Goal: Task Accomplishment & Management: Use online tool/utility

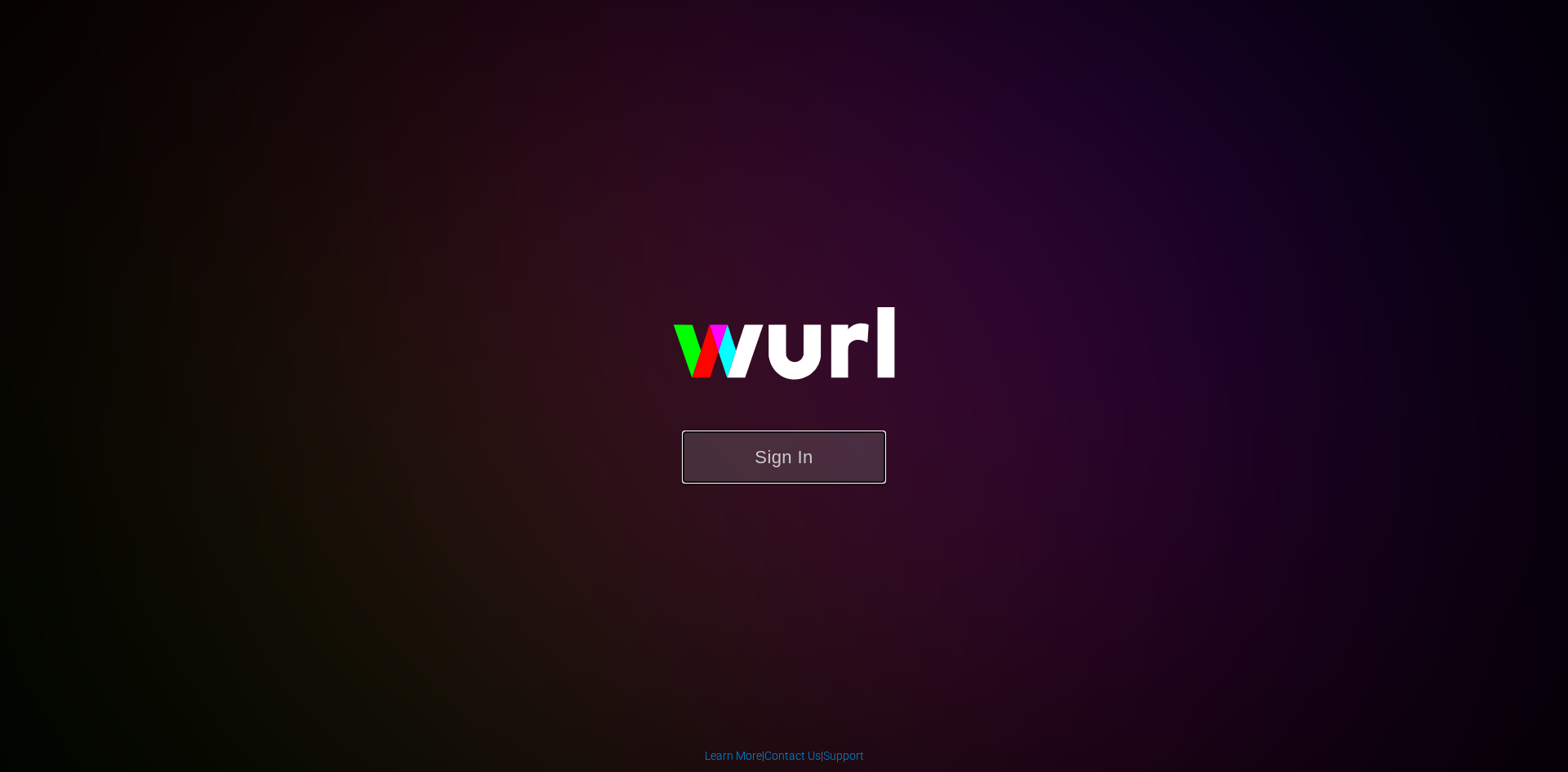
click at [784, 456] on button "Sign In" at bounding box center [784, 457] width 204 height 53
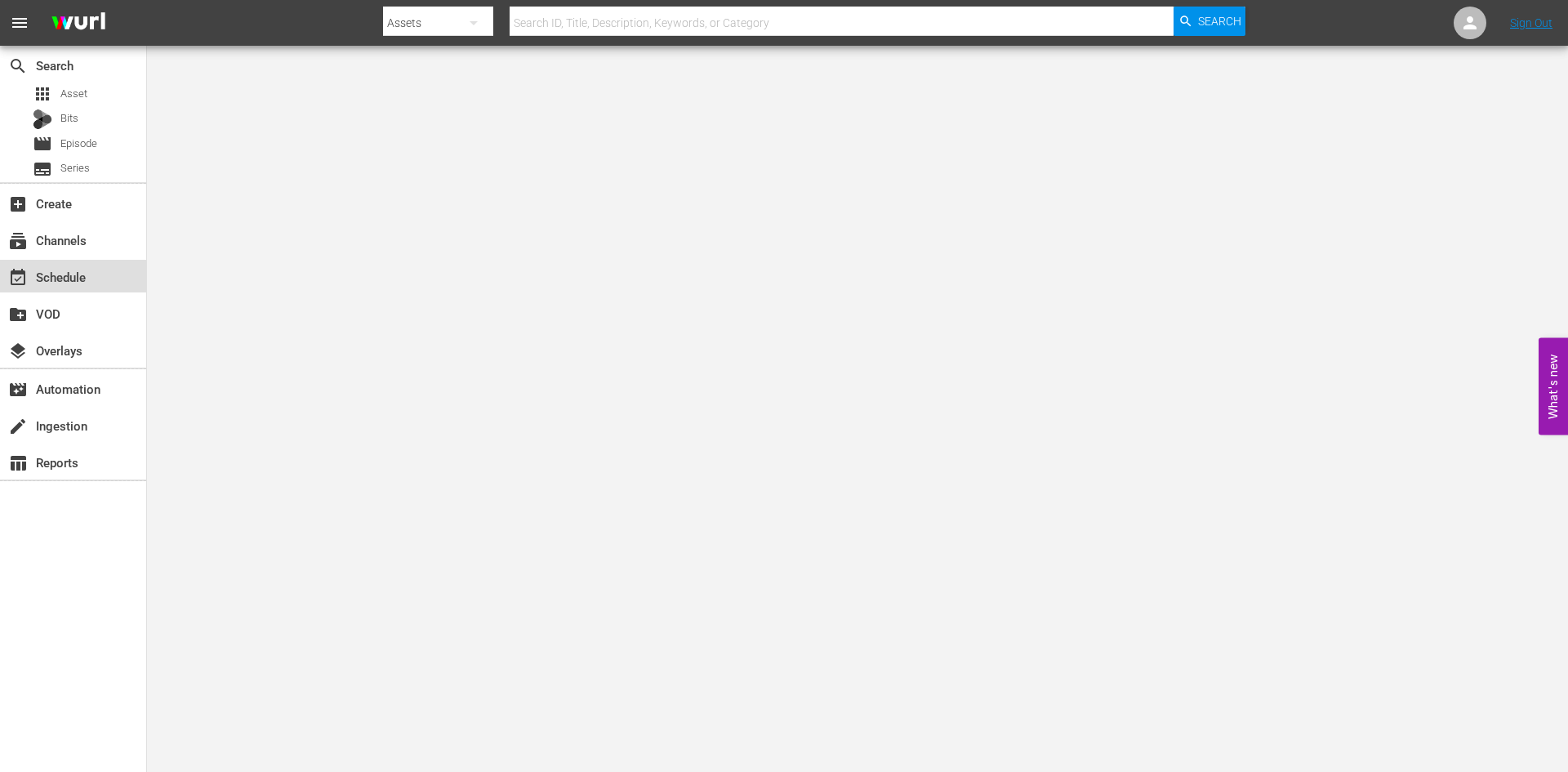
click at [85, 287] on div "event_available Schedule" at bounding box center [73, 276] width 146 height 33
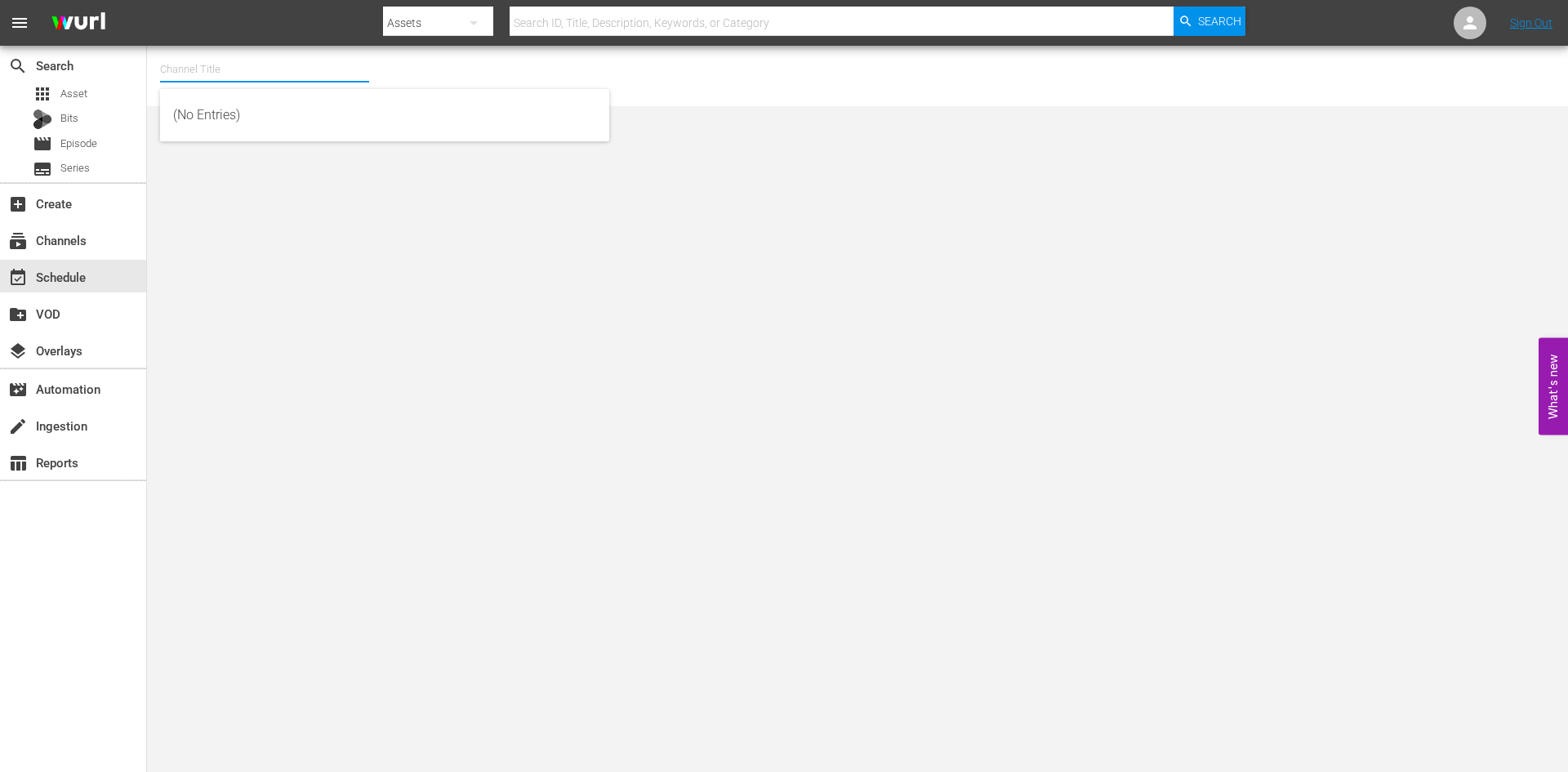
click at [209, 74] on input "text" at bounding box center [265, 70] width 209 height 39
click at [194, 117] on div "First 48 (1853 - ae_networks_first48_1)" at bounding box center [385, 115] width 423 height 39
type input "First 48 (1853 - ae_networks_first48_1)"
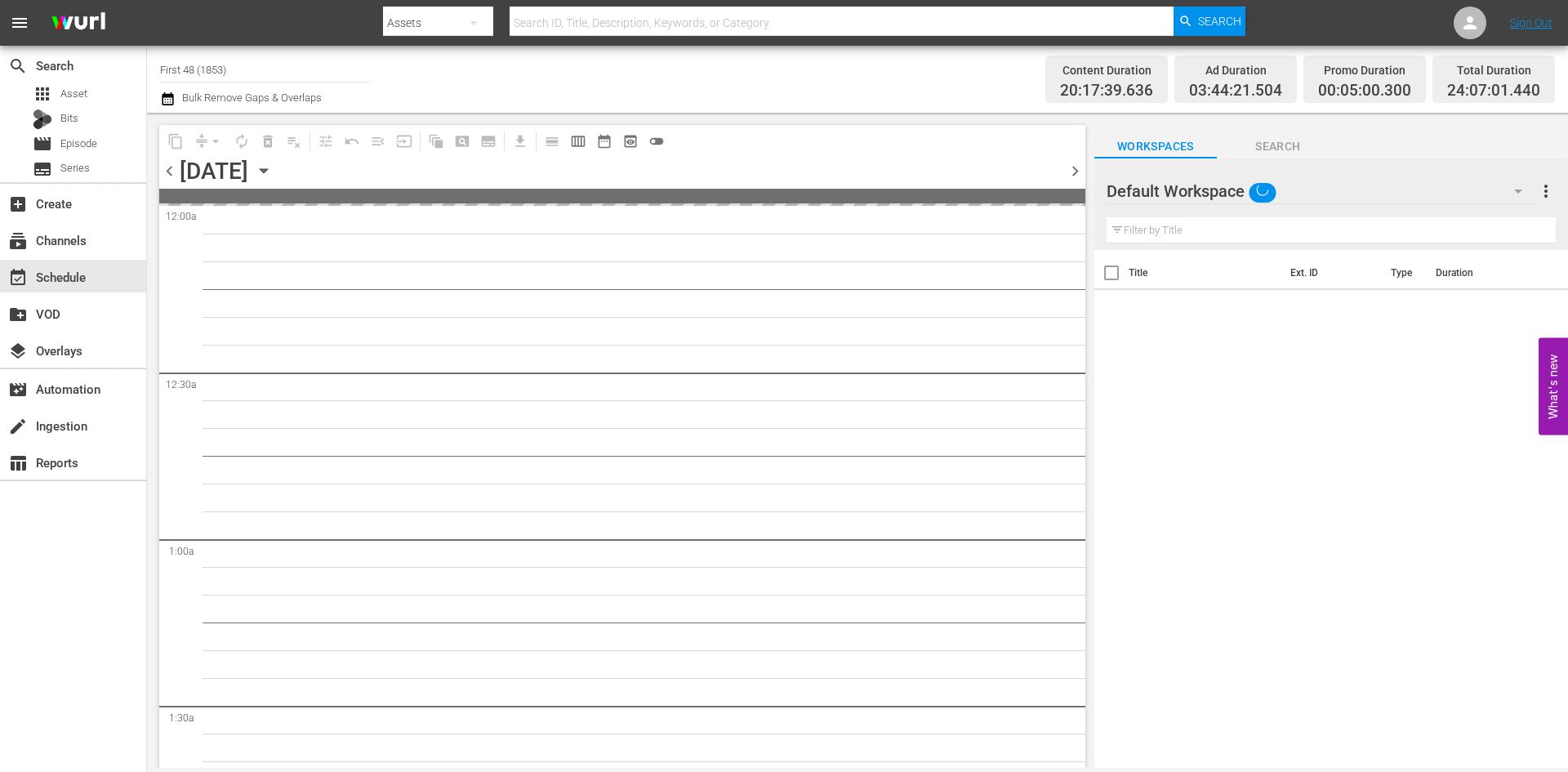
click at [273, 171] on icon "button" at bounding box center [264, 171] width 18 height 18
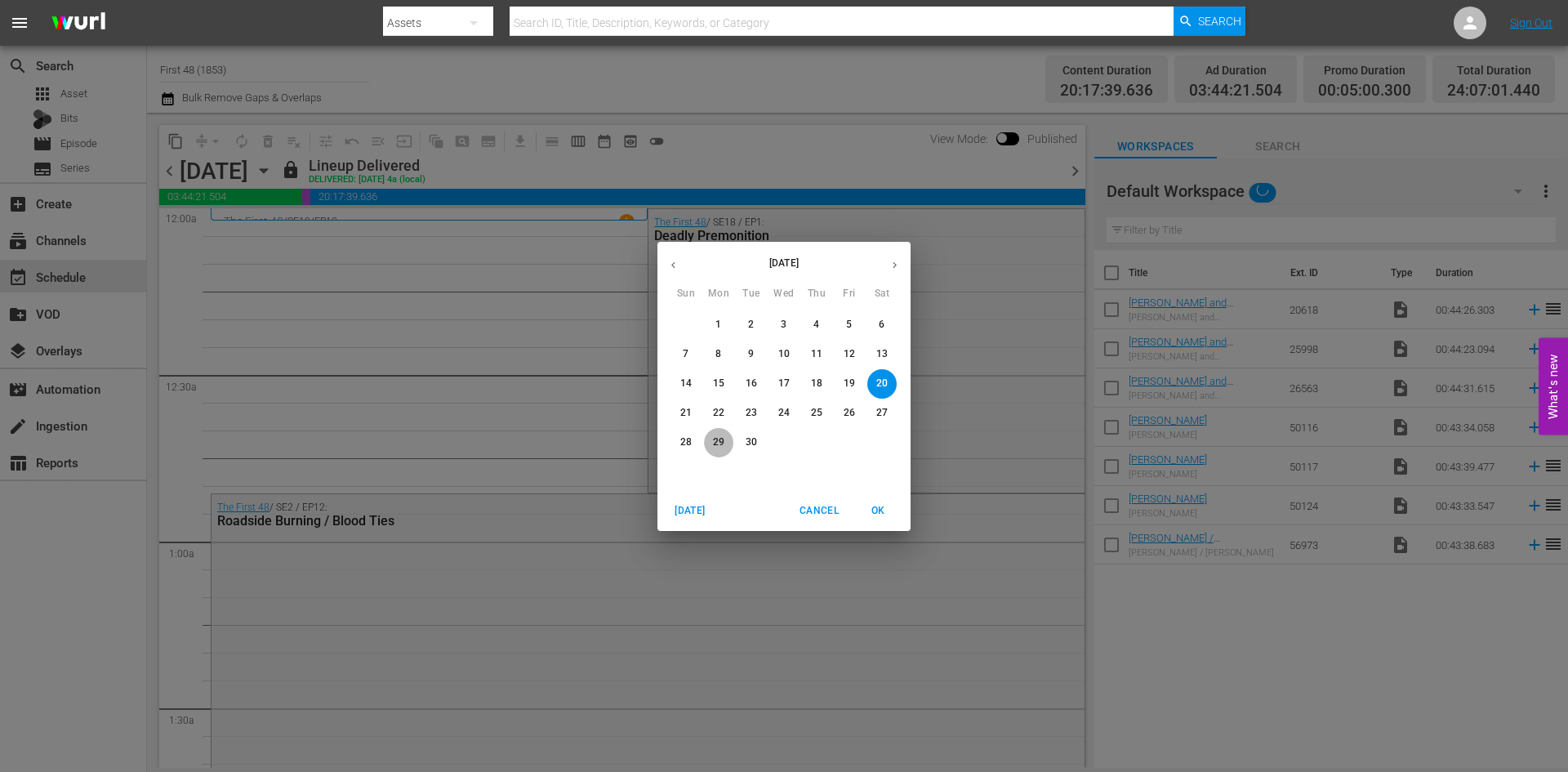
click at [723, 445] on p "29" at bounding box center [719, 442] width 12 height 14
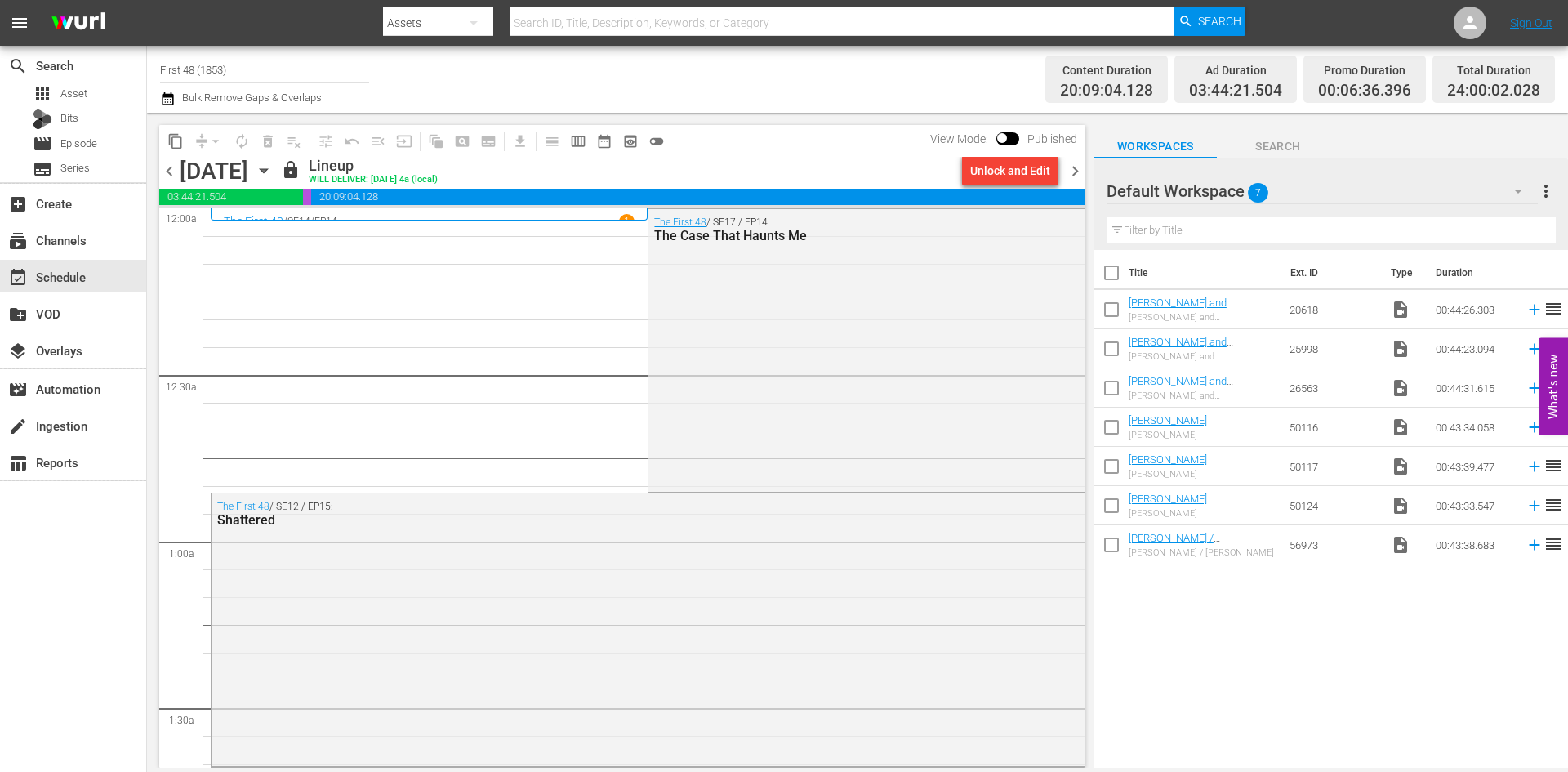
click at [273, 164] on icon "button" at bounding box center [264, 171] width 18 height 18
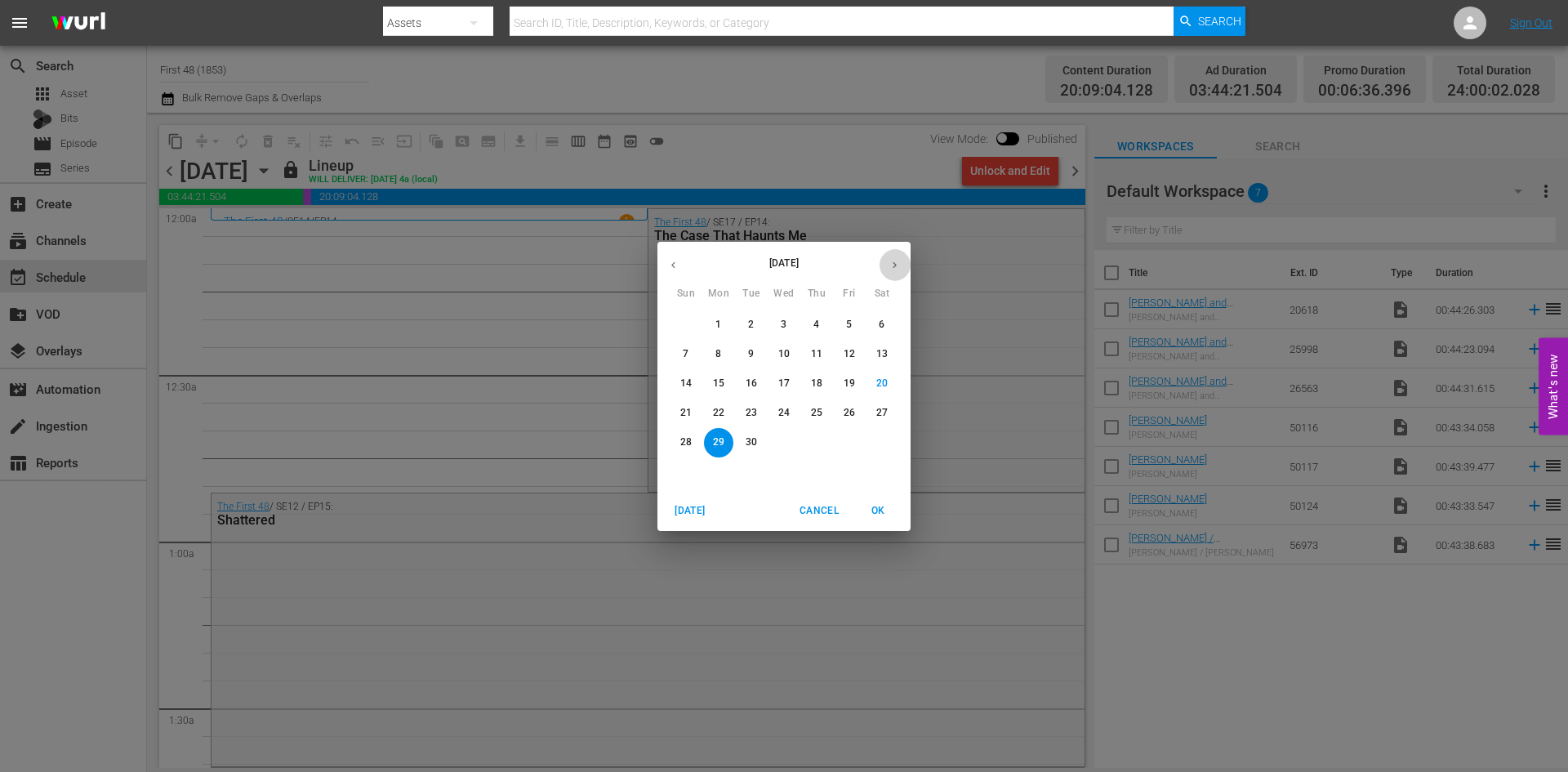
click at [895, 263] on icon "button" at bounding box center [894, 265] width 4 height 7
click at [694, 350] on span "5" at bounding box center [686, 354] width 30 height 14
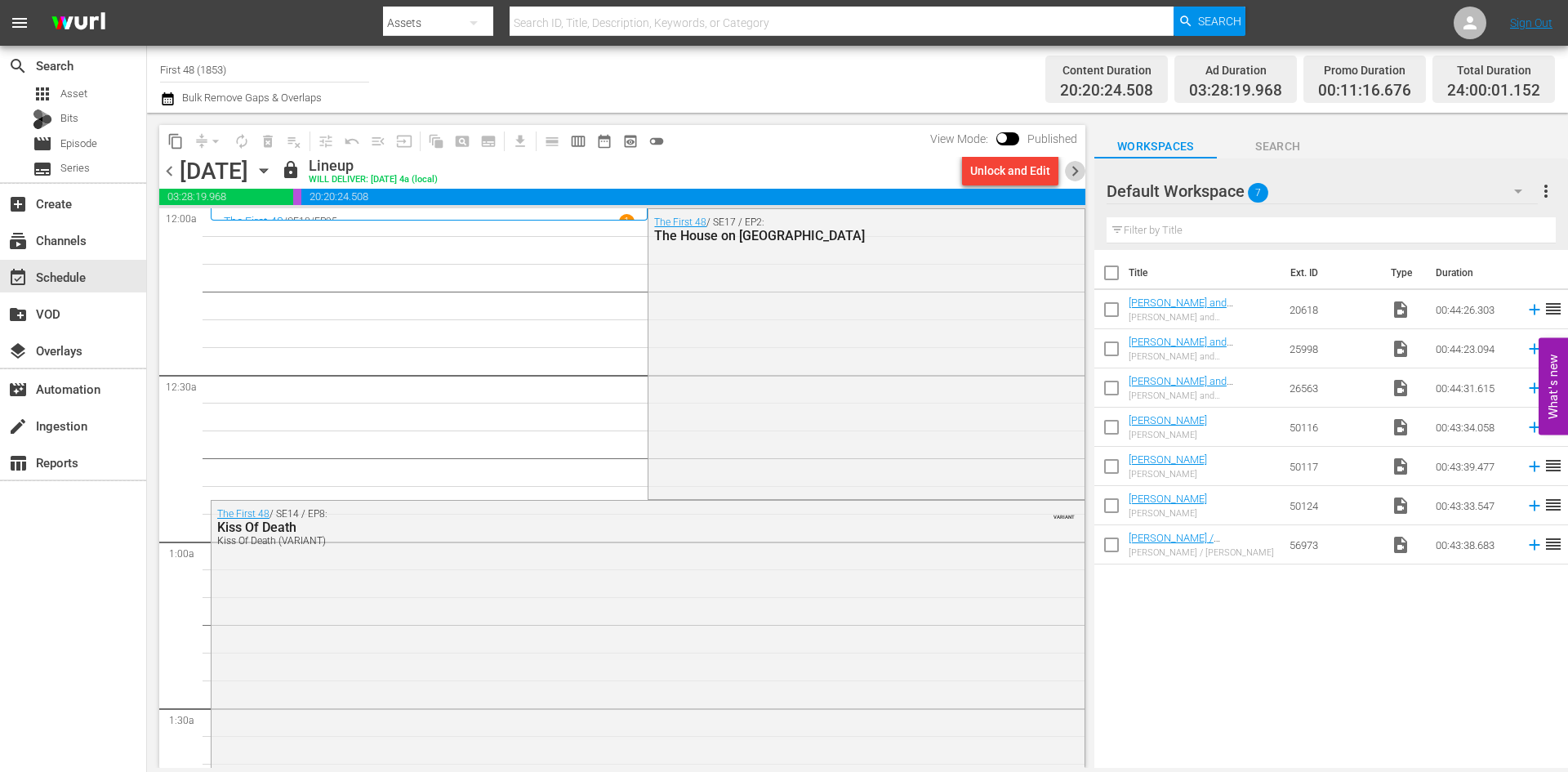
click at [1072, 170] on span "chevron_right" at bounding box center [1075, 171] width 21 height 21
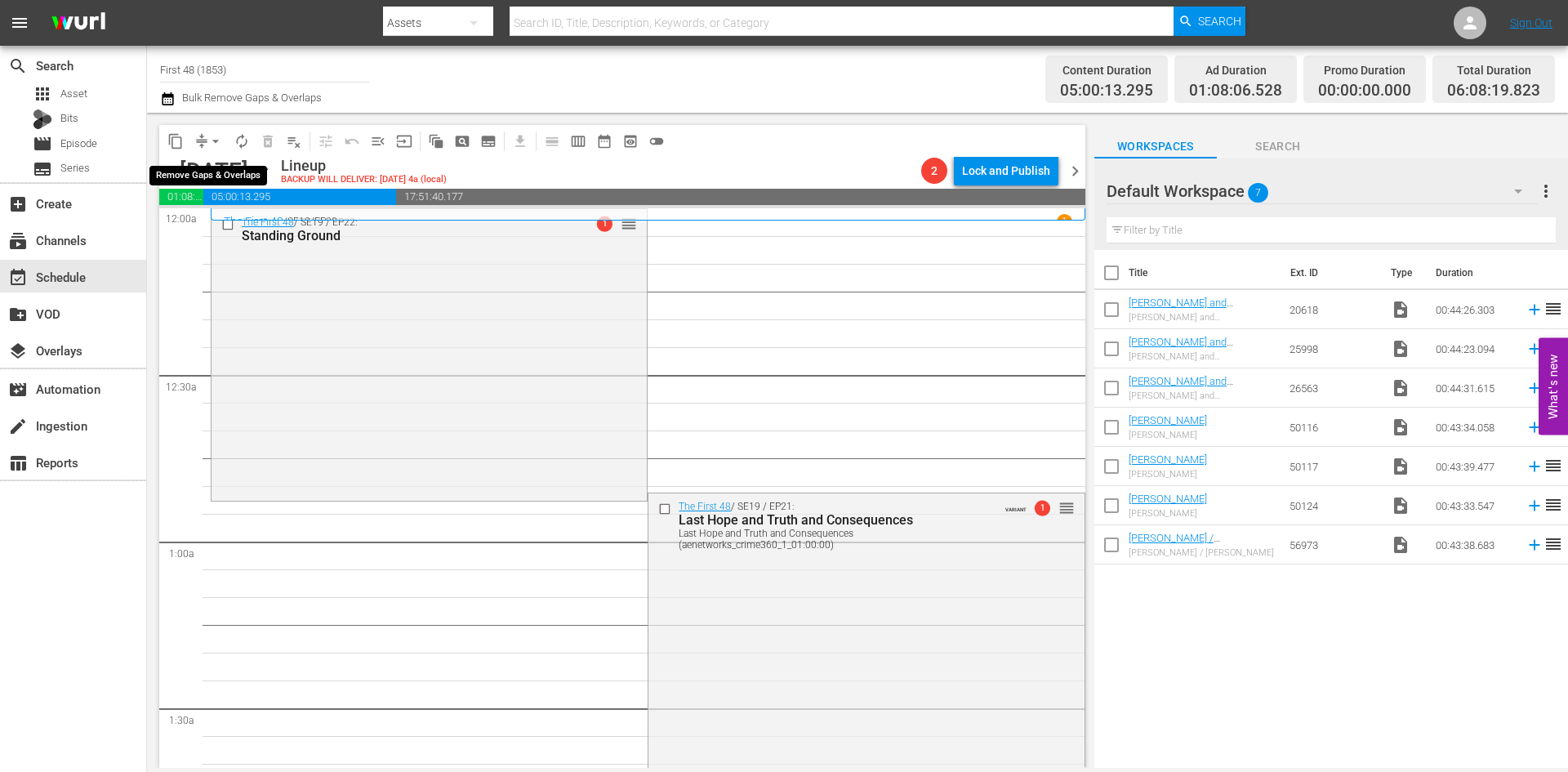
click at [215, 141] on span "arrow_drop_down" at bounding box center [215, 141] width 16 height 16
click at [214, 175] on li "Align to Midnight" at bounding box center [216, 174] width 172 height 27
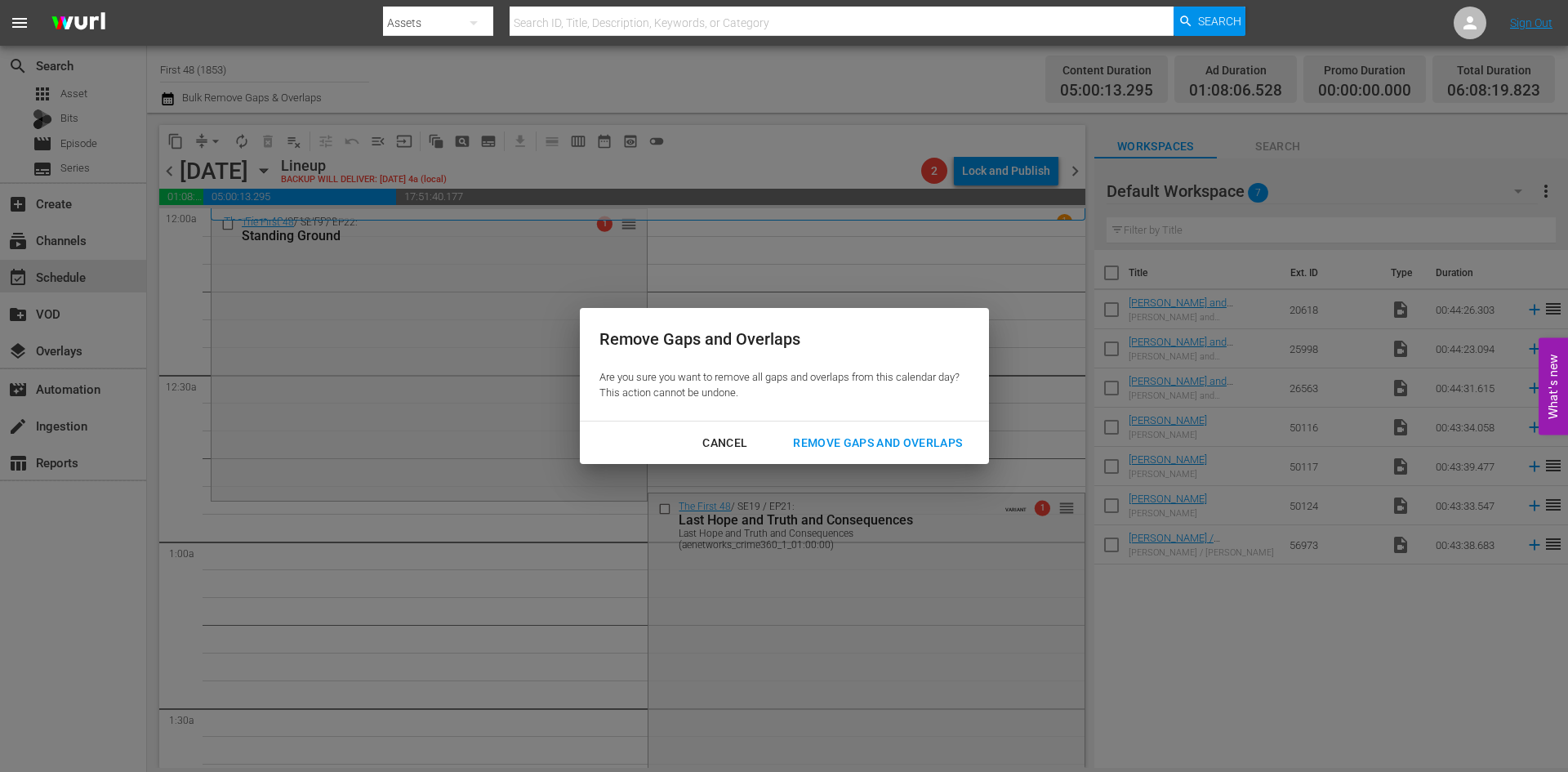
click at [855, 446] on div "Remove Gaps and Overlaps" at bounding box center [878, 443] width 196 height 21
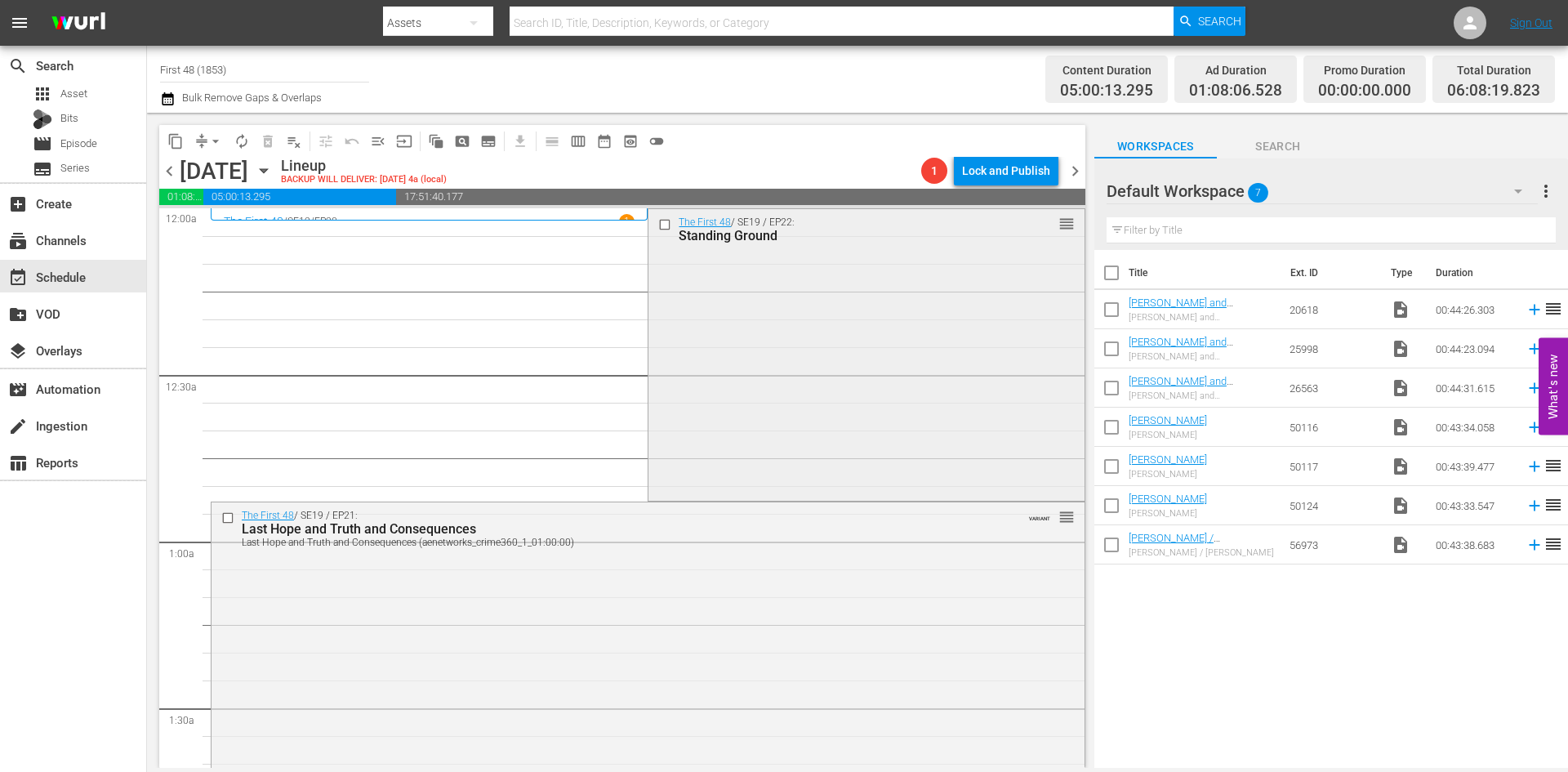
click at [773, 391] on div "The First 48 / SE19 / EP22: Standing Ground reorder" at bounding box center [866, 353] width 436 height 289
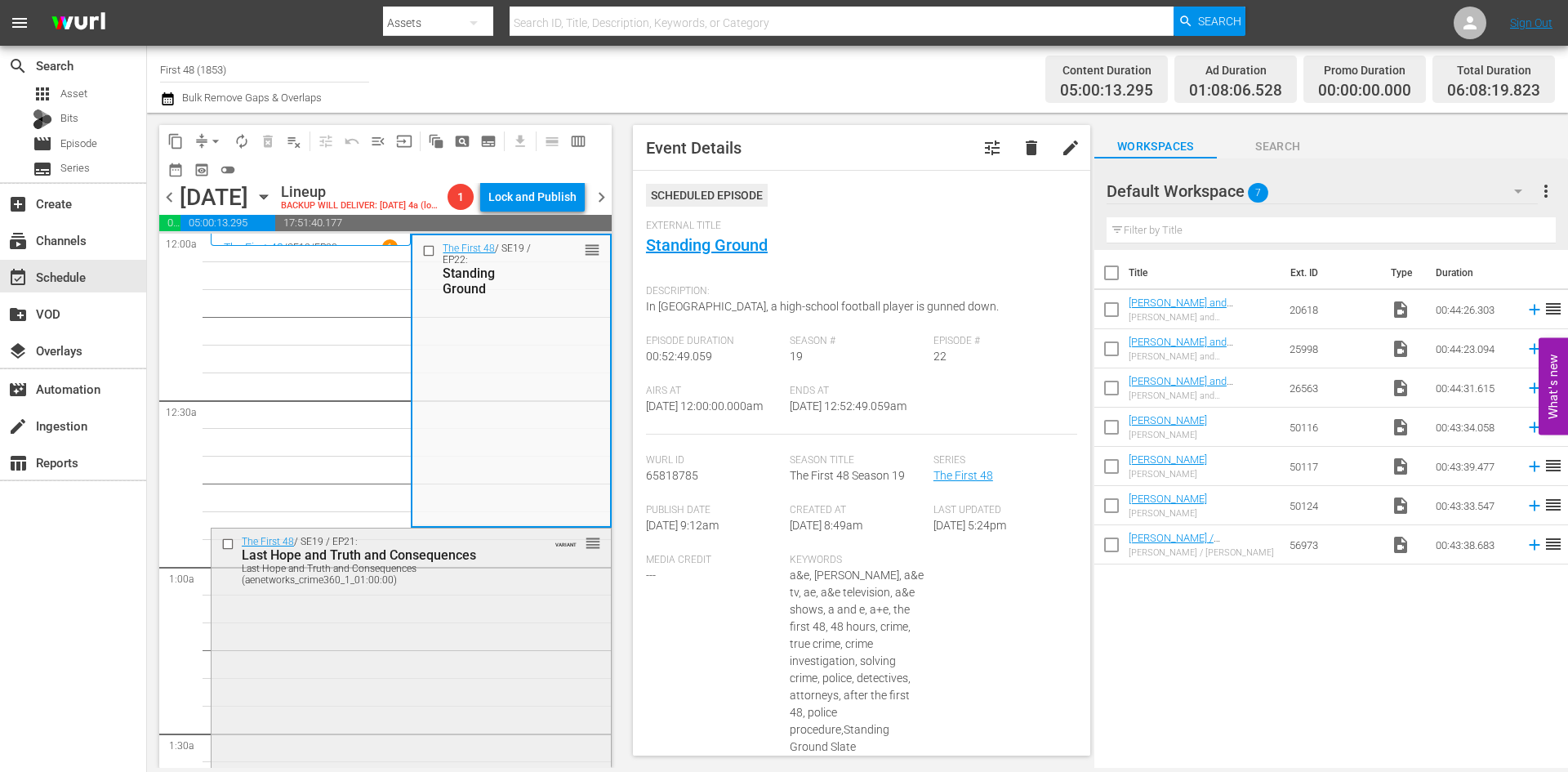
click at [470, 646] on div "The First 48 / SE19 / EP21: Last Hope and Truth and Consequences Last Hope and …" at bounding box center [411, 673] width 399 height 289
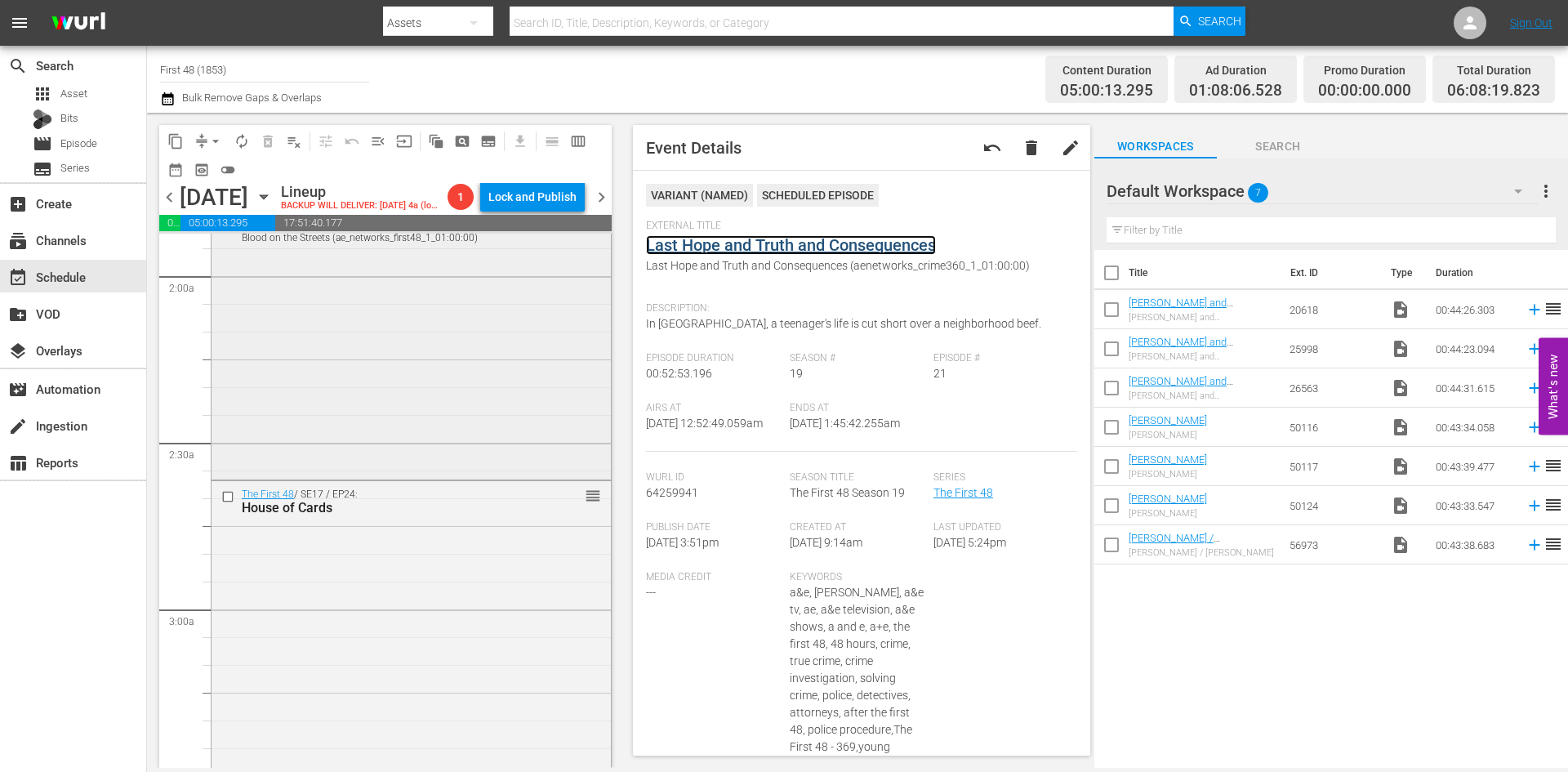
scroll to position [654, 0]
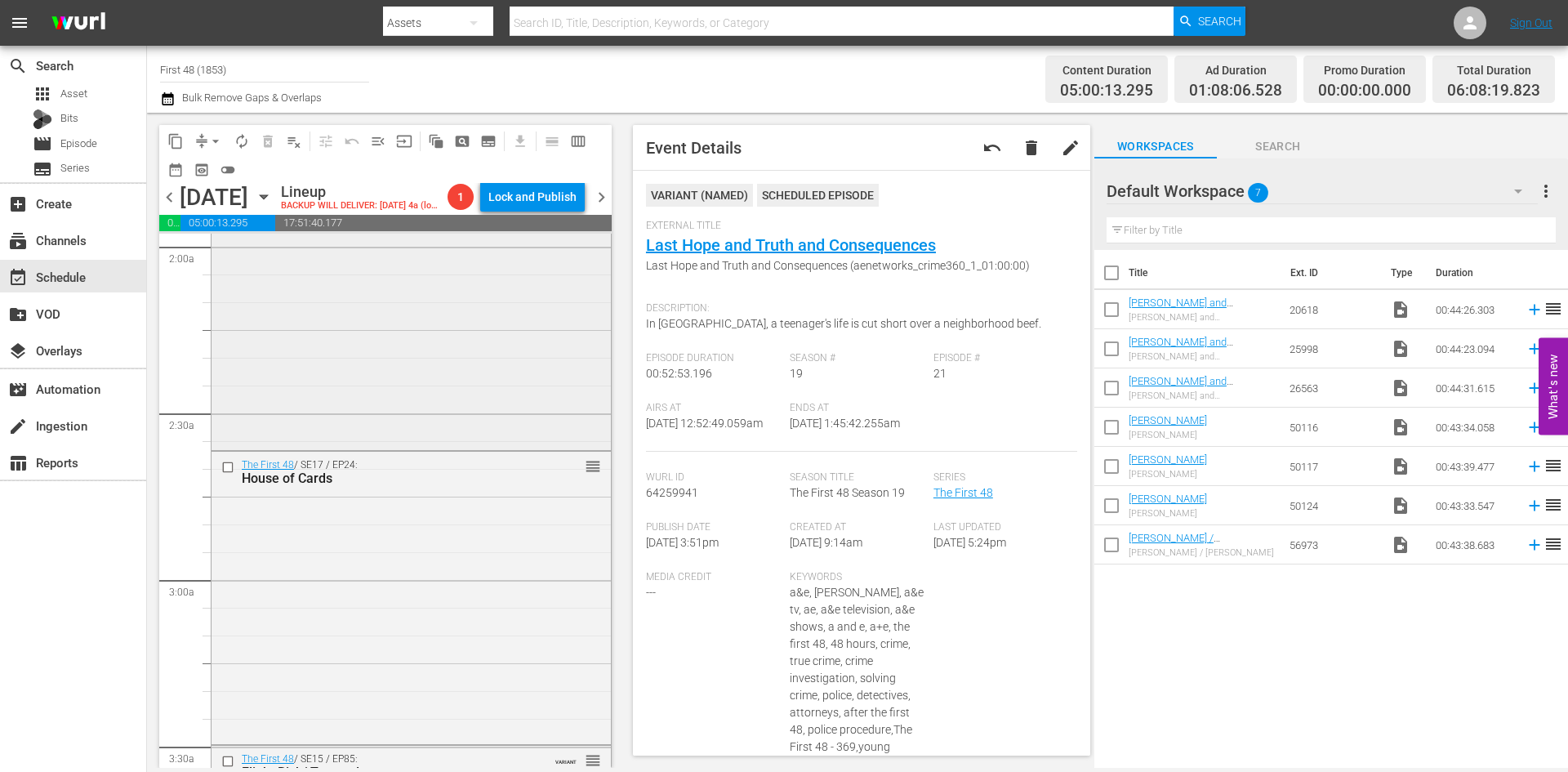
click at [495, 386] on div "The First 48 / SE12 / EP22: Blood on the Streets Blood on the Streets (ae_netwo…" at bounding box center [411, 307] width 399 height 279
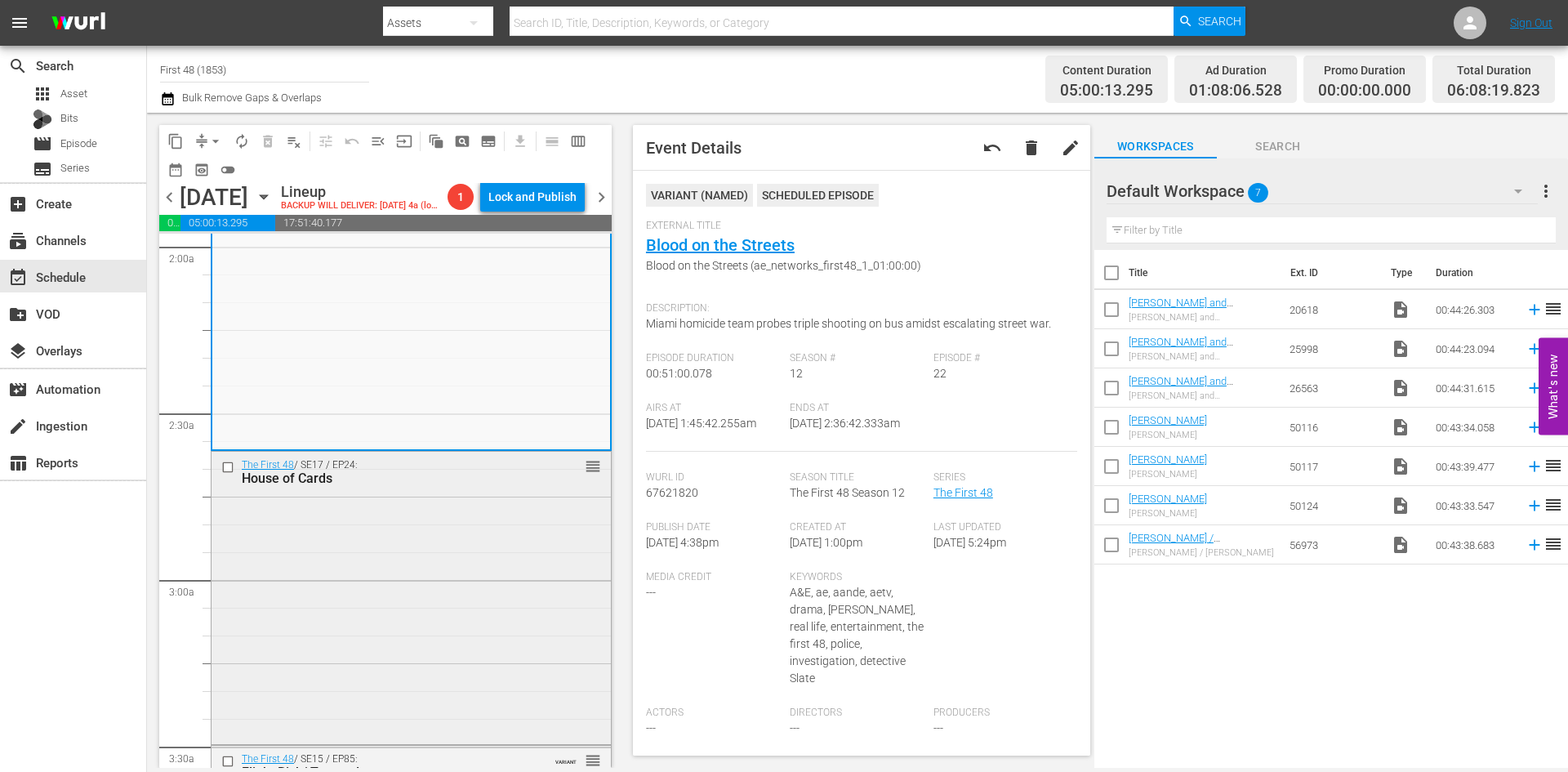
click at [518, 541] on div "The First 48 / SE17 / EP24: House of Cards reorder" at bounding box center [411, 597] width 399 height 289
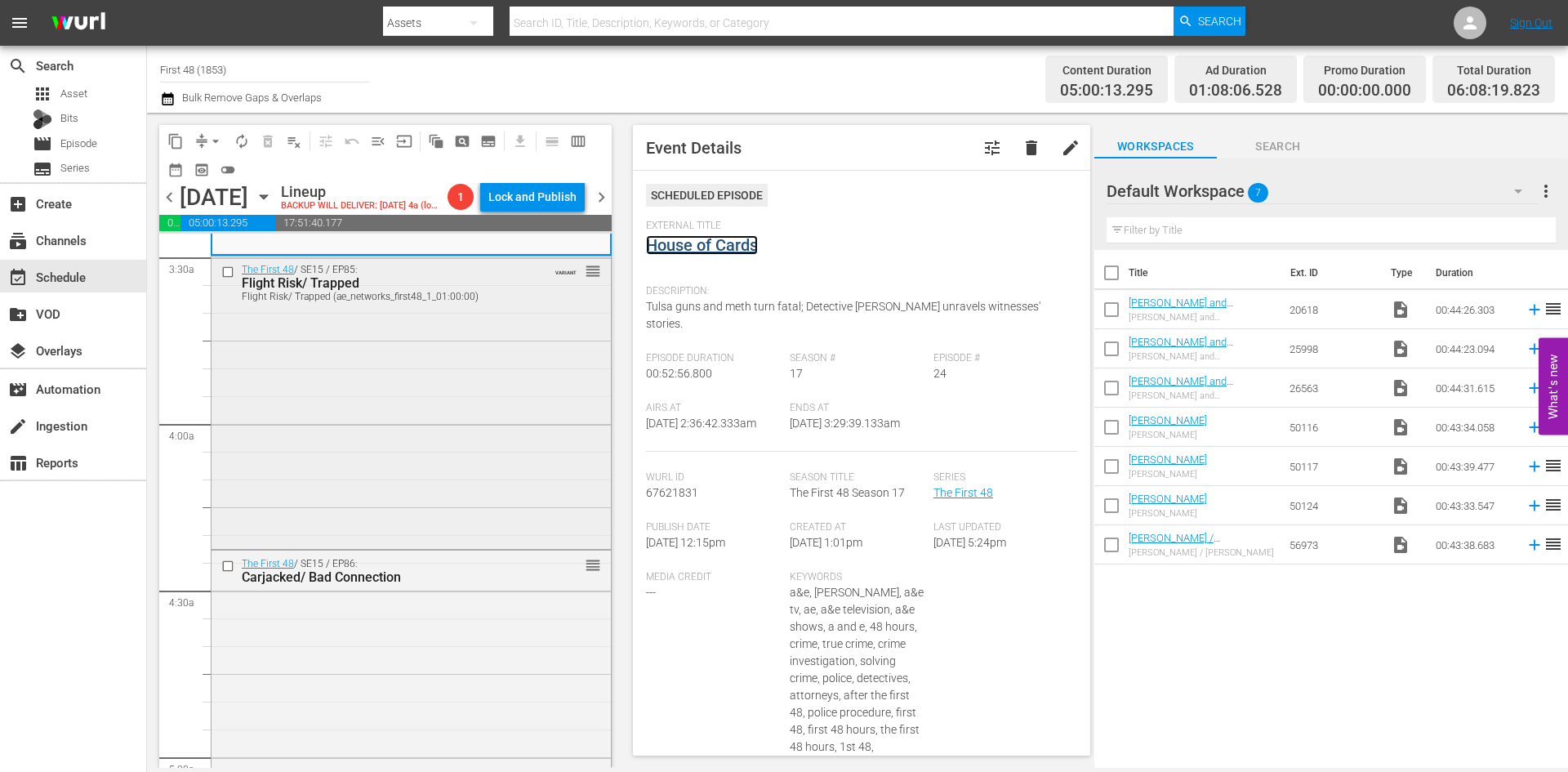
scroll to position [1144, 0]
click at [494, 492] on div "The First 48 / SE15 / EP85: Flight Risk/ Trapped Flight Risk/ Trapped (ae_netwo…" at bounding box center [411, 400] width 399 height 289
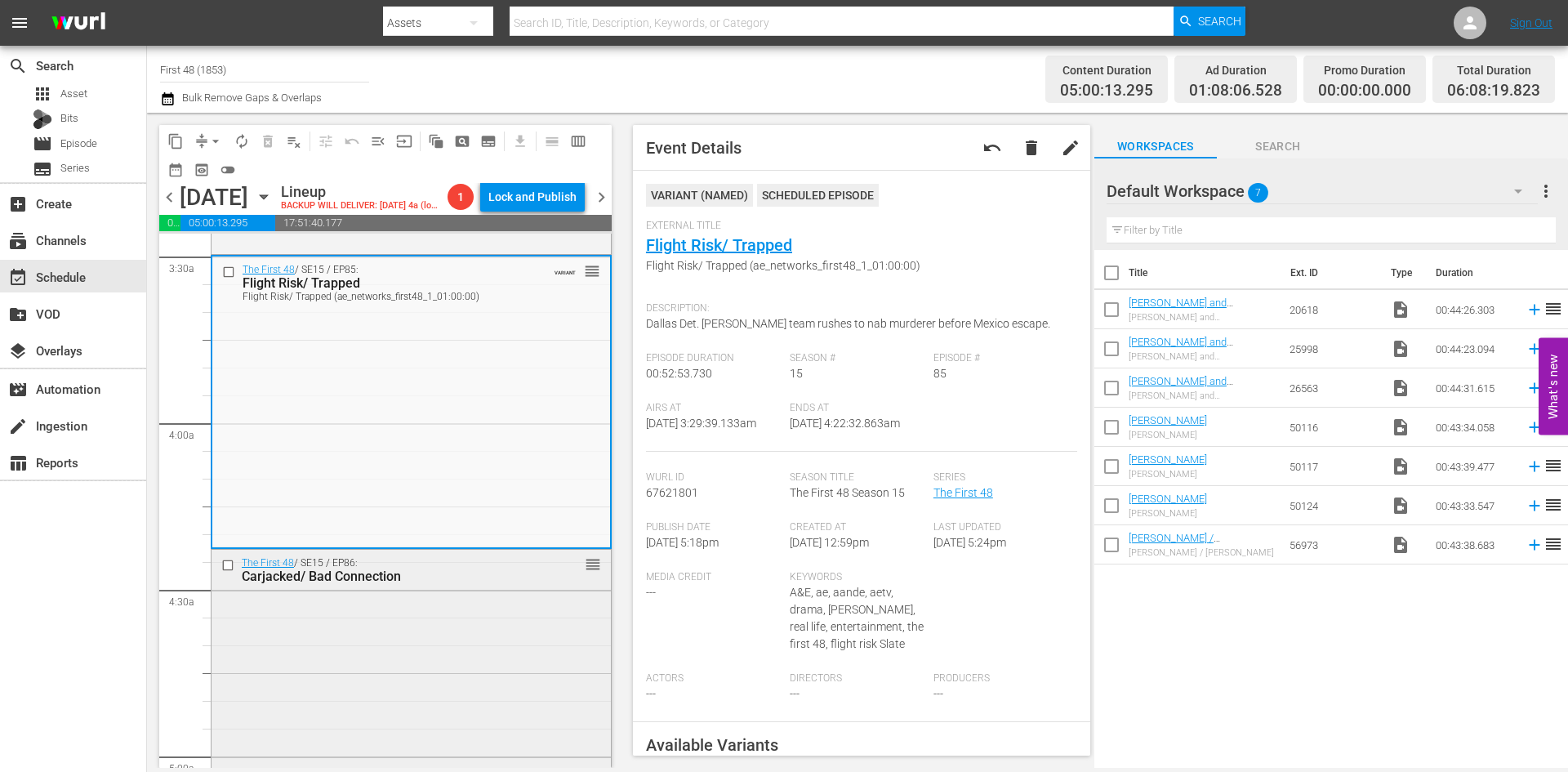
click at [483, 672] on div "The First 48 / SE15 / EP86: Carjacked/ Bad Connection reorder" at bounding box center [411, 695] width 399 height 289
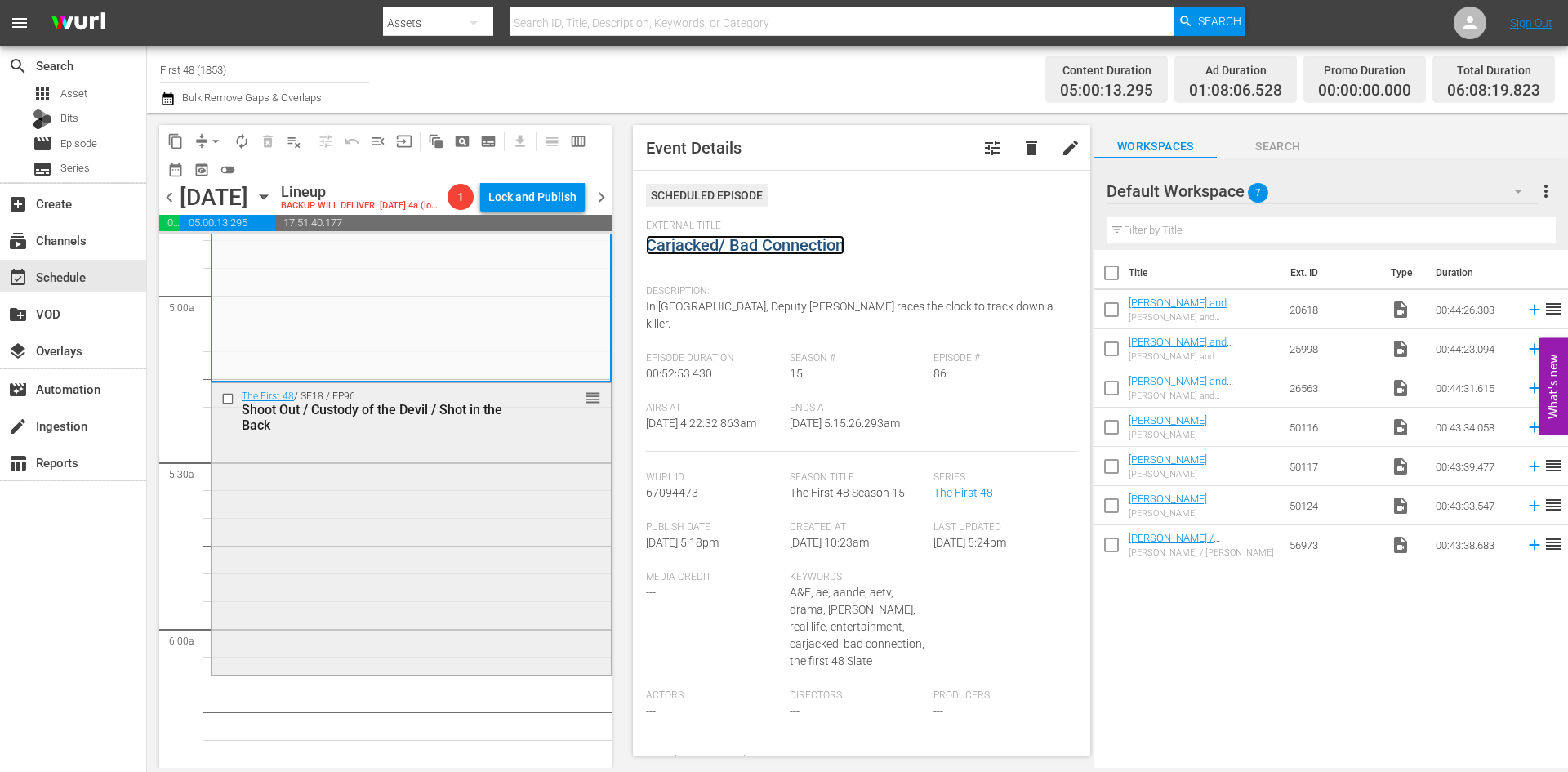
scroll to position [1634, 0]
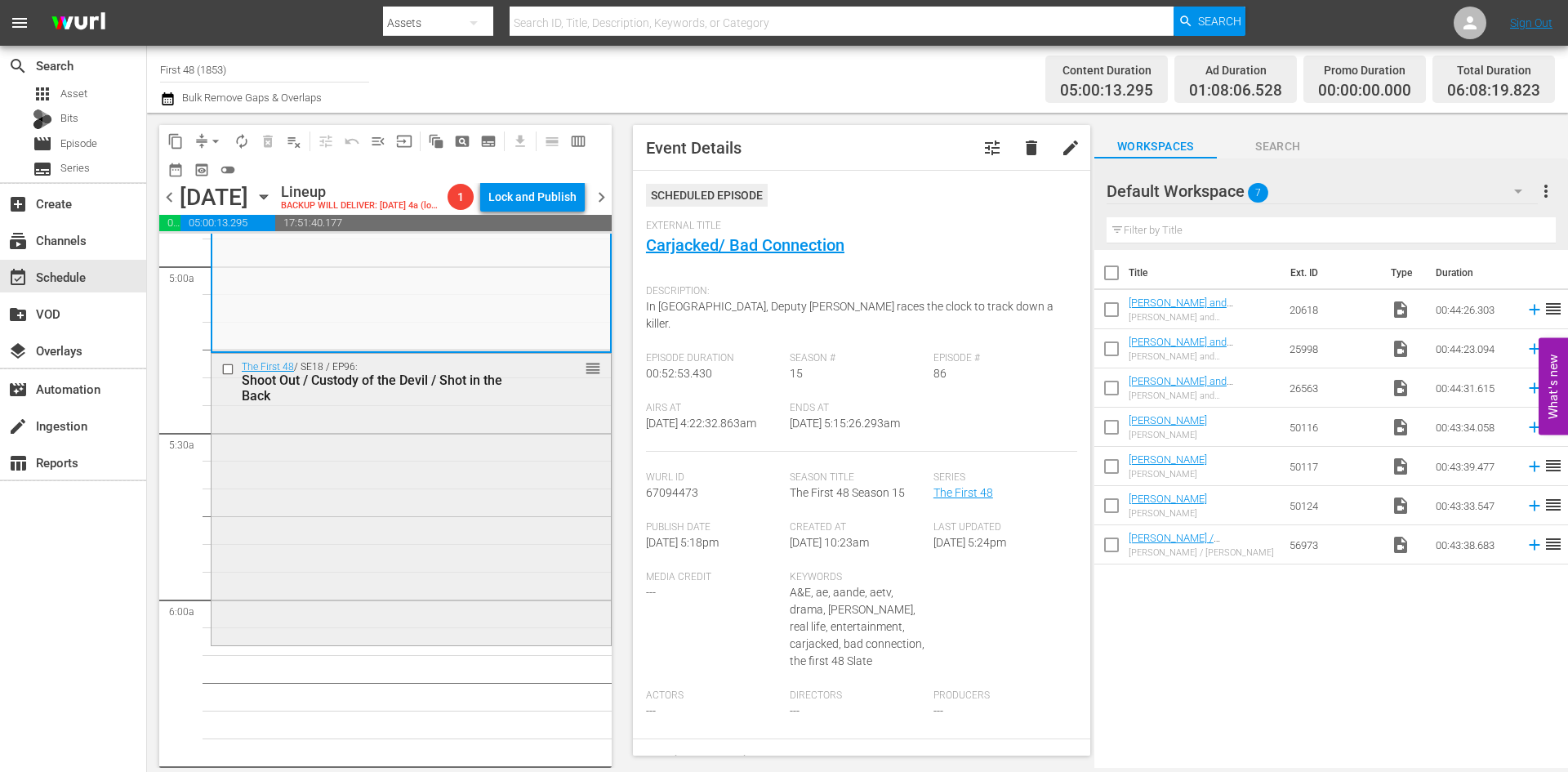
click at [427, 510] on div "The First 48 / SE18 / EP96: Shoot Out / Custody of the Devil / Shot in the Back…" at bounding box center [411, 498] width 399 height 289
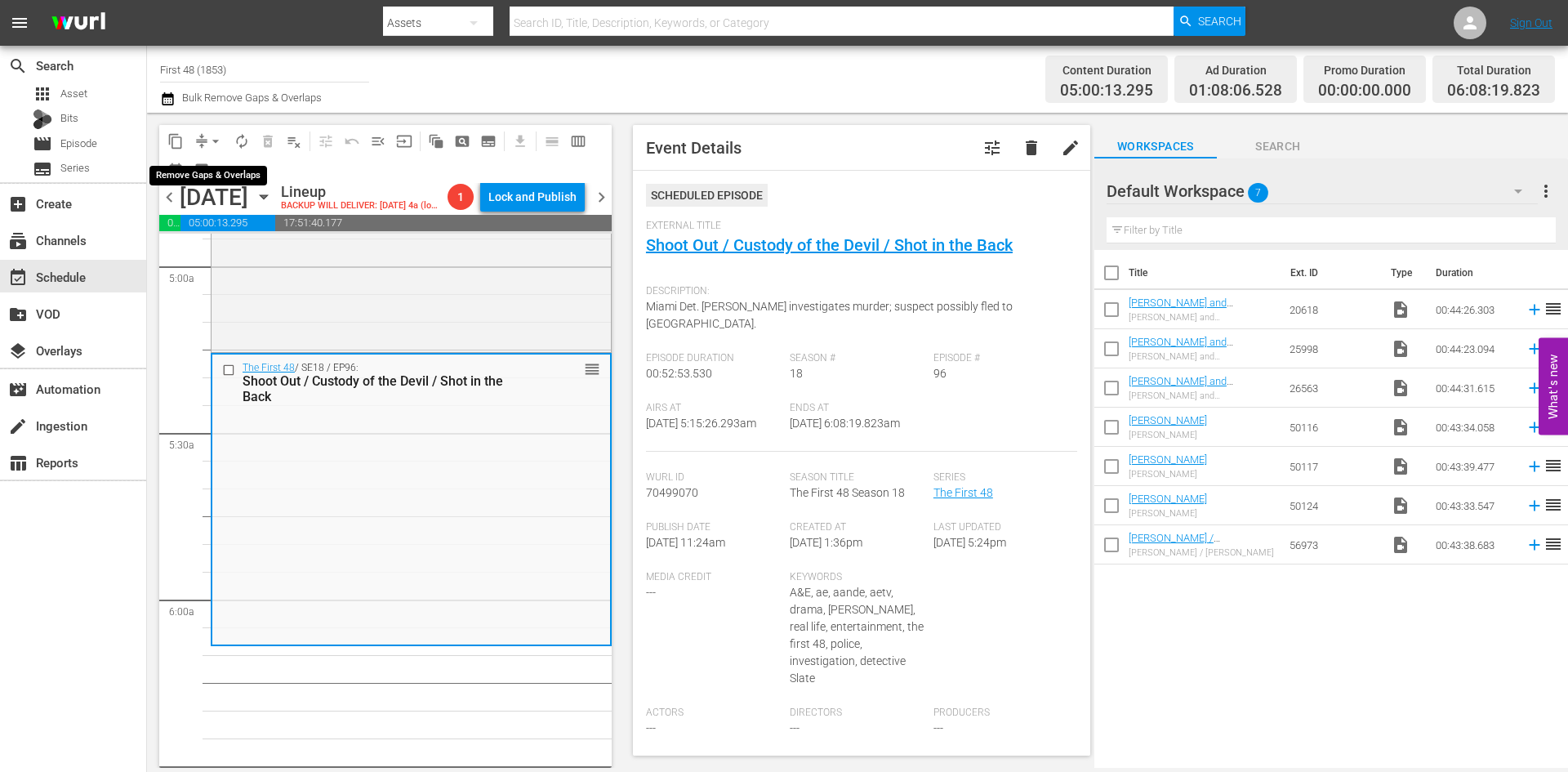
click at [216, 139] on span "arrow_drop_down" at bounding box center [215, 141] width 16 height 16
click at [209, 183] on li "Align to Midnight" at bounding box center [216, 174] width 172 height 27
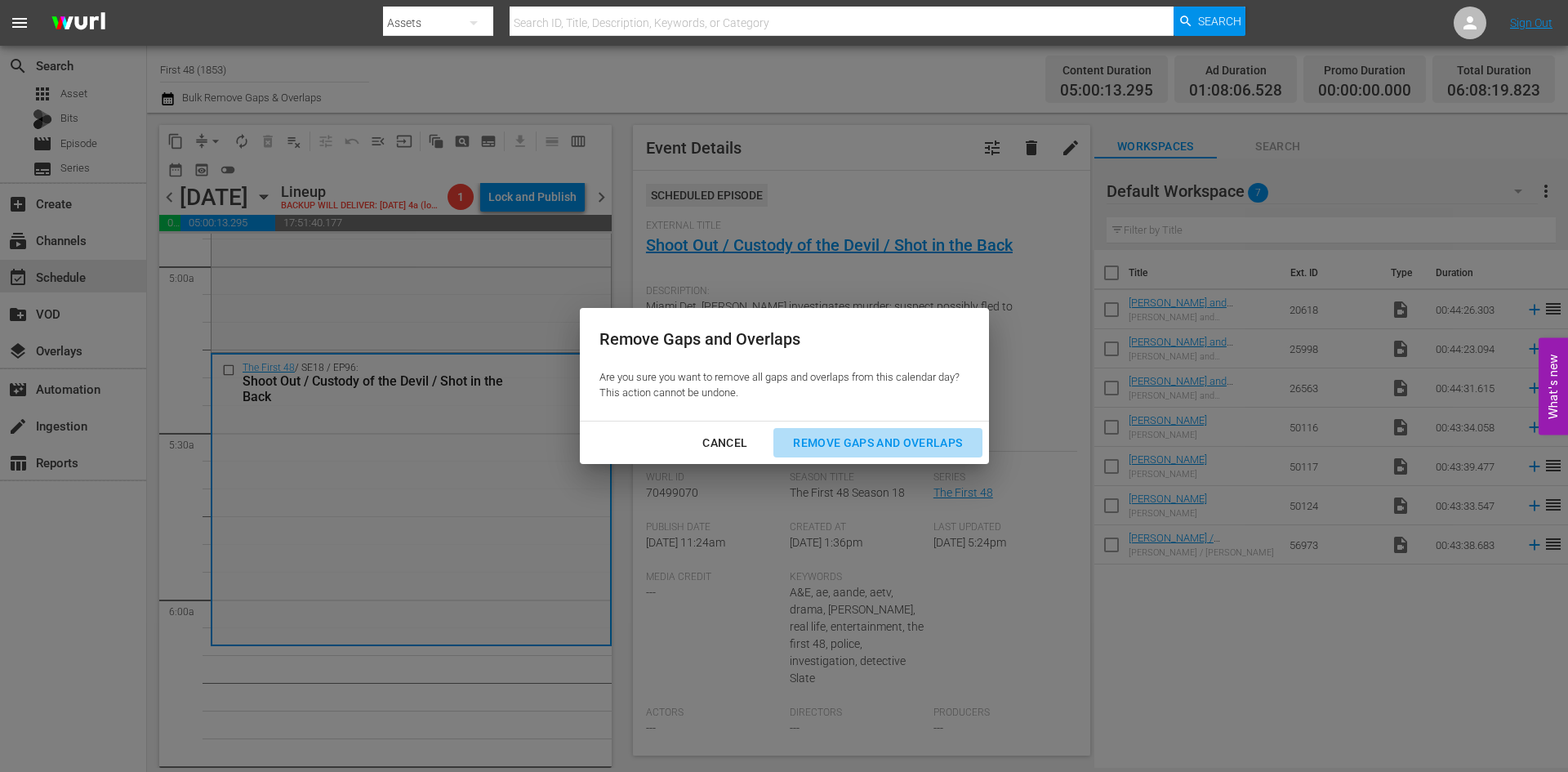
click at [853, 442] on div "Remove Gaps and Overlaps" at bounding box center [878, 443] width 196 height 21
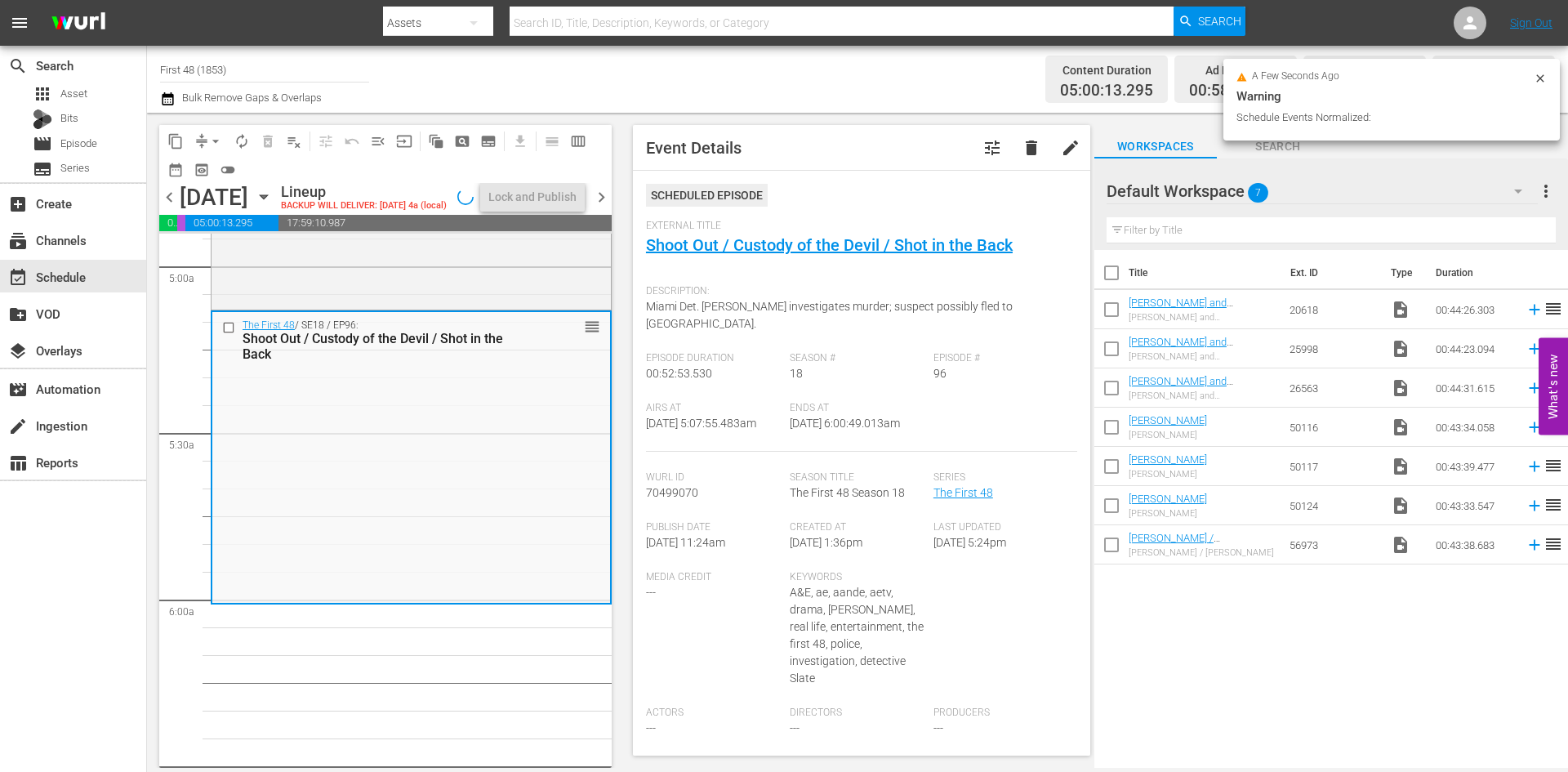
scroll to position [1606, 0]
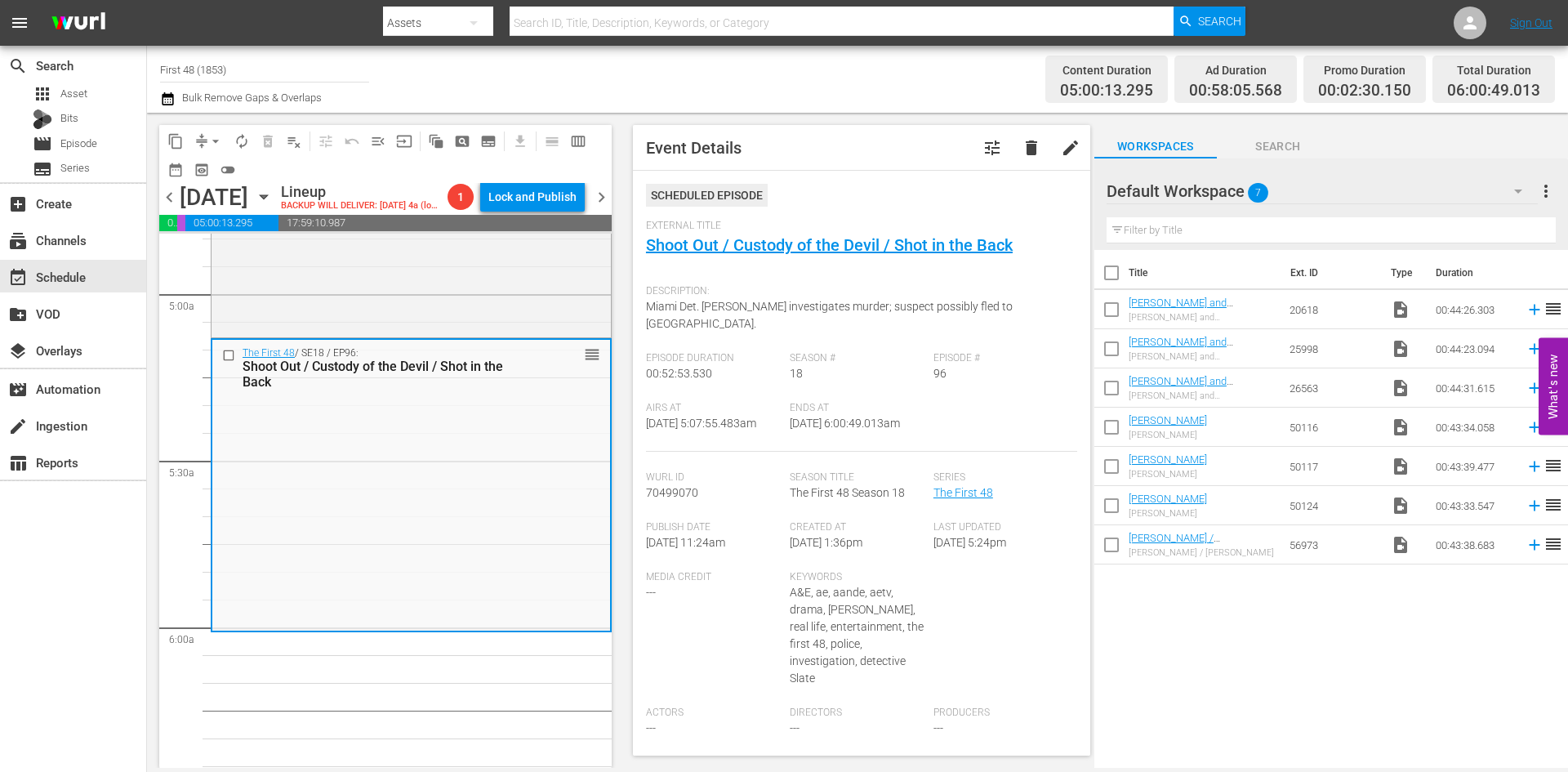
click at [214, 142] on span "arrow_drop_down" at bounding box center [215, 141] width 16 height 16
click at [214, 174] on li "Align to Midnight" at bounding box center [216, 174] width 172 height 27
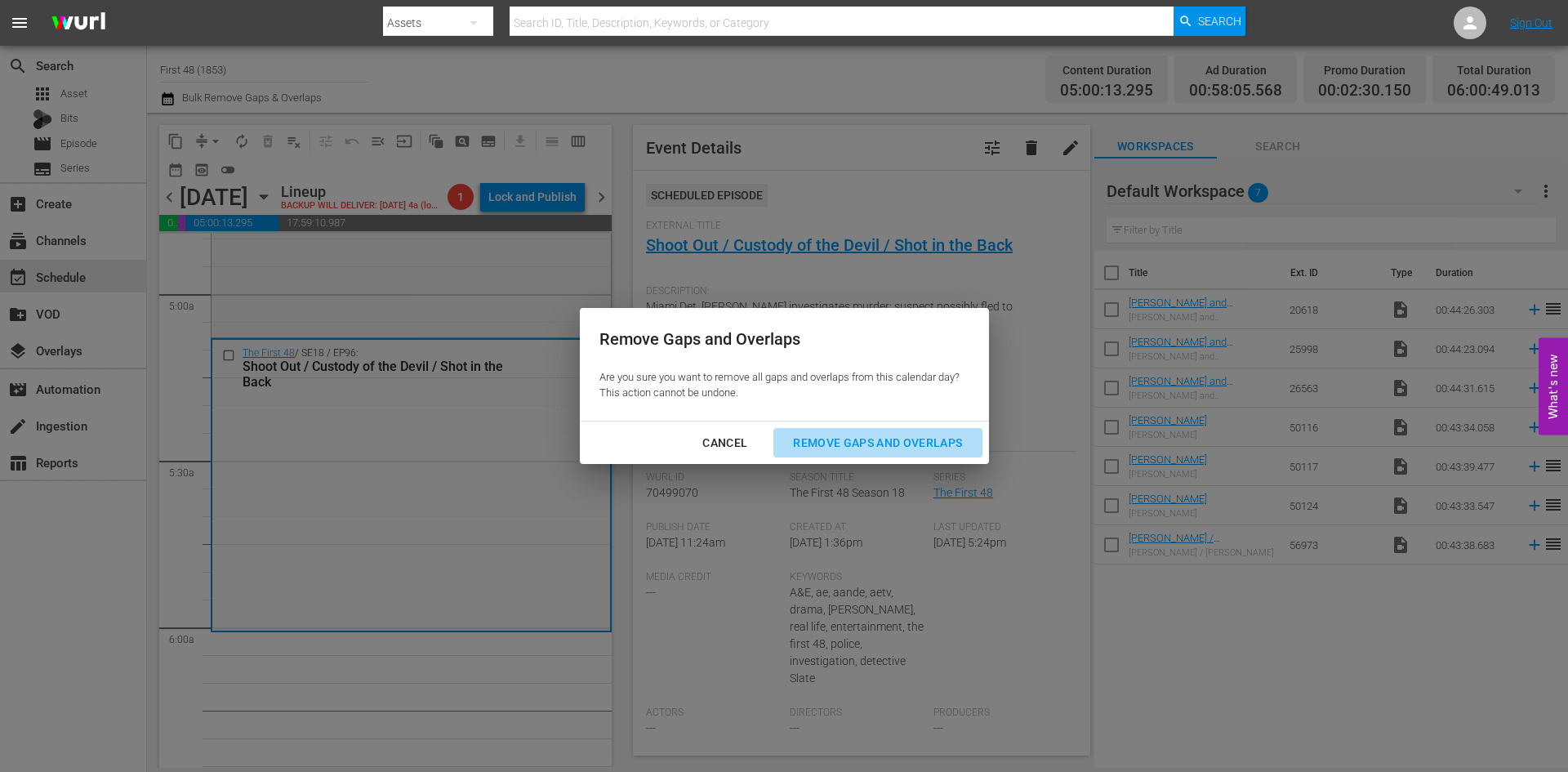
click at [900, 447] on div "Remove Gaps and Overlaps" at bounding box center [878, 443] width 196 height 21
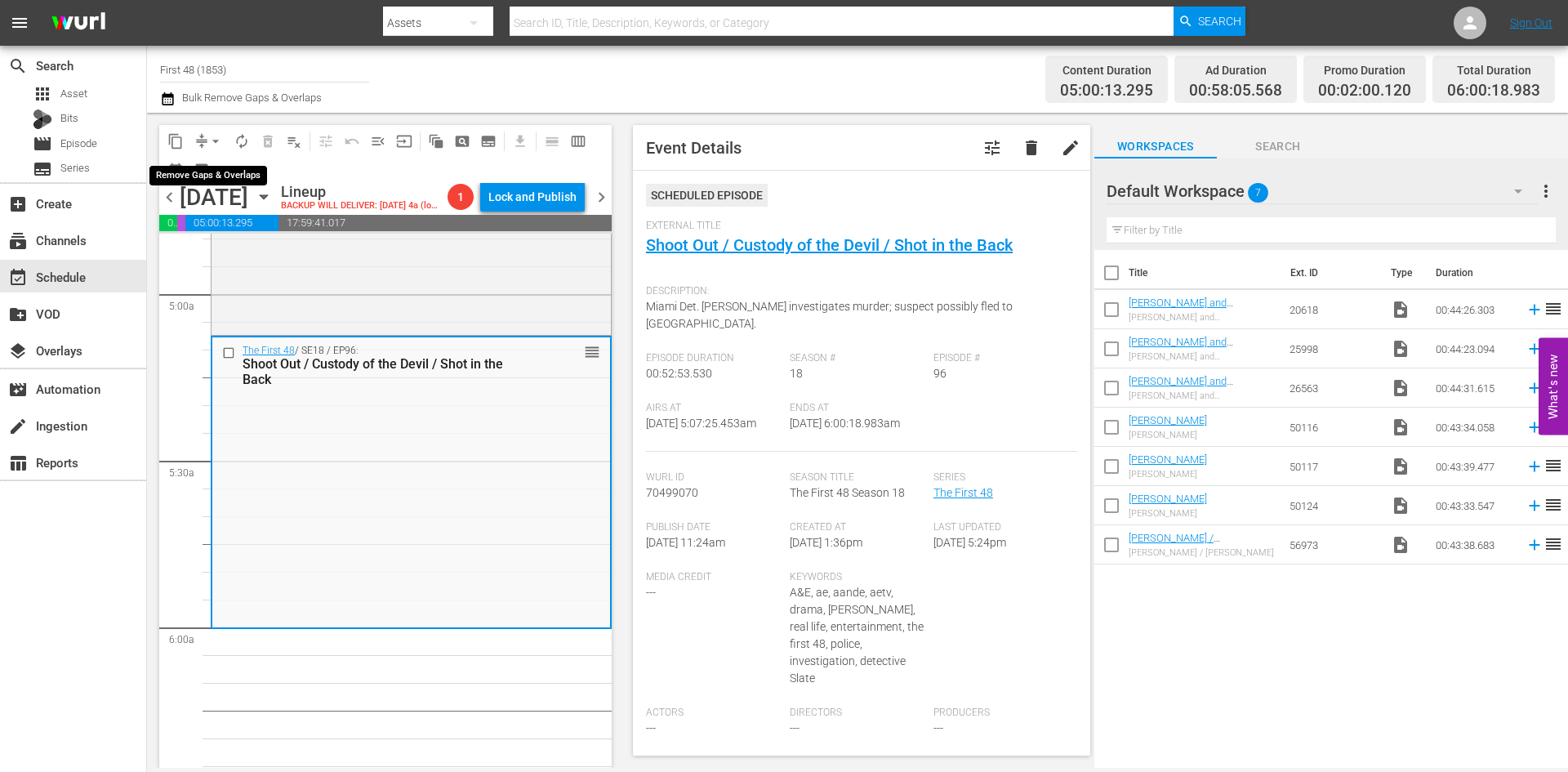
click at [215, 146] on span "arrow_drop_down" at bounding box center [215, 141] width 16 height 16
click at [216, 178] on li "Align to Midnight" at bounding box center [216, 174] width 172 height 27
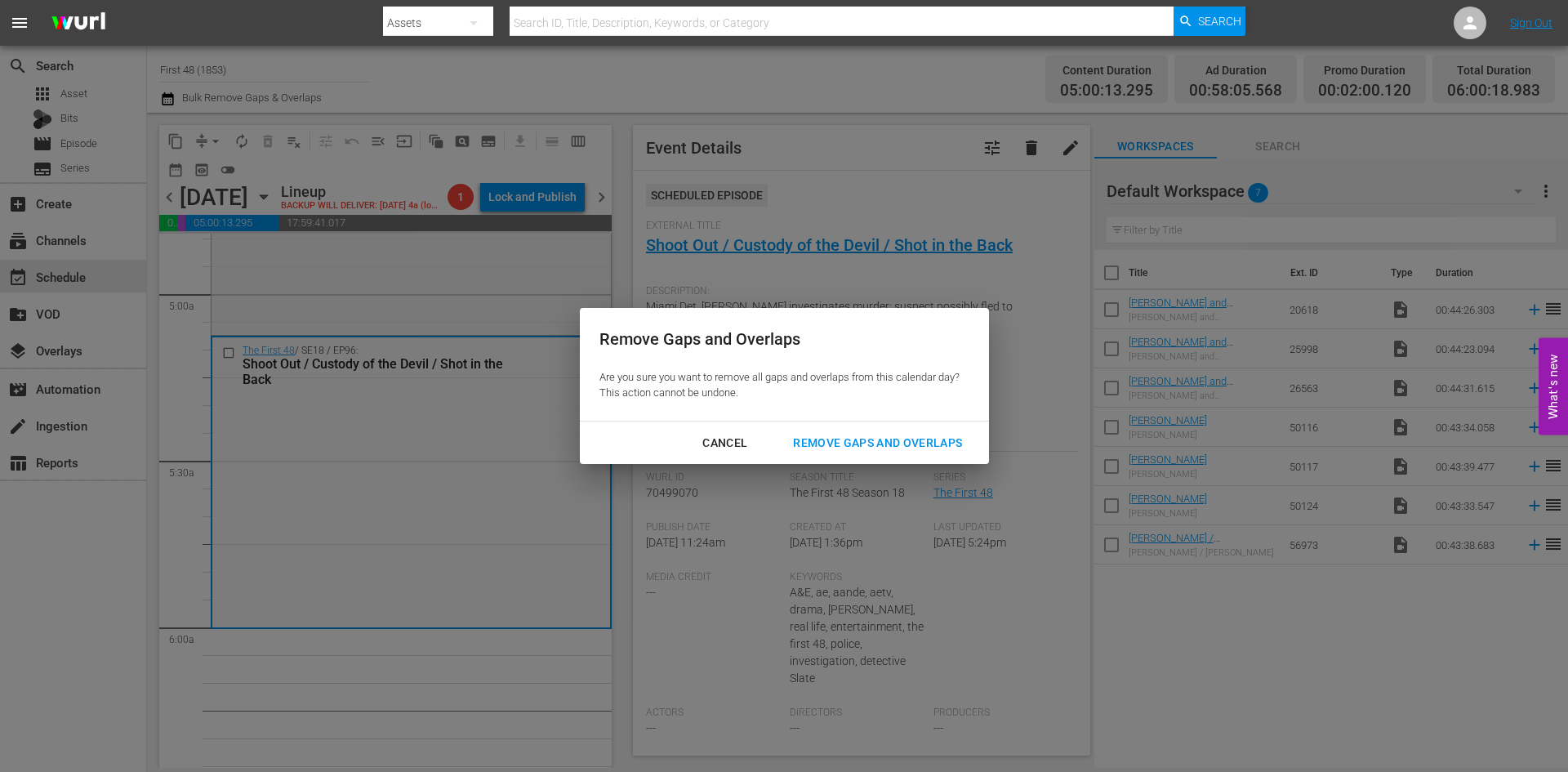
click at [884, 450] on div "Remove Gaps and Overlaps" at bounding box center [878, 443] width 196 height 21
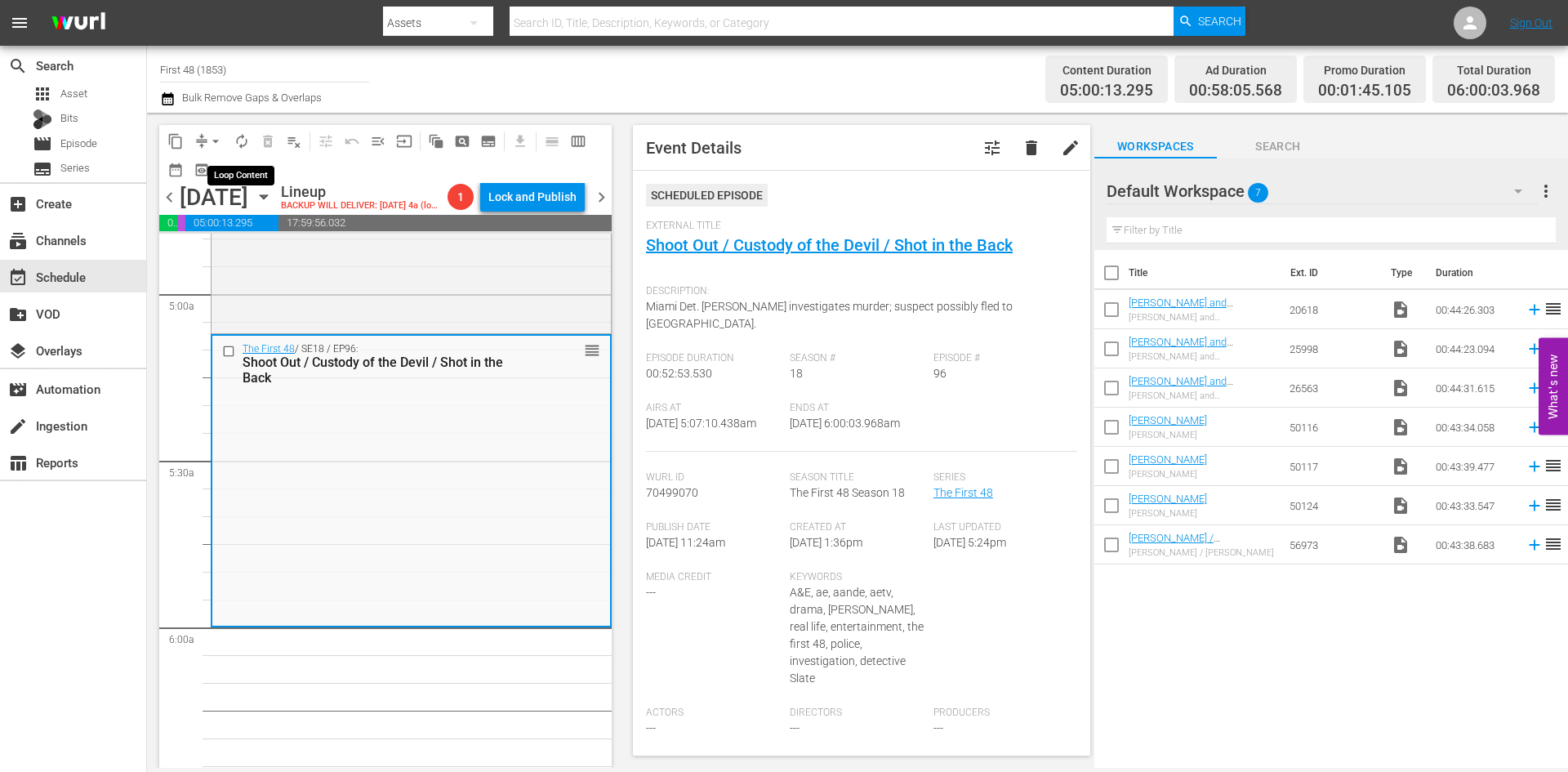
click at [244, 147] on span "autorenew_outlined" at bounding box center [242, 141] width 16 height 16
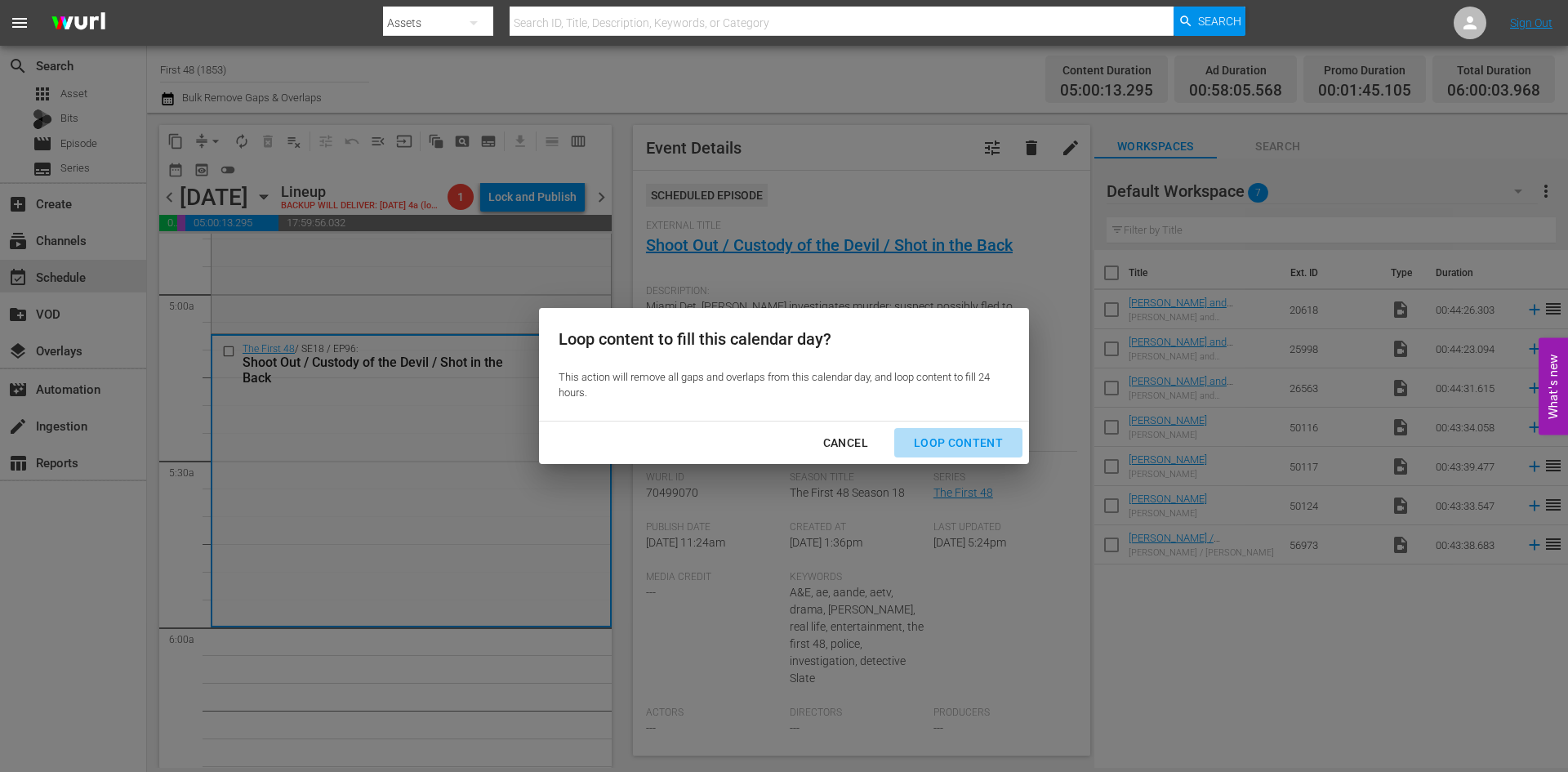
click at [966, 437] on div "Loop Content" at bounding box center [958, 443] width 115 height 21
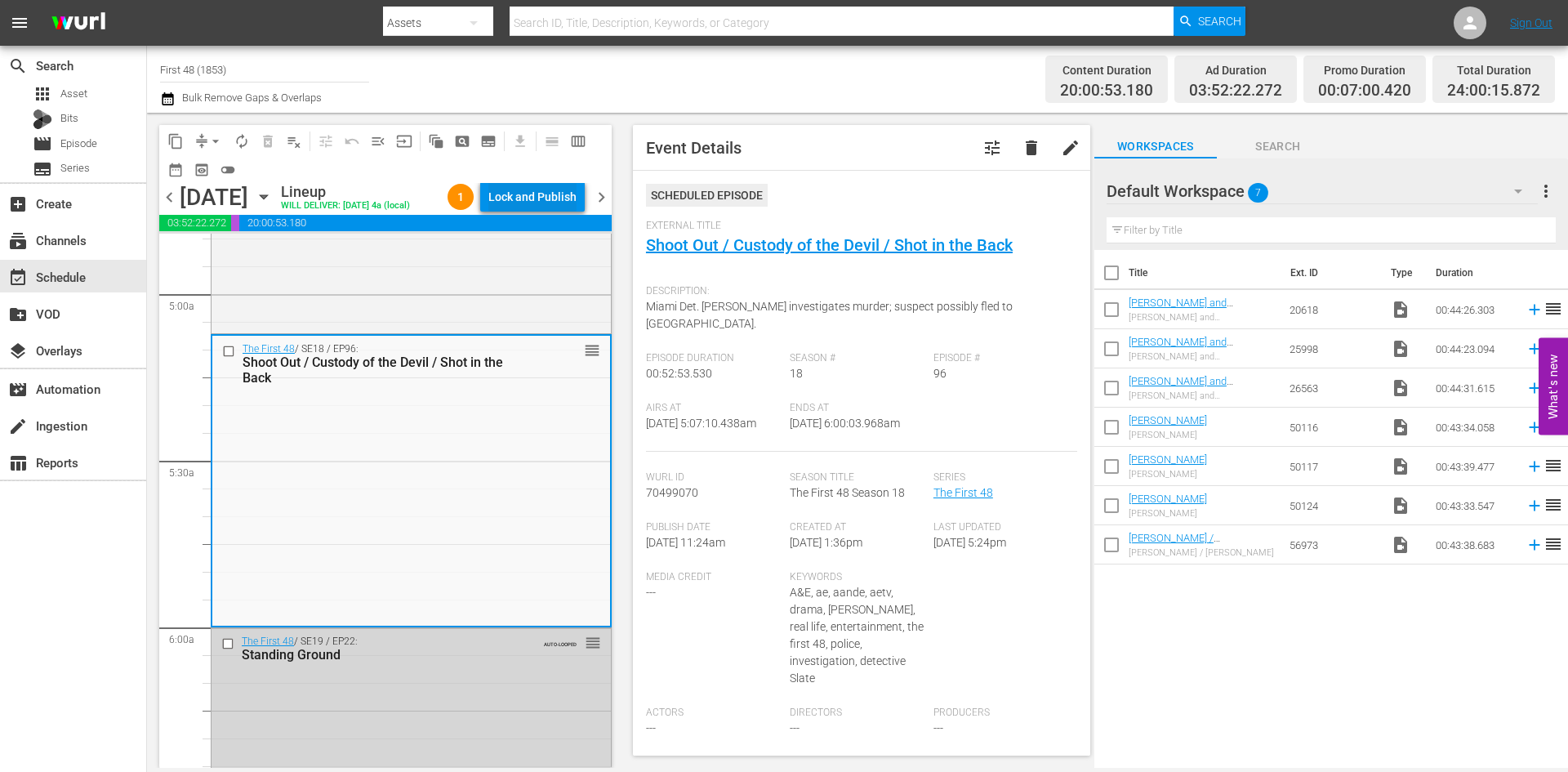
click at [527, 187] on div "Lock and Publish" at bounding box center [532, 197] width 88 height 30
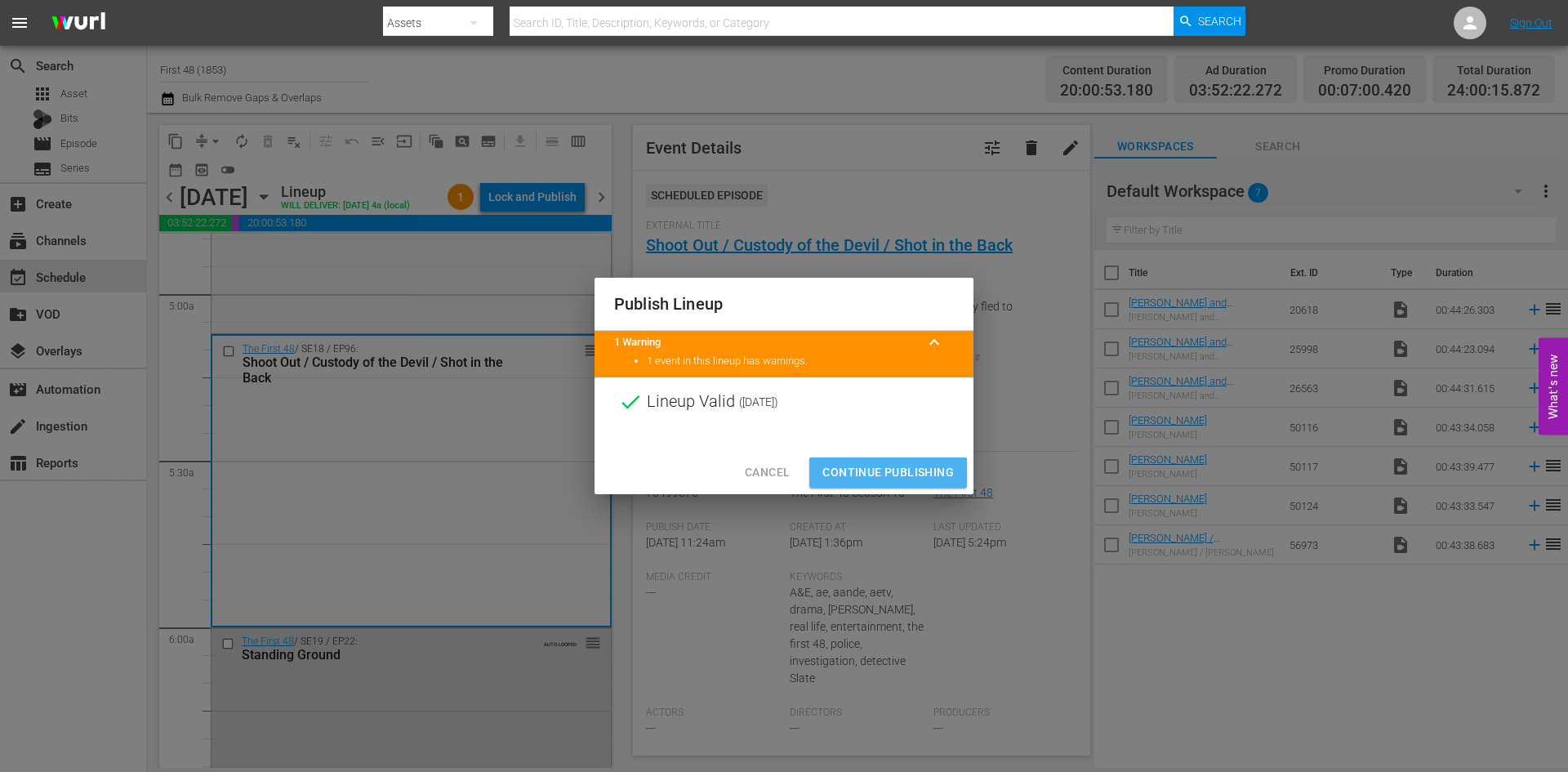
click at [884, 477] on span "Continue Publishing" at bounding box center [888, 473] width 131 height 21
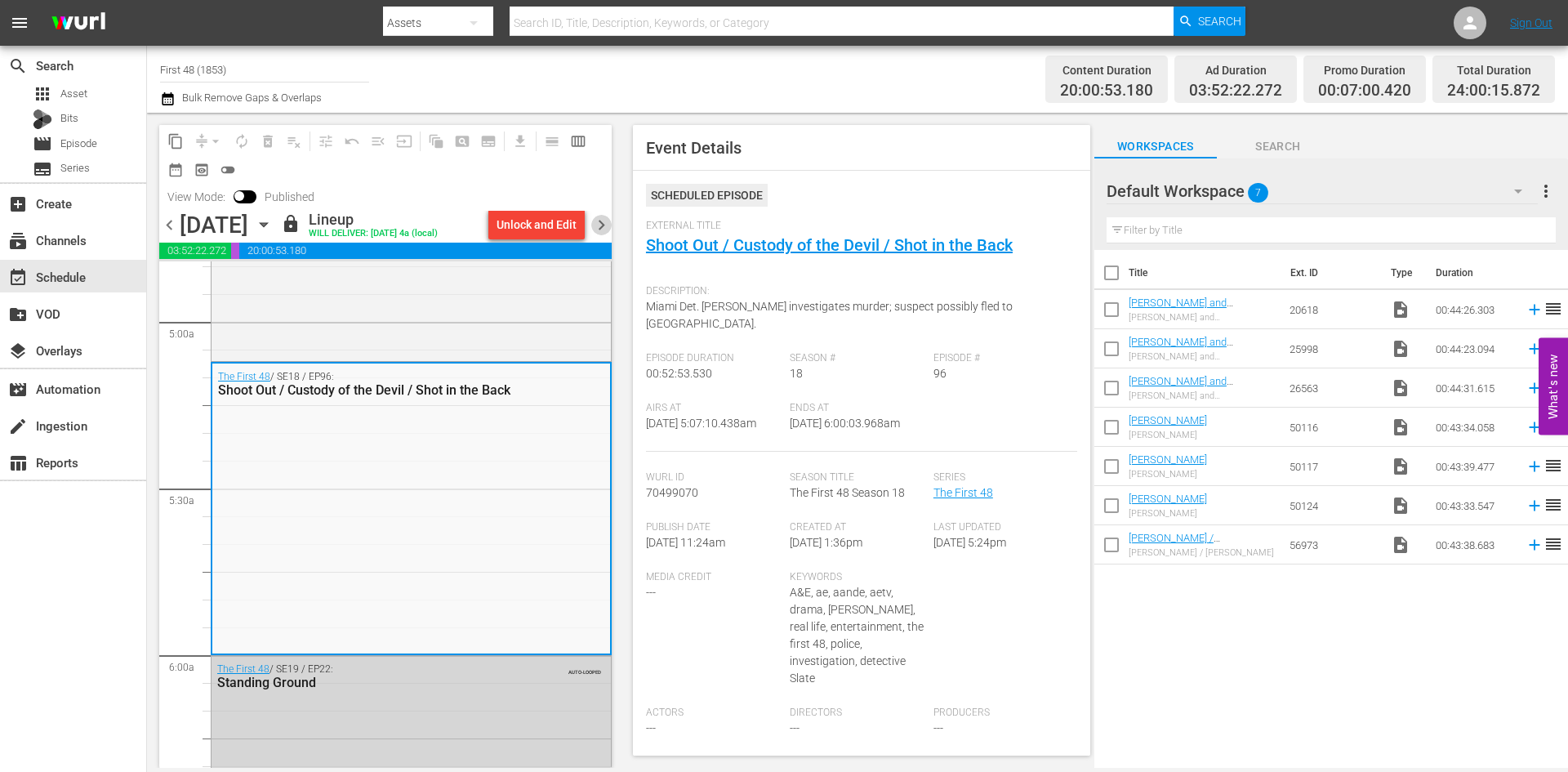
click at [601, 231] on span "chevron_right" at bounding box center [602, 224] width 21 height 21
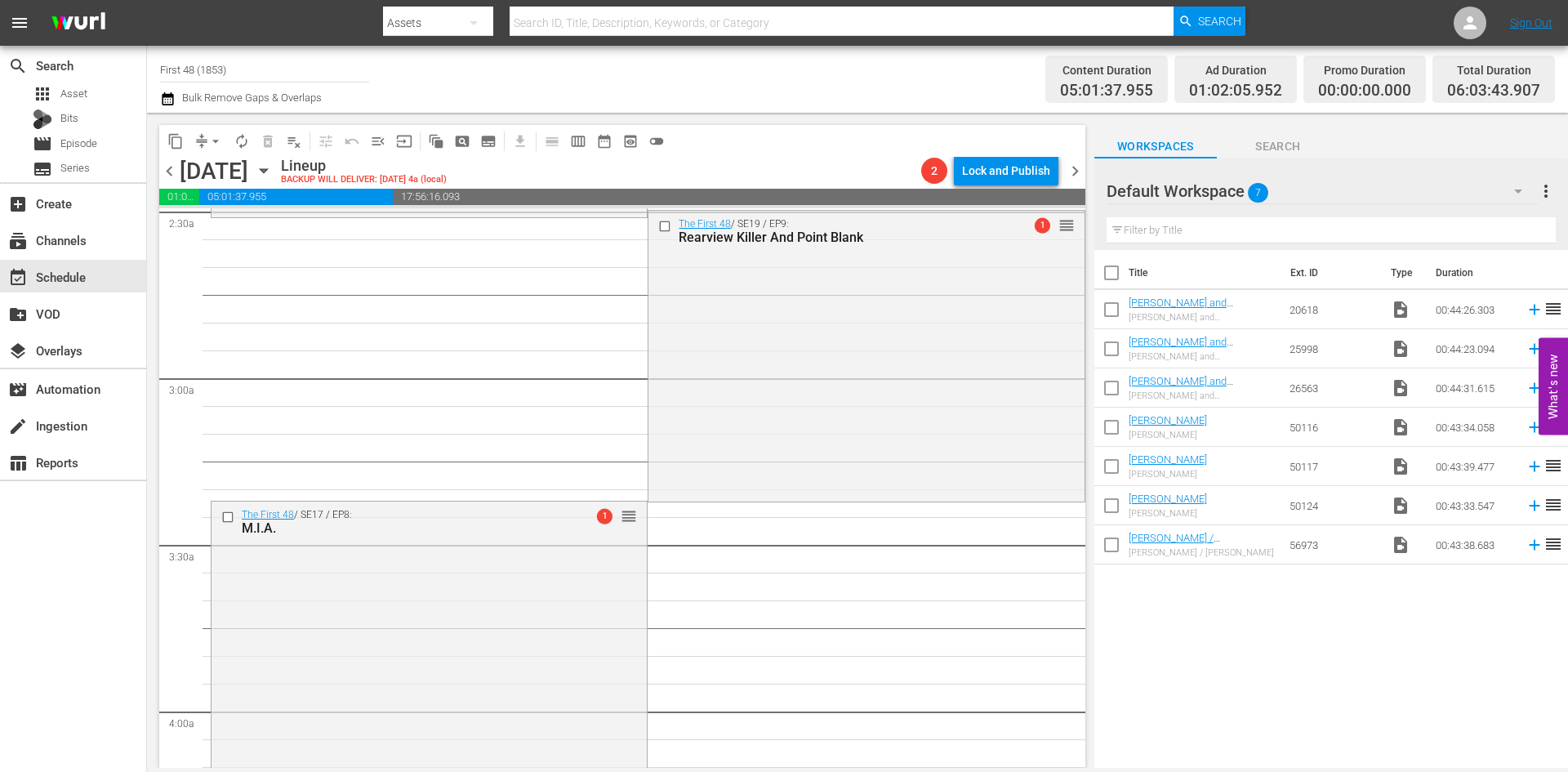
scroll to position [763, 0]
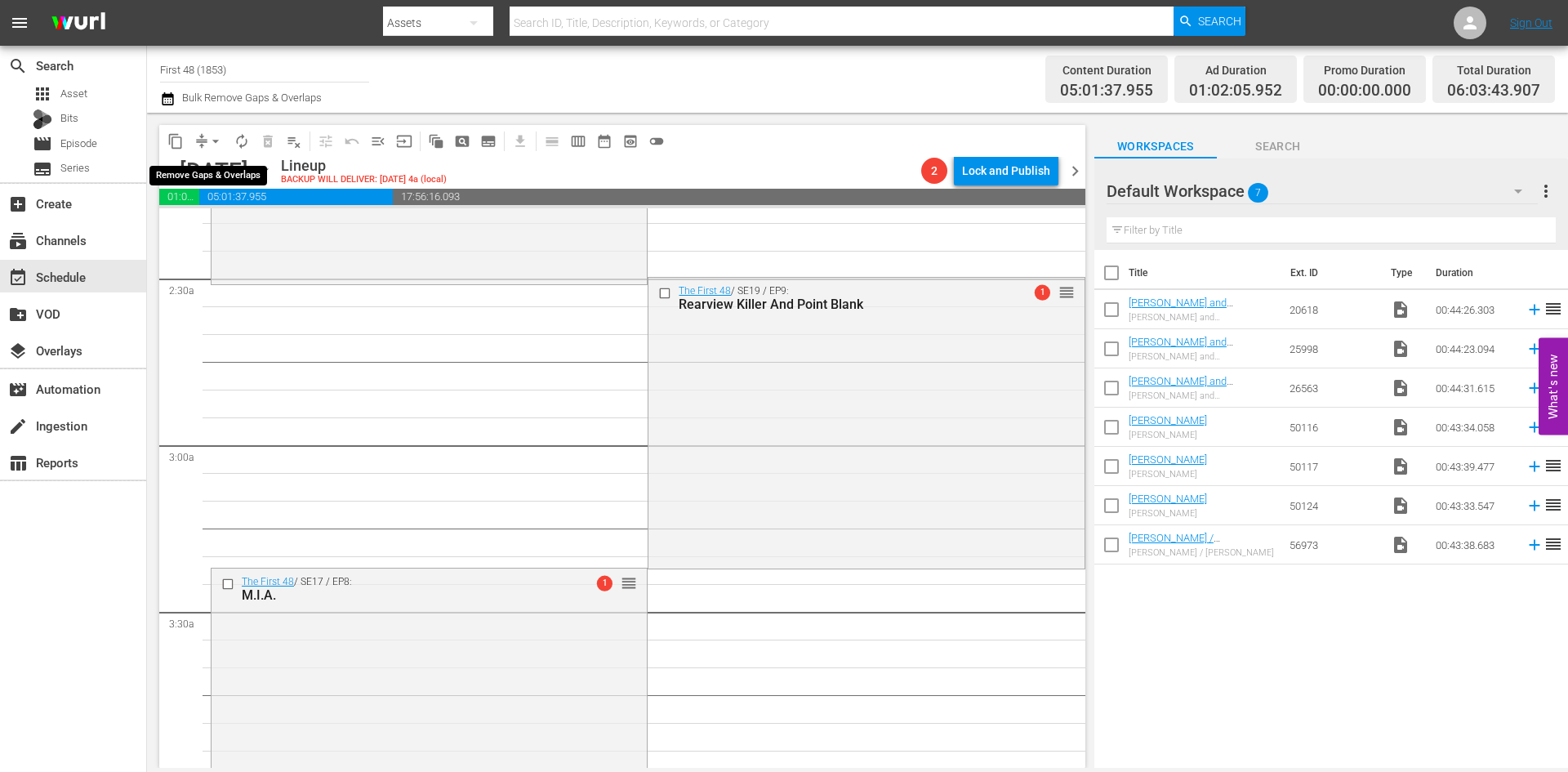
click at [210, 146] on span "arrow_drop_down" at bounding box center [215, 141] width 16 height 16
click at [210, 182] on li "Align to Midnight" at bounding box center [216, 174] width 172 height 27
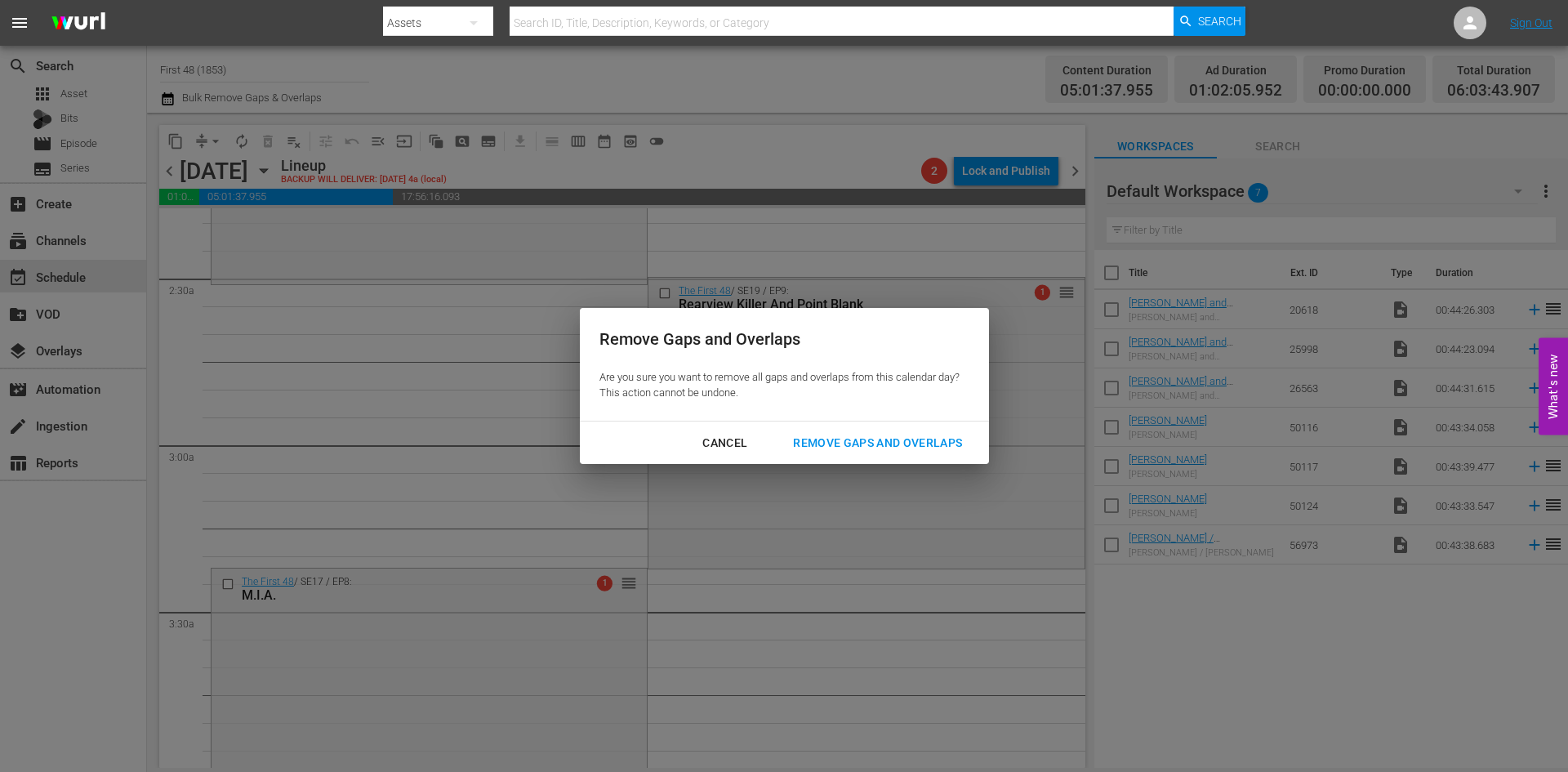
click at [805, 442] on div "Remove Gaps and Overlaps" at bounding box center [878, 443] width 196 height 21
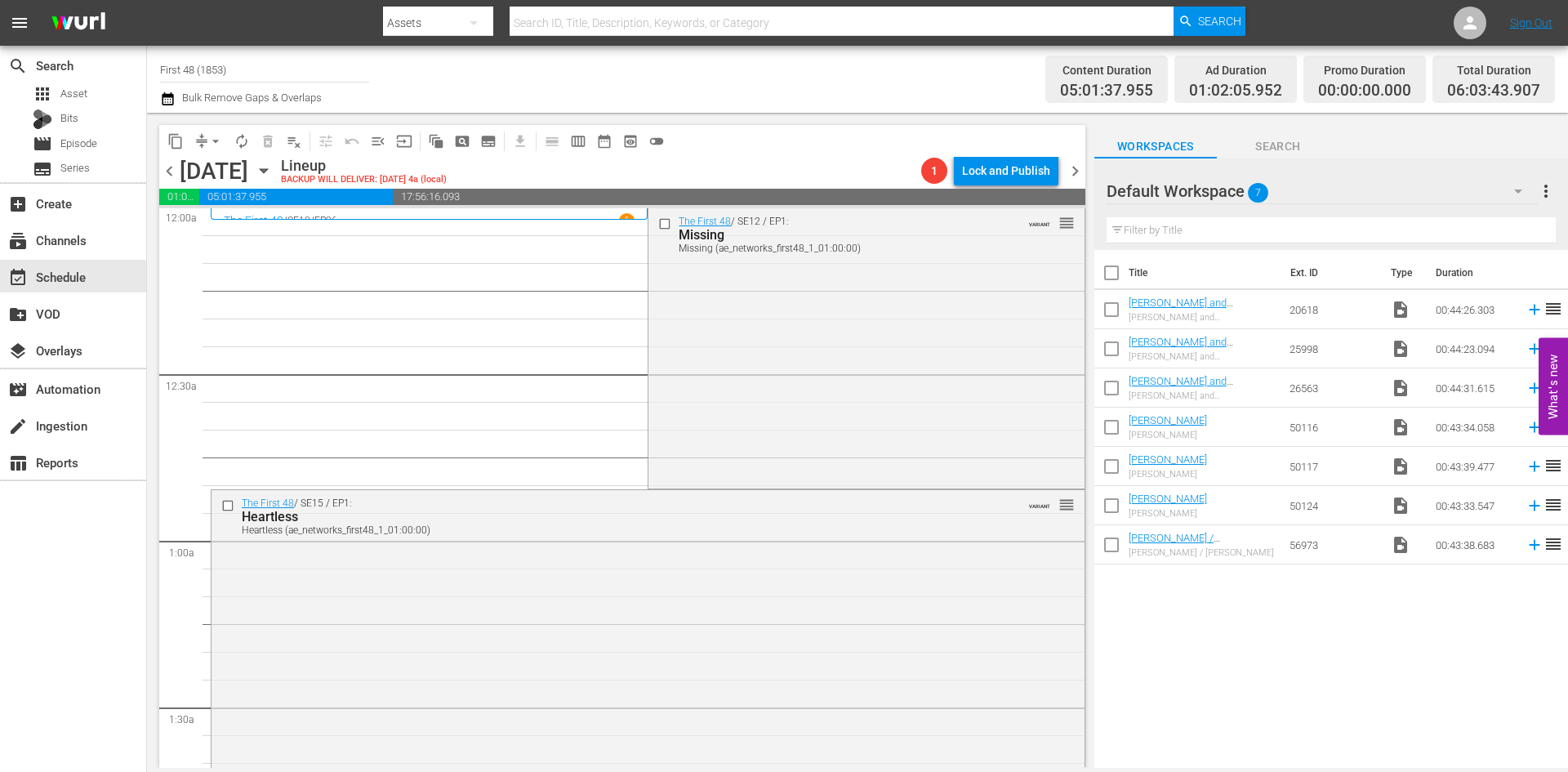
scroll to position [0, 0]
click at [698, 397] on div "The First 48 / SE12 / EP1: Missing Missing (ae_networks_first48_1_01:00:00) VAR…" at bounding box center [866, 348] width 436 height 278
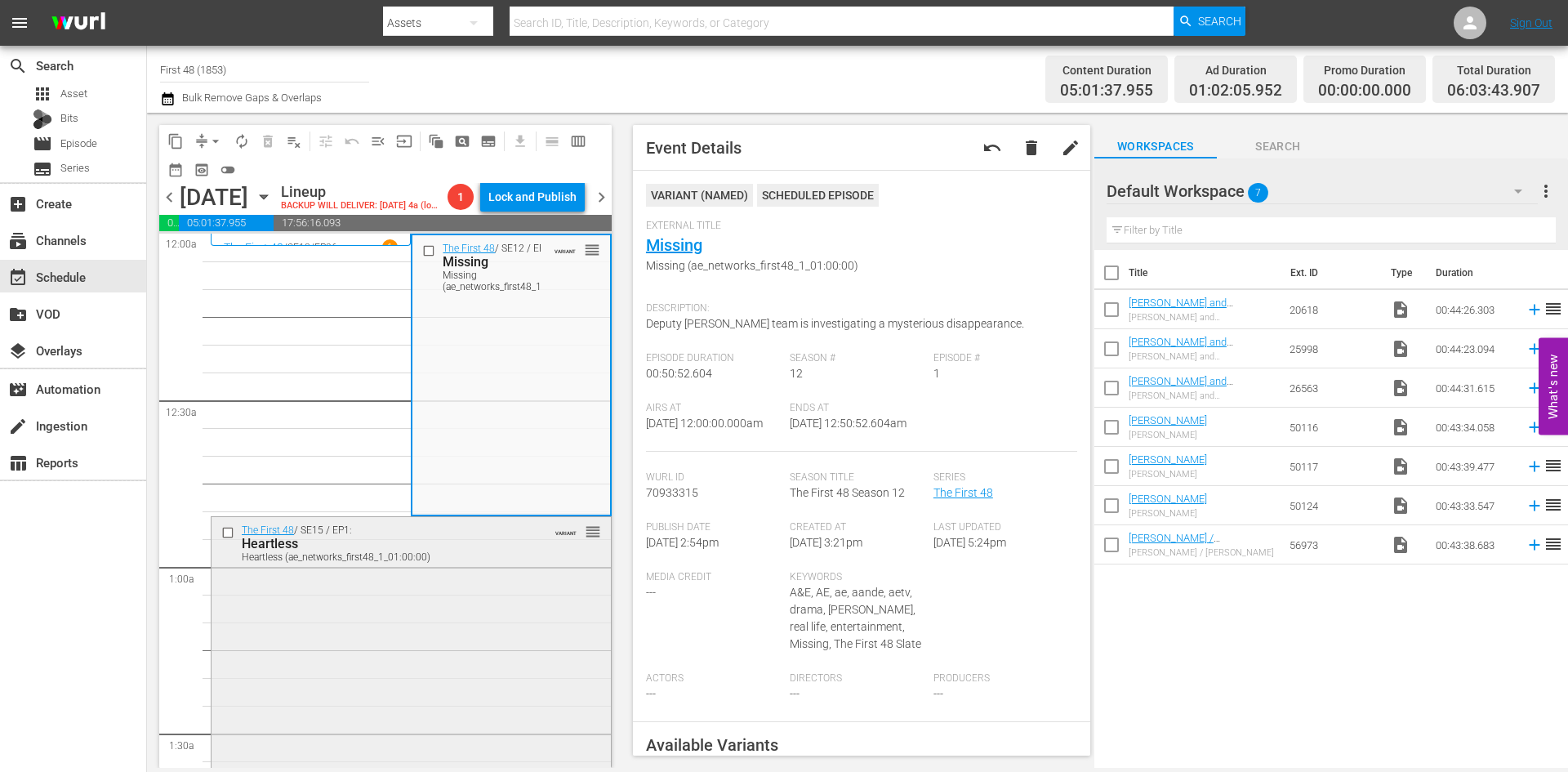
drag, startPoint x: 478, startPoint y: 733, endPoint x: 478, endPoint y: 718, distance: 15.0
click at [478, 718] on div "The First 48 / SE15 / EP1: Heartless Heartless (ae_networks_first48_1_01:00:00)…" at bounding box center [411, 656] width 399 height 278
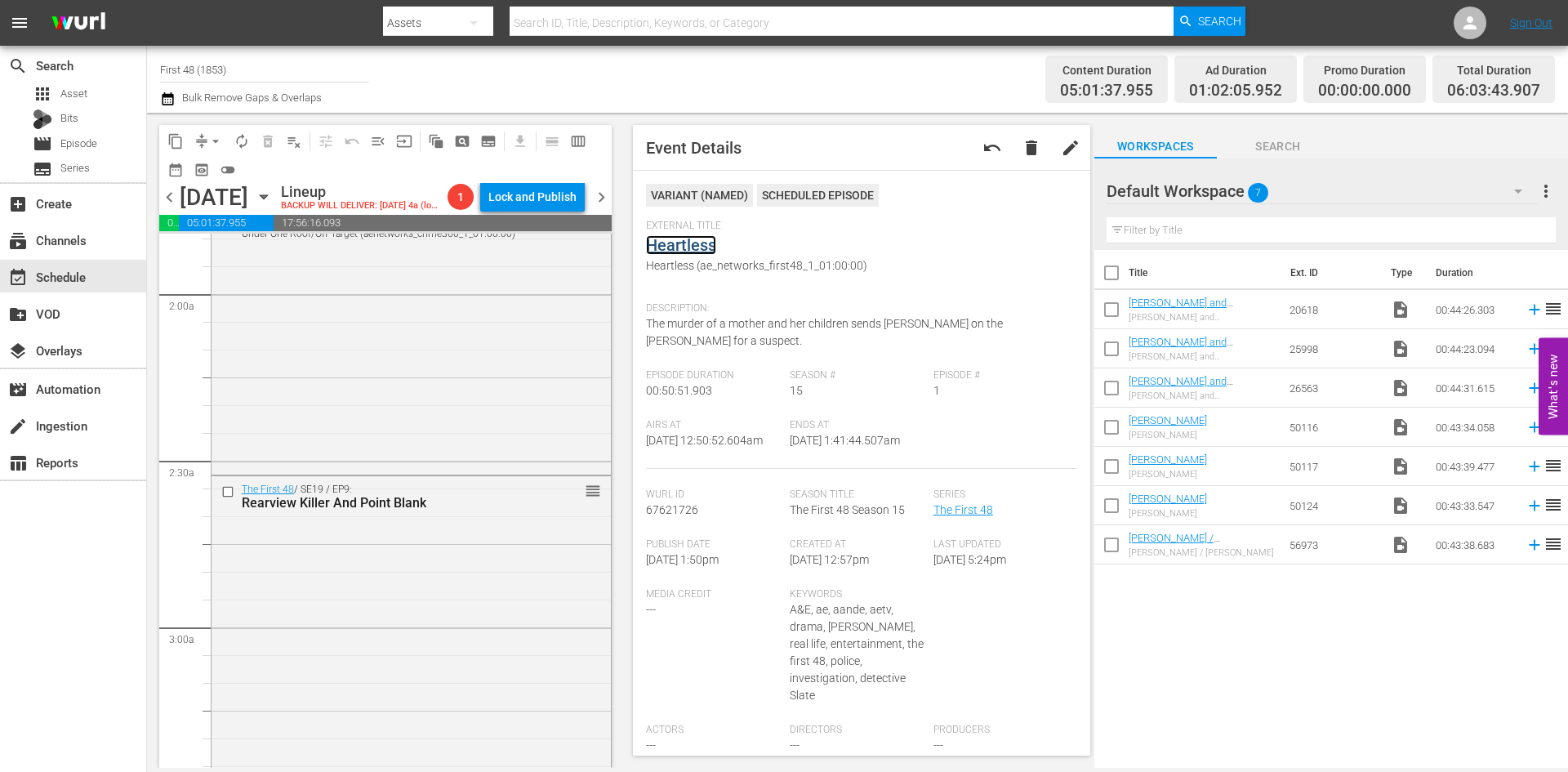
scroll to position [654, 0]
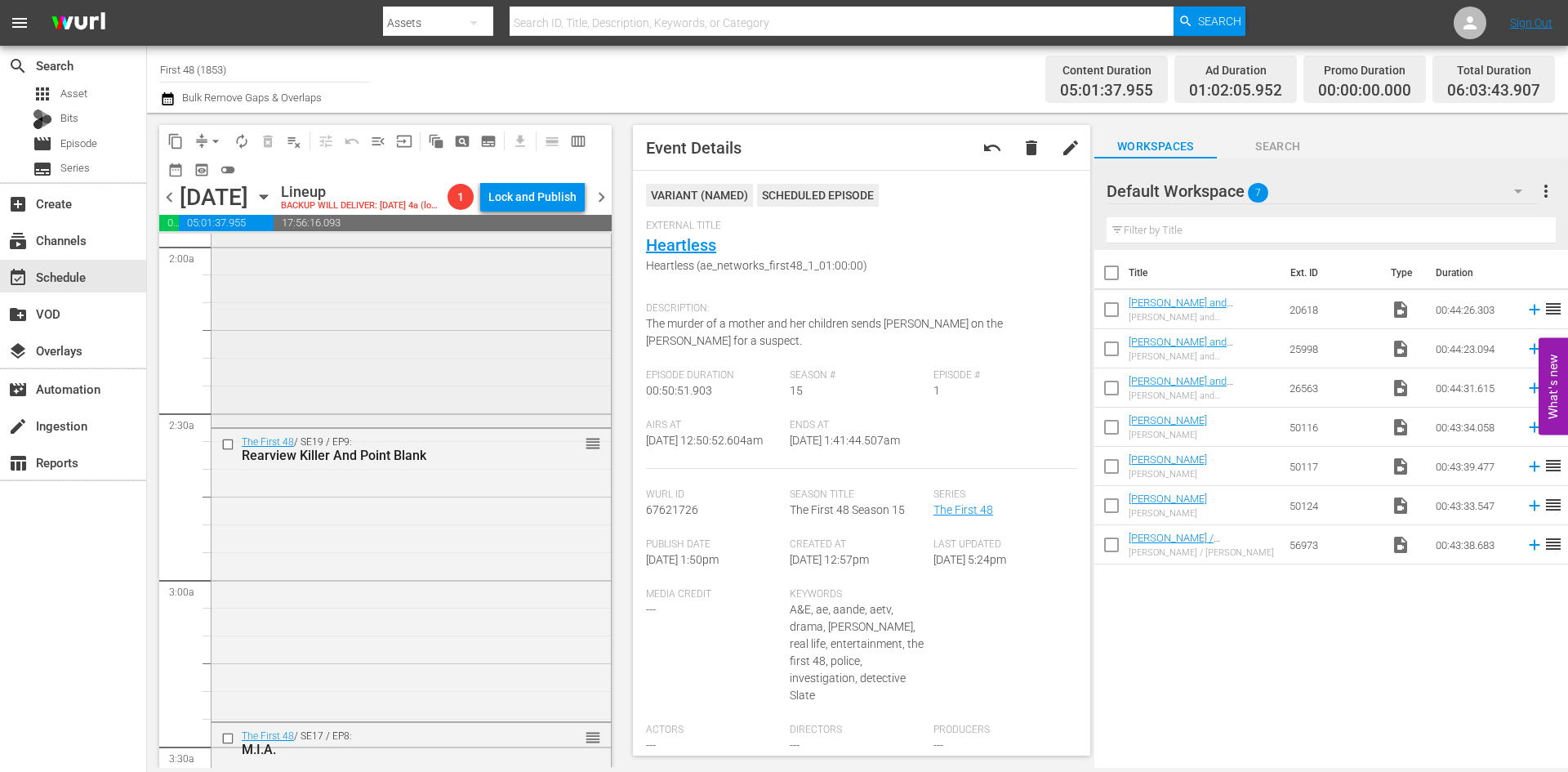
click at [404, 366] on div "The First 48 / SE12 / EP5: Under One Roof/Off Target Under One Roof/Off Target …" at bounding box center [411, 285] width 399 height 278
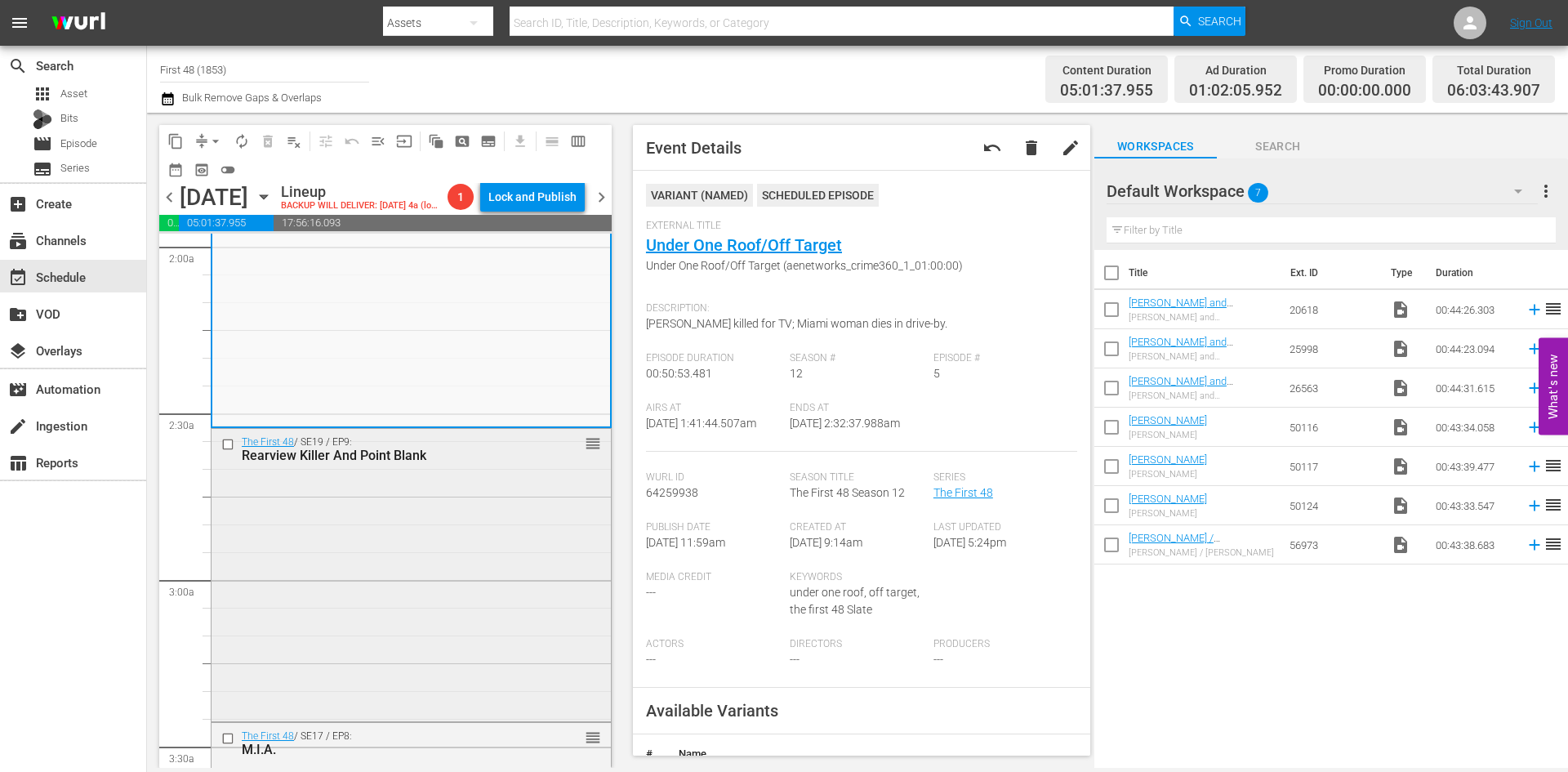
click at [479, 529] on div "The First 48 / SE19 / EP9: Rearview Killer And Point Blank reorder" at bounding box center [411, 573] width 399 height 289
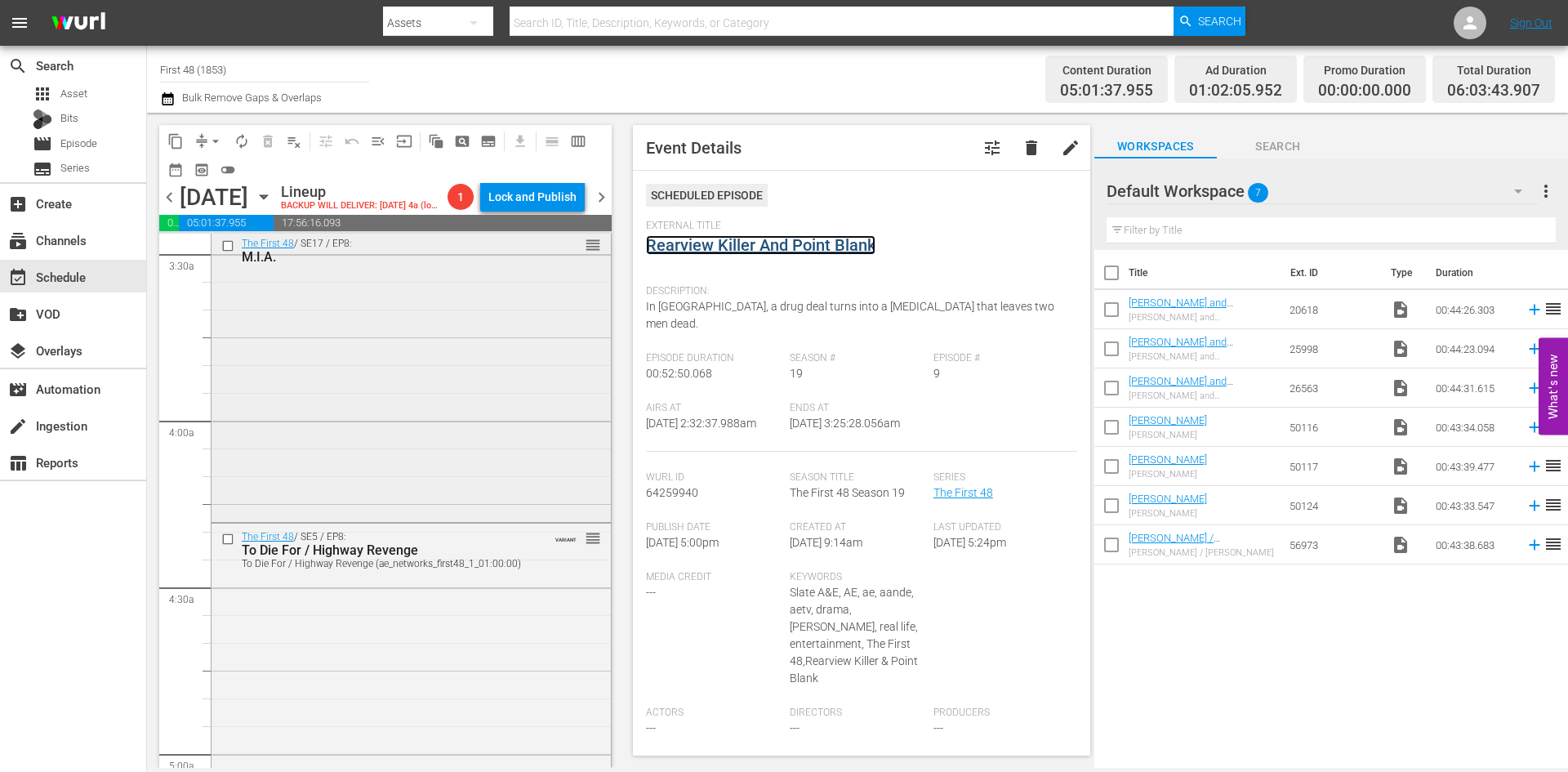
scroll to position [1226, 0]
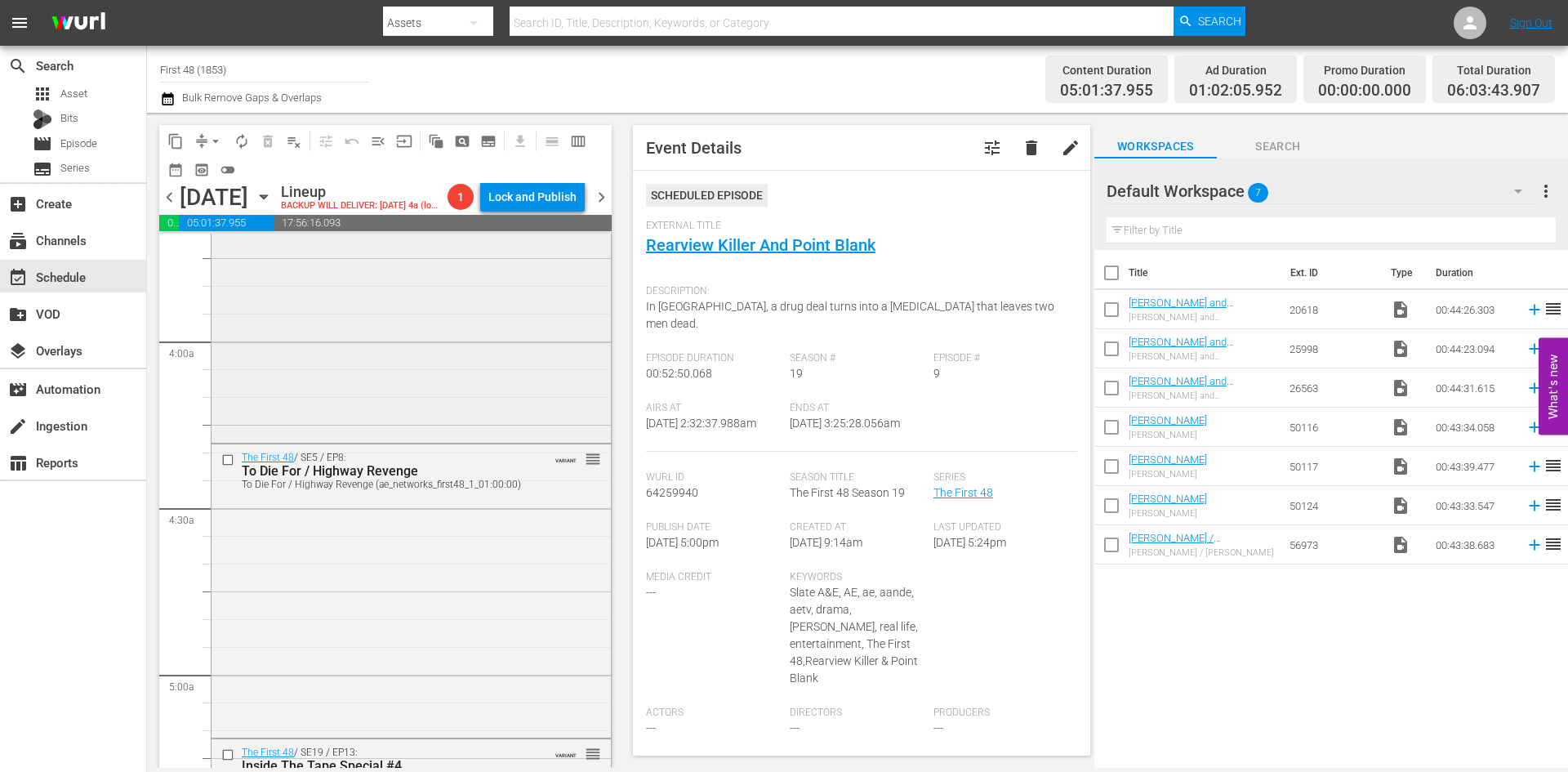
click at [474, 358] on div "The First 48 / SE17 / EP8: M.I.A. reorder" at bounding box center [411, 295] width 399 height 289
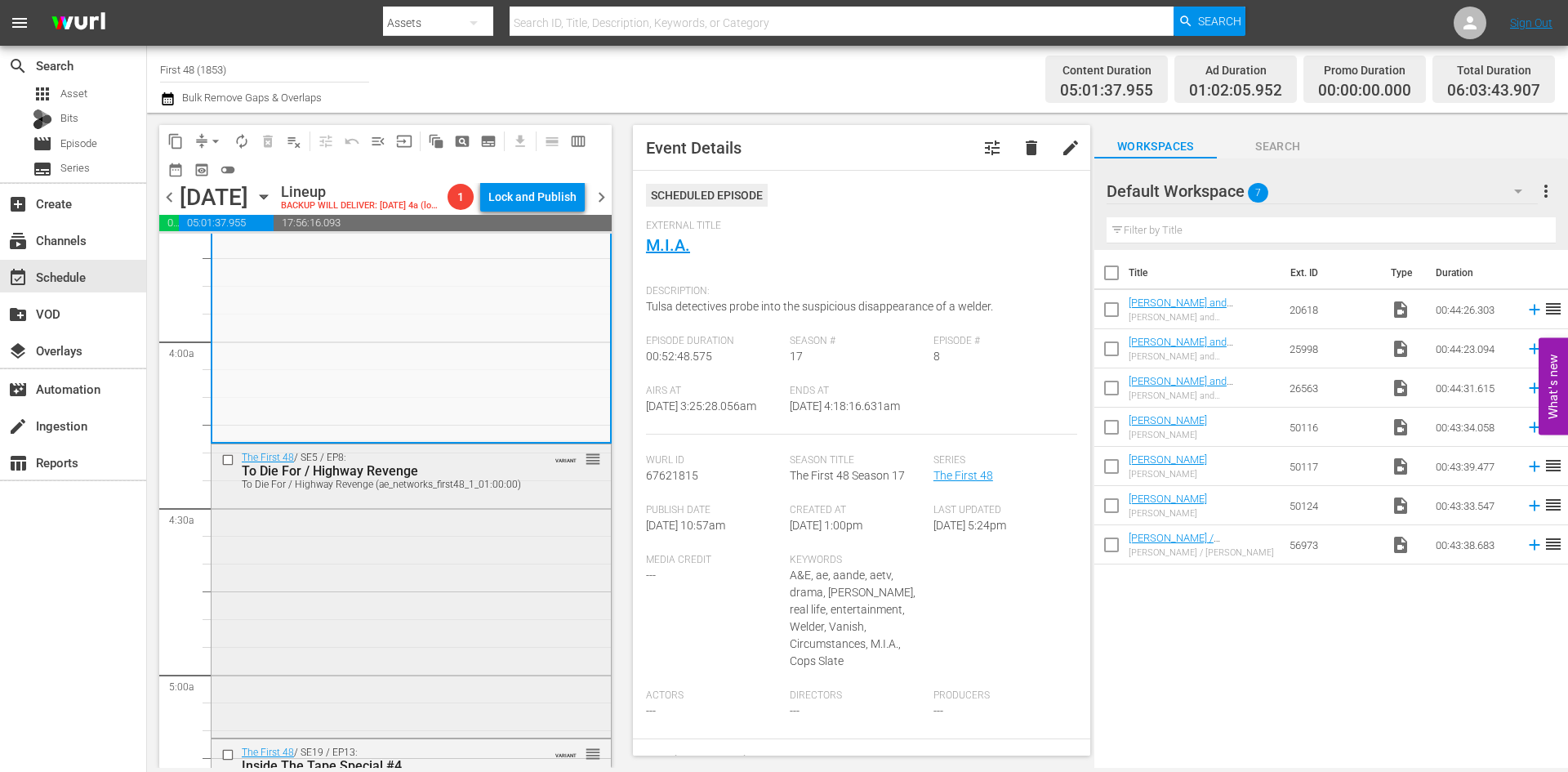
click at [509, 580] on div "The First 48 / SE5 / EP8: To Die For / Highway Revenge To Die For / Highway Rev…" at bounding box center [411, 590] width 399 height 291
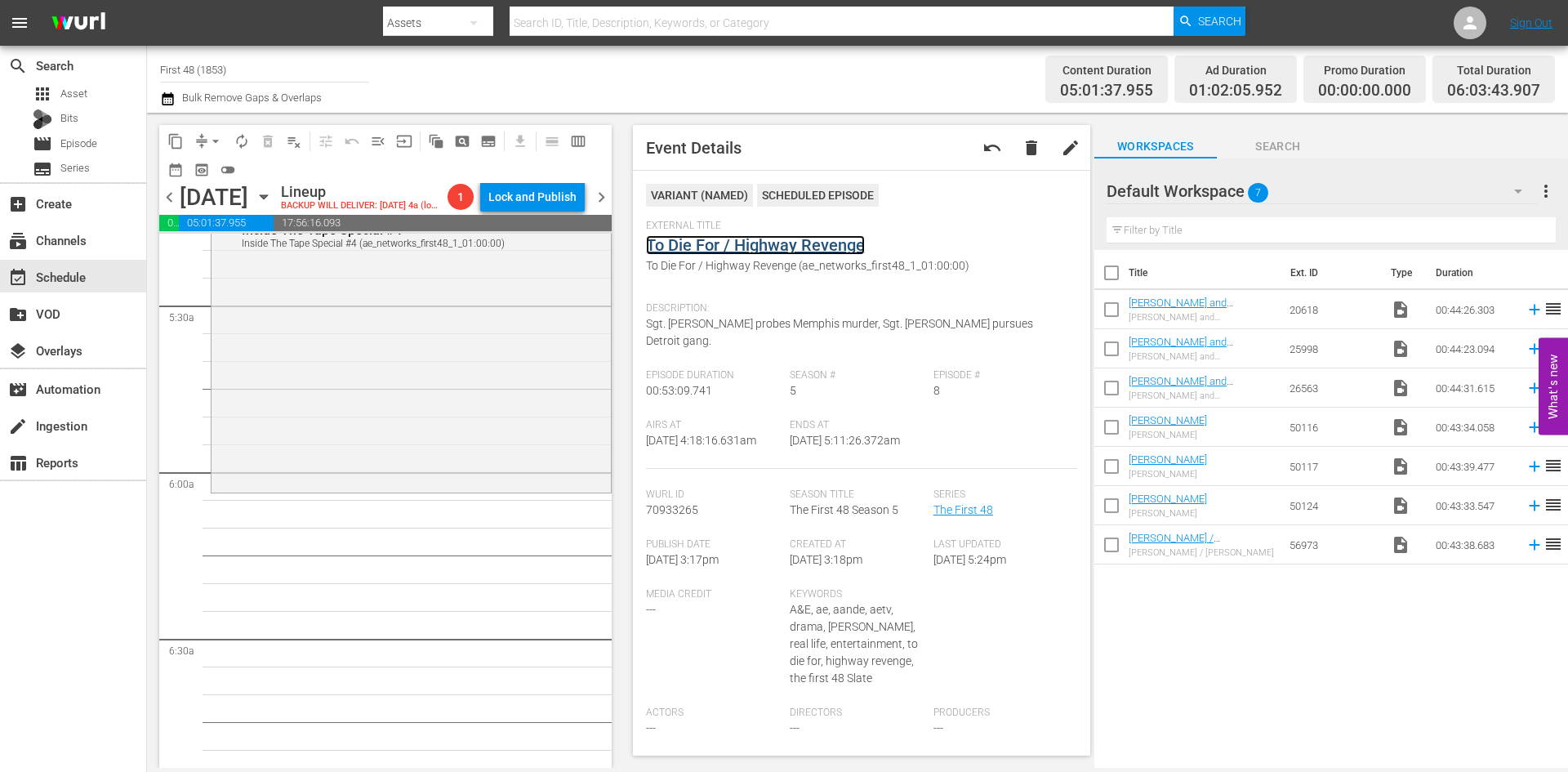
scroll to position [1798, 0]
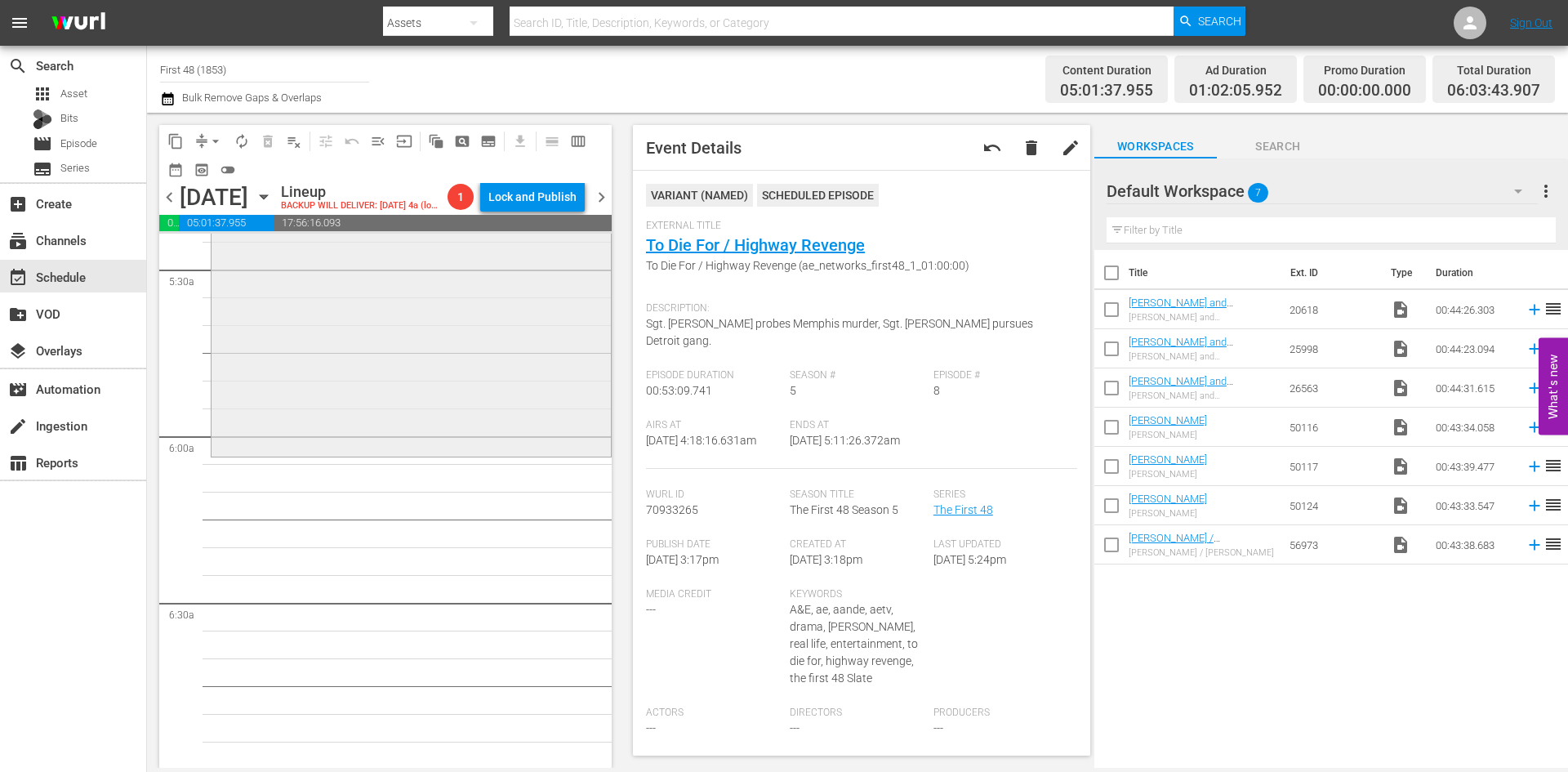
click at [435, 384] on div "The First 48 / SE19 / EP13: Inside The Tape Special #4 Inside The Tape Special …" at bounding box center [411, 311] width 399 height 286
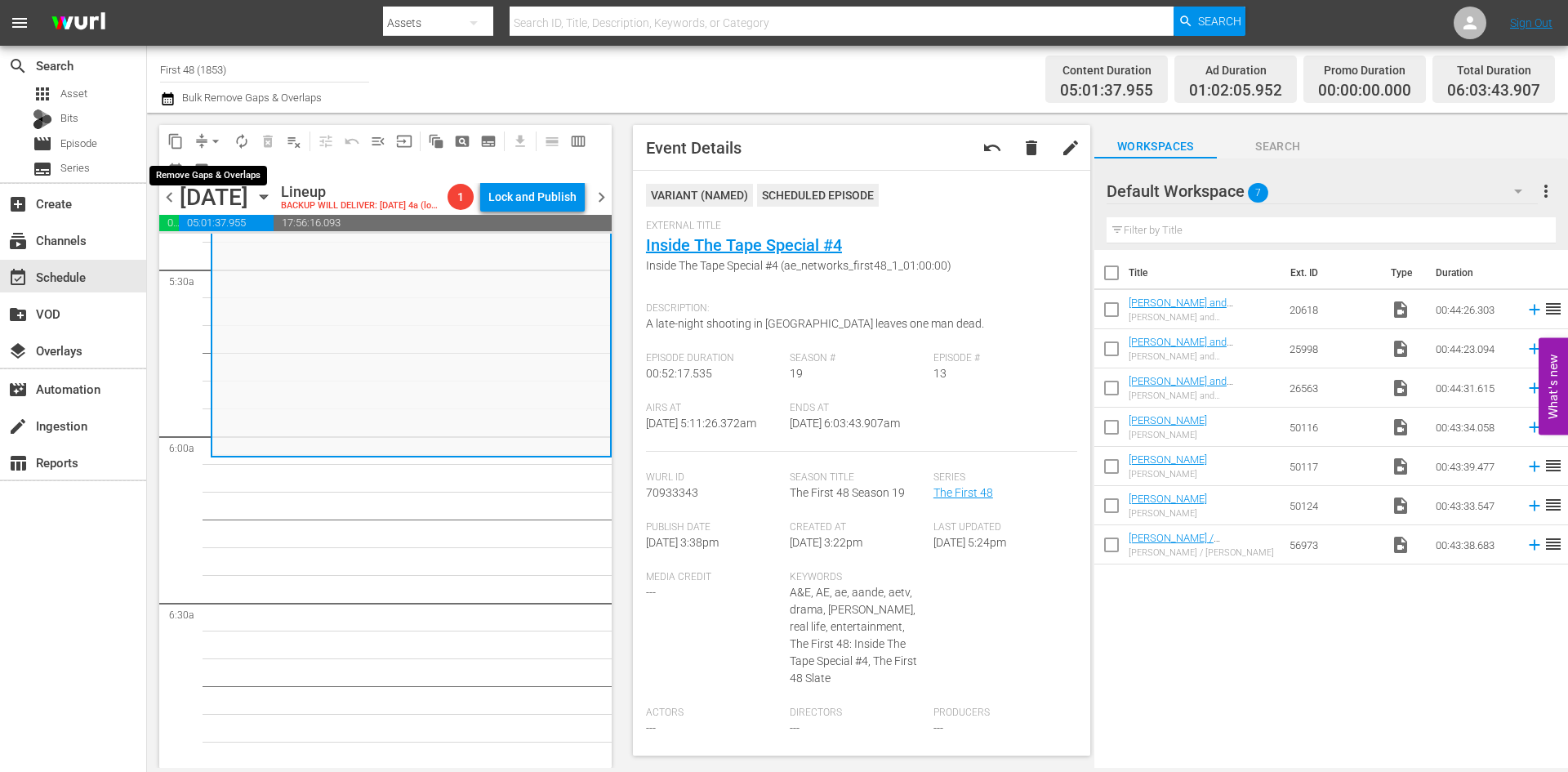
click at [212, 134] on span "arrow_drop_down" at bounding box center [215, 141] width 16 height 16
click at [210, 169] on li "Align to Midnight" at bounding box center [216, 174] width 172 height 27
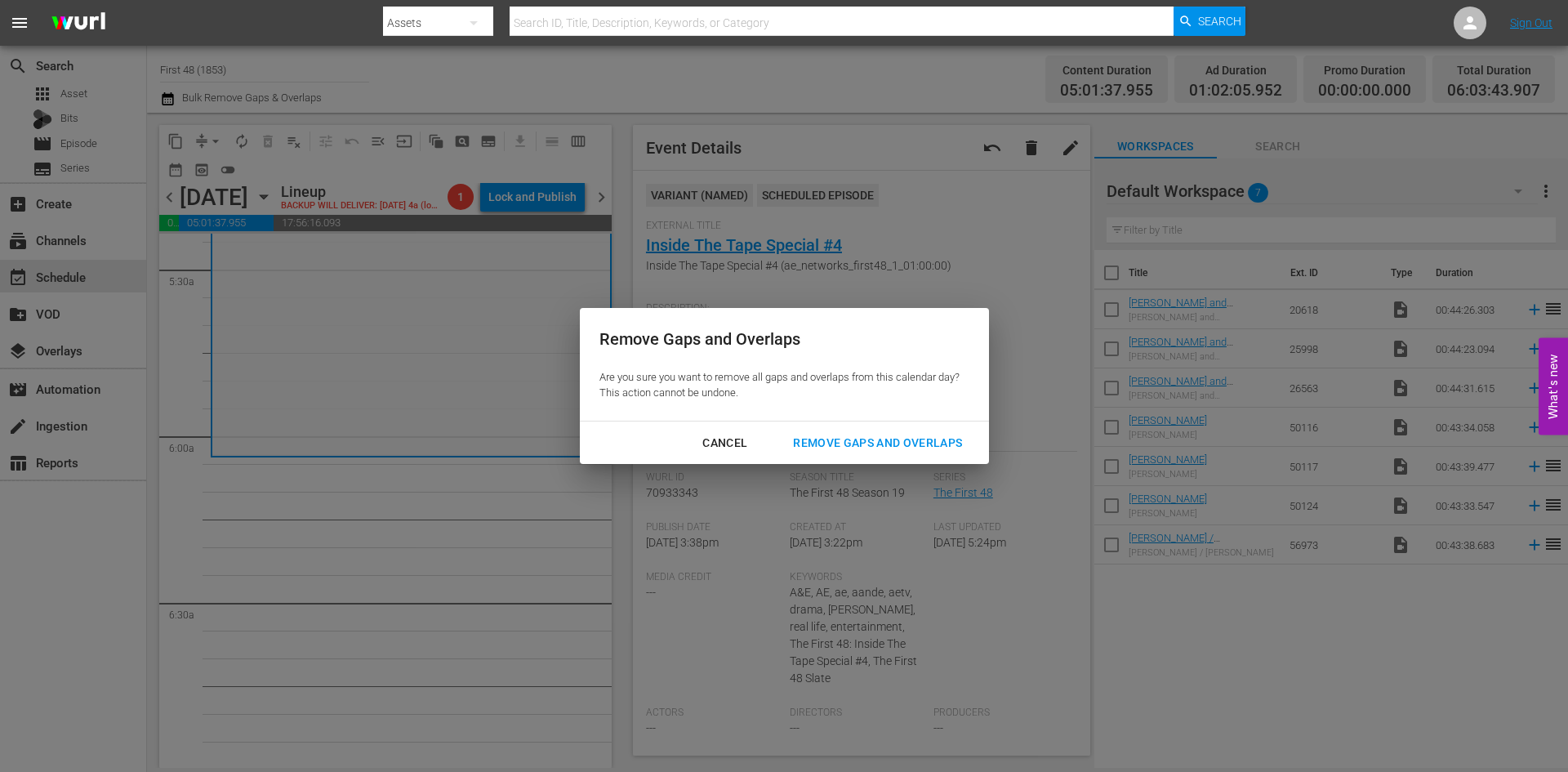
click at [874, 436] on div "Remove Gaps and Overlaps" at bounding box center [878, 443] width 196 height 21
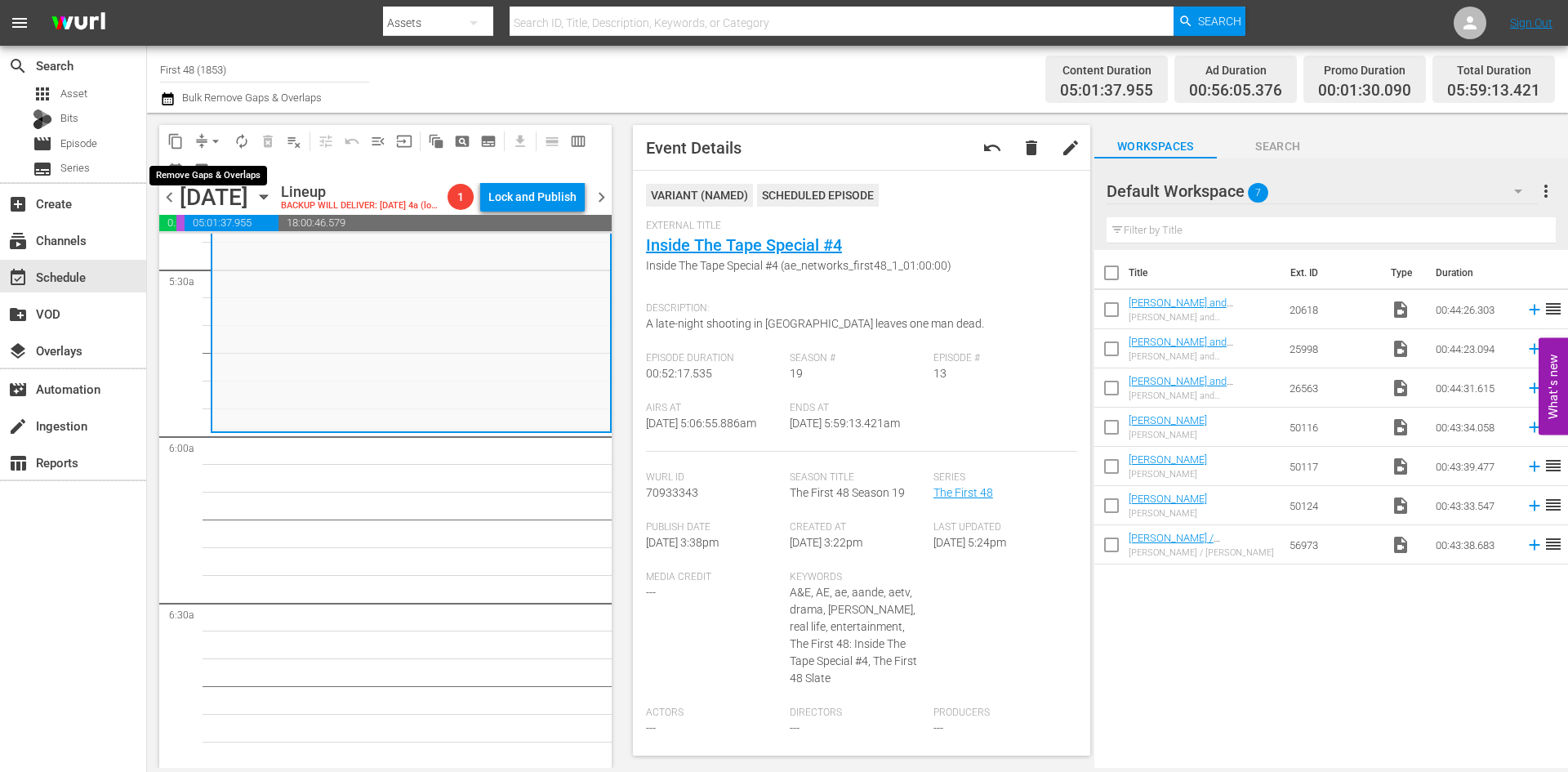
click at [210, 139] on span "arrow_drop_down" at bounding box center [215, 141] width 16 height 16
click at [196, 182] on li "Align to Midnight" at bounding box center [216, 174] width 172 height 27
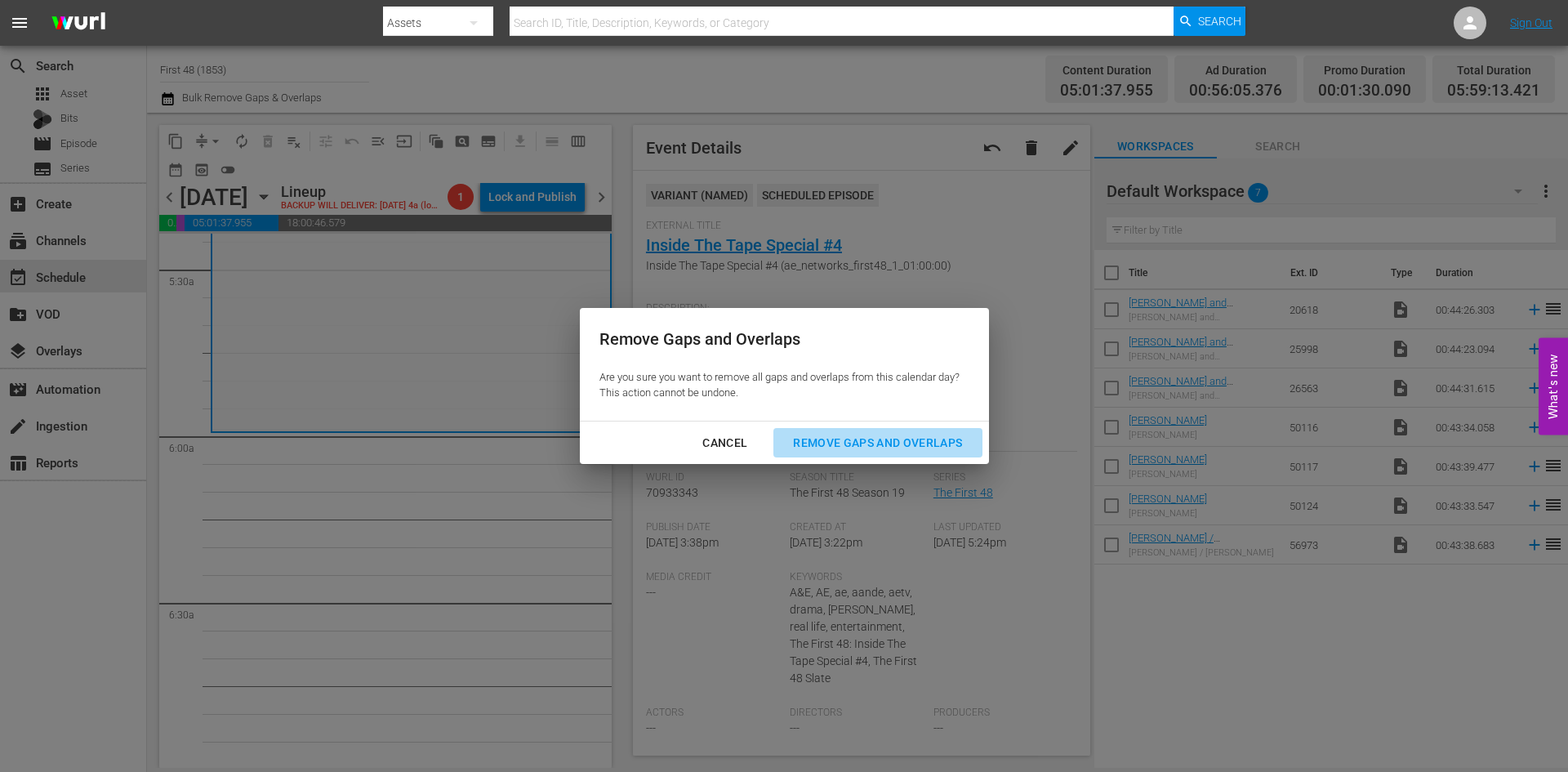
click at [863, 437] on div "Remove Gaps and Overlaps" at bounding box center [878, 443] width 196 height 21
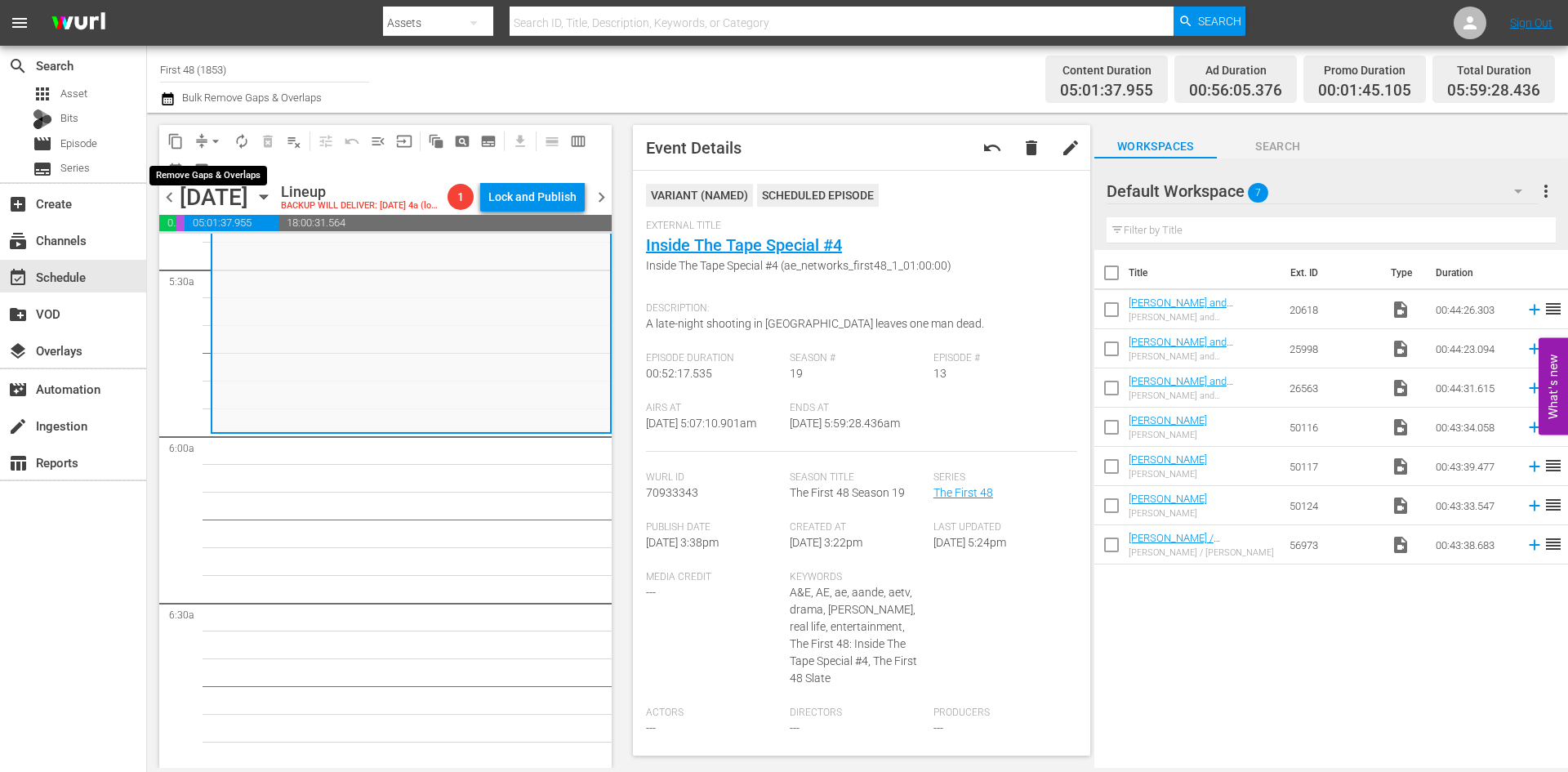
click at [217, 134] on span "arrow_drop_down" at bounding box center [215, 141] width 16 height 16
click at [210, 178] on li "Align to Midnight" at bounding box center [216, 174] width 172 height 27
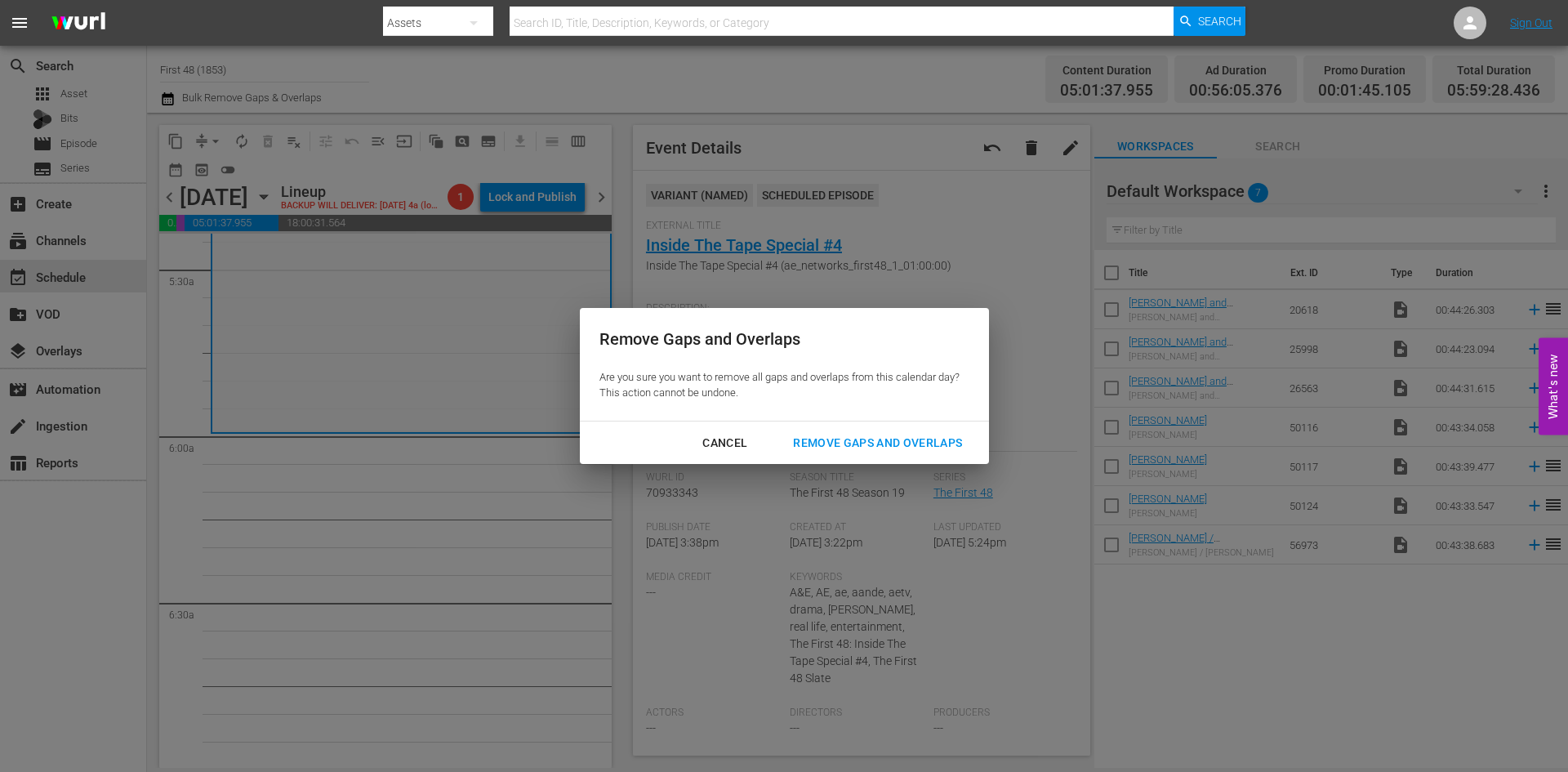
click at [846, 446] on div "Remove Gaps and Overlaps" at bounding box center [878, 443] width 196 height 21
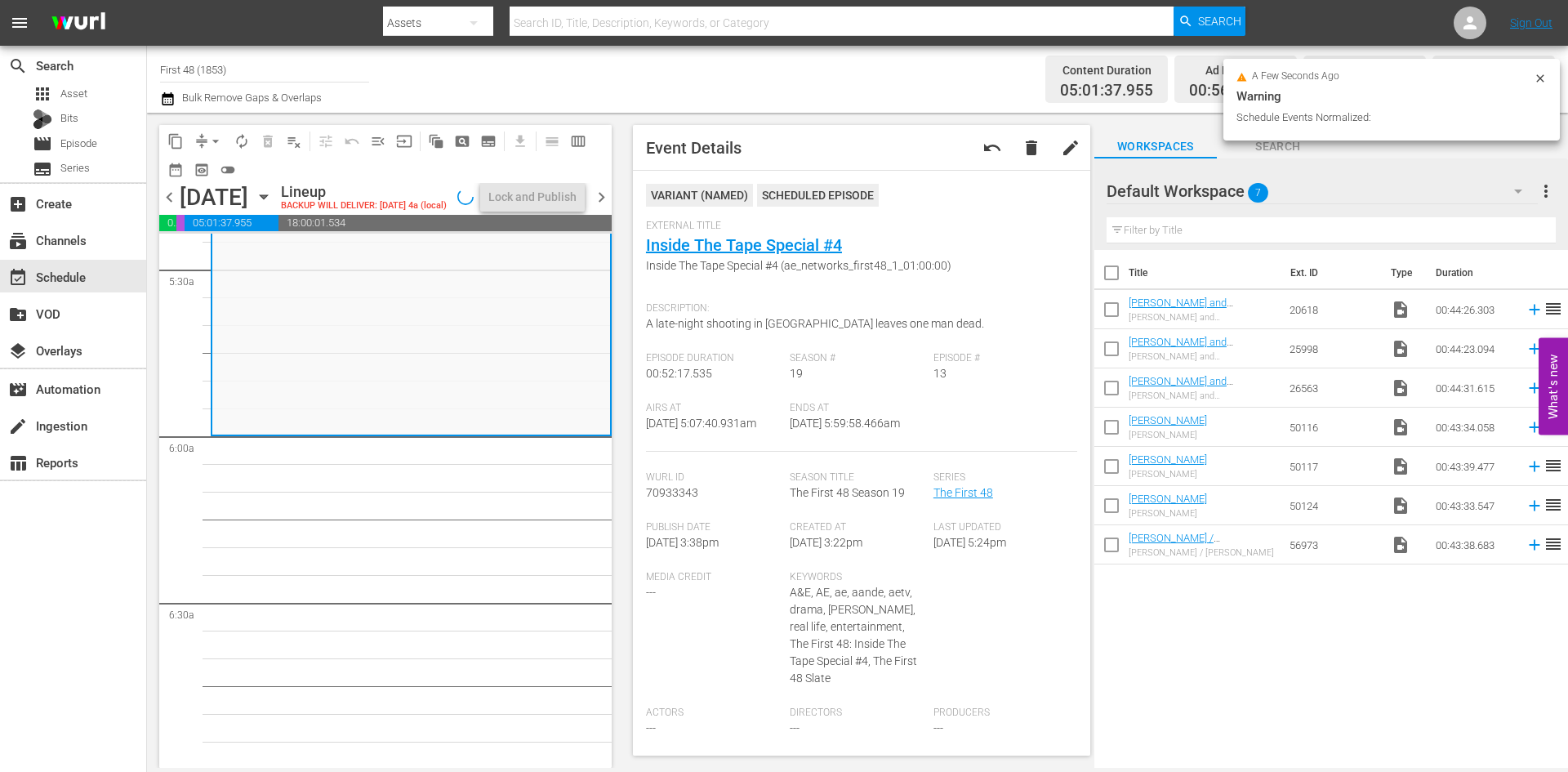
scroll to position [1825, 0]
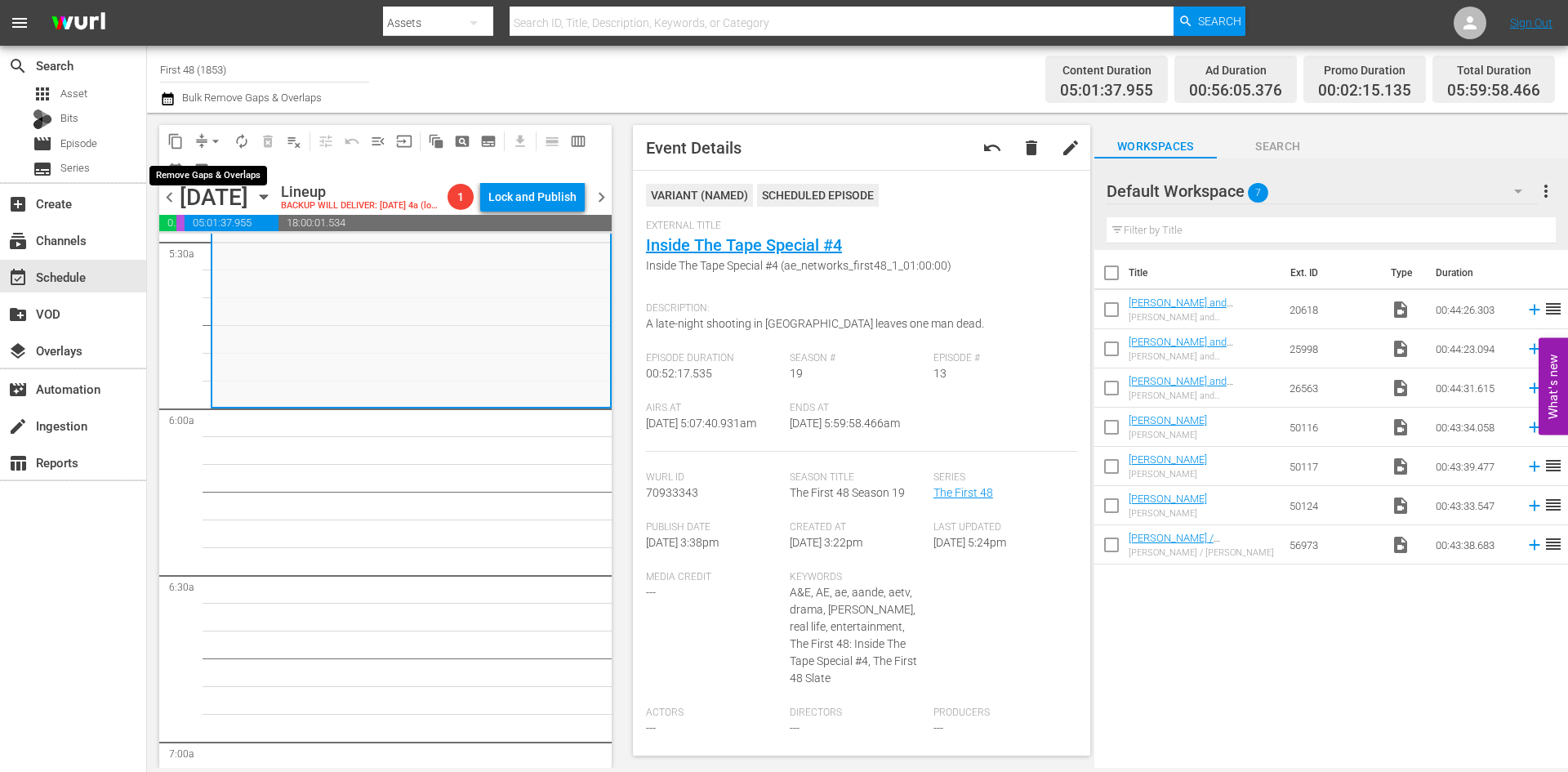
click at [215, 137] on span "arrow_drop_down" at bounding box center [215, 141] width 16 height 16
click at [217, 163] on li "Align to Midnight" at bounding box center [216, 174] width 172 height 27
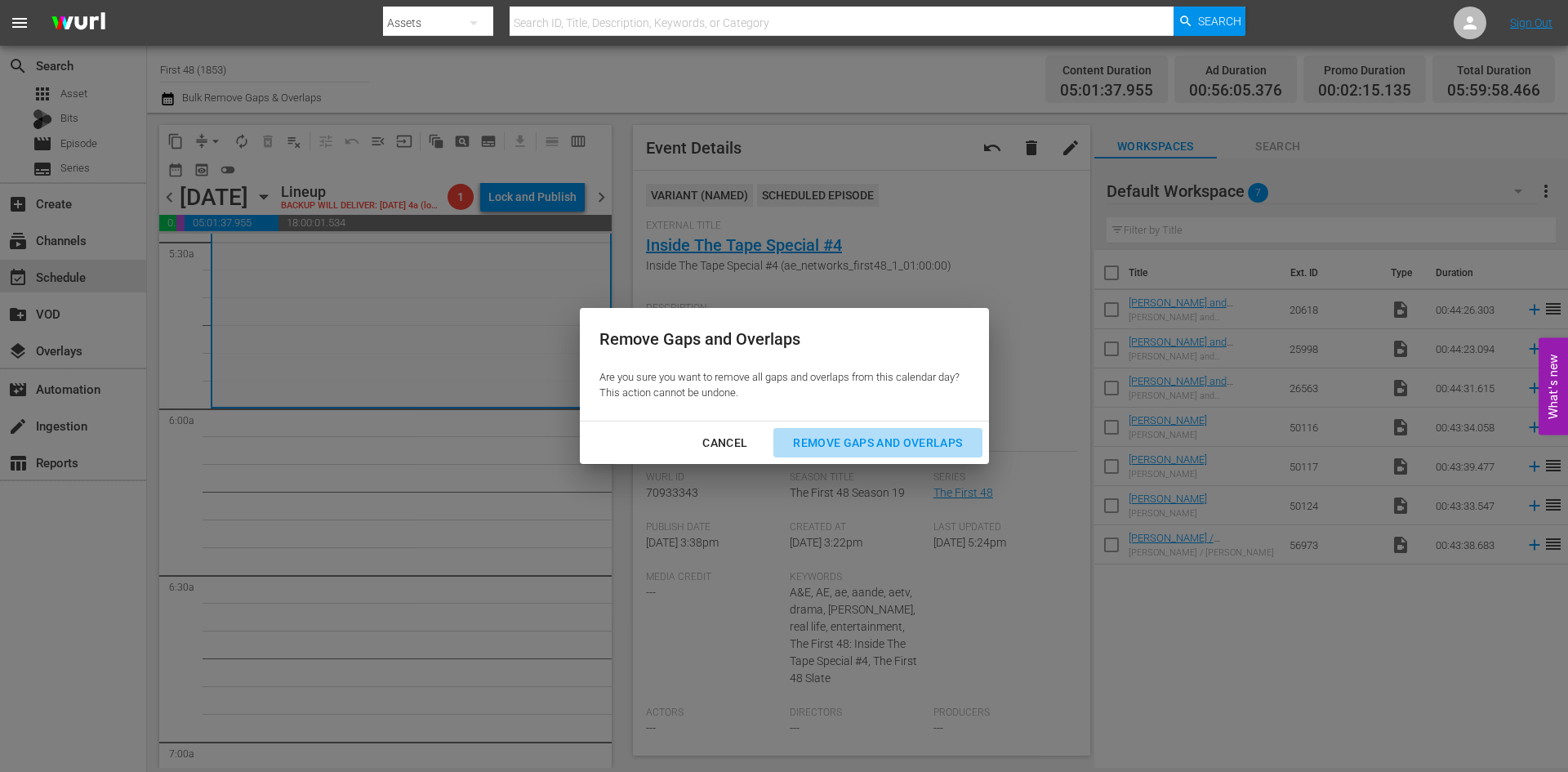
click at [897, 451] on div "Remove Gaps and Overlaps" at bounding box center [878, 443] width 196 height 21
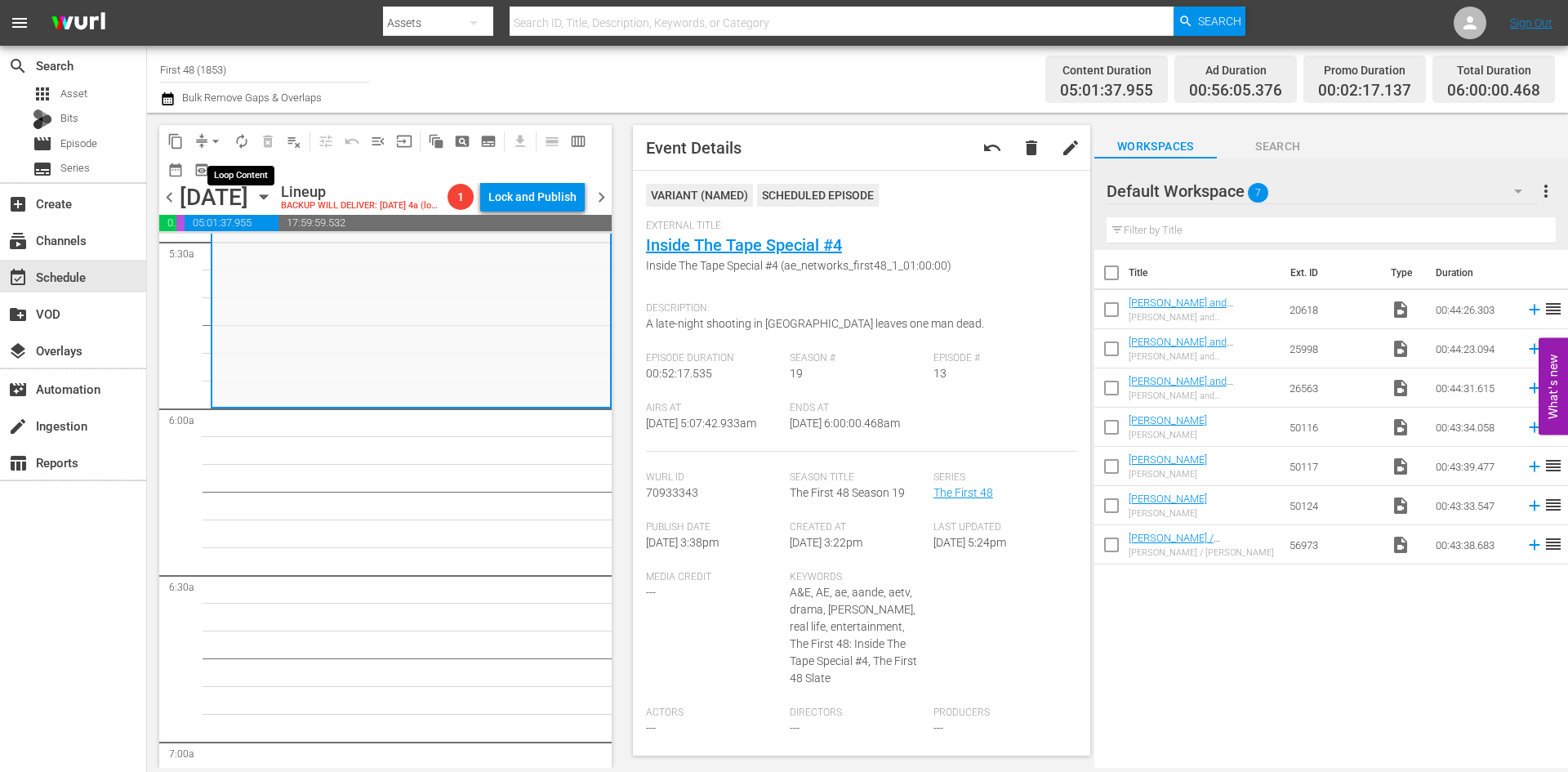
click at [244, 139] on span "autorenew_outlined" at bounding box center [242, 141] width 16 height 16
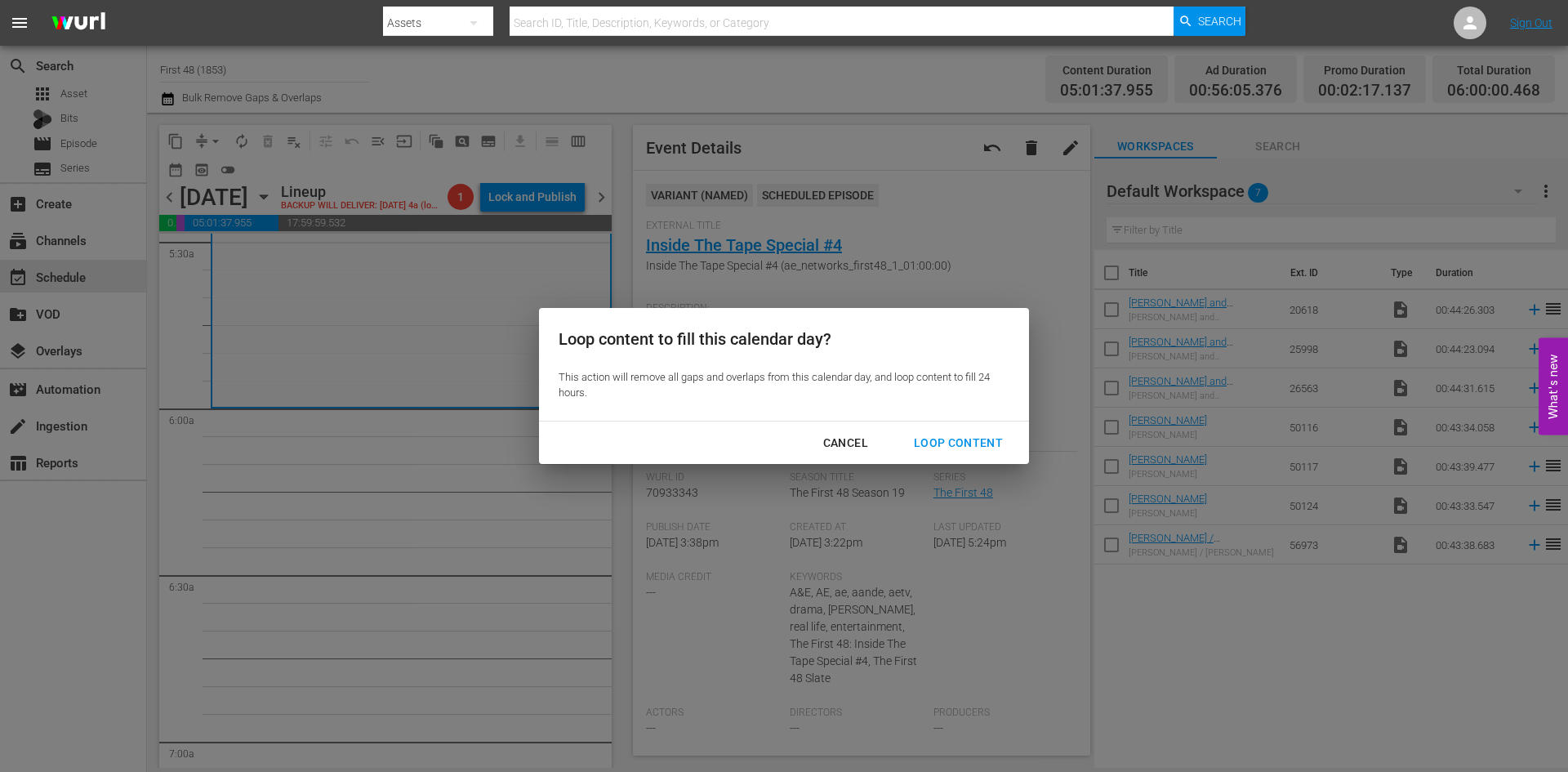
click at [962, 436] on div "Loop Content" at bounding box center [958, 443] width 115 height 21
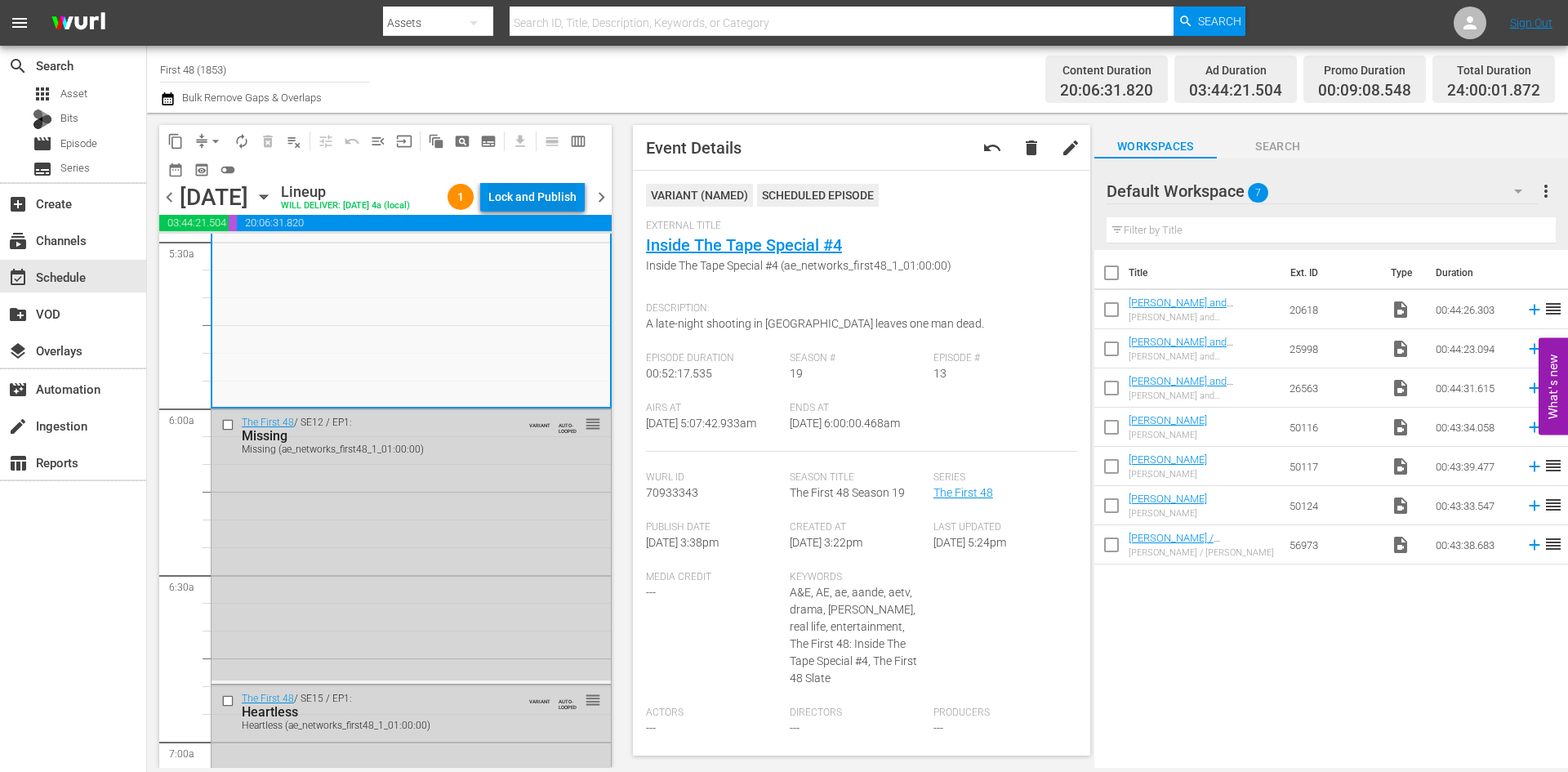
click at [528, 195] on div "Lock and Publish" at bounding box center [532, 197] width 88 height 30
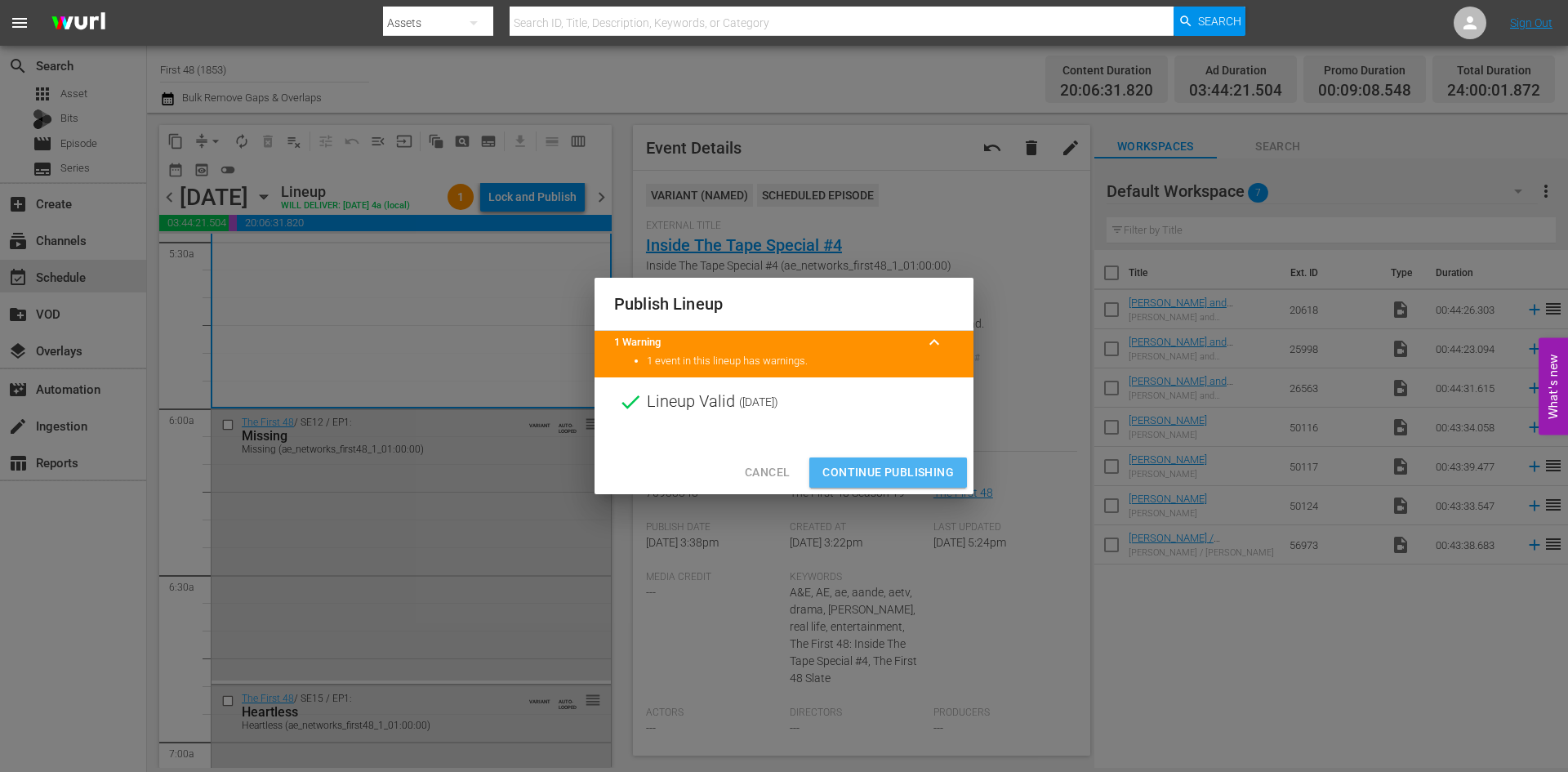
click at [920, 469] on span "Continue Publishing" at bounding box center [888, 473] width 131 height 21
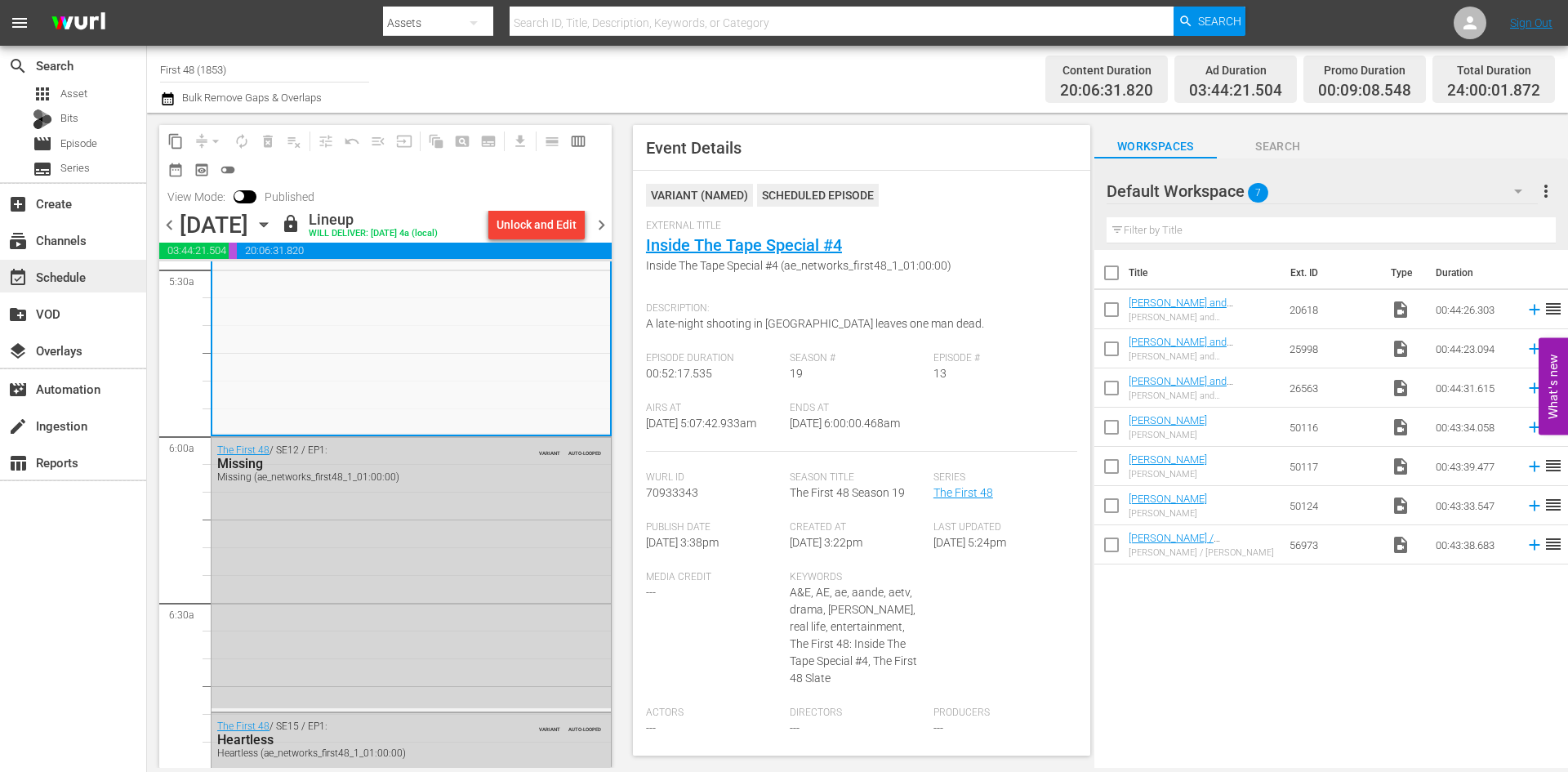
click at [75, 274] on div "event_available Schedule" at bounding box center [45, 275] width 91 height 15
click at [605, 225] on span "chevron_right" at bounding box center [602, 224] width 21 height 21
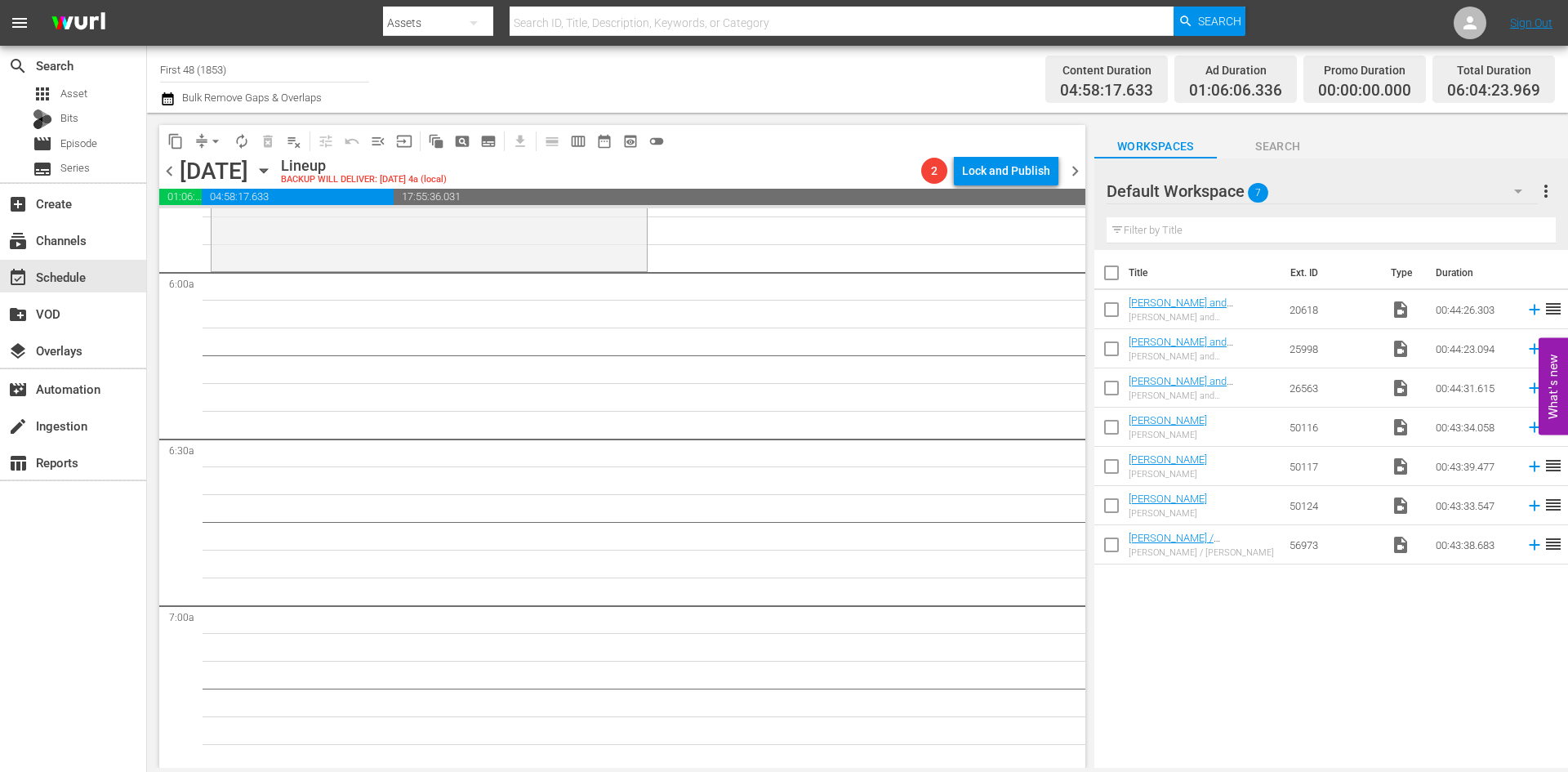
scroll to position [1798, 0]
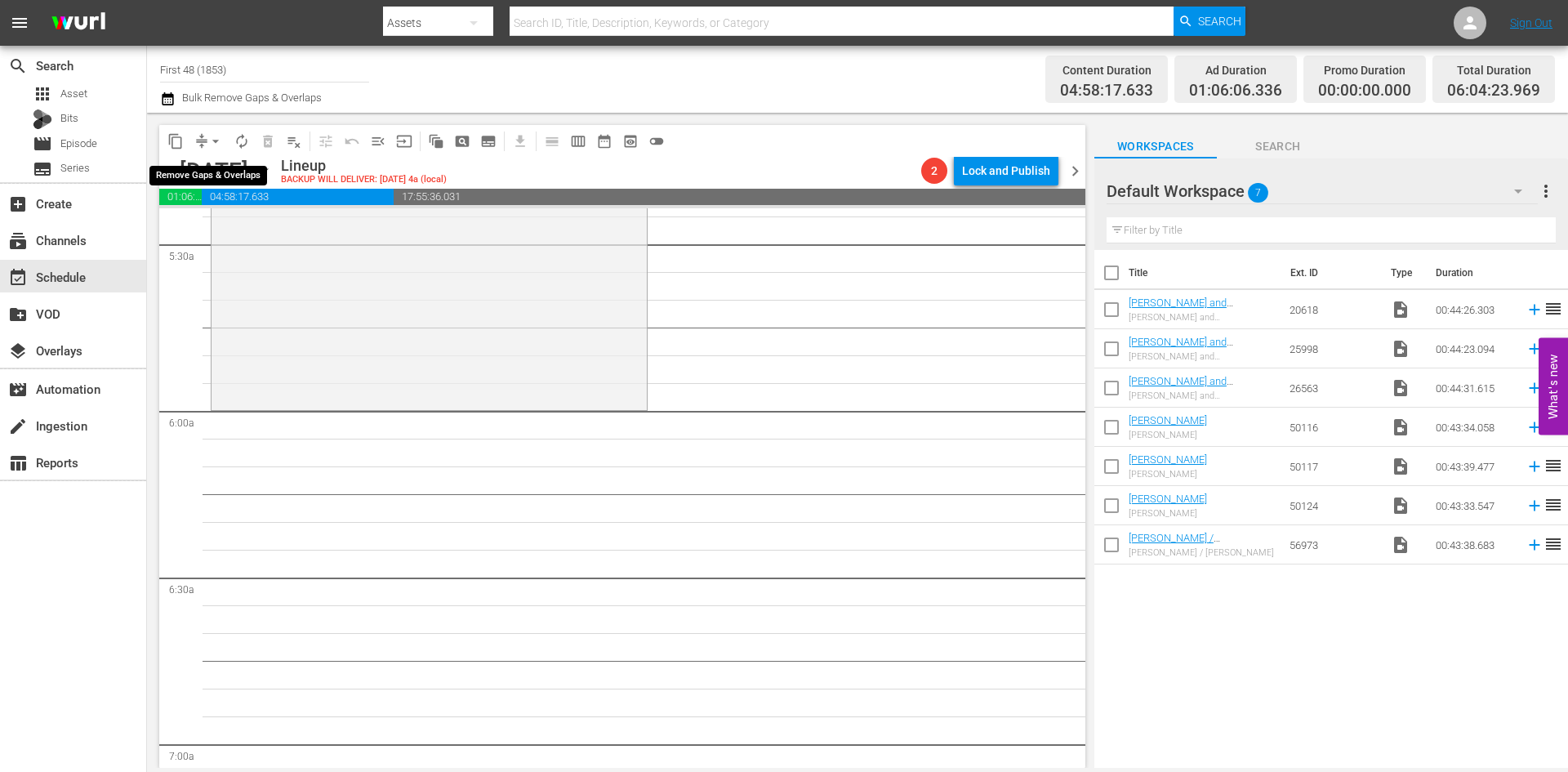
click at [217, 141] on span "arrow_drop_down" at bounding box center [215, 141] width 16 height 16
click at [210, 167] on li "Align to Midnight" at bounding box center [216, 174] width 172 height 27
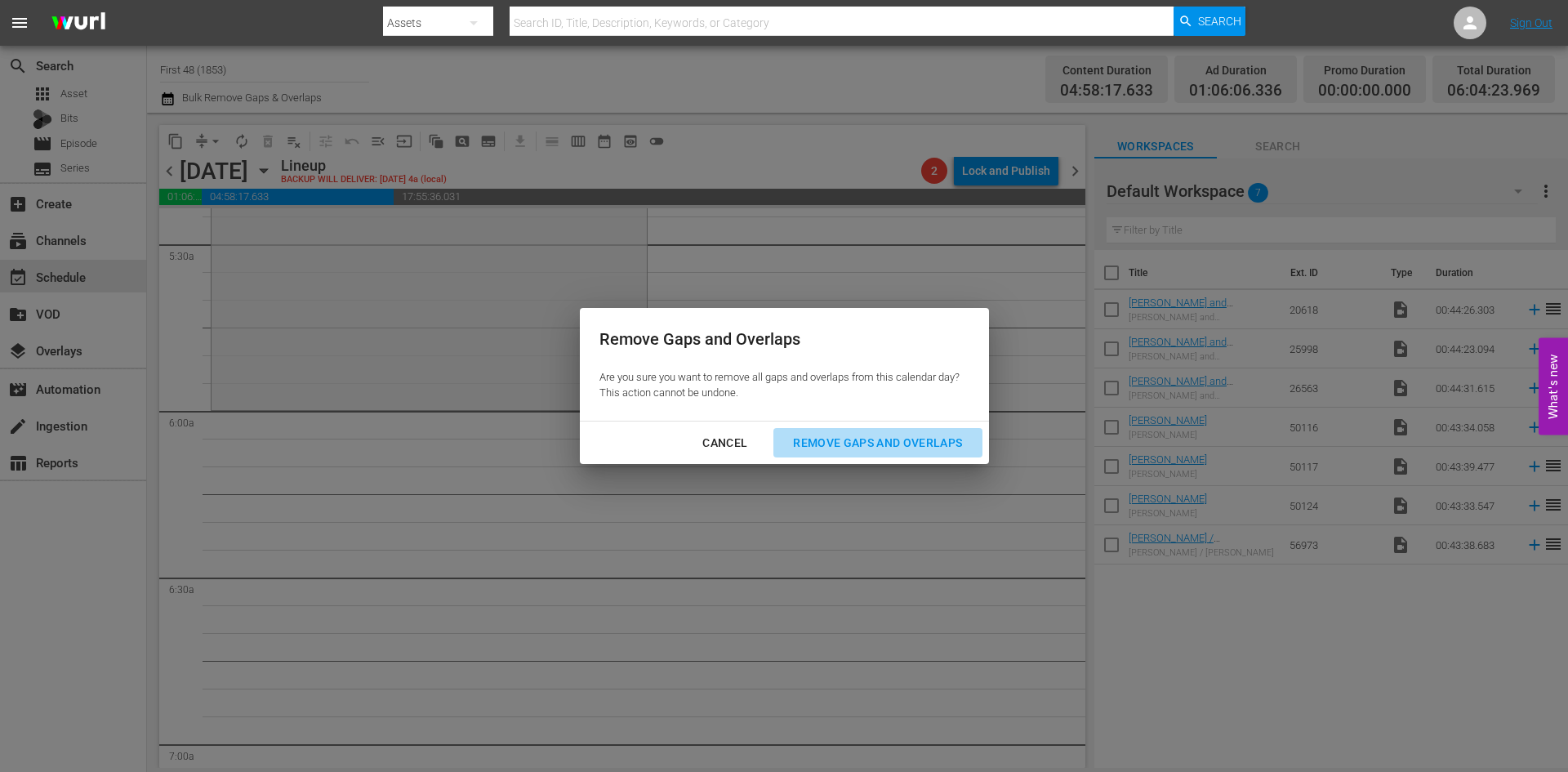
click at [902, 431] on button "Remove Gaps and Overlaps" at bounding box center [877, 443] width 208 height 30
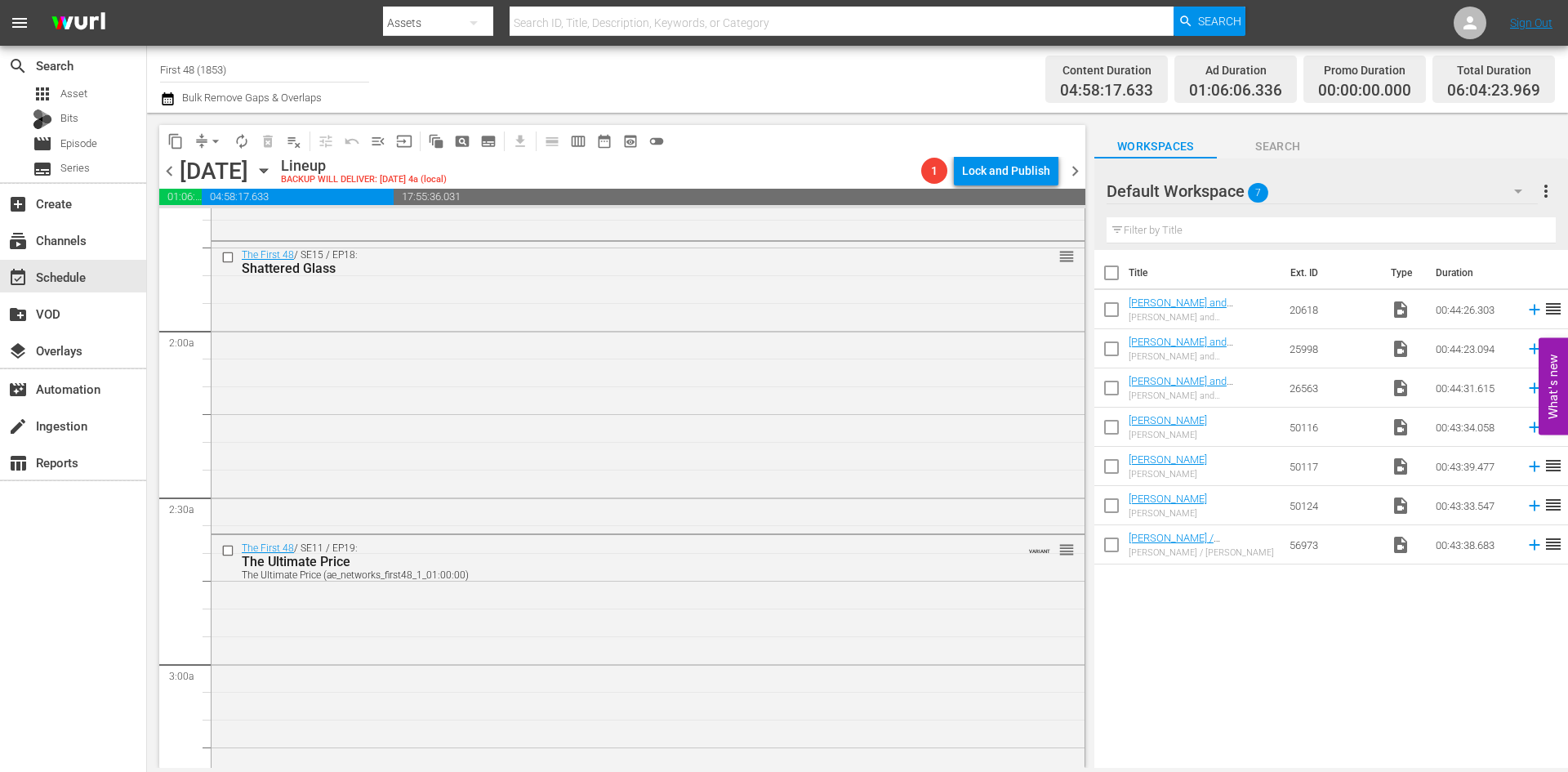
scroll to position [0, 0]
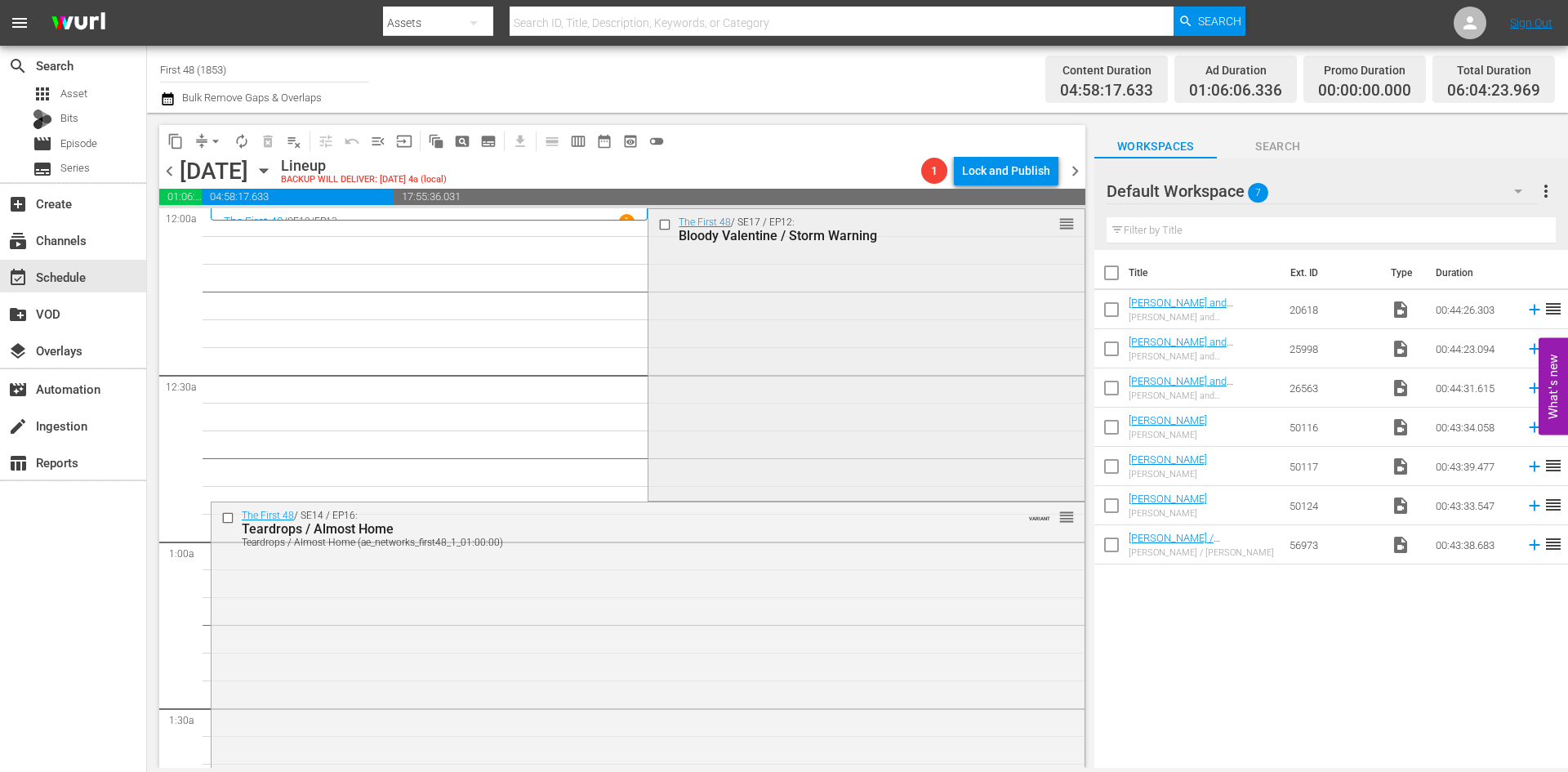
click at [862, 348] on div "The First 48 / SE17 / EP12: Bloody Valentine / Storm Warning reorder" at bounding box center [866, 354] width 436 height 289
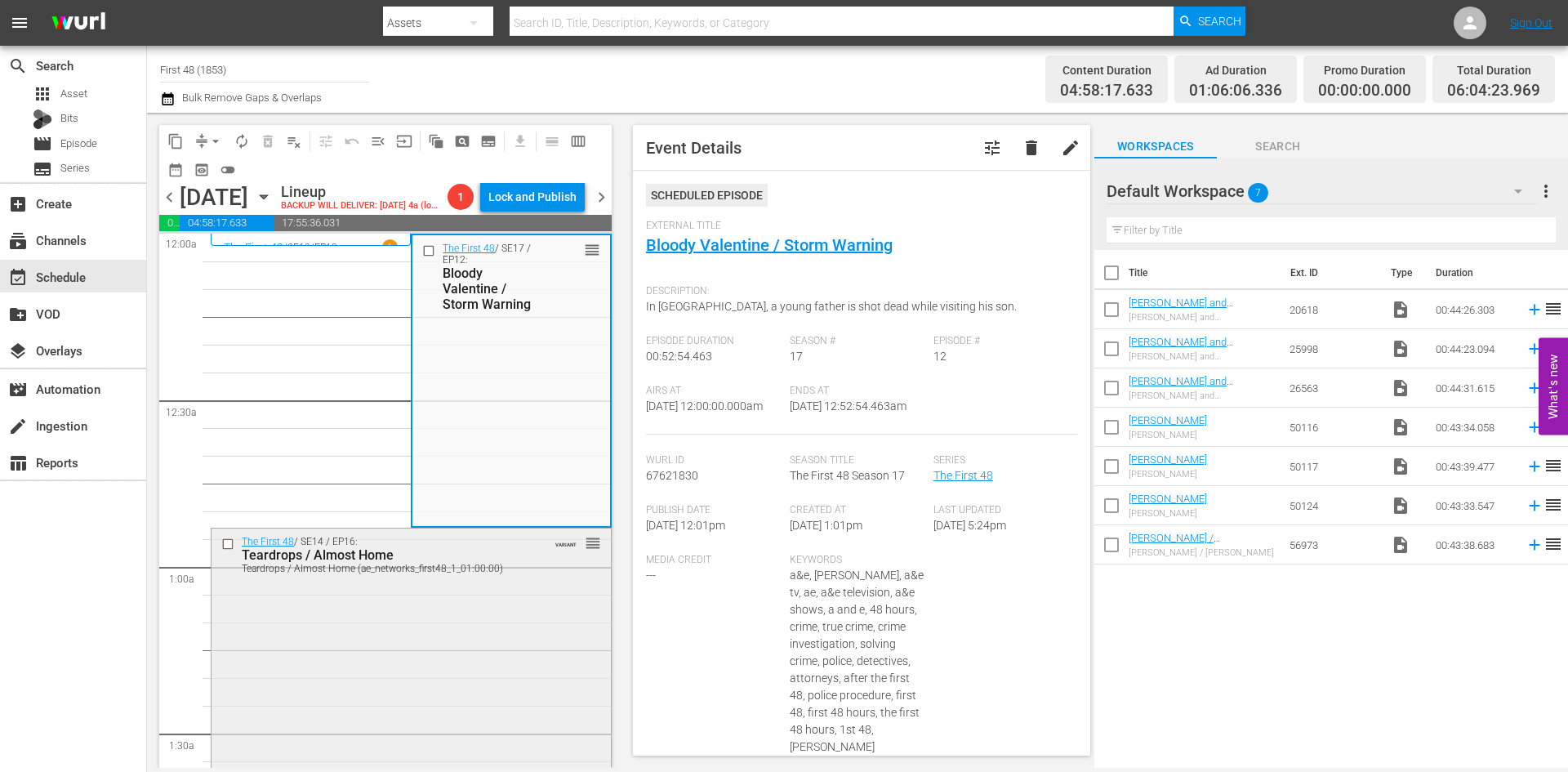
click at [467, 669] on div "The First 48 / SE14 / EP16: Teardrops / Almost Home Teardrops / Almost Home (ae…" at bounding box center [411, 668] width 399 height 278
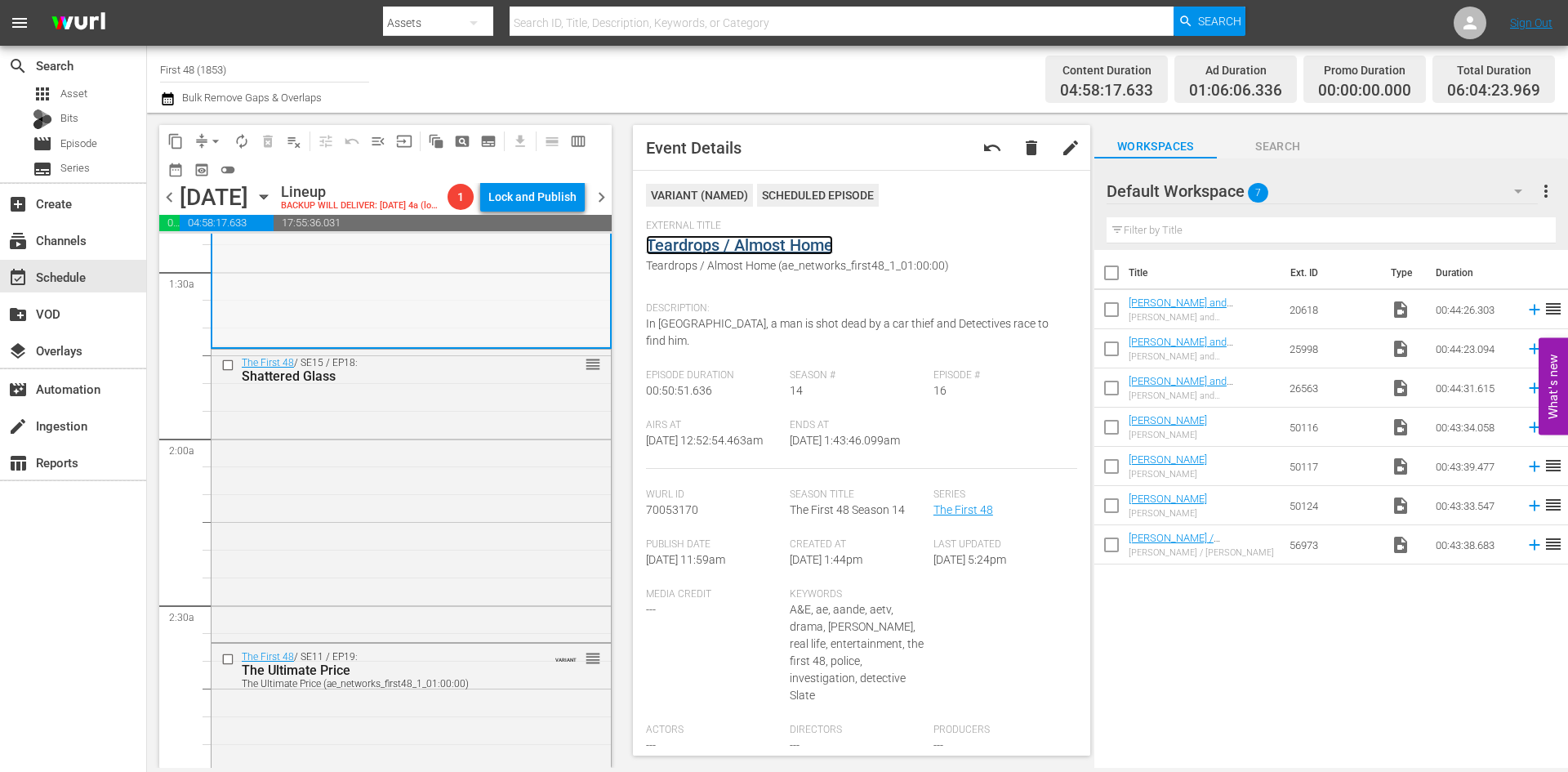
scroll to position [572, 0]
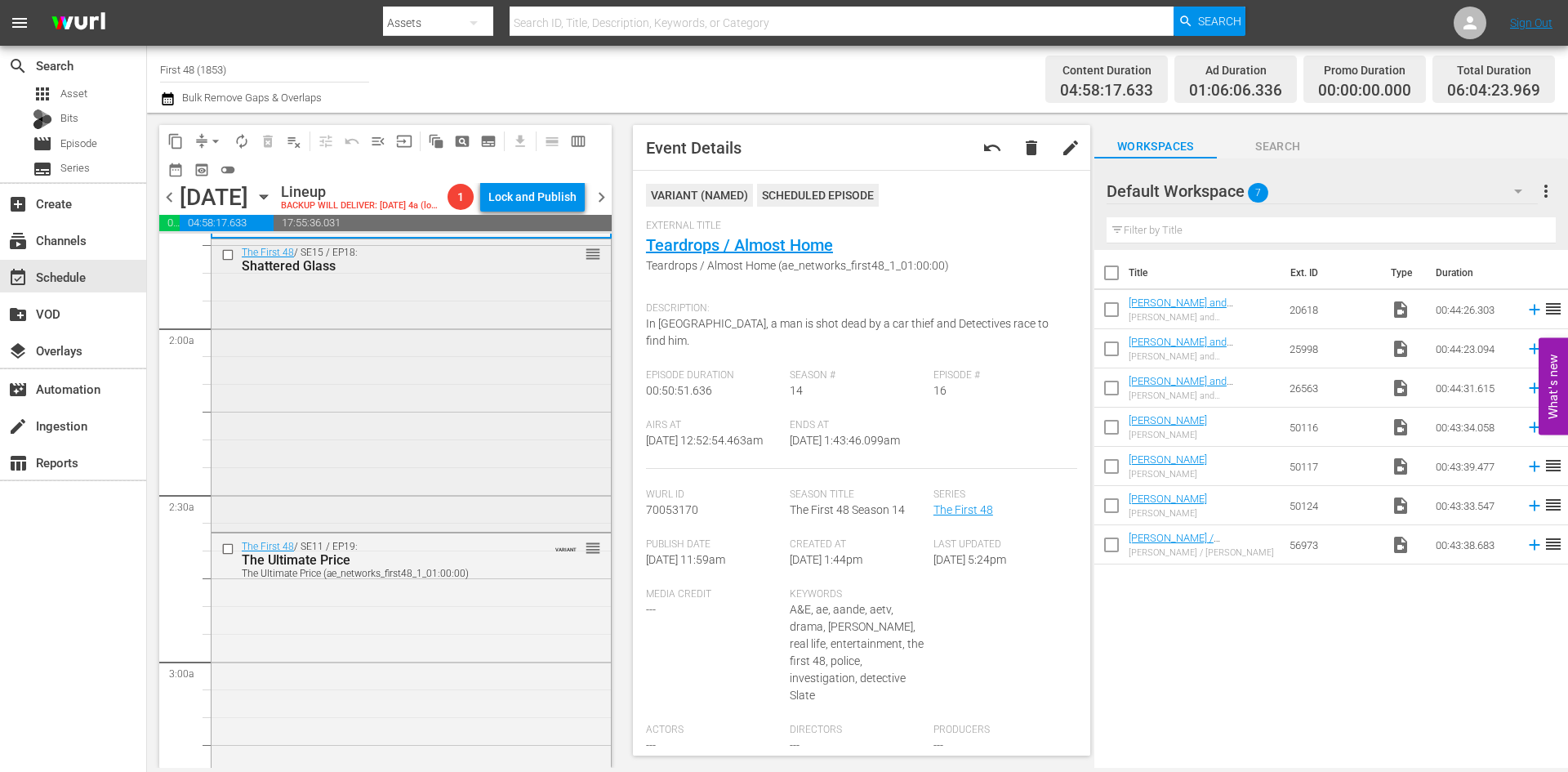
click at [455, 465] on div "The First 48 / SE15 / EP18: Shattered Glass reorder" at bounding box center [411, 384] width 399 height 289
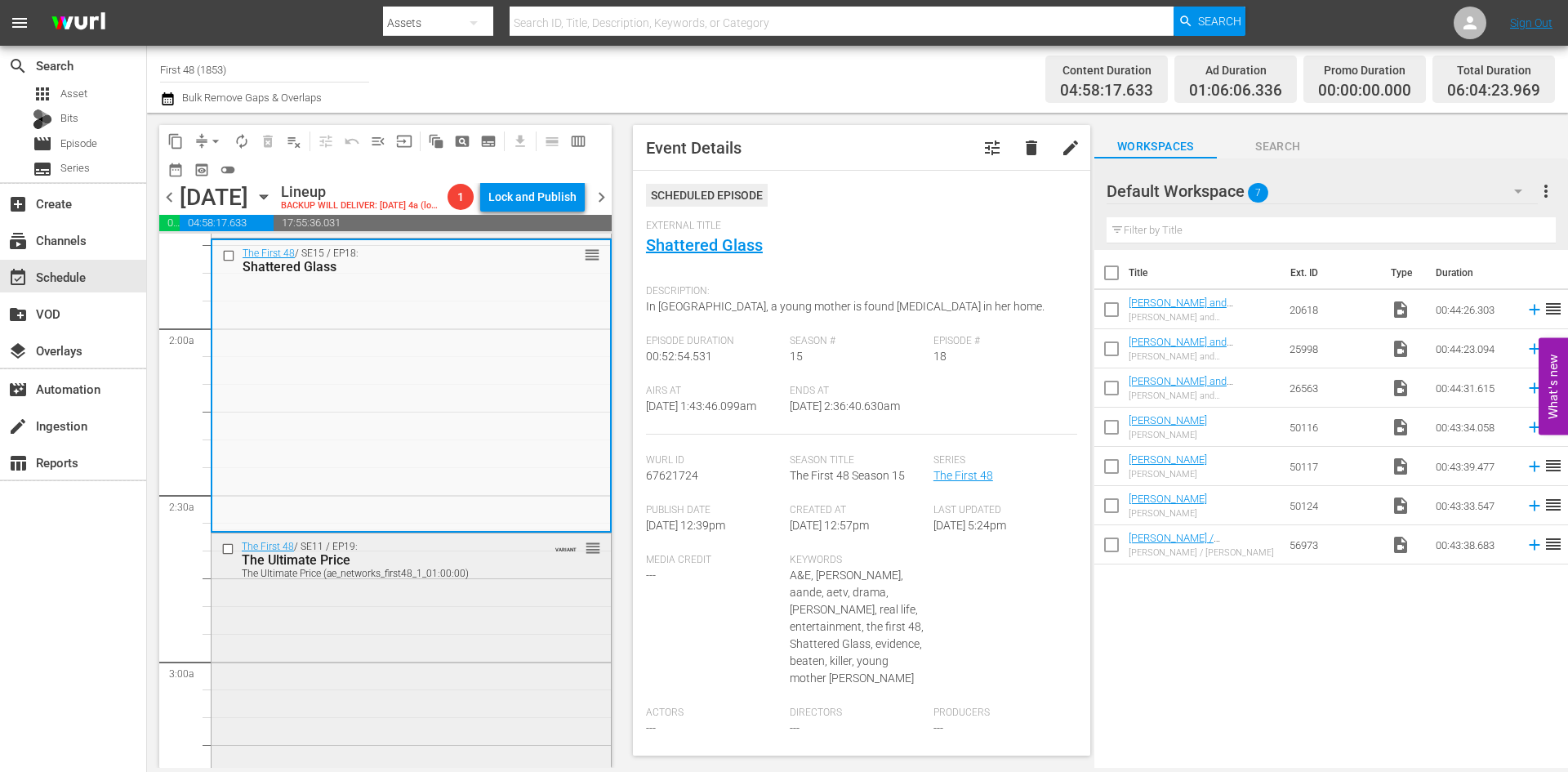
drag, startPoint x: 538, startPoint y: 671, endPoint x: 538, endPoint y: 657, distance: 14.0
click at [482, 585] on div "The First 48 / SE11 / EP19: The Ultimate Price The Ultimate Price (ae_networks_…" at bounding box center [411, 559] width 399 height 52
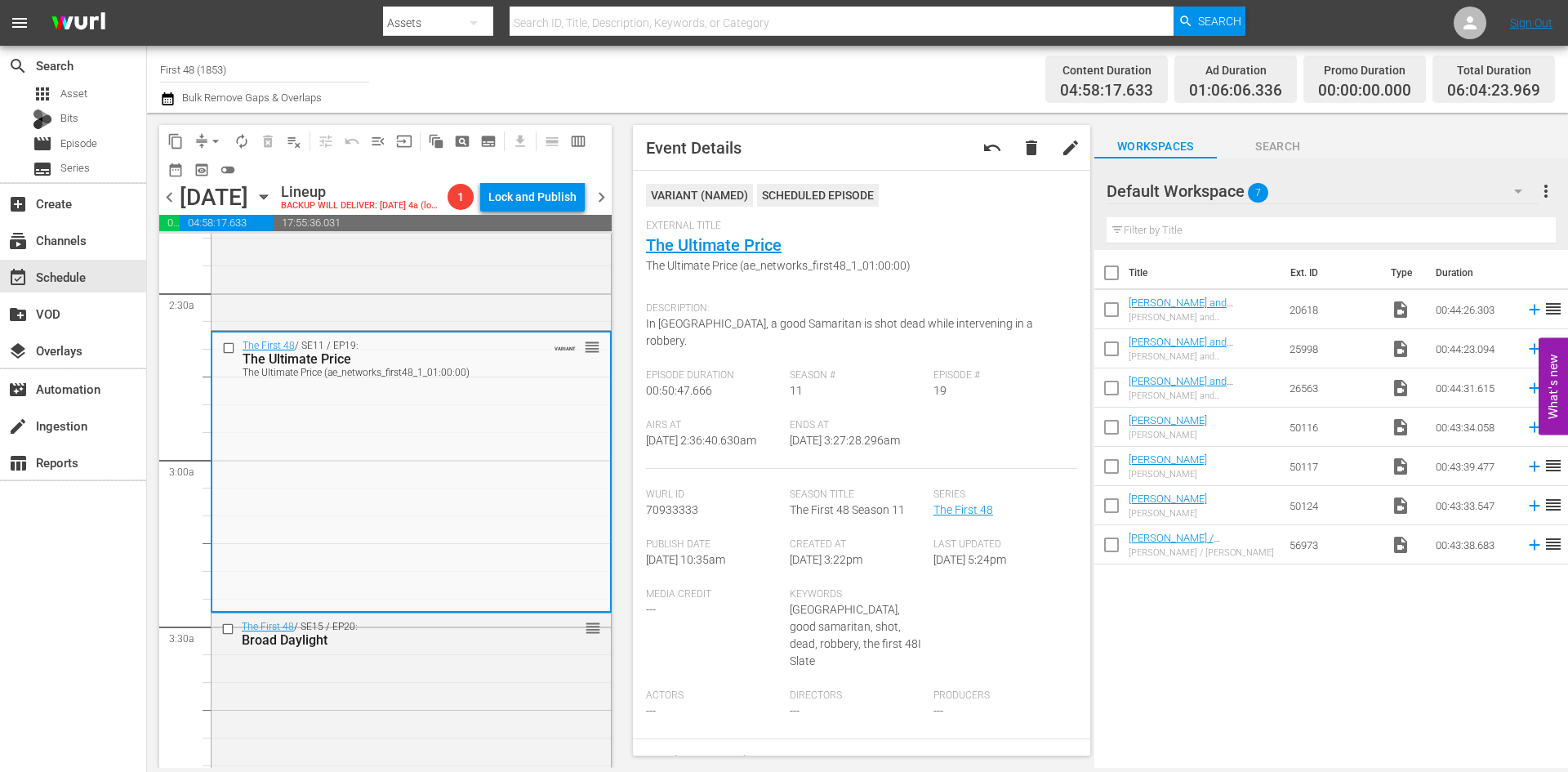
scroll to position [817, 0]
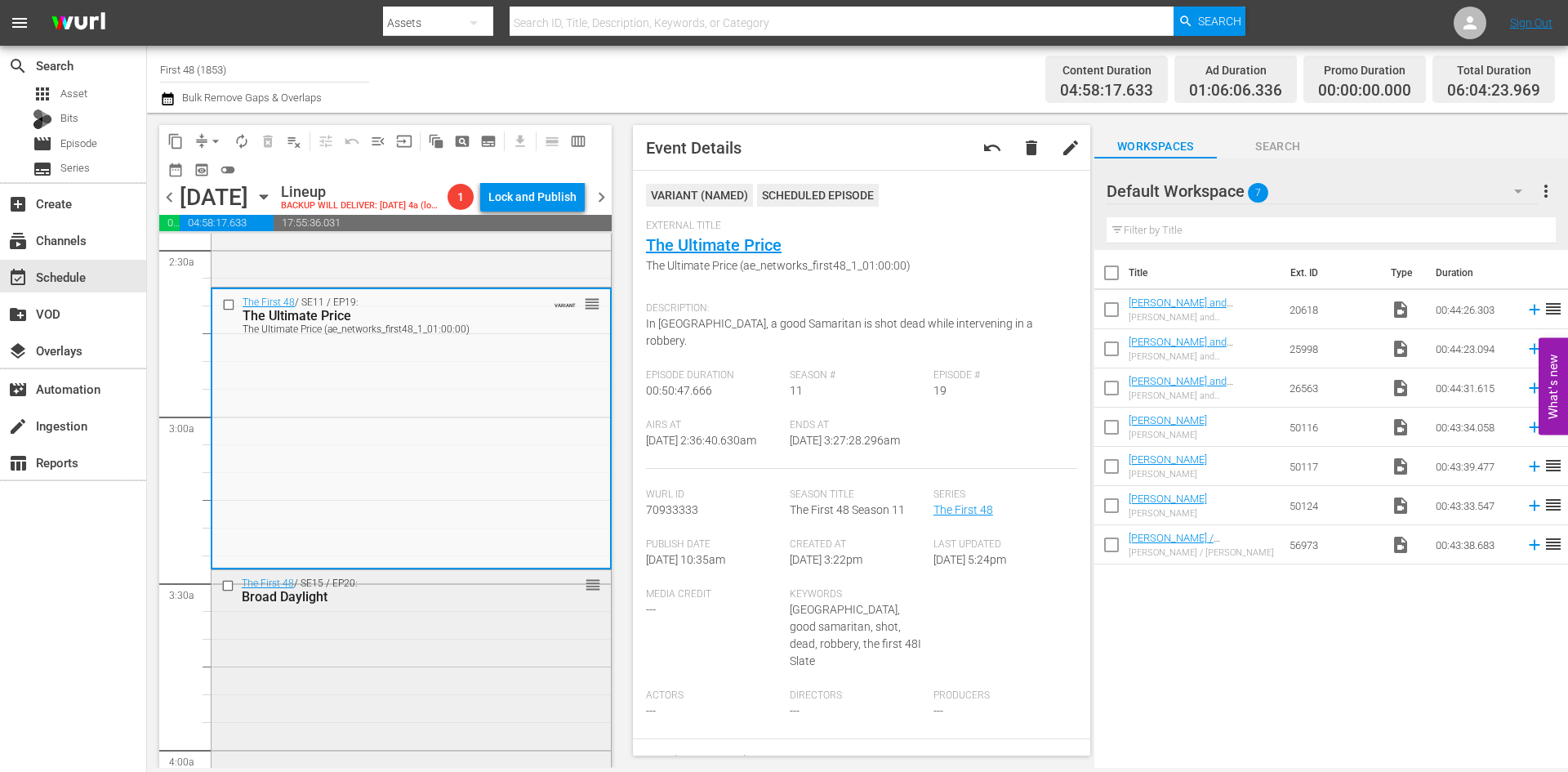
click at [537, 610] on div "The First 48 / SE15 / EP20: Broad Daylight reorder" at bounding box center [411, 590] width 399 height 40
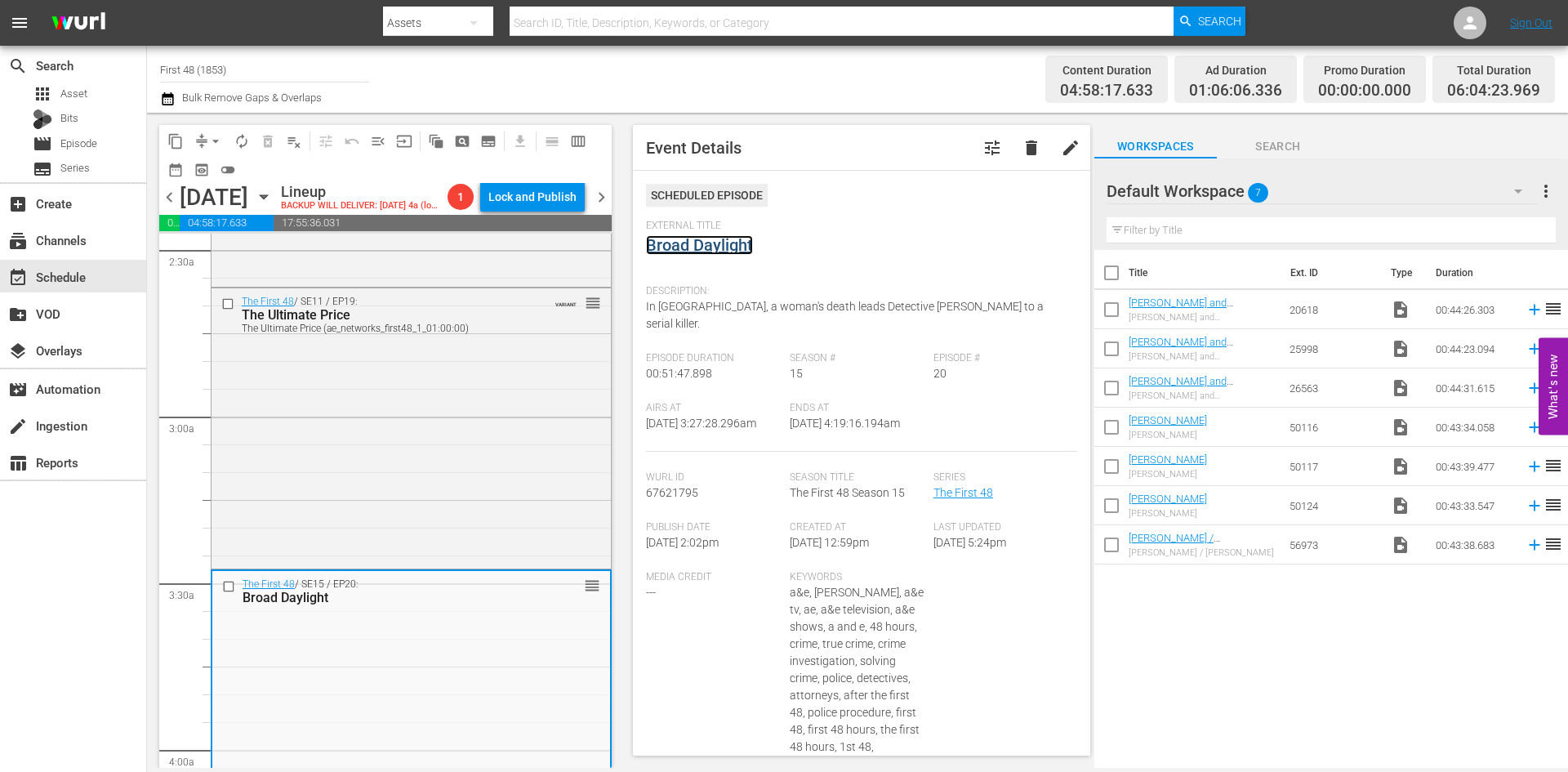
click at [695, 250] on link "Broad Daylight" at bounding box center [699, 245] width 107 height 20
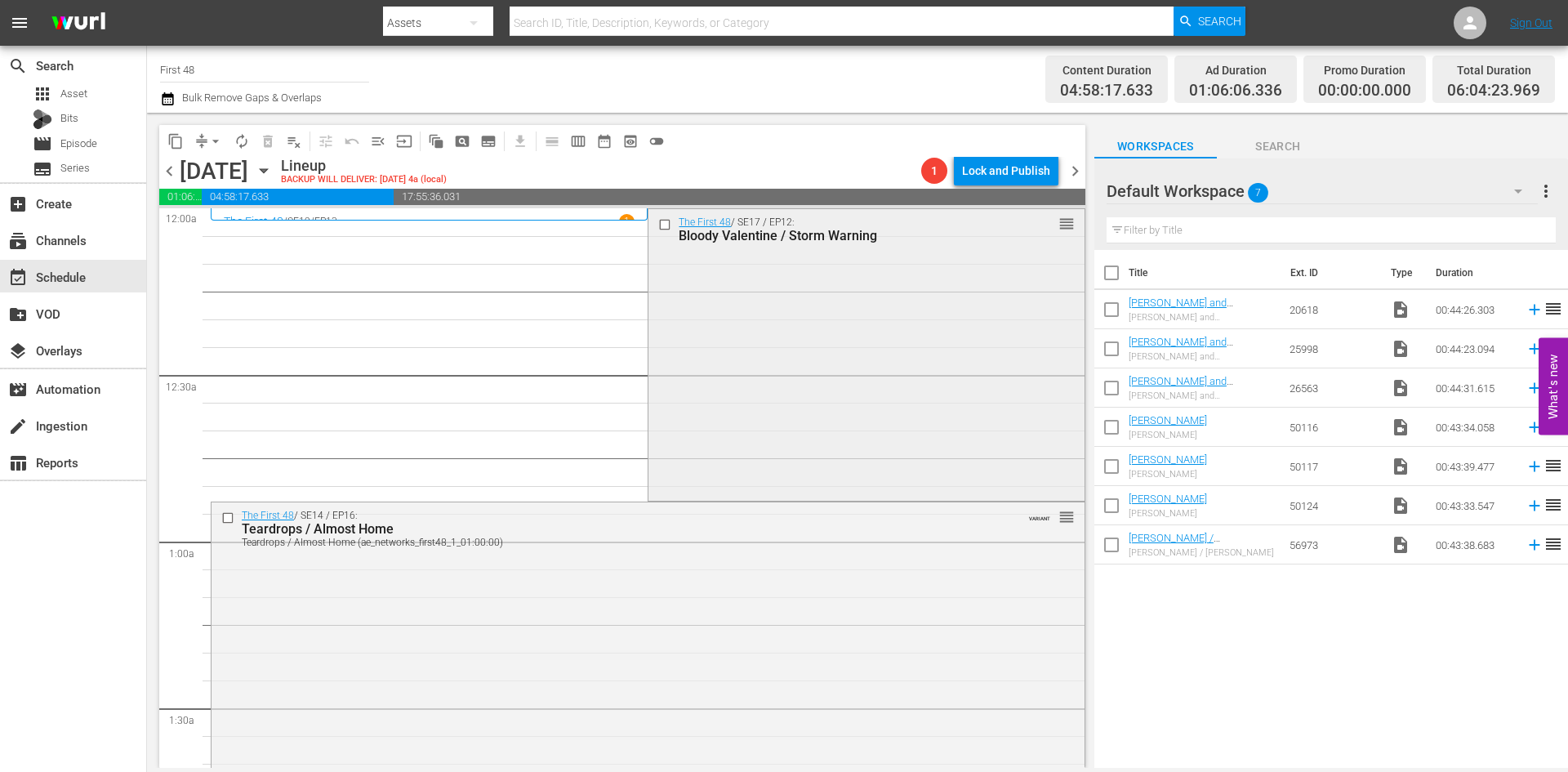
click at [806, 396] on div "The First 48 / SE17 / EP12: Bloody Valentine / Storm Warning reorder" at bounding box center [866, 354] width 436 height 289
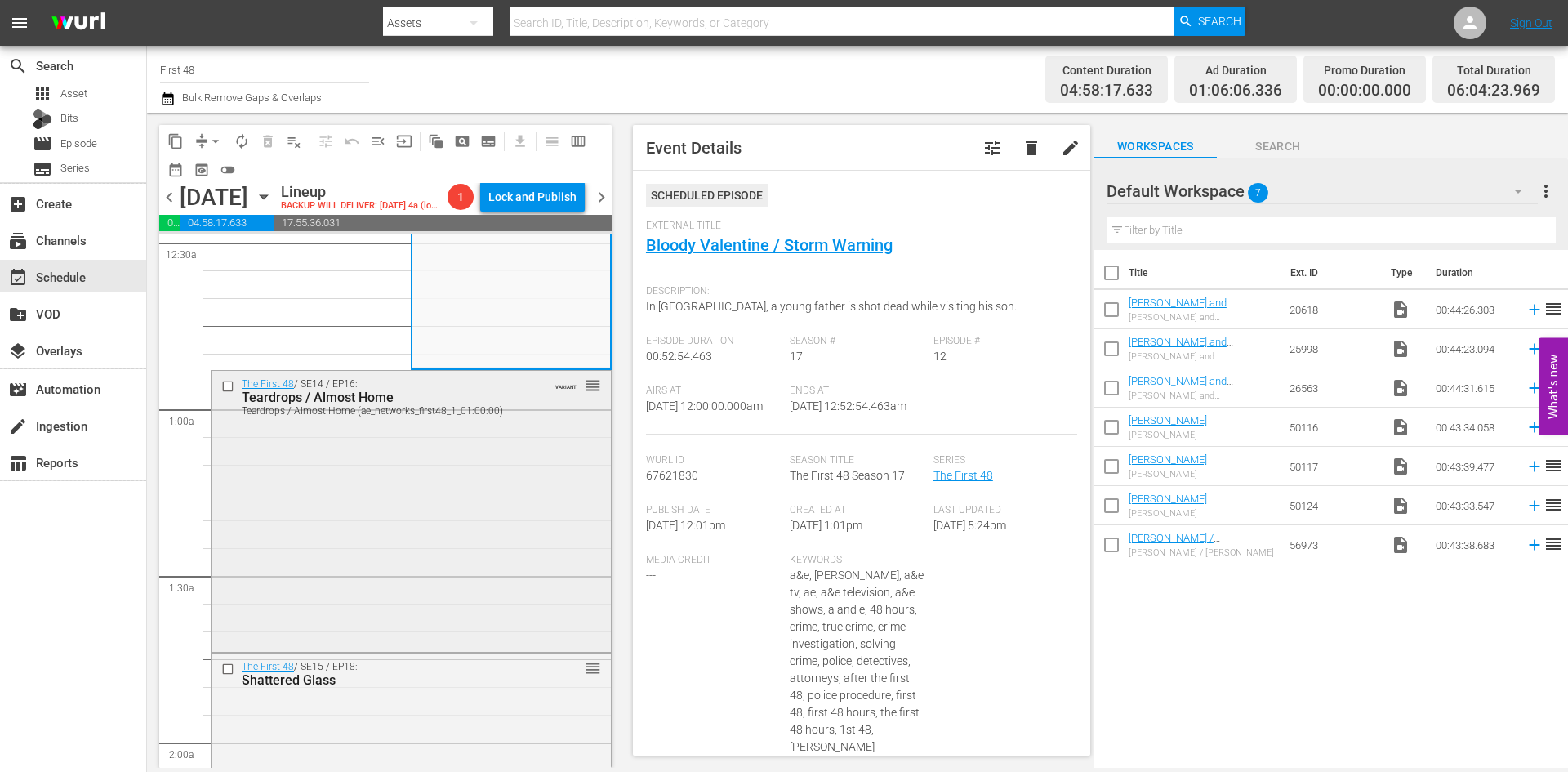
scroll to position [164, 0]
click at [393, 546] on div "The First 48 / SE14 / EP16: Teardrops / Almost Home Teardrops / Almost Home (ae…" at bounding box center [411, 504] width 399 height 278
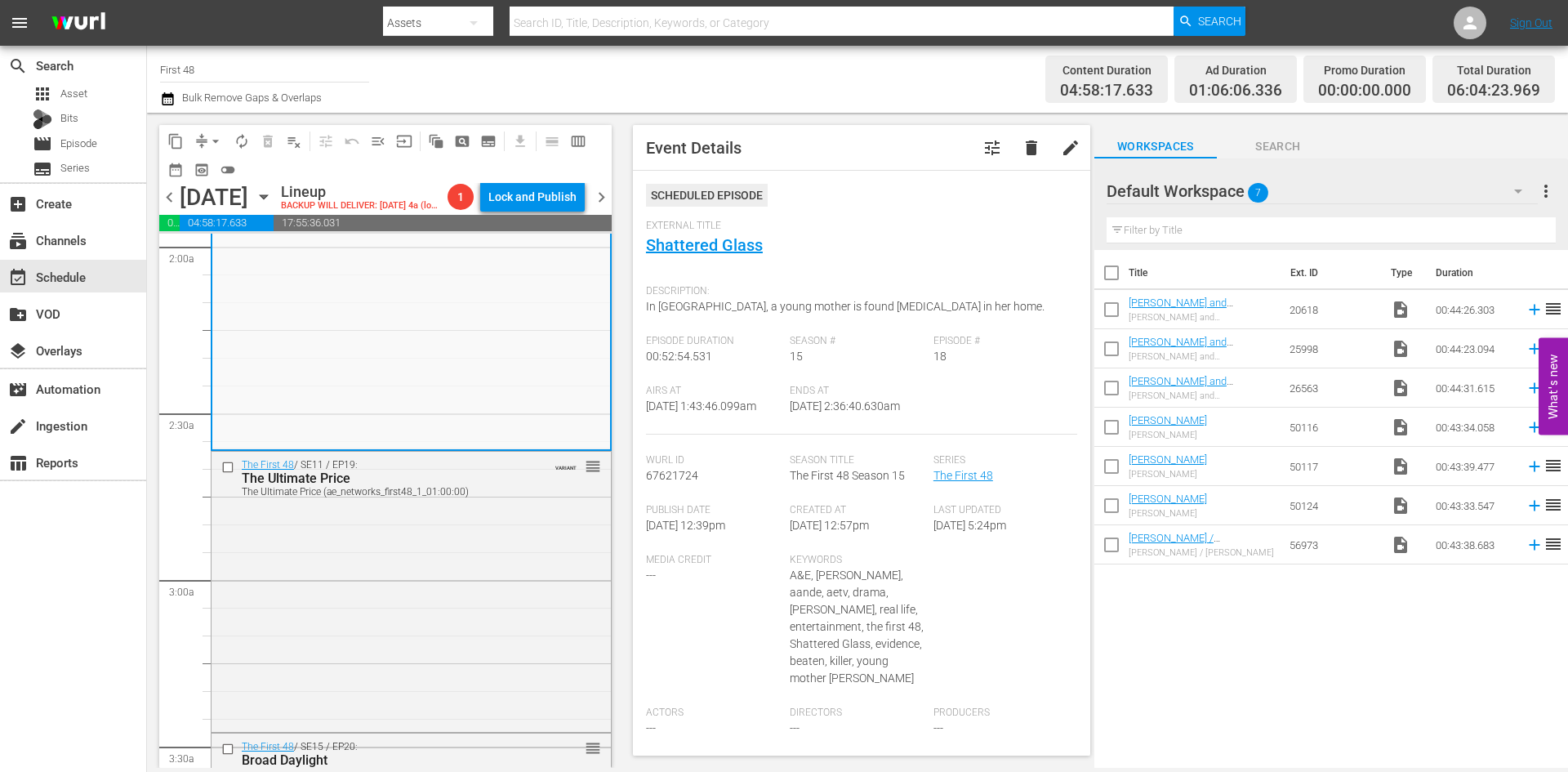
click at [380, 589] on div "The First 48 / SE11 / EP19: The Ultimate Price The Ultimate Price (ae_networks_…" at bounding box center [411, 590] width 399 height 277
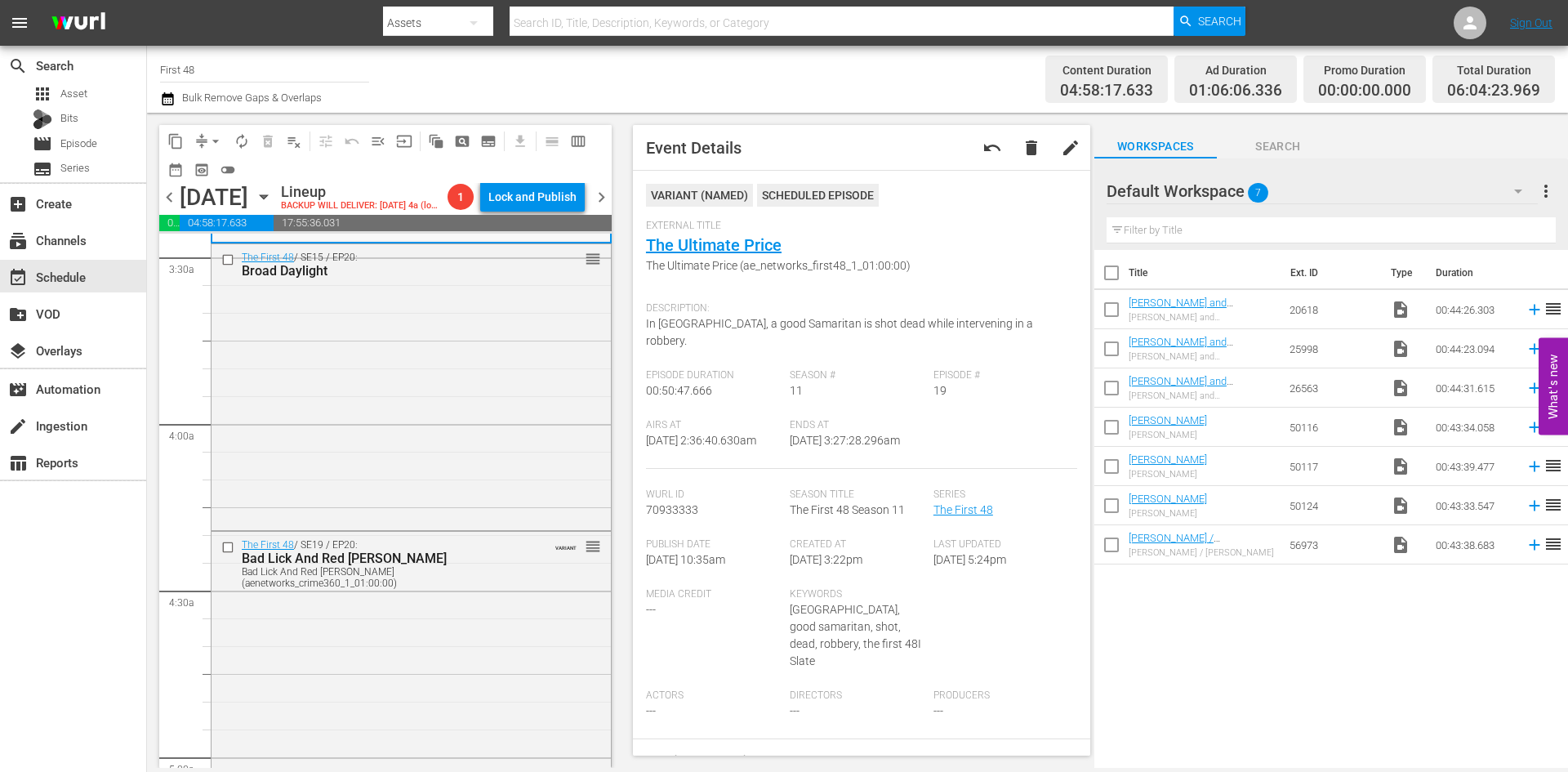
scroll to position [1144, 0]
click at [419, 380] on div "The First 48 / SE15 / EP20: Broad Daylight reorder" at bounding box center [411, 385] width 399 height 283
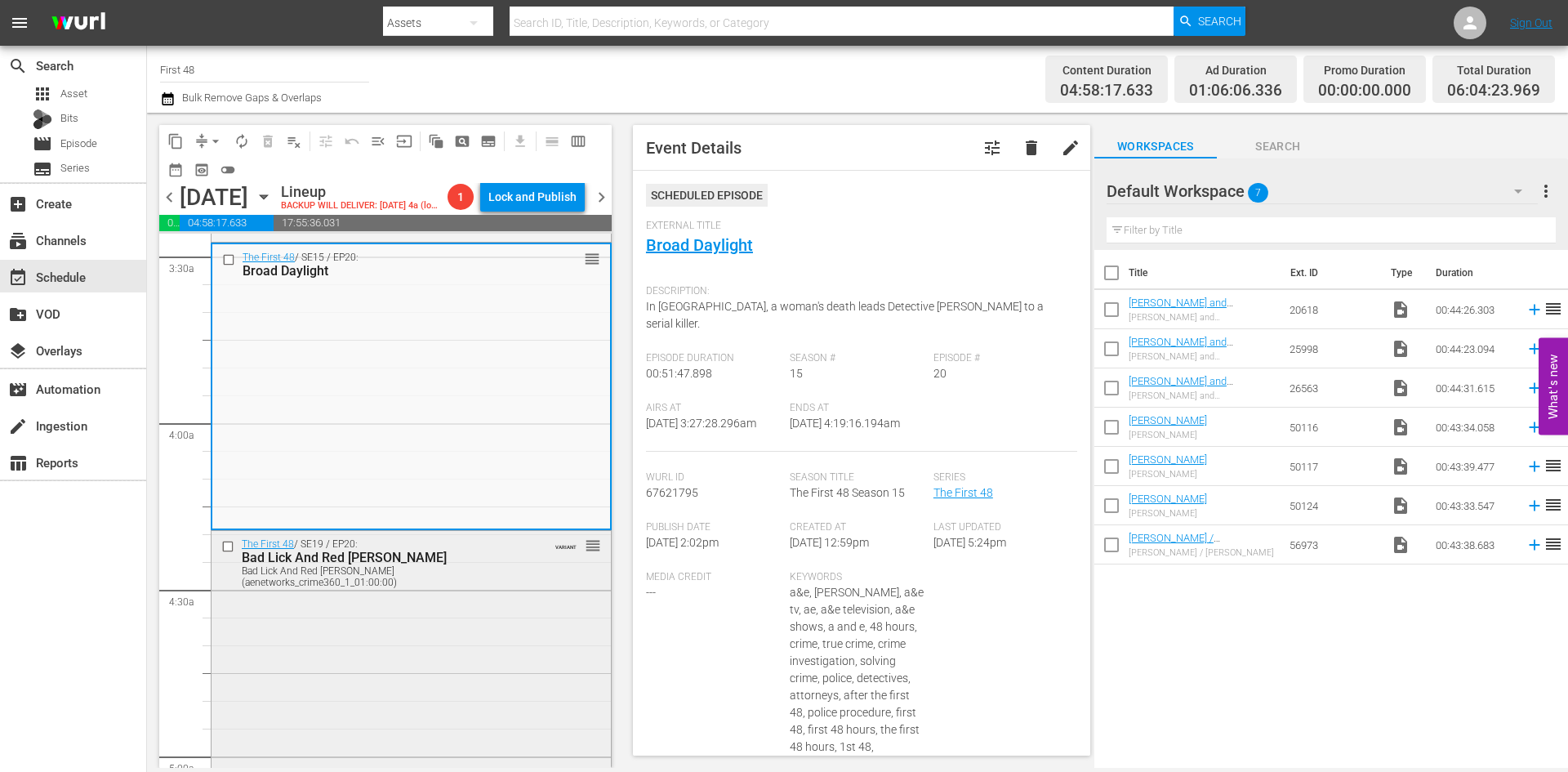
click at [344, 639] on div "The First 48 / SE19 / EP20: Bad Lick And Red Dawn Bad Lick And Red Dawn (aenetw…" at bounding box center [411, 675] width 399 height 289
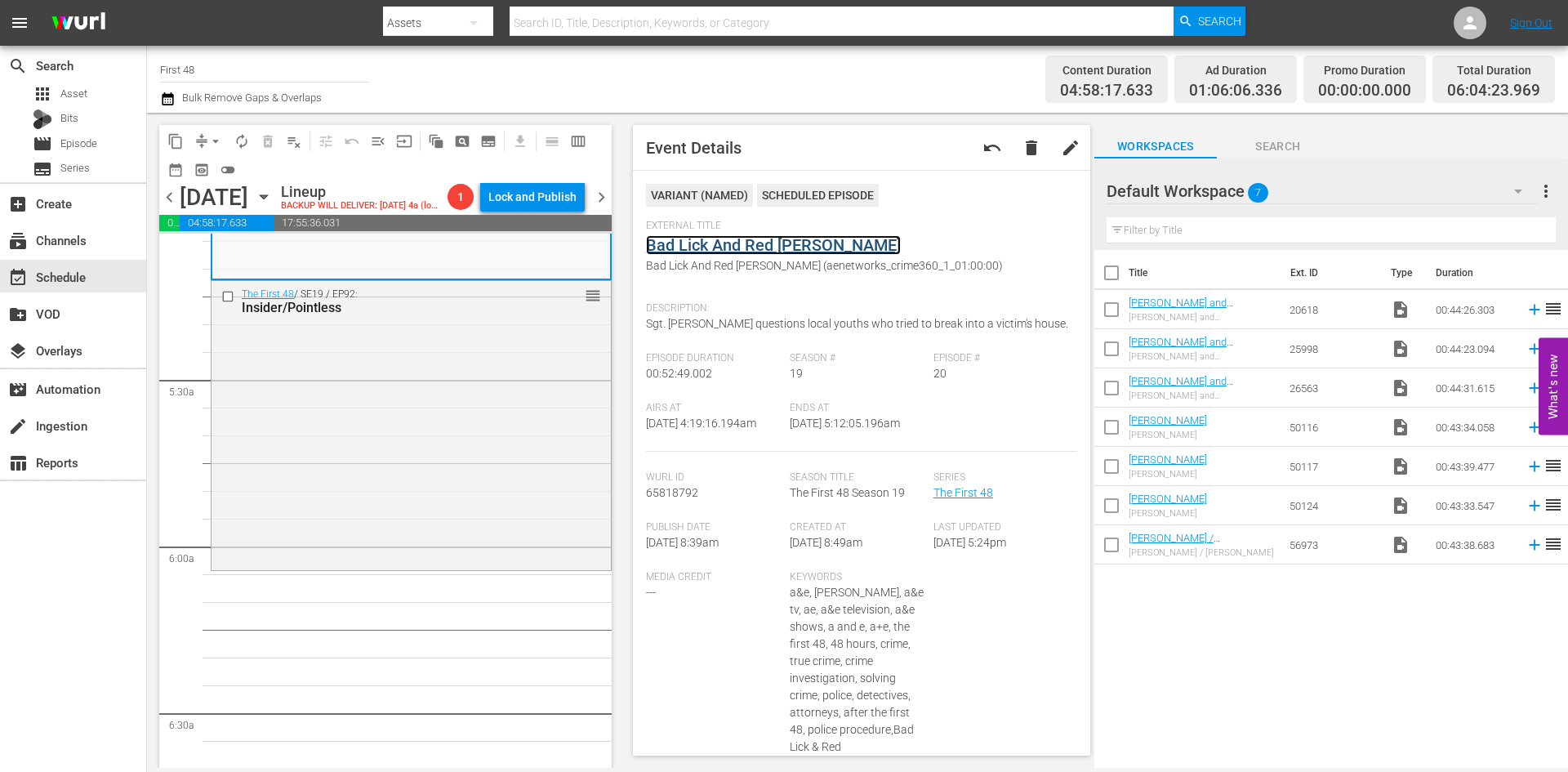
scroll to position [1716, 0]
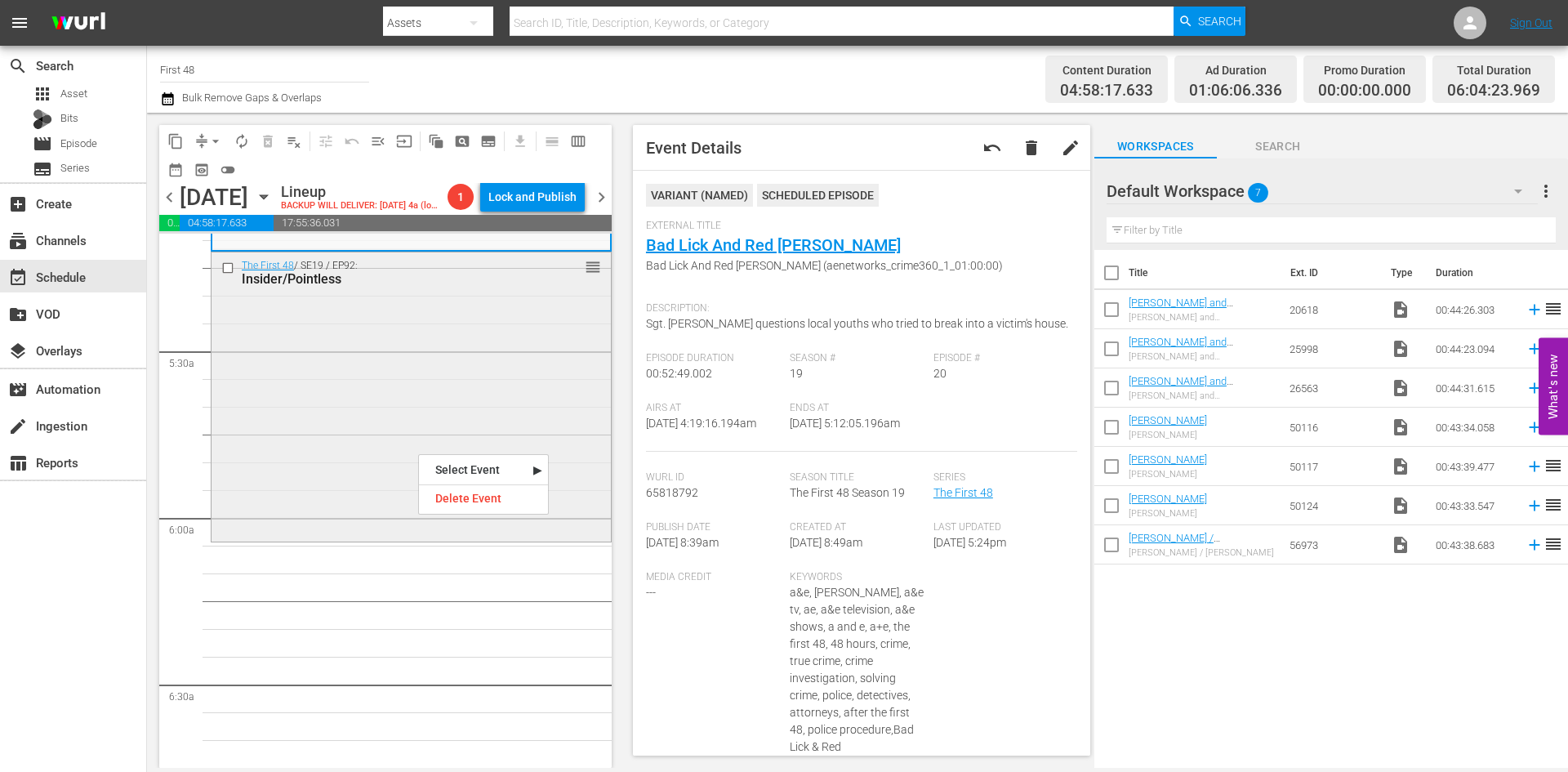
click at [418, 453] on div "The First 48 / SE19 / EP92: Insider/Pointless reorder" at bounding box center [411, 395] width 399 height 286
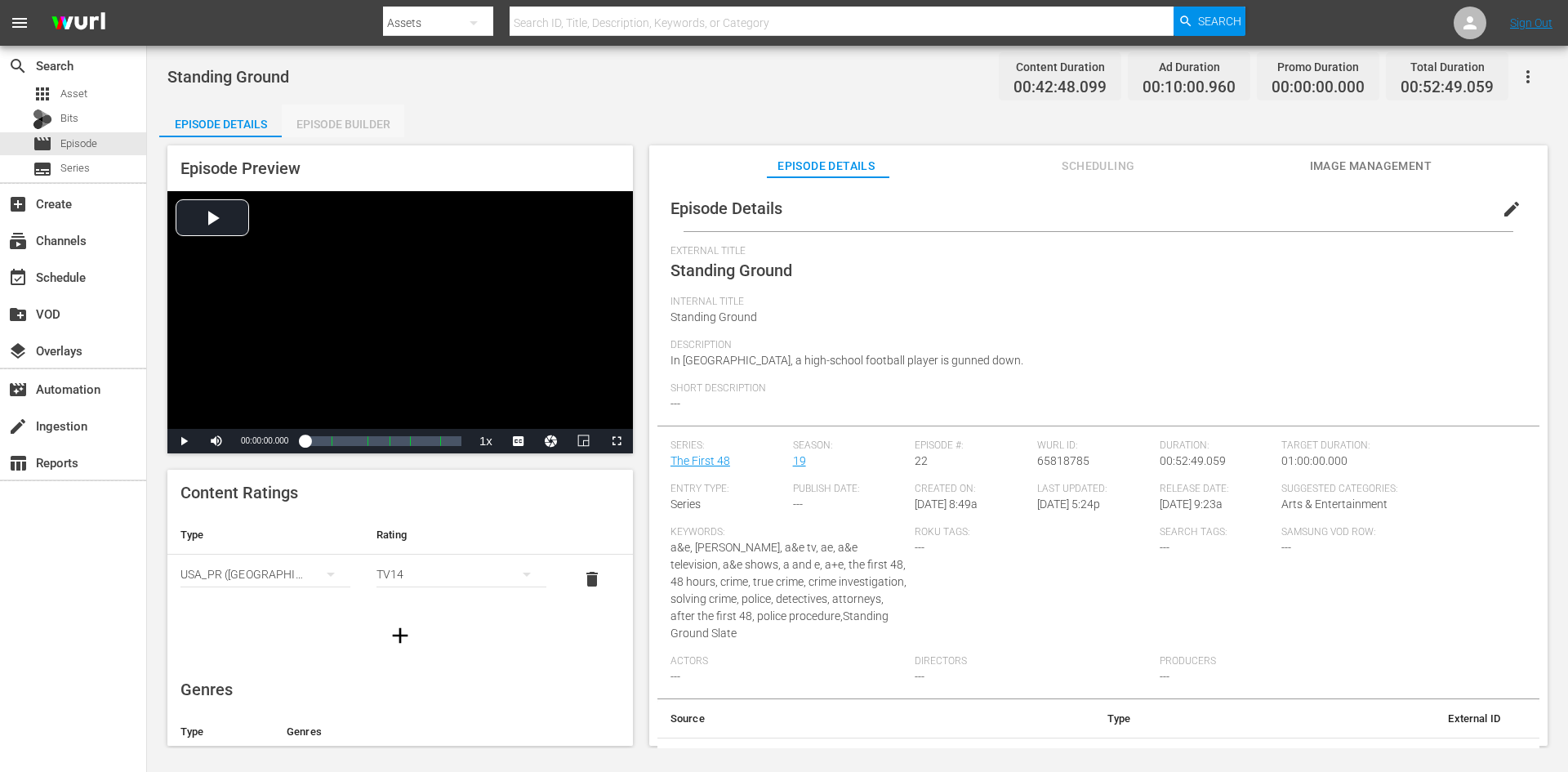
click at [327, 120] on div "Episode Builder" at bounding box center [343, 124] width 122 height 39
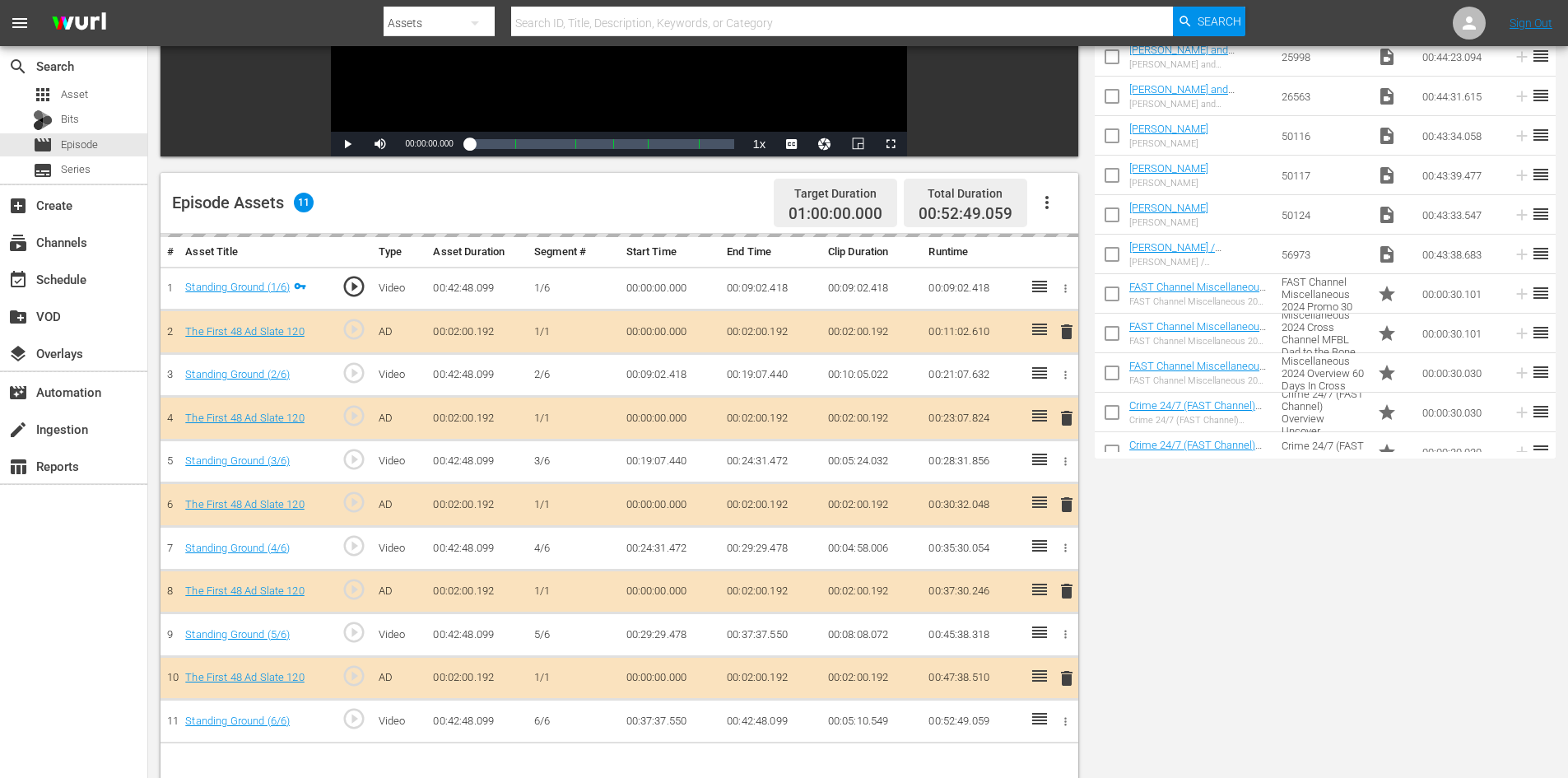
scroll to position [429, 0]
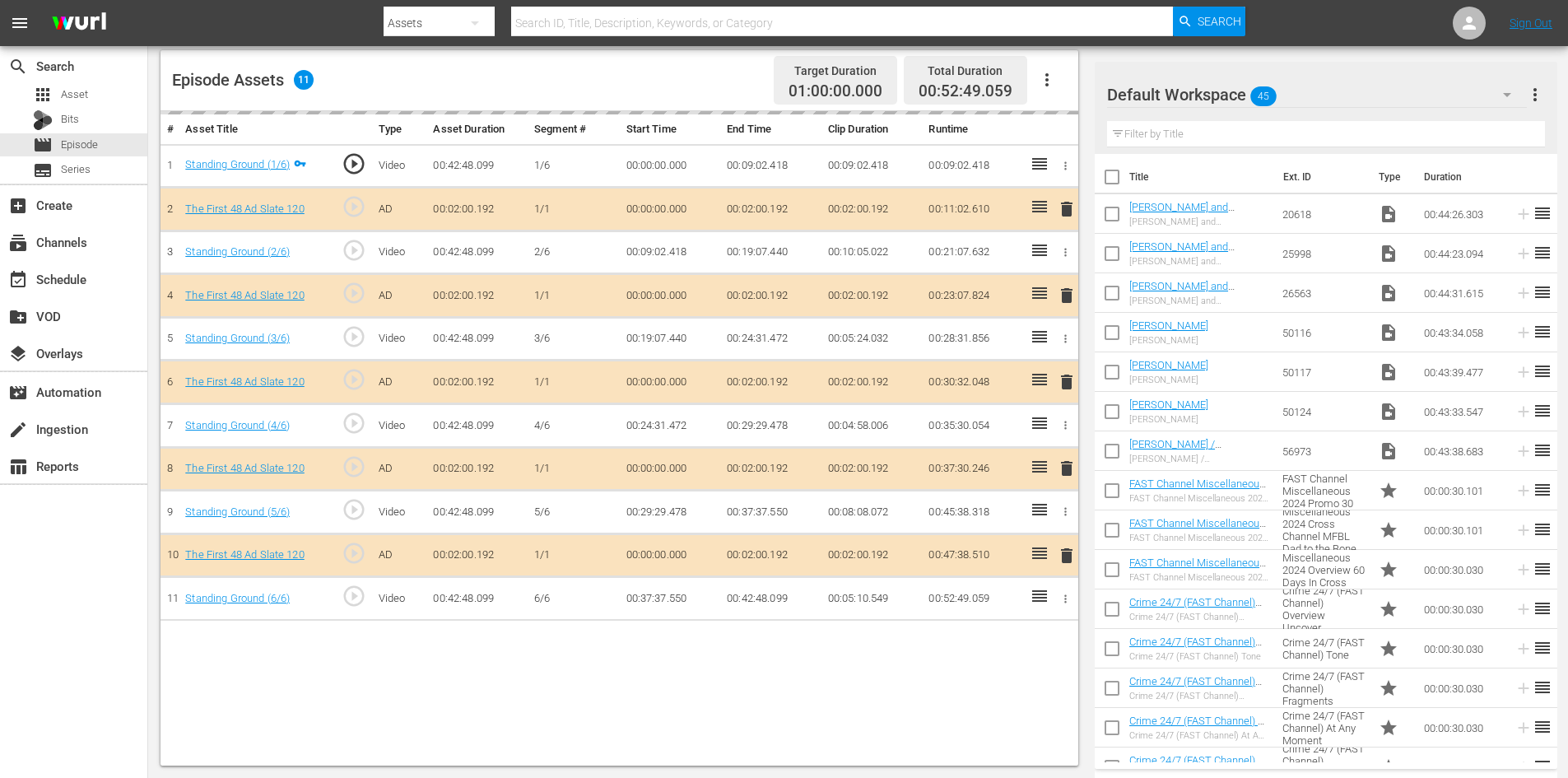
click at [1367, 90] on div "Default Workspace 45" at bounding box center [1317, 94] width 420 height 46
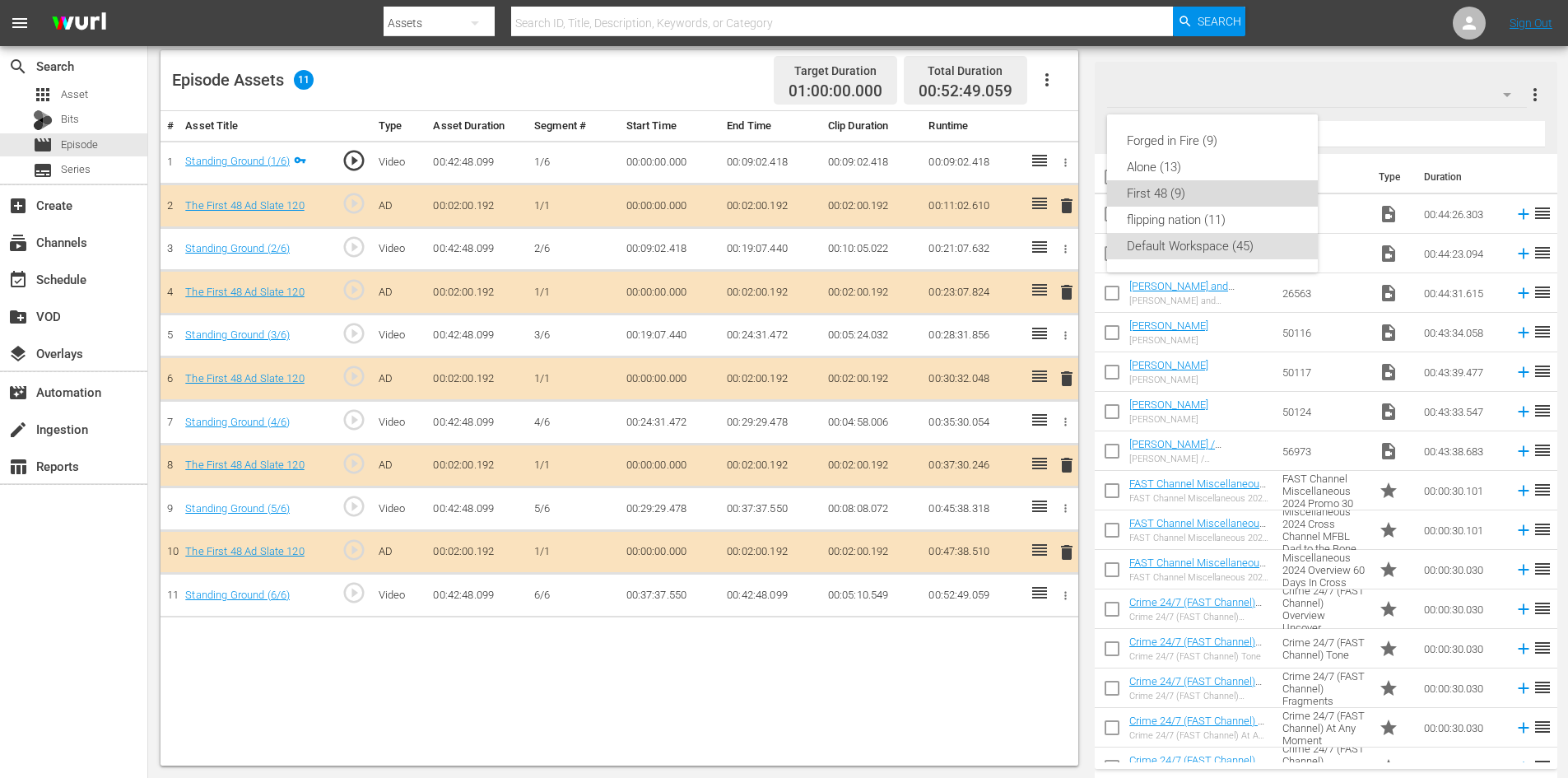
click at [1151, 196] on div "First 48 (9)" at bounding box center [1213, 194] width 171 height 27
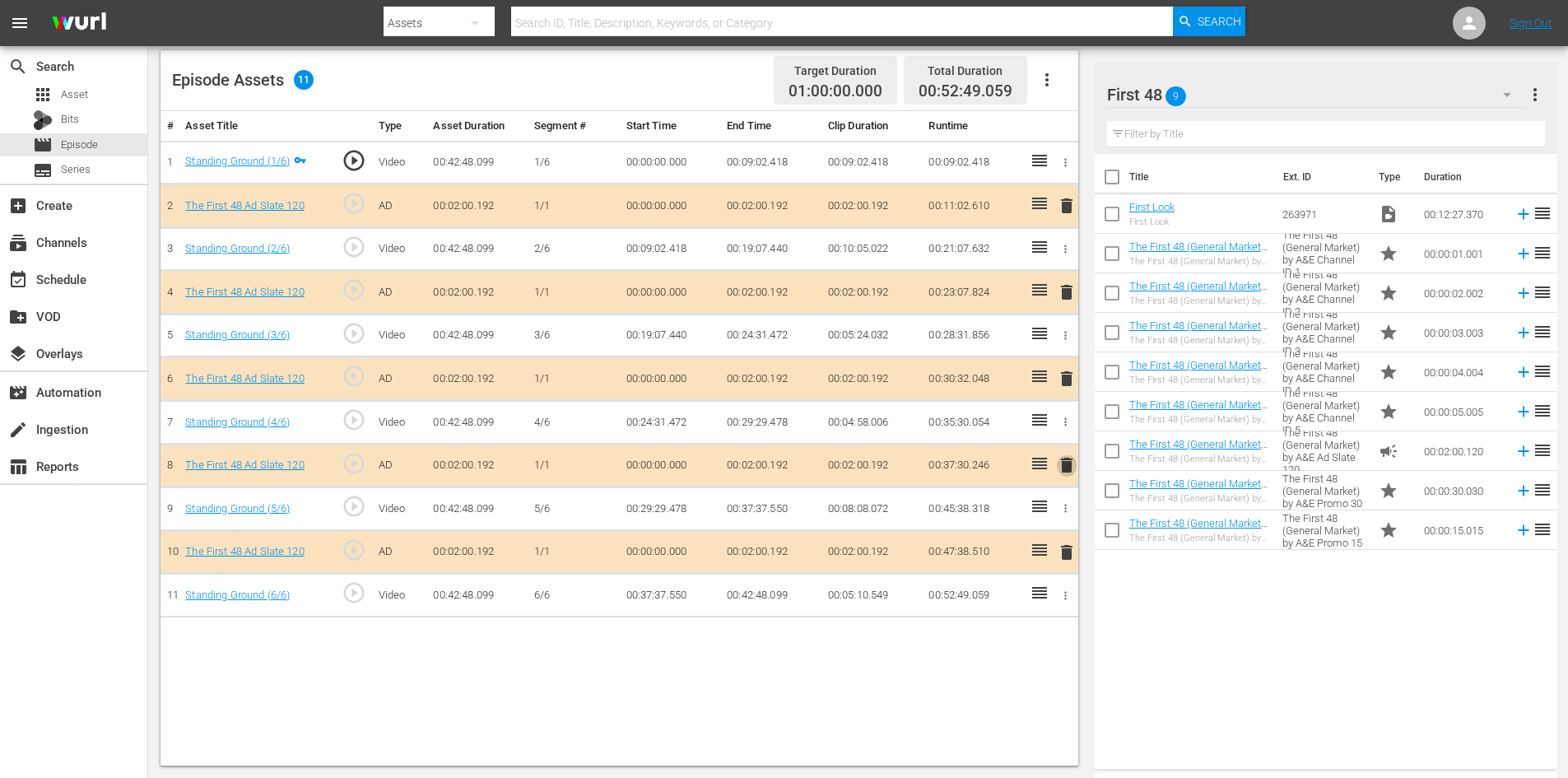
click at [1068, 466] on span "delete" at bounding box center [1067, 466] width 20 height 20
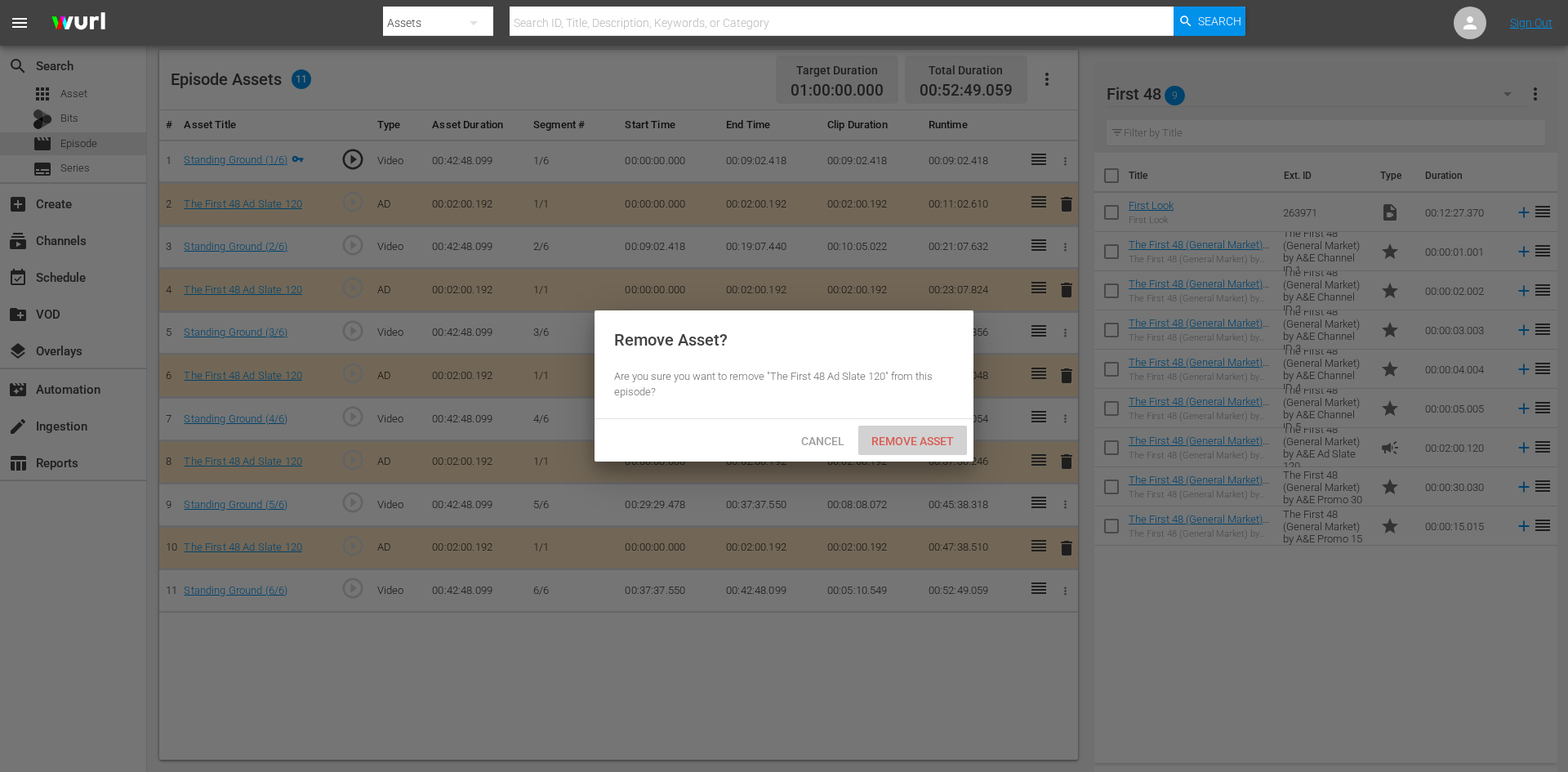
click at [935, 451] on div "Remove Asset" at bounding box center [913, 441] width 108 height 30
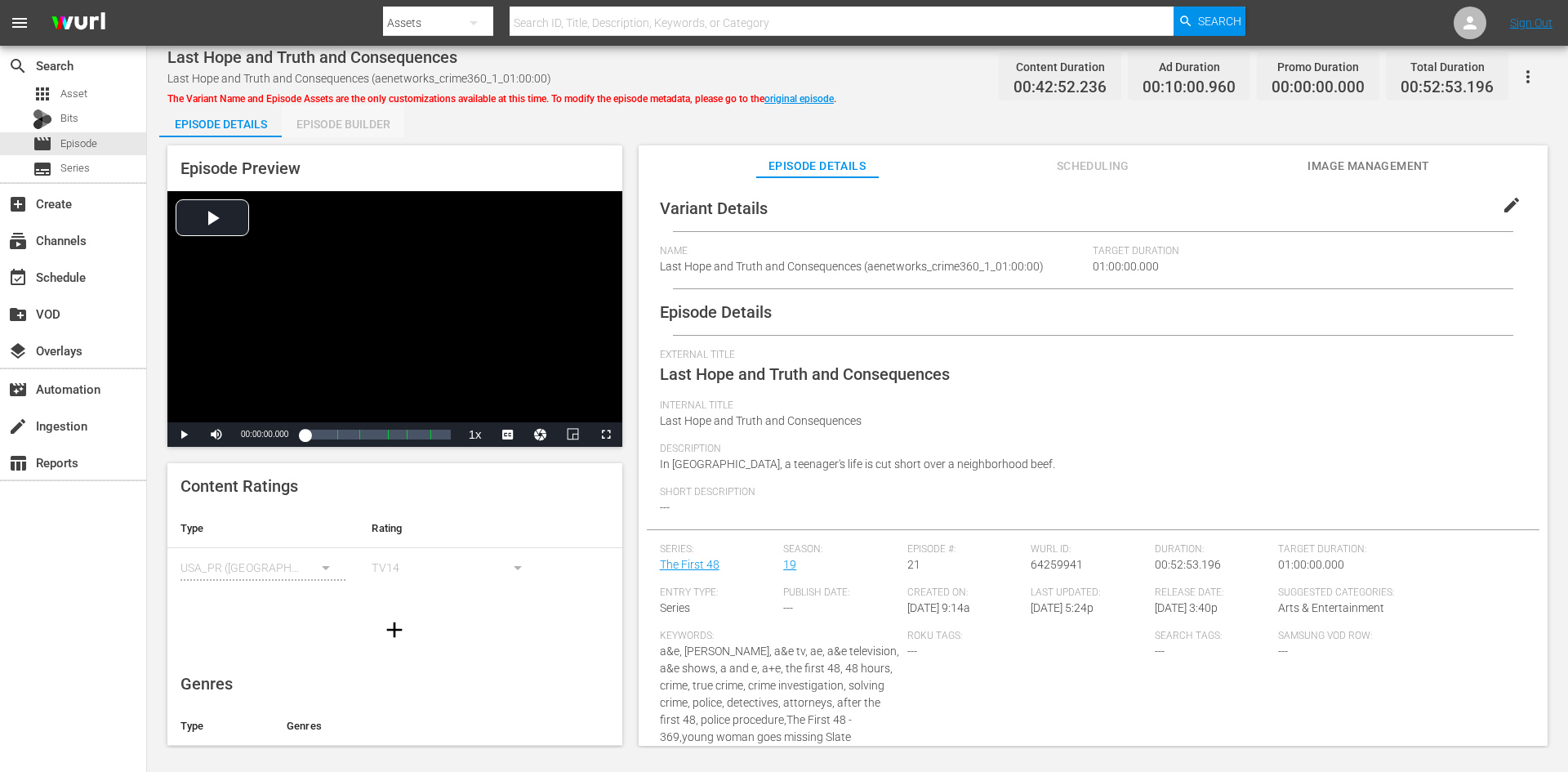
click at [374, 126] on div "Episode Builder" at bounding box center [343, 124] width 122 height 39
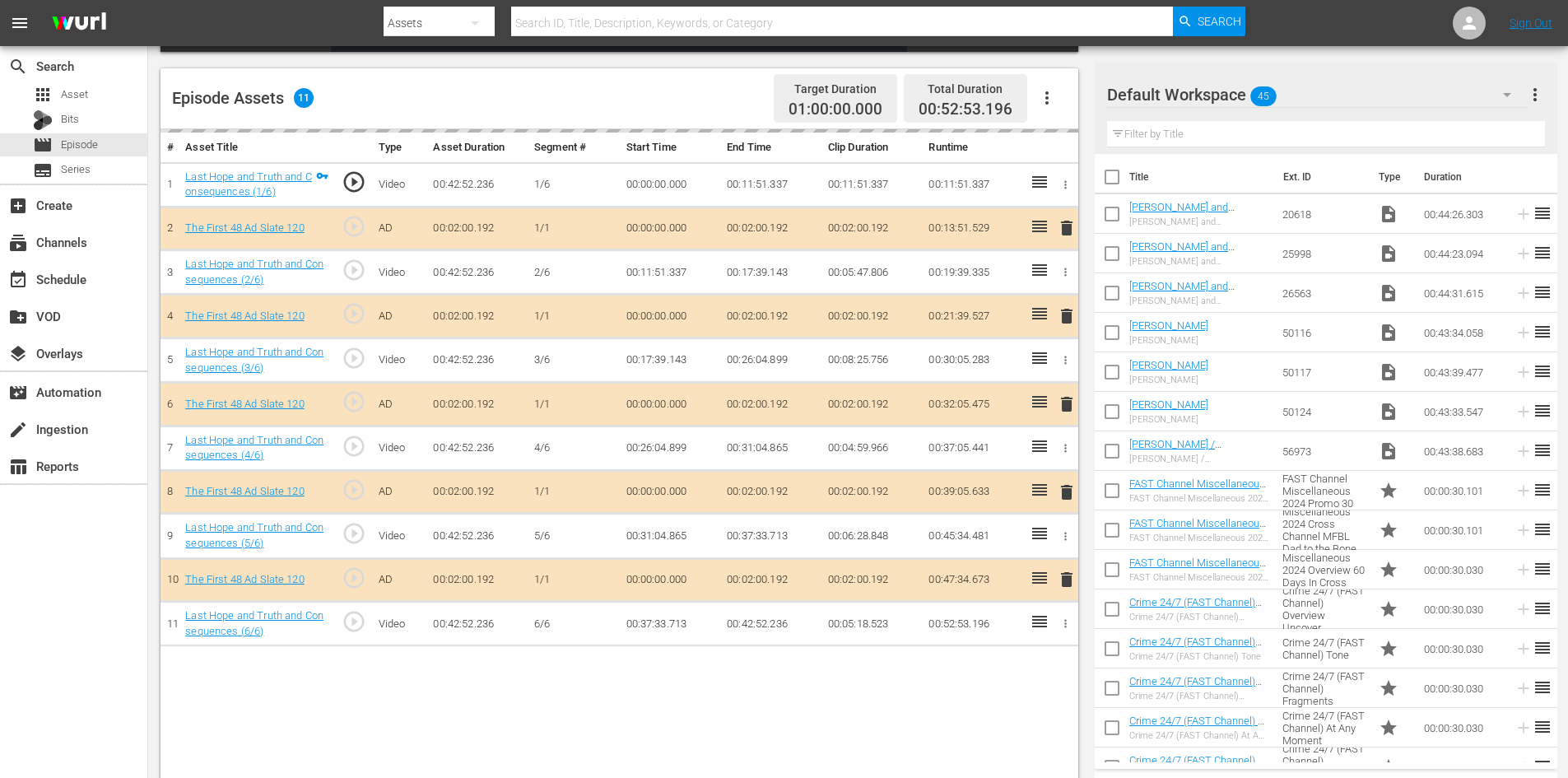
scroll to position [429, 0]
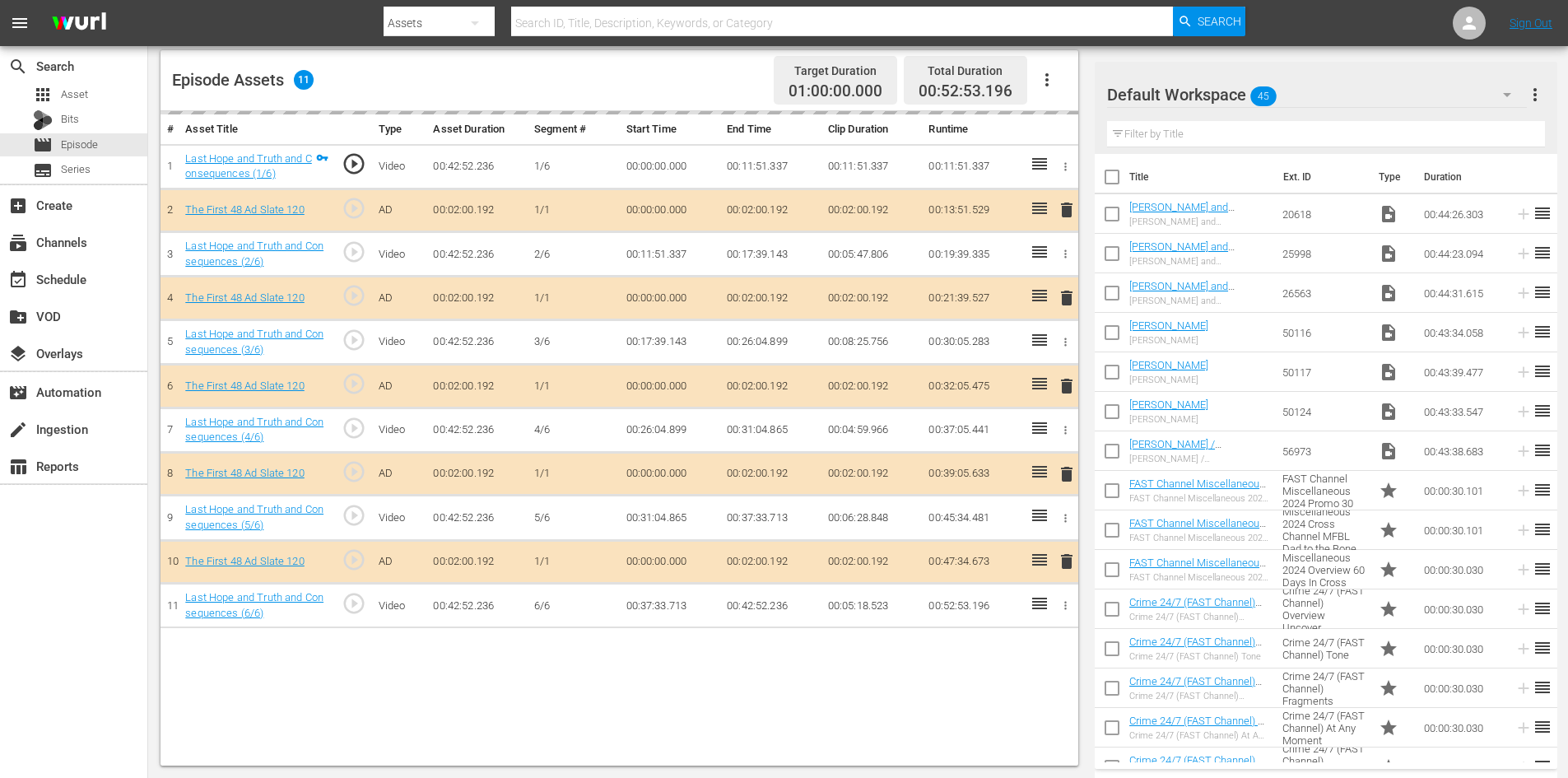
click at [1307, 91] on div "Default Workspace 45" at bounding box center [1317, 94] width 420 height 46
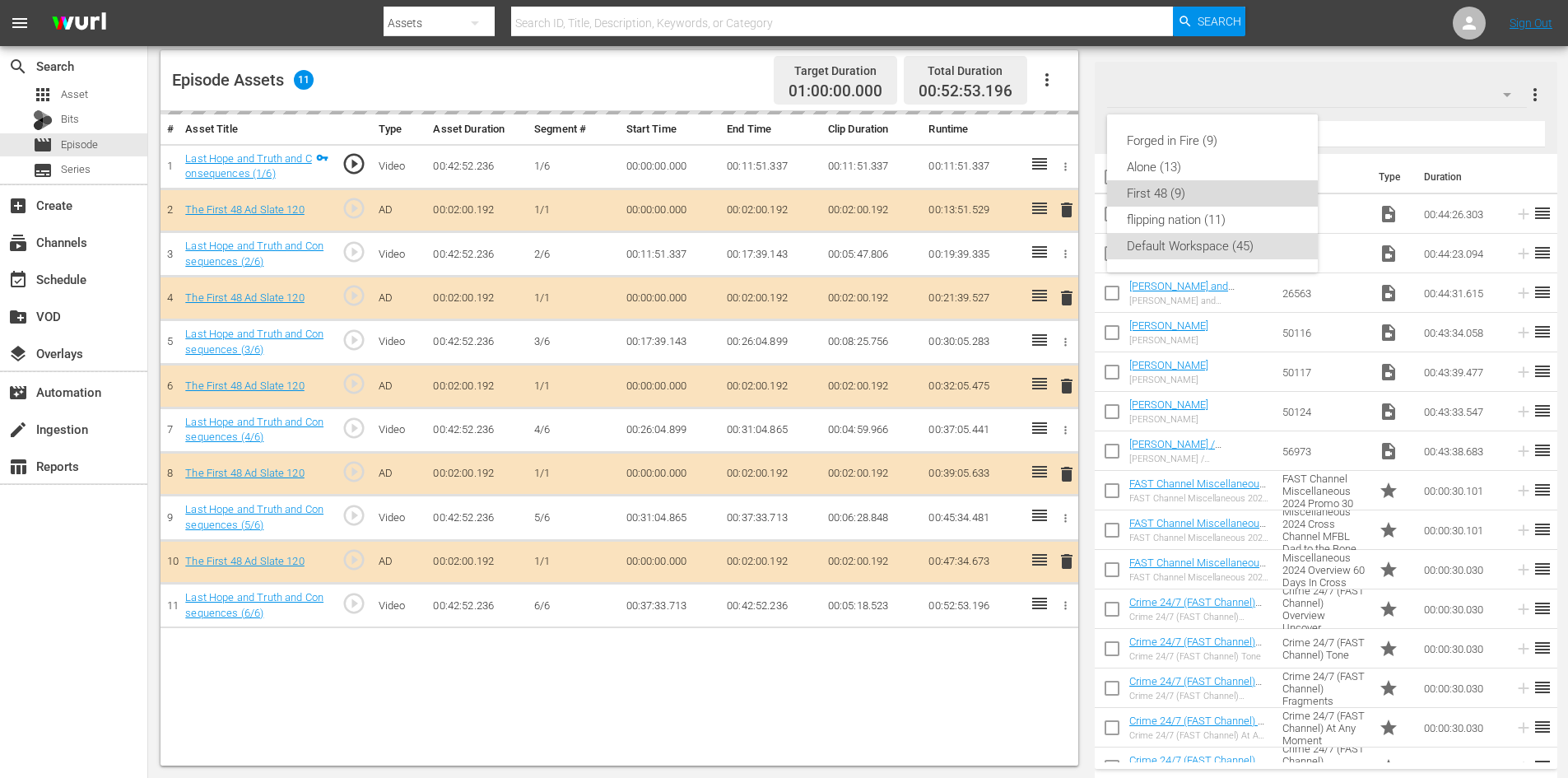
click at [1167, 193] on div "First 48 (9)" at bounding box center [1213, 194] width 171 height 27
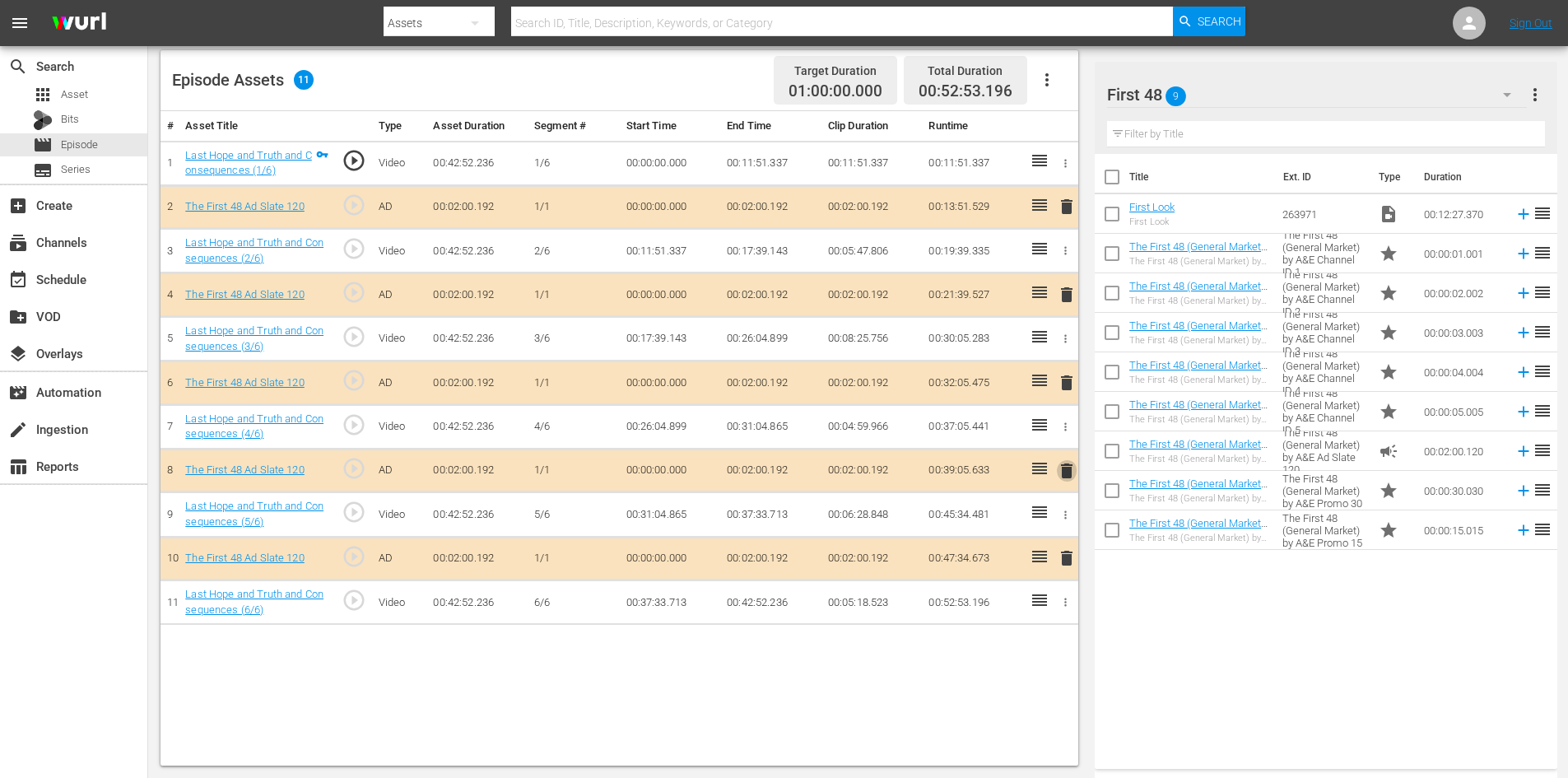
click at [1062, 473] on span "delete" at bounding box center [1067, 471] width 20 height 20
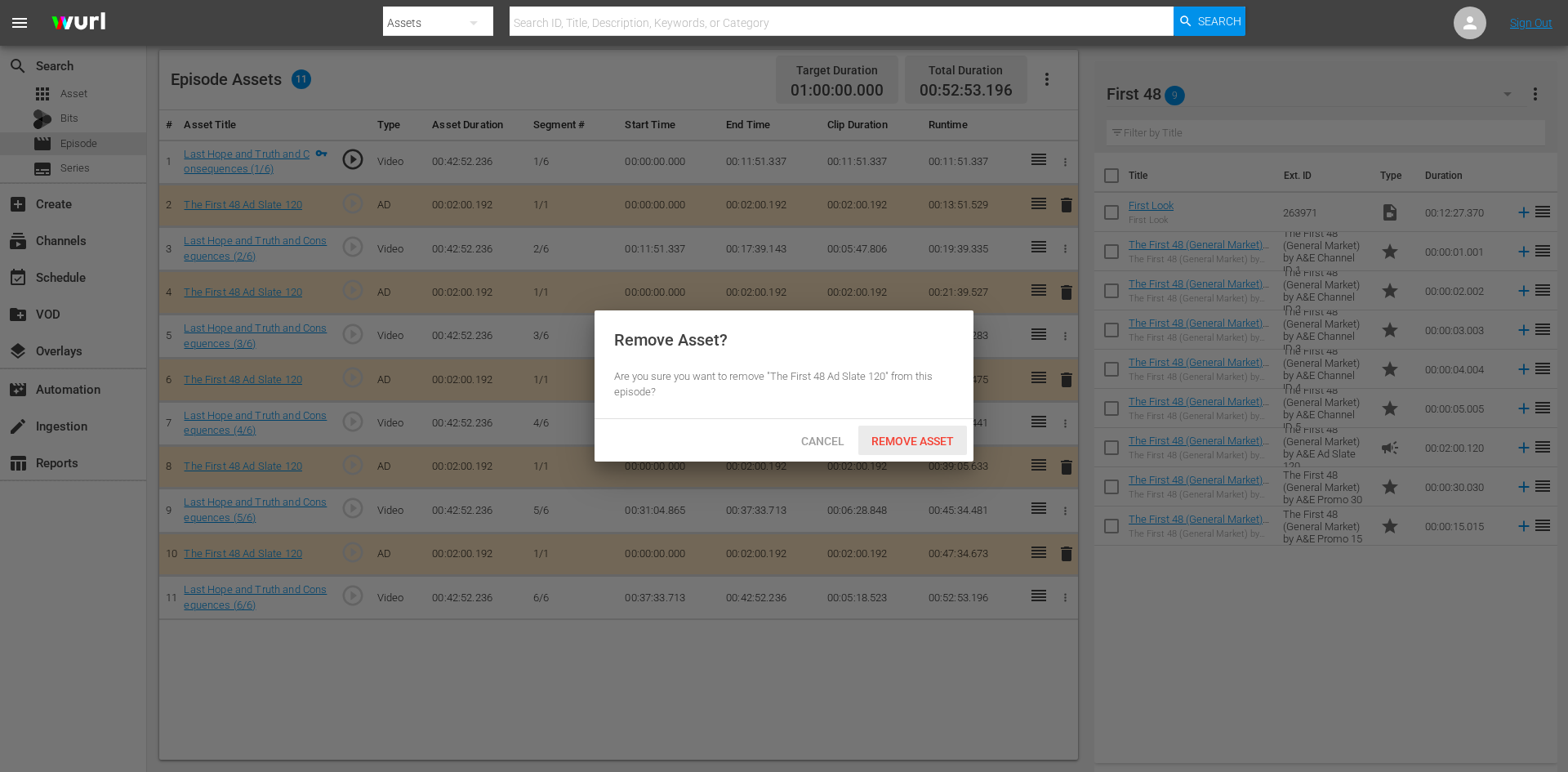
click at [925, 446] on span "Remove Asset" at bounding box center [913, 441] width 108 height 13
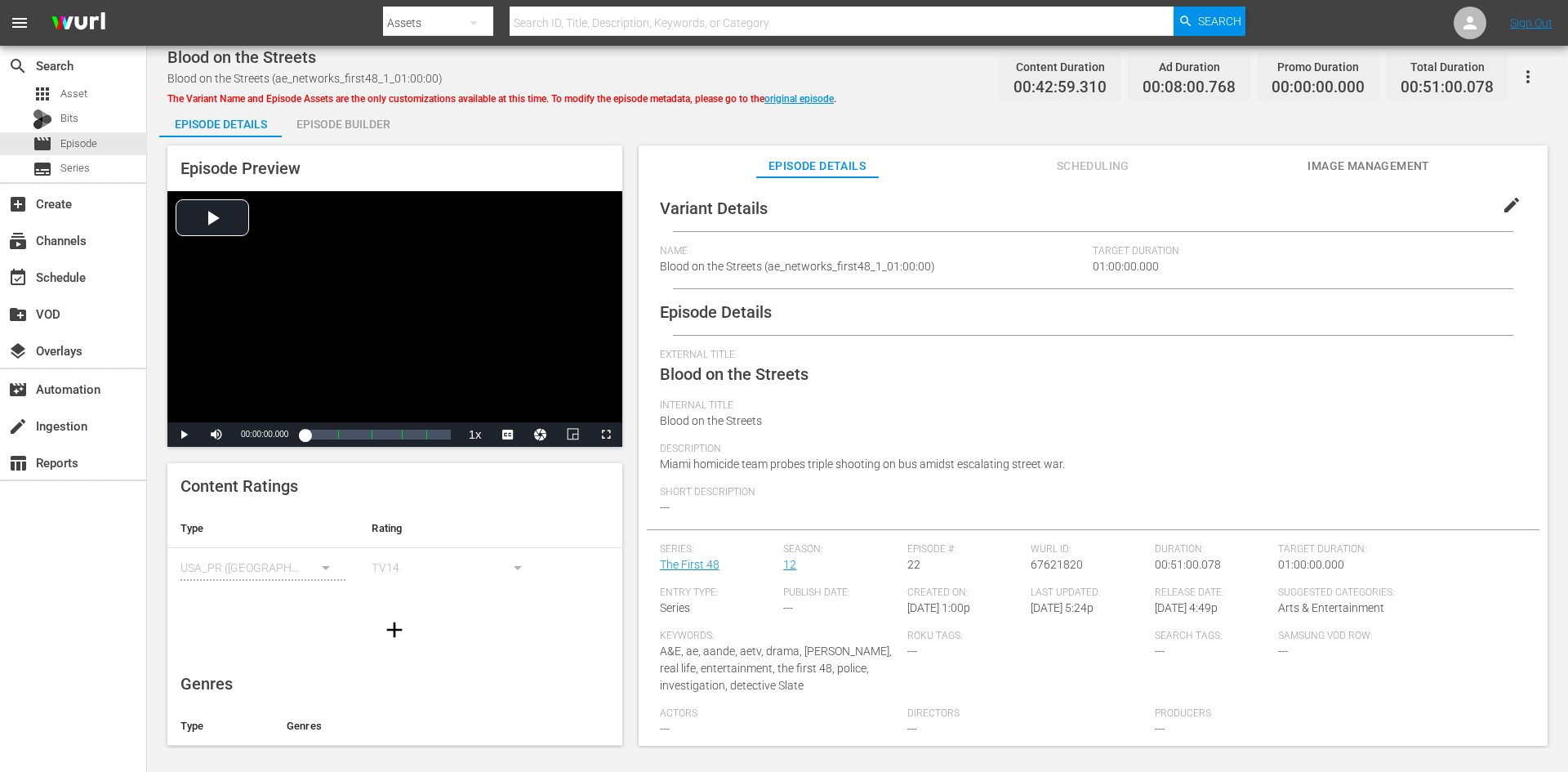
click at [373, 125] on div "Episode Builder" at bounding box center [343, 124] width 122 height 39
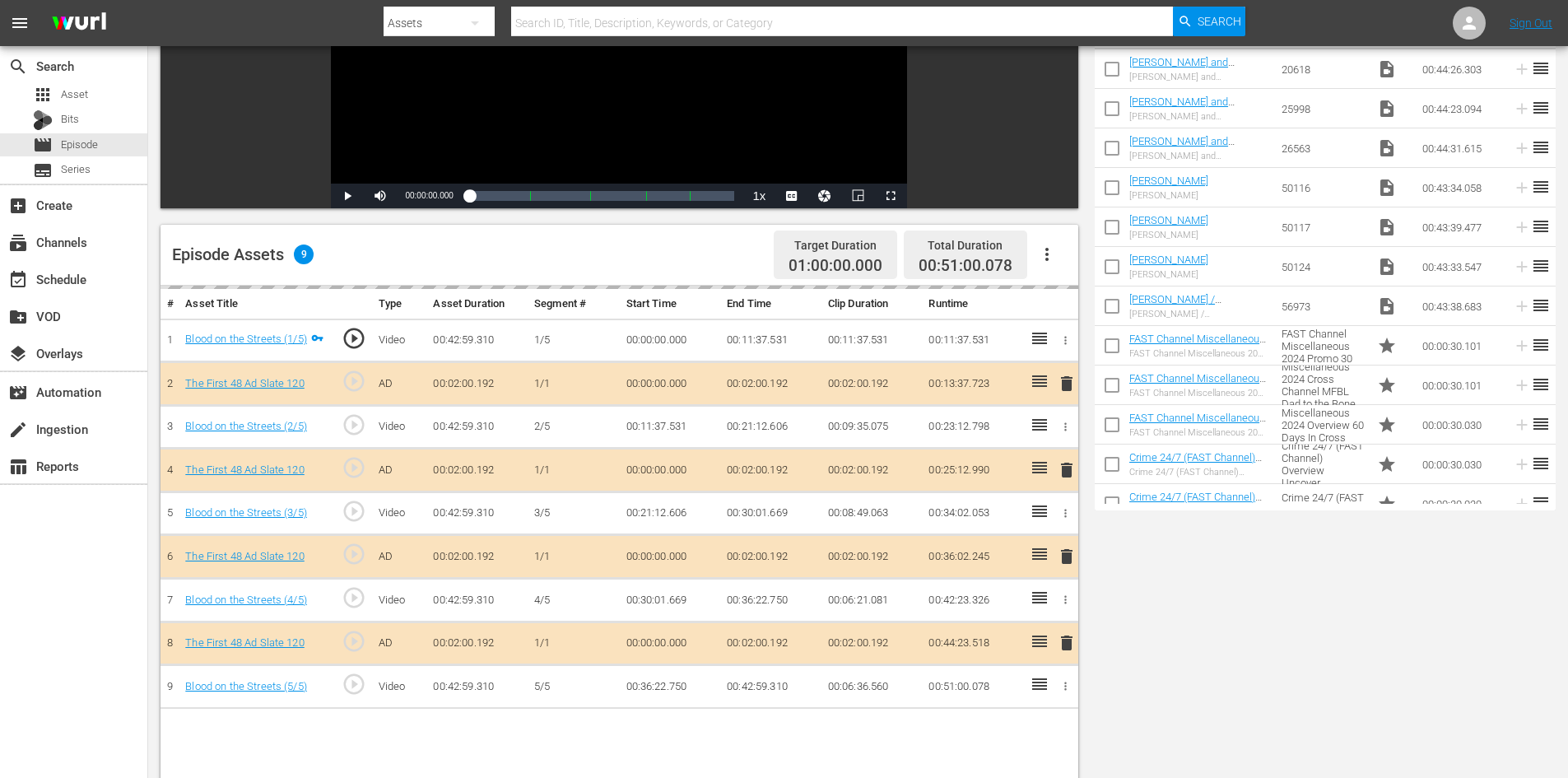
scroll to position [429, 0]
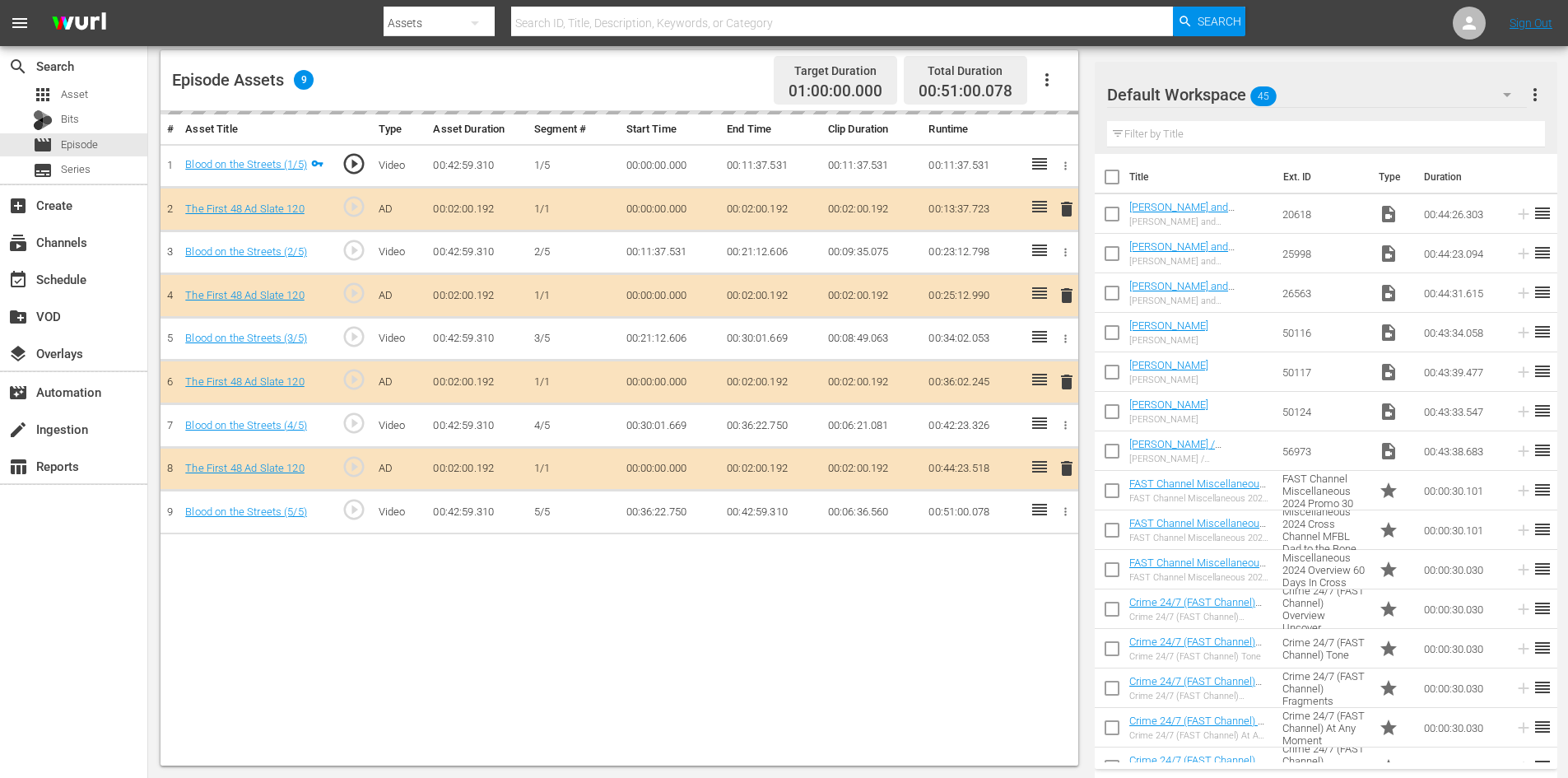
click at [1322, 94] on div "Default Workspace 45" at bounding box center [1317, 94] width 420 height 46
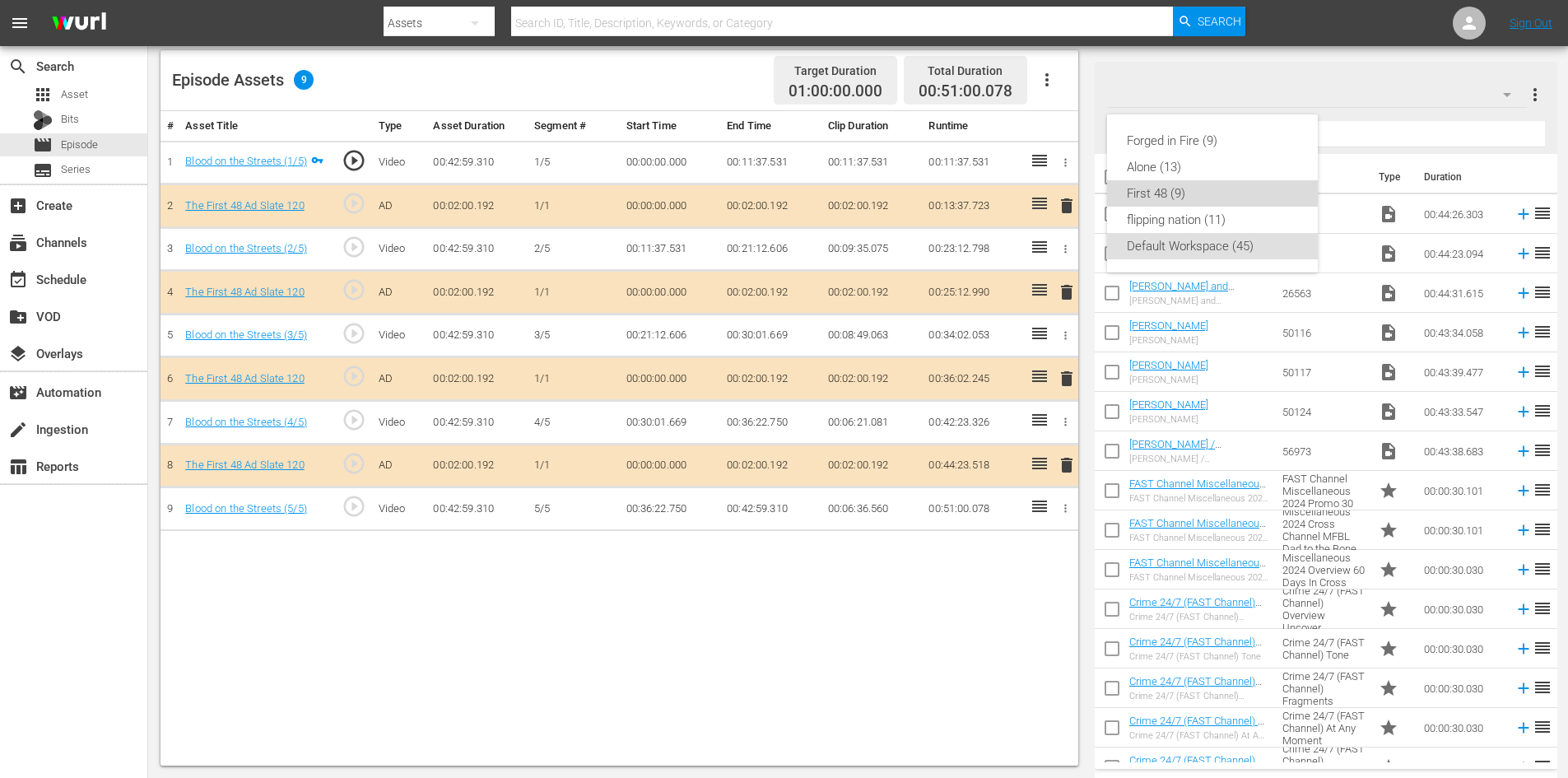
click at [1149, 191] on div "First 48 (9)" at bounding box center [1213, 194] width 171 height 27
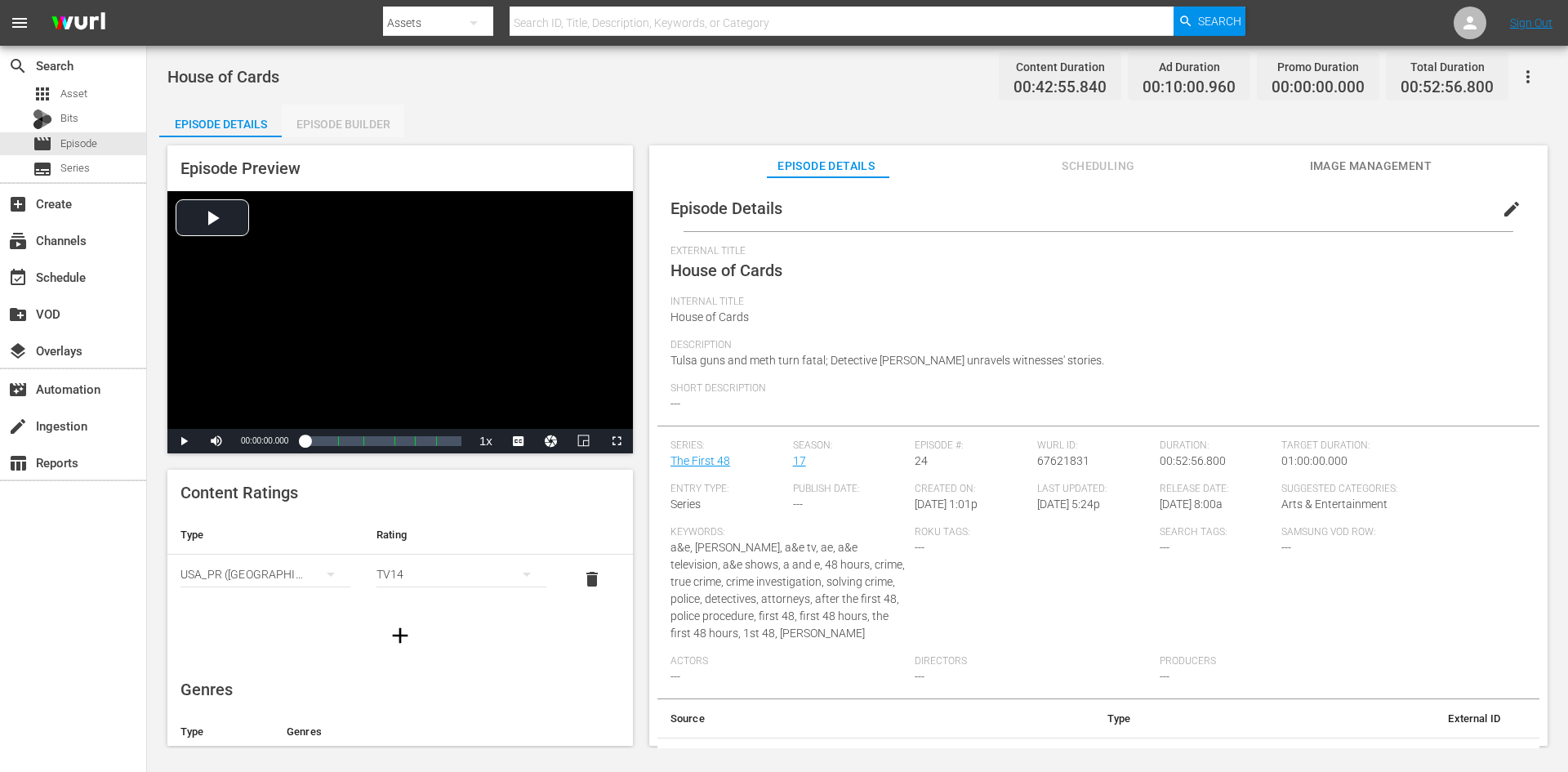
click at [348, 113] on div "Episode Builder" at bounding box center [343, 124] width 122 height 39
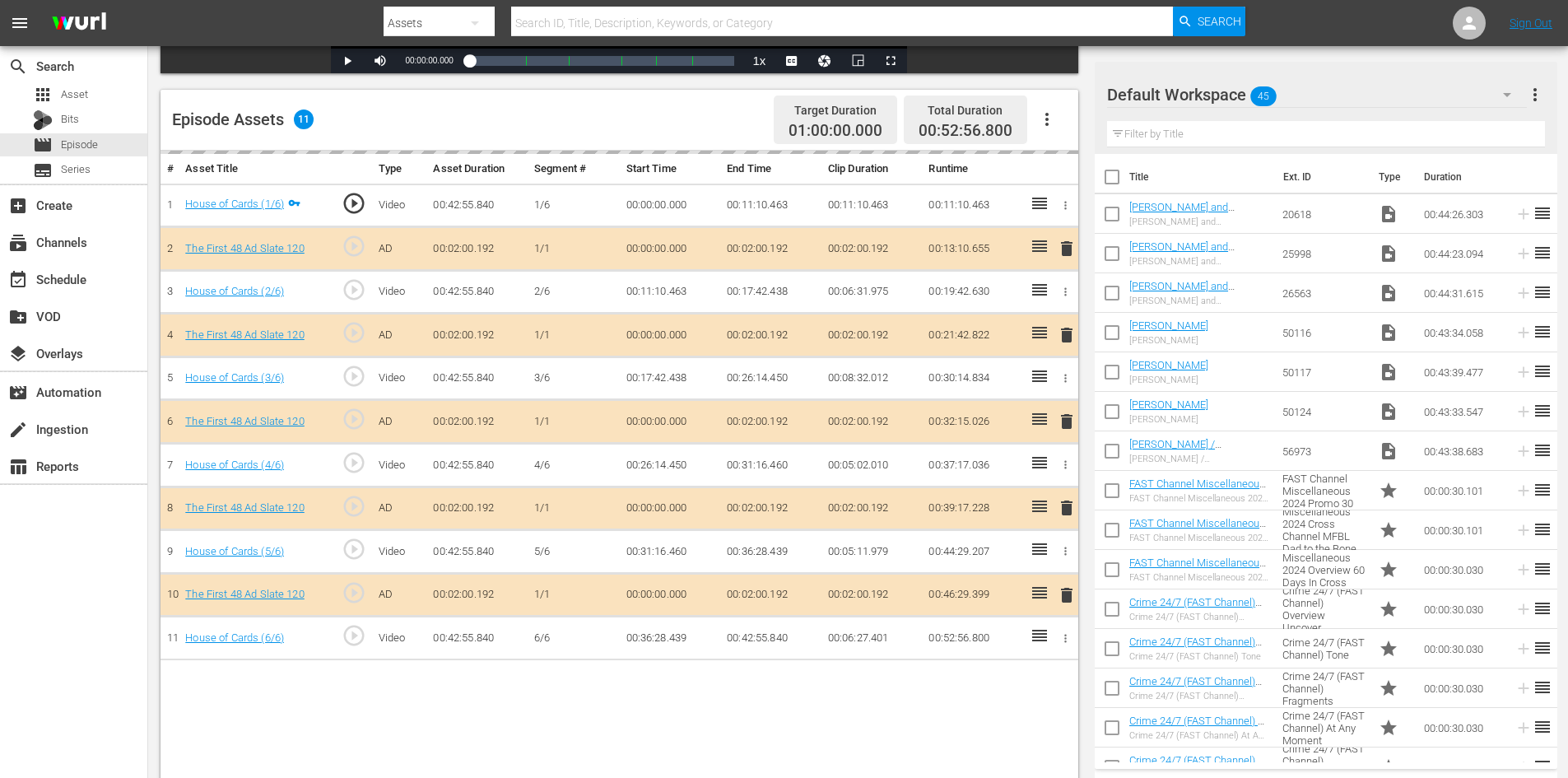
scroll to position [429, 0]
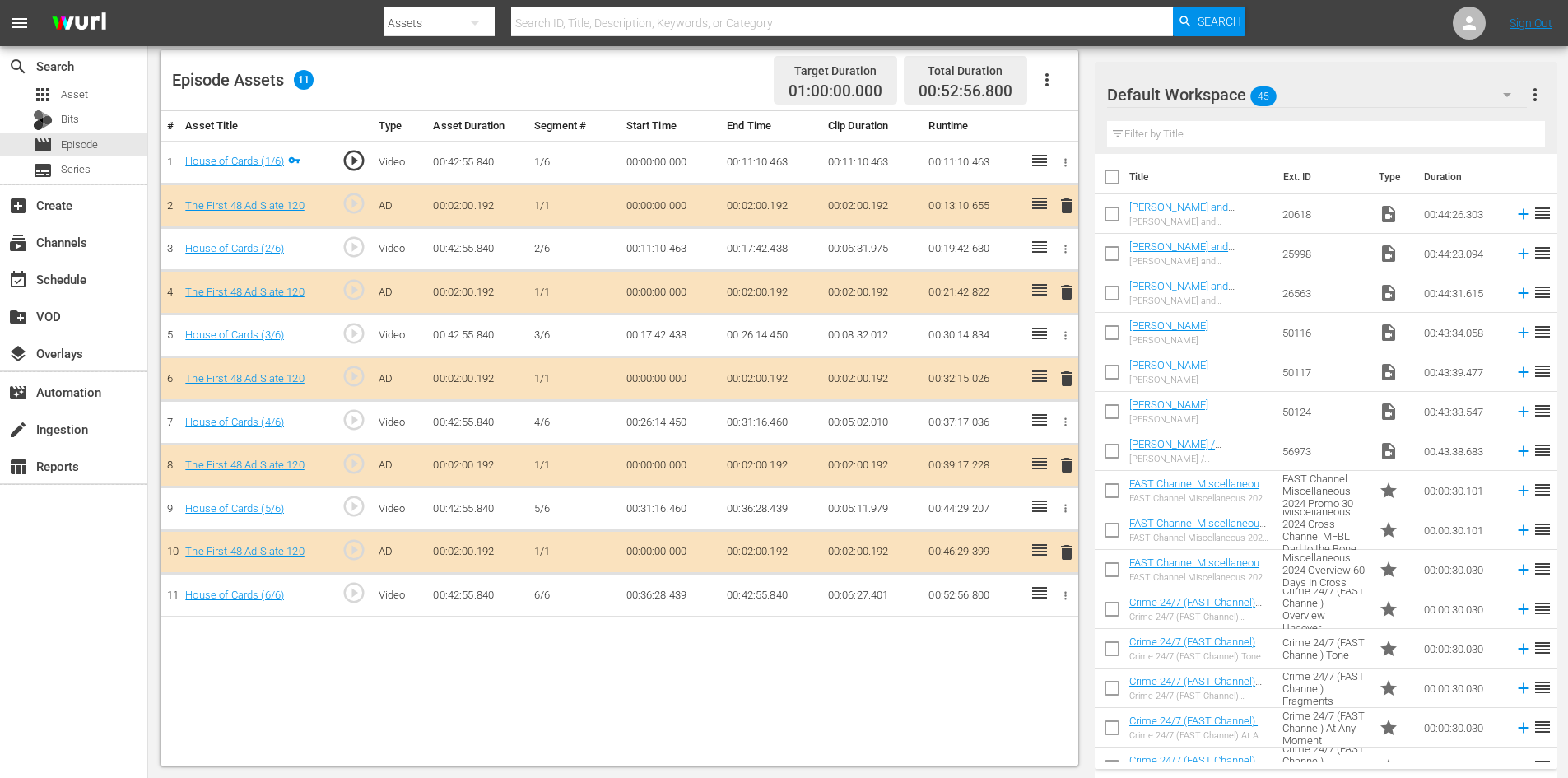
click at [1319, 94] on div "Default Workspace 45" at bounding box center [1317, 94] width 420 height 46
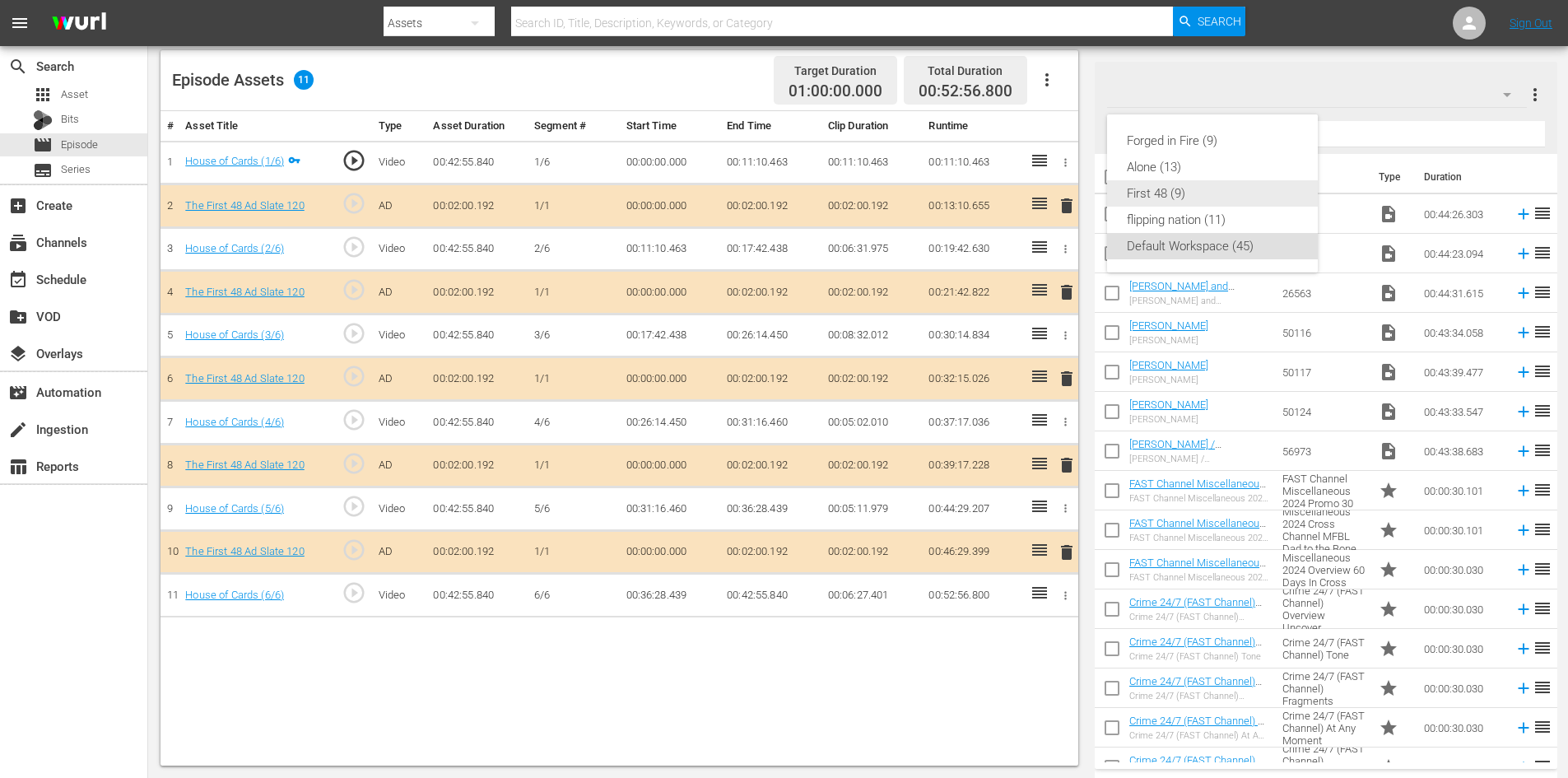
click at [1166, 189] on div "First 48 (9)" at bounding box center [1213, 194] width 171 height 27
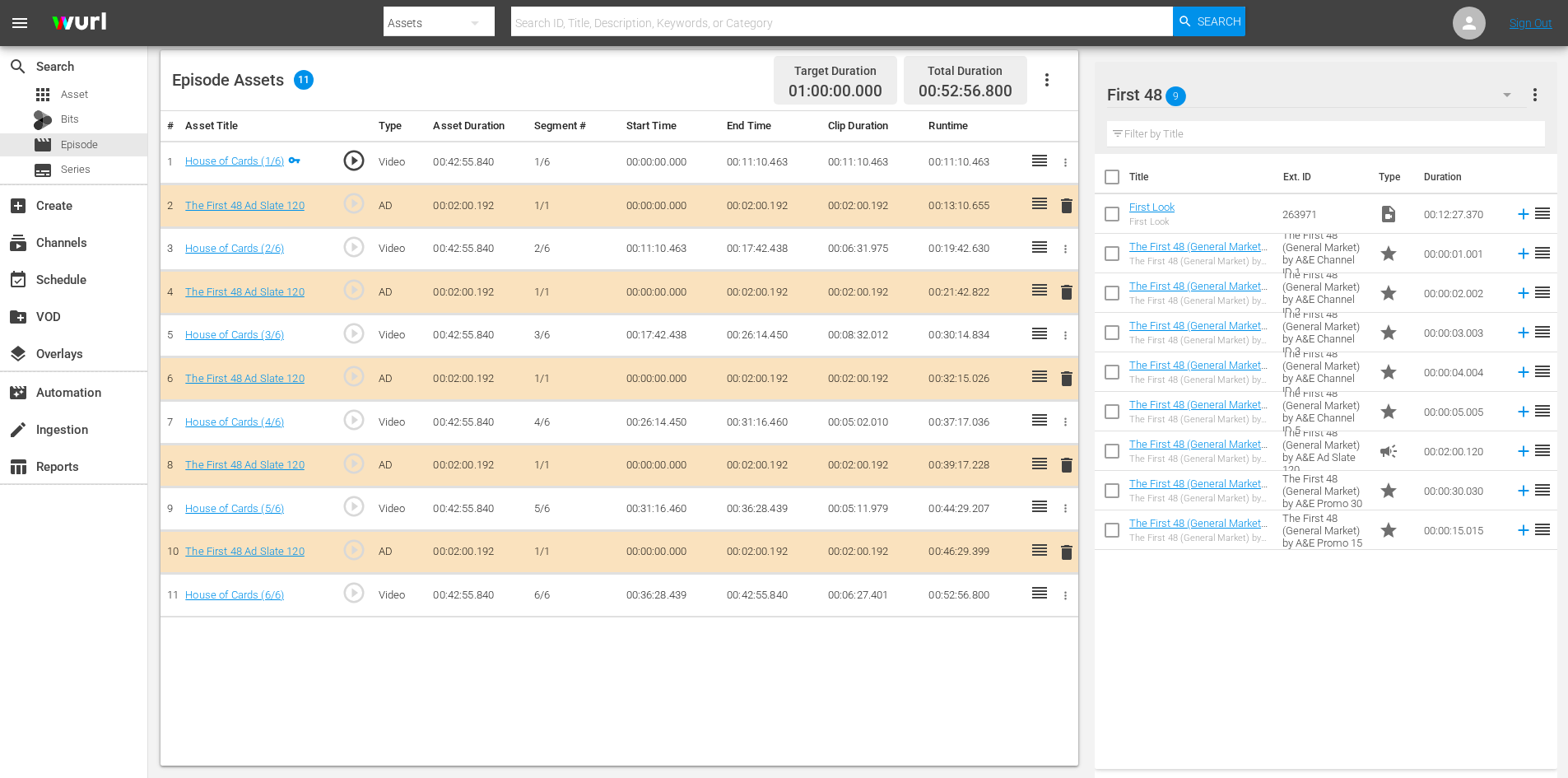
click at [1069, 462] on span "delete" at bounding box center [1067, 466] width 20 height 20
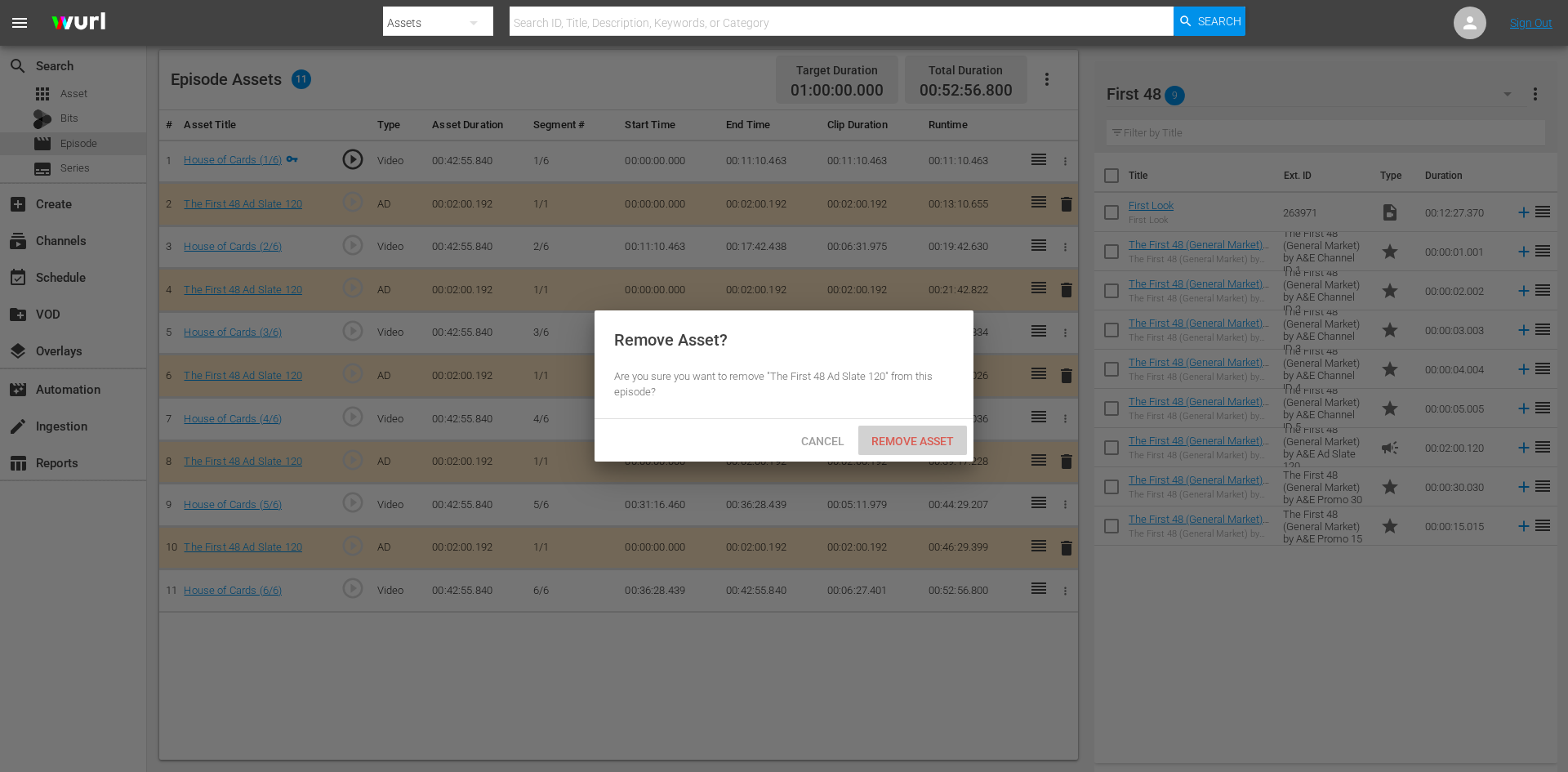
drag, startPoint x: 929, startPoint y: 437, endPoint x: 924, endPoint y: 260, distance: 177.1
click at [928, 437] on span "Remove Asset" at bounding box center [913, 441] width 108 height 13
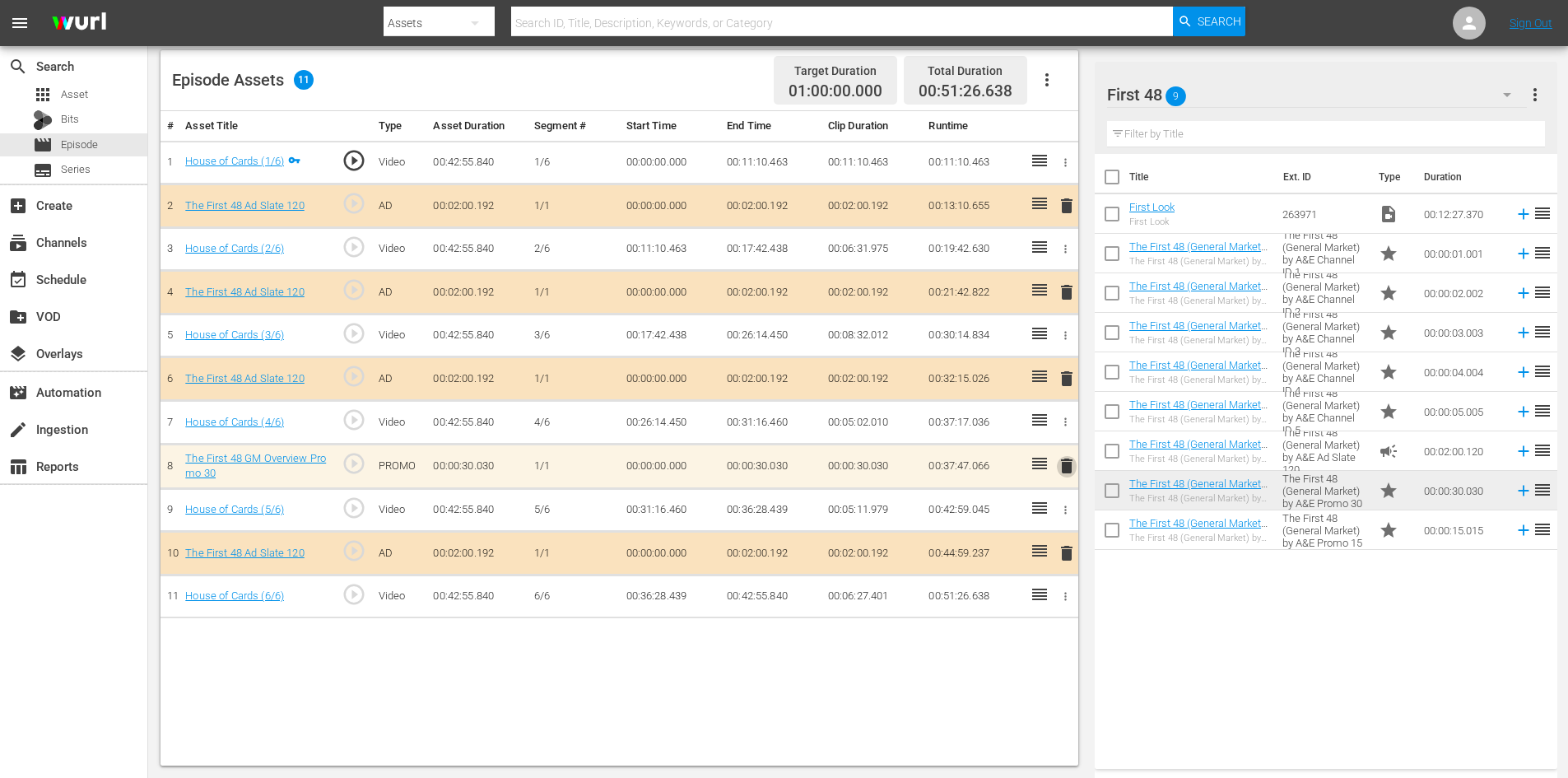
drag, startPoint x: 1060, startPoint y: 468, endPoint x: 1048, endPoint y: 469, distance: 12.0
click at [1059, 469] on span "delete" at bounding box center [1067, 466] width 20 height 20
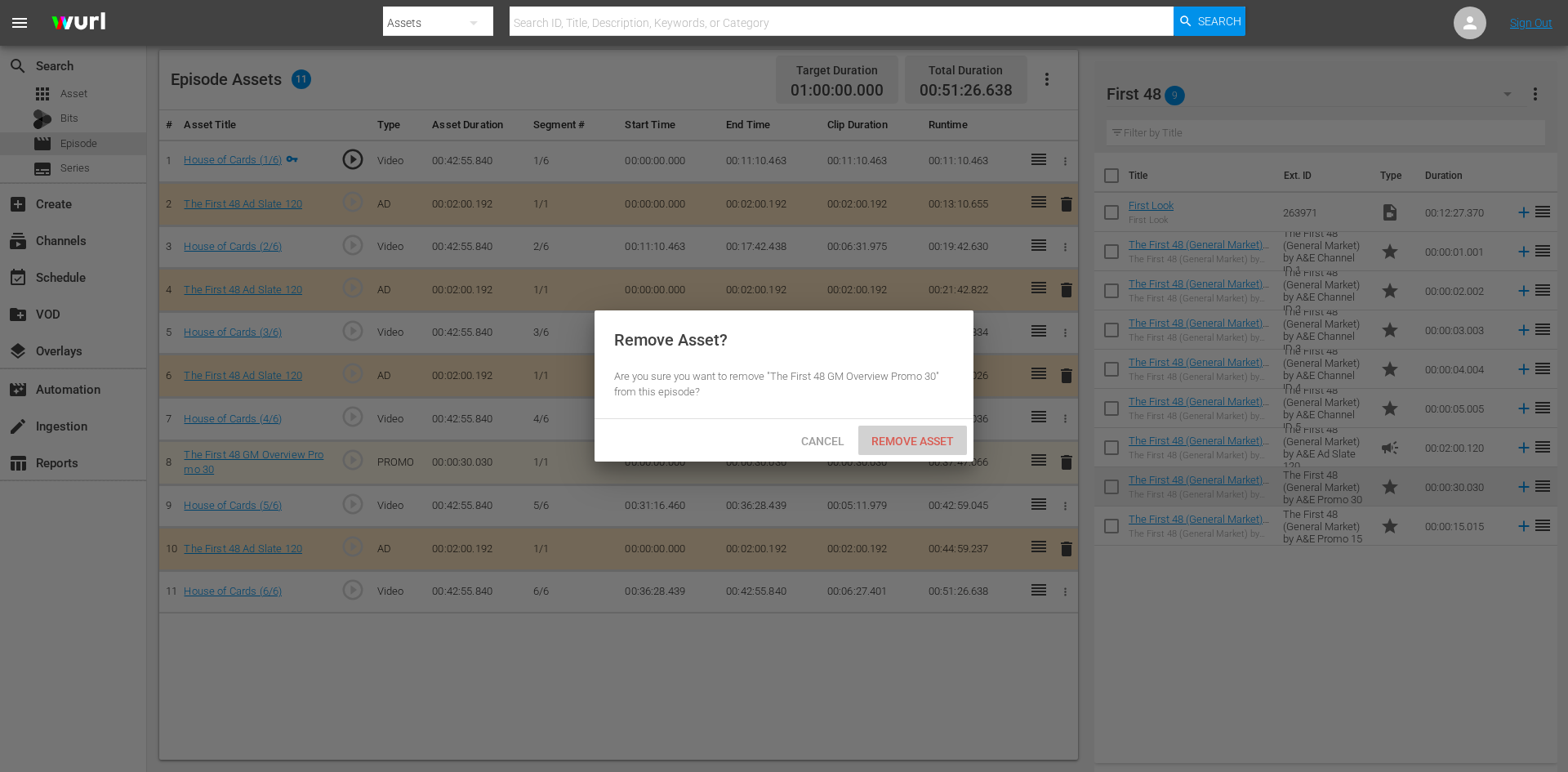
click at [933, 437] on span "Remove Asset" at bounding box center [913, 441] width 108 height 13
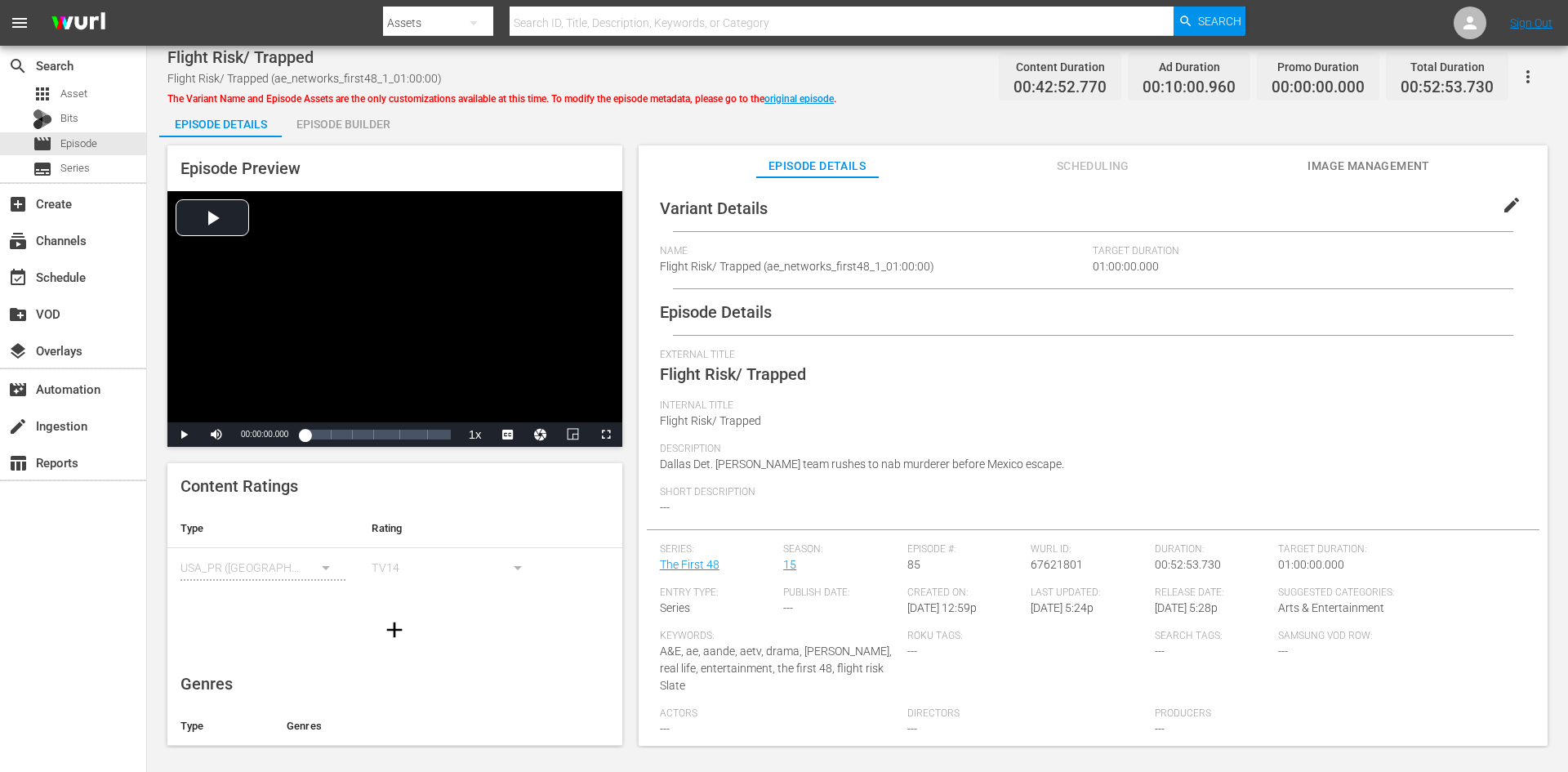
click at [362, 125] on div "Episode Builder" at bounding box center [343, 124] width 122 height 39
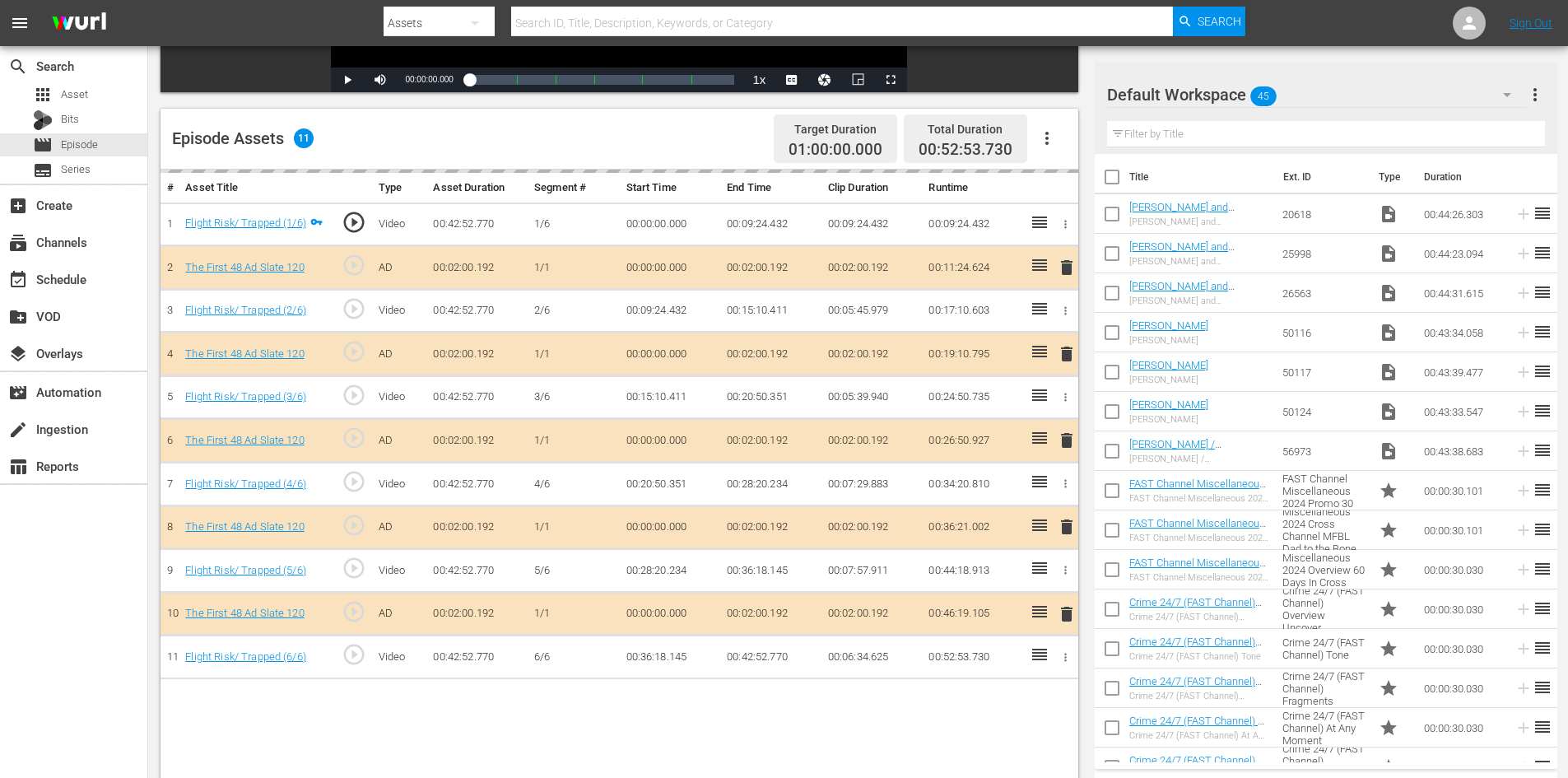
scroll to position [429, 0]
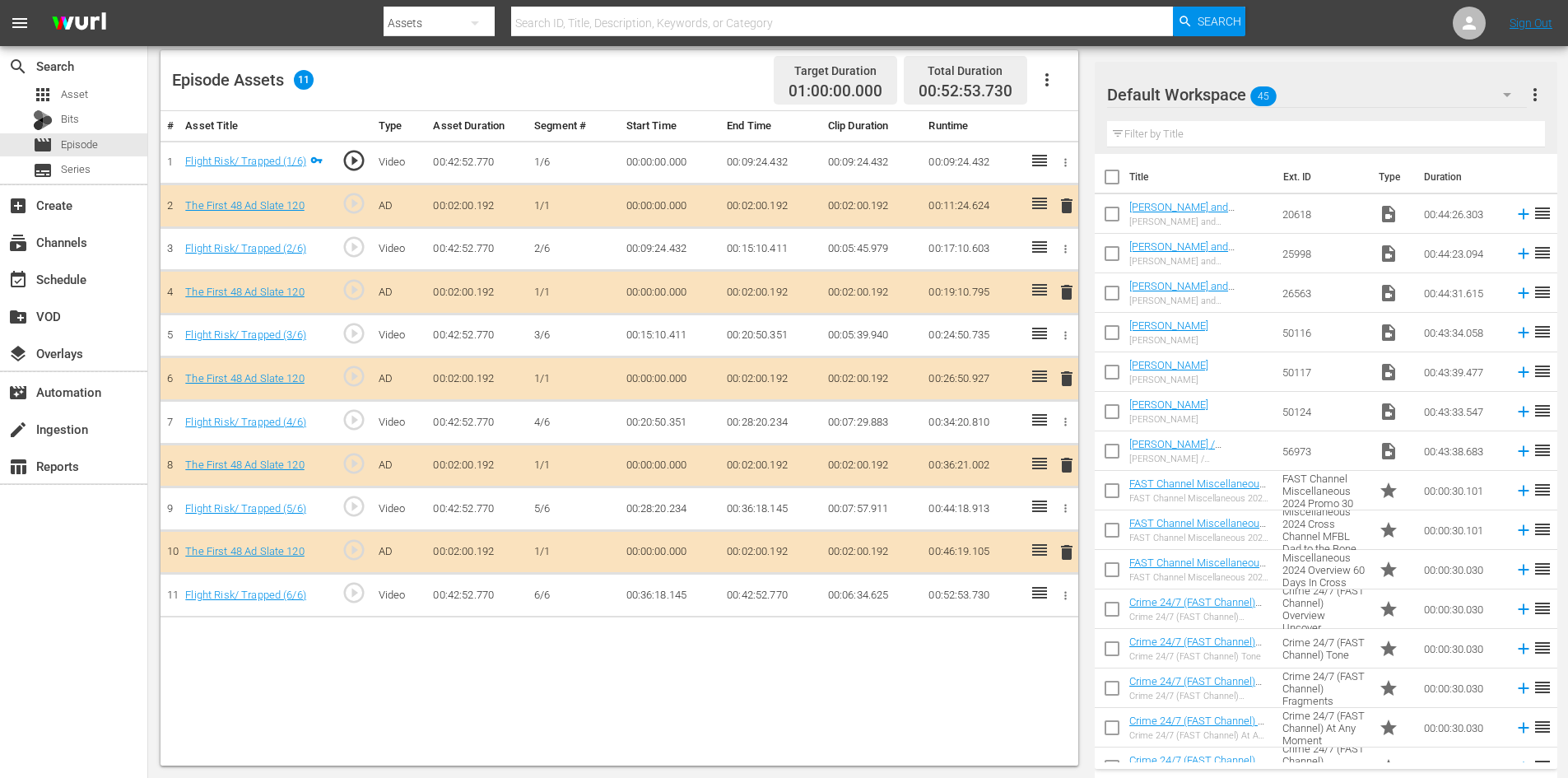
click at [1310, 95] on div "Default Workspace 45" at bounding box center [1317, 94] width 420 height 46
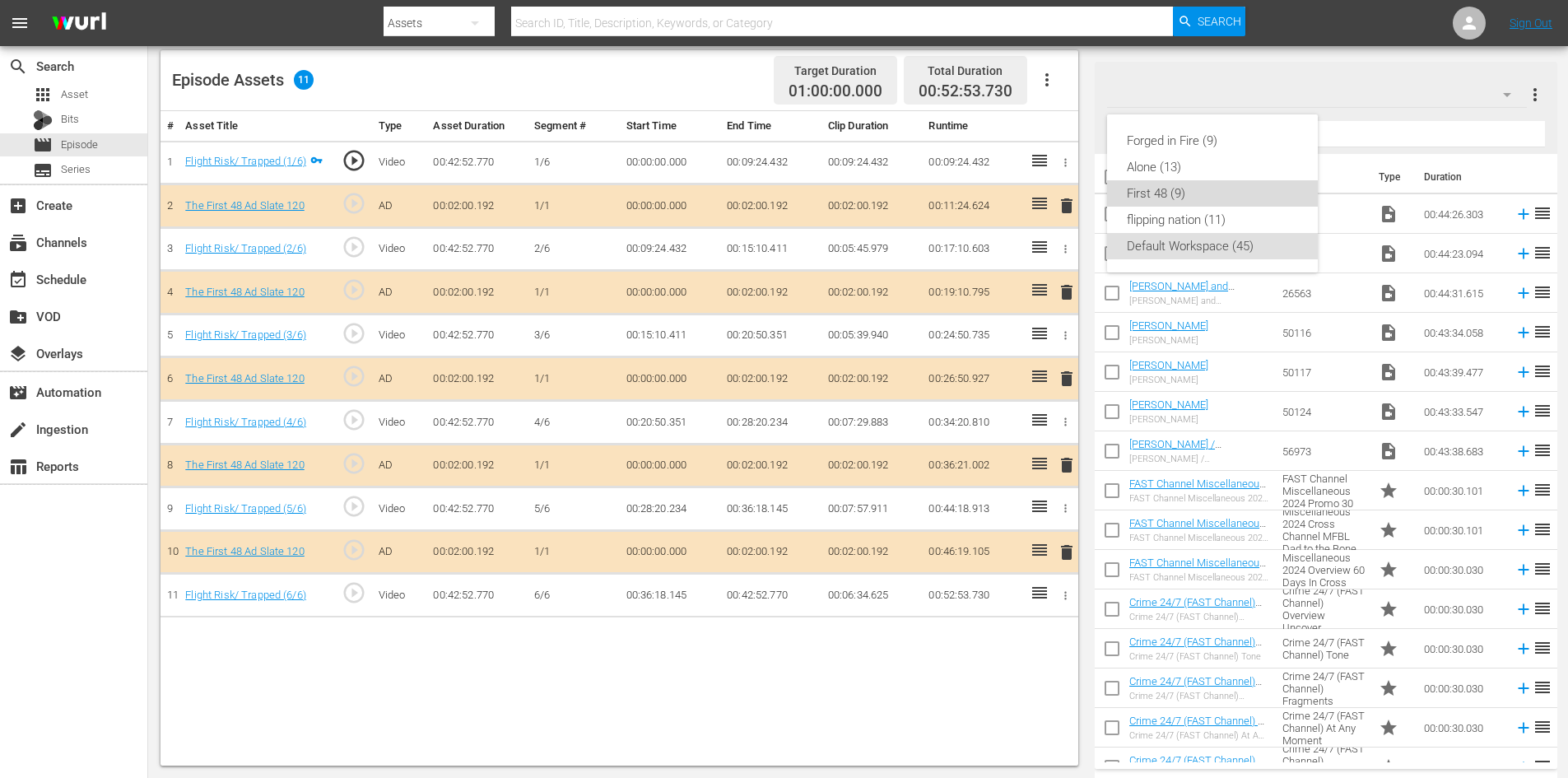
click at [1174, 195] on div "First 48 (9)" at bounding box center [1213, 194] width 171 height 27
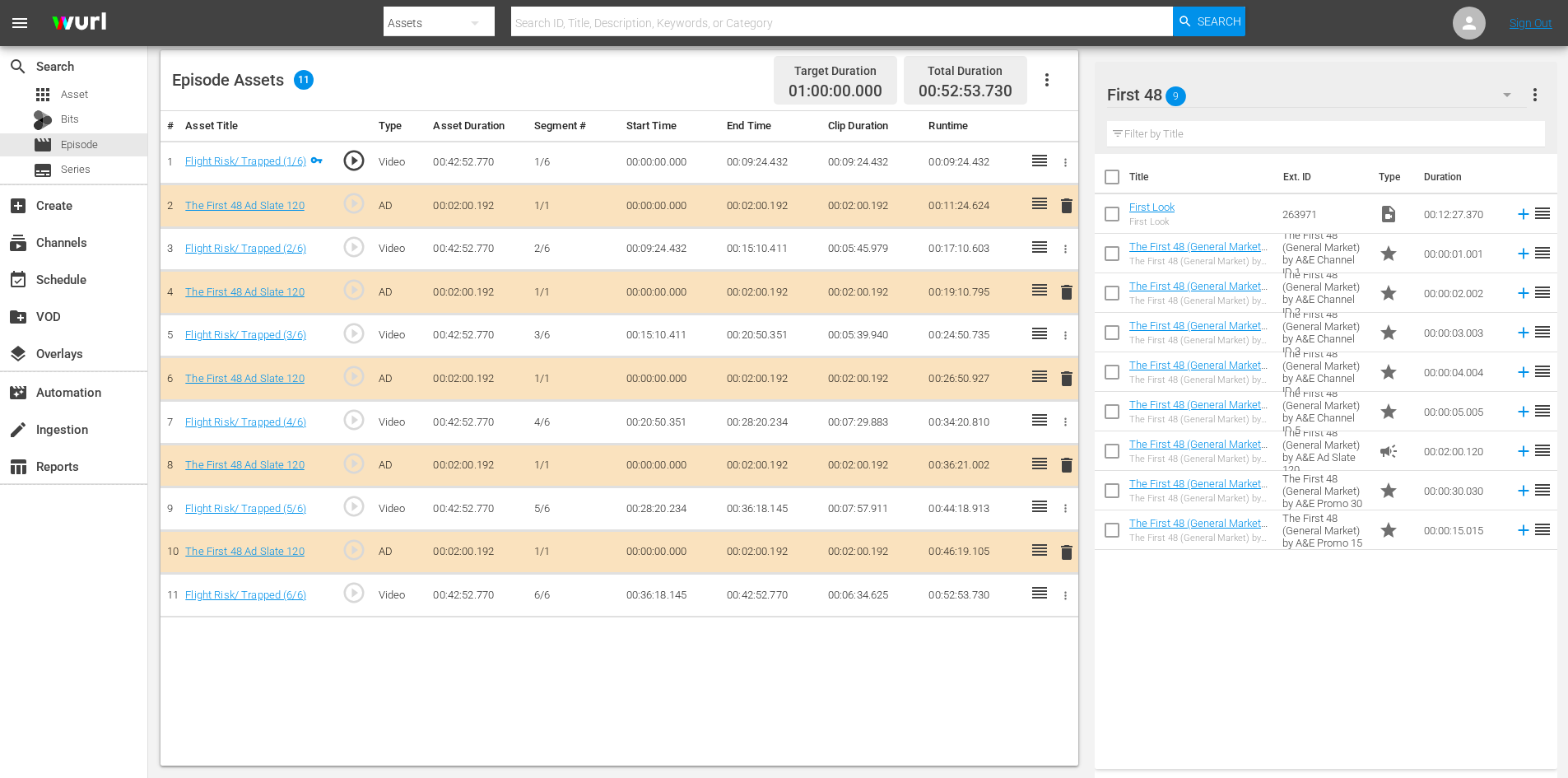
click at [1064, 457] on span "delete" at bounding box center [1067, 466] width 20 height 20
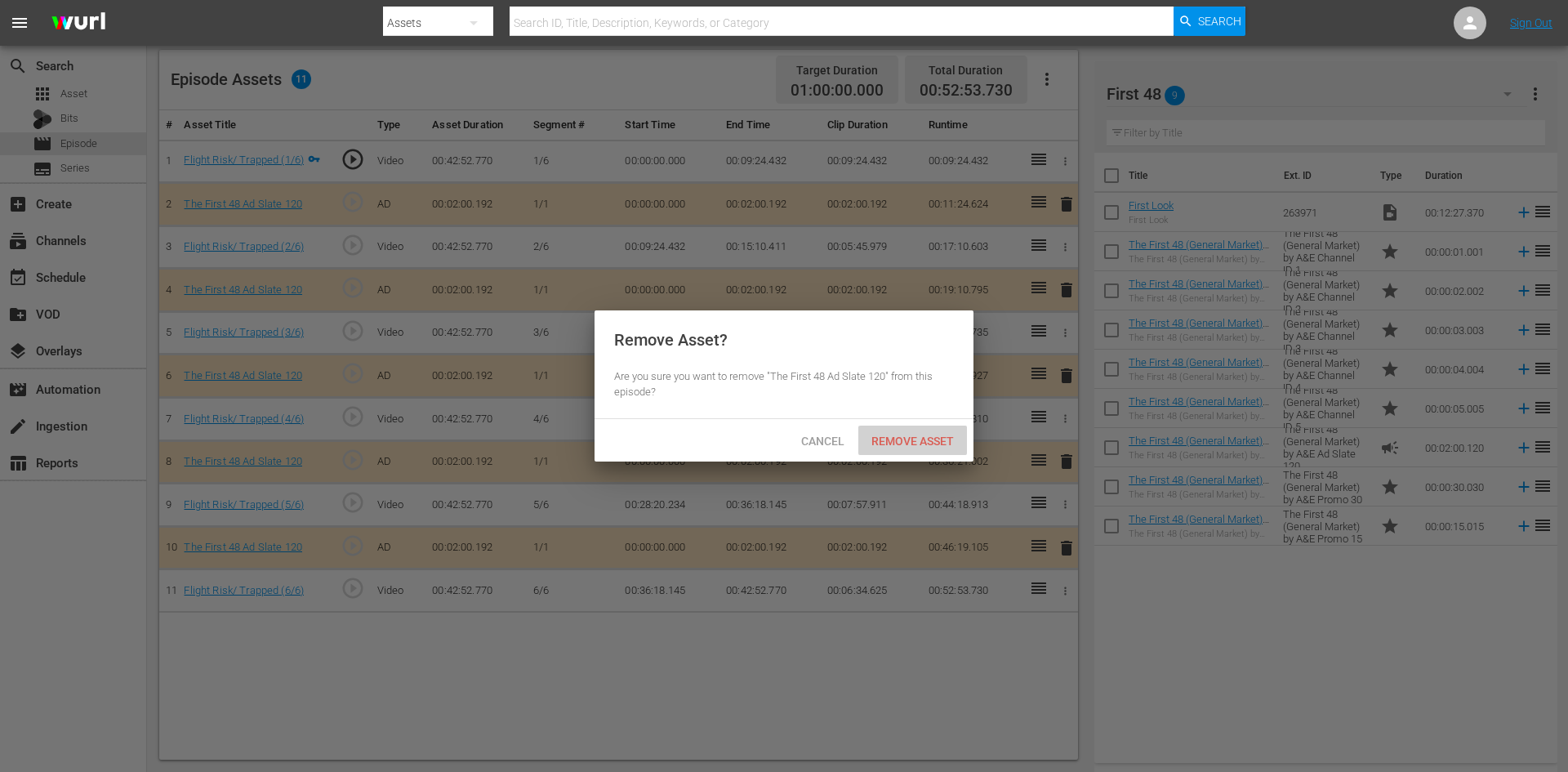
click at [921, 438] on span "Remove Asset" at bounding box center [913, 441] width 108 height 13
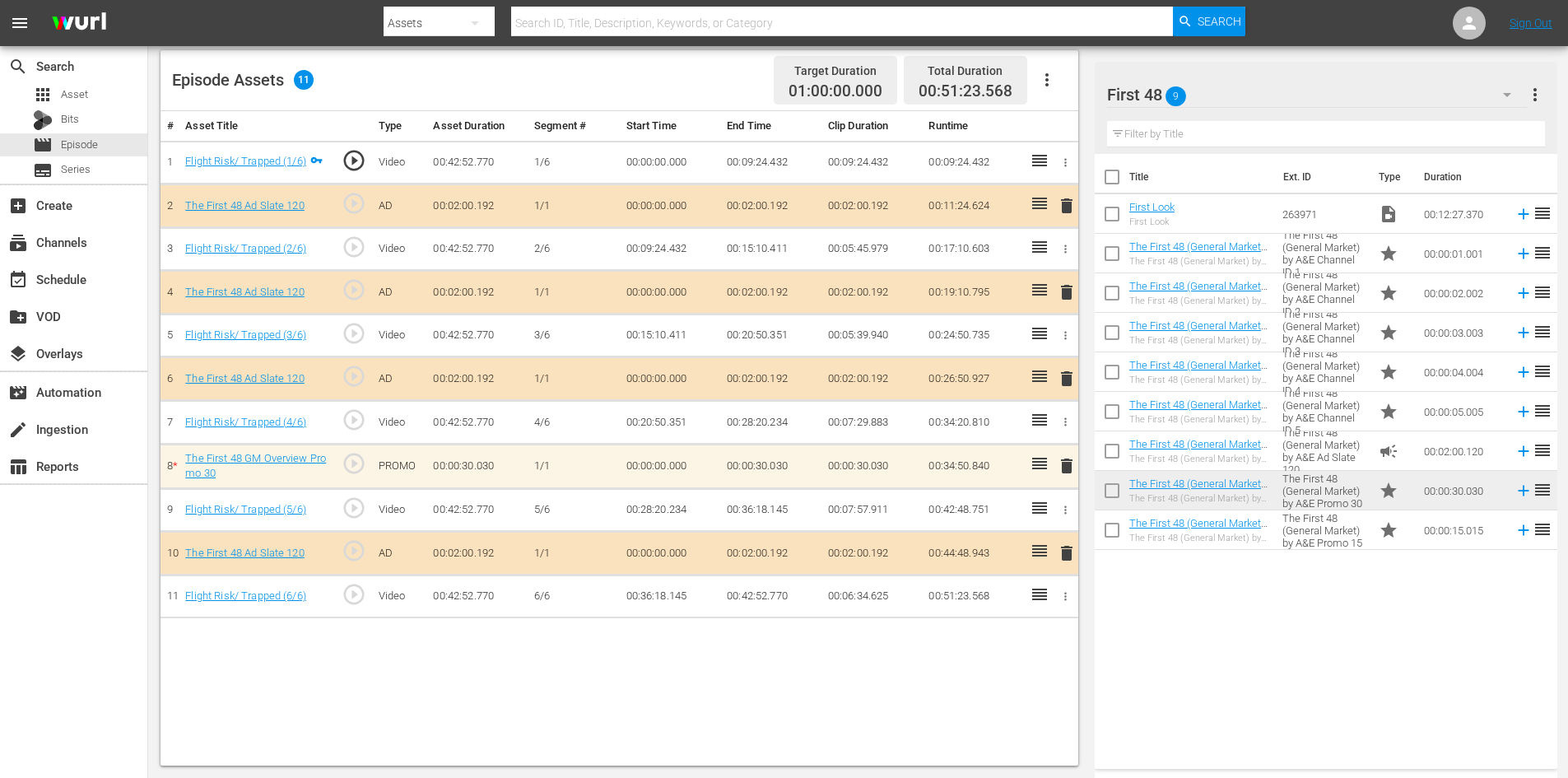
click at [1064, 466] on span "delete" at bounding box center [1067, 466] width 20 height 20
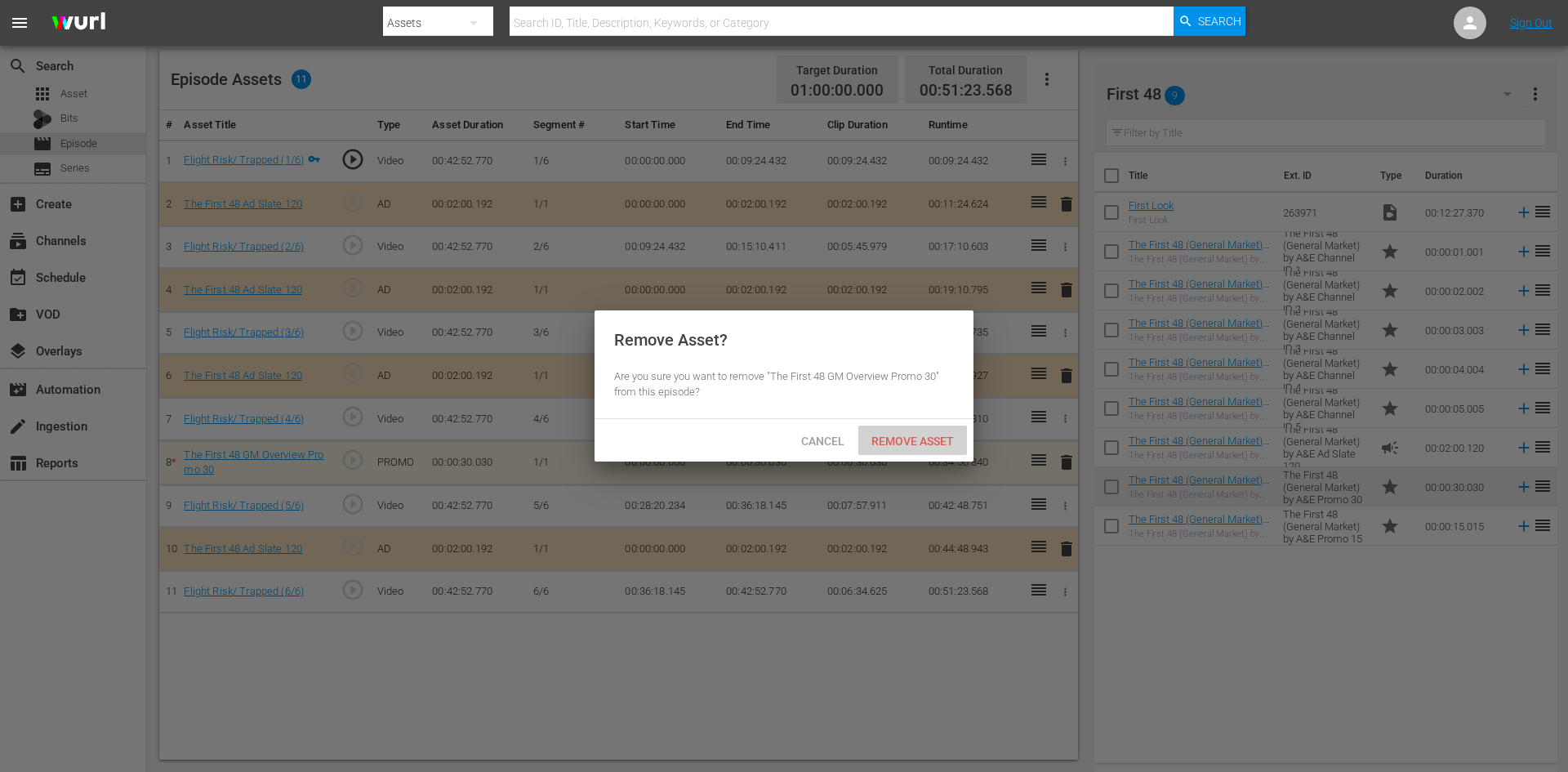
click at [917, 435] on span "Remove Asset" at bounding box center [913, 441] width 108 height 13
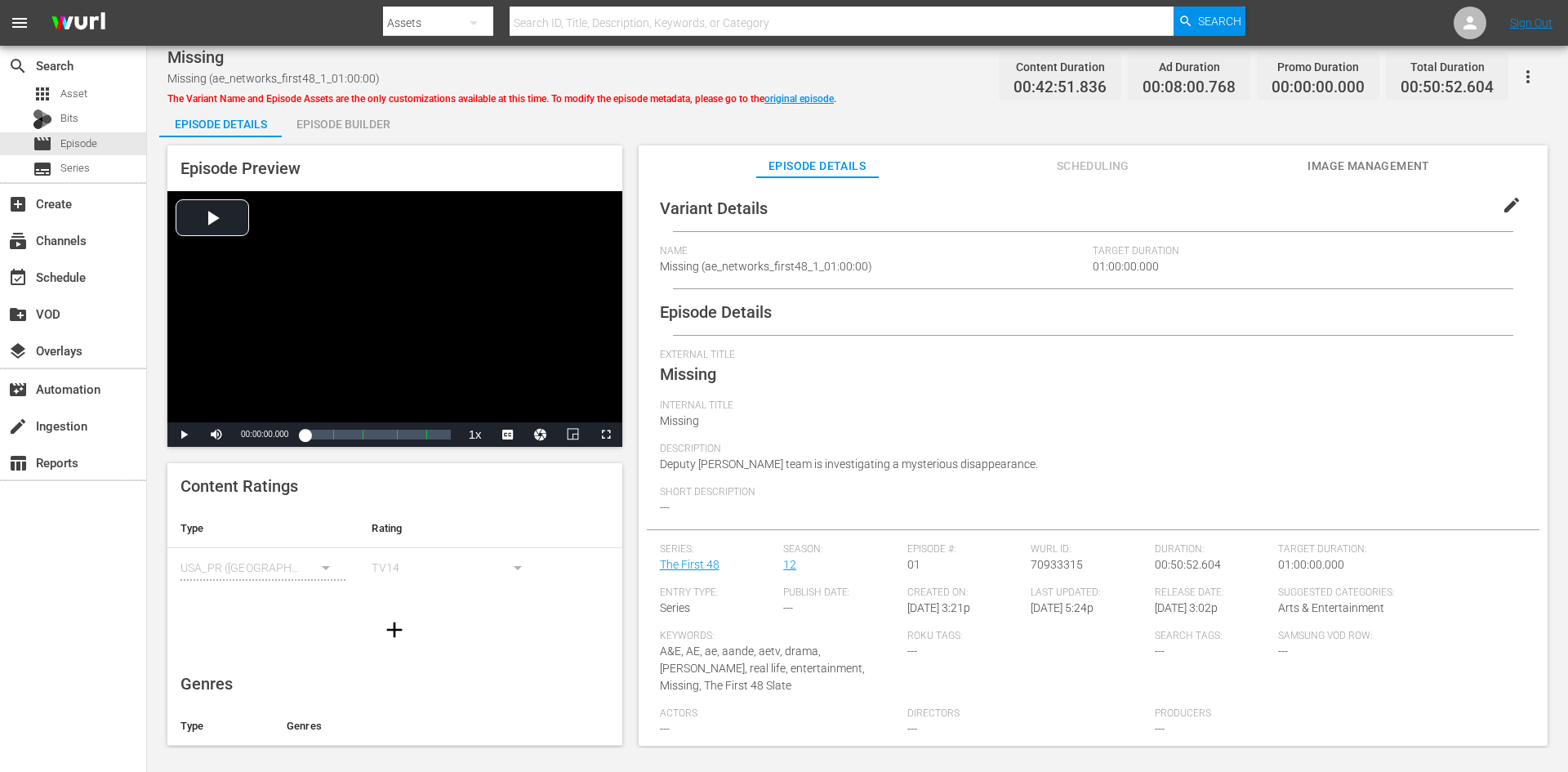
click at [359, 121] on div "Episode Builder" at bounding box center [343, 124] width 122 height 39
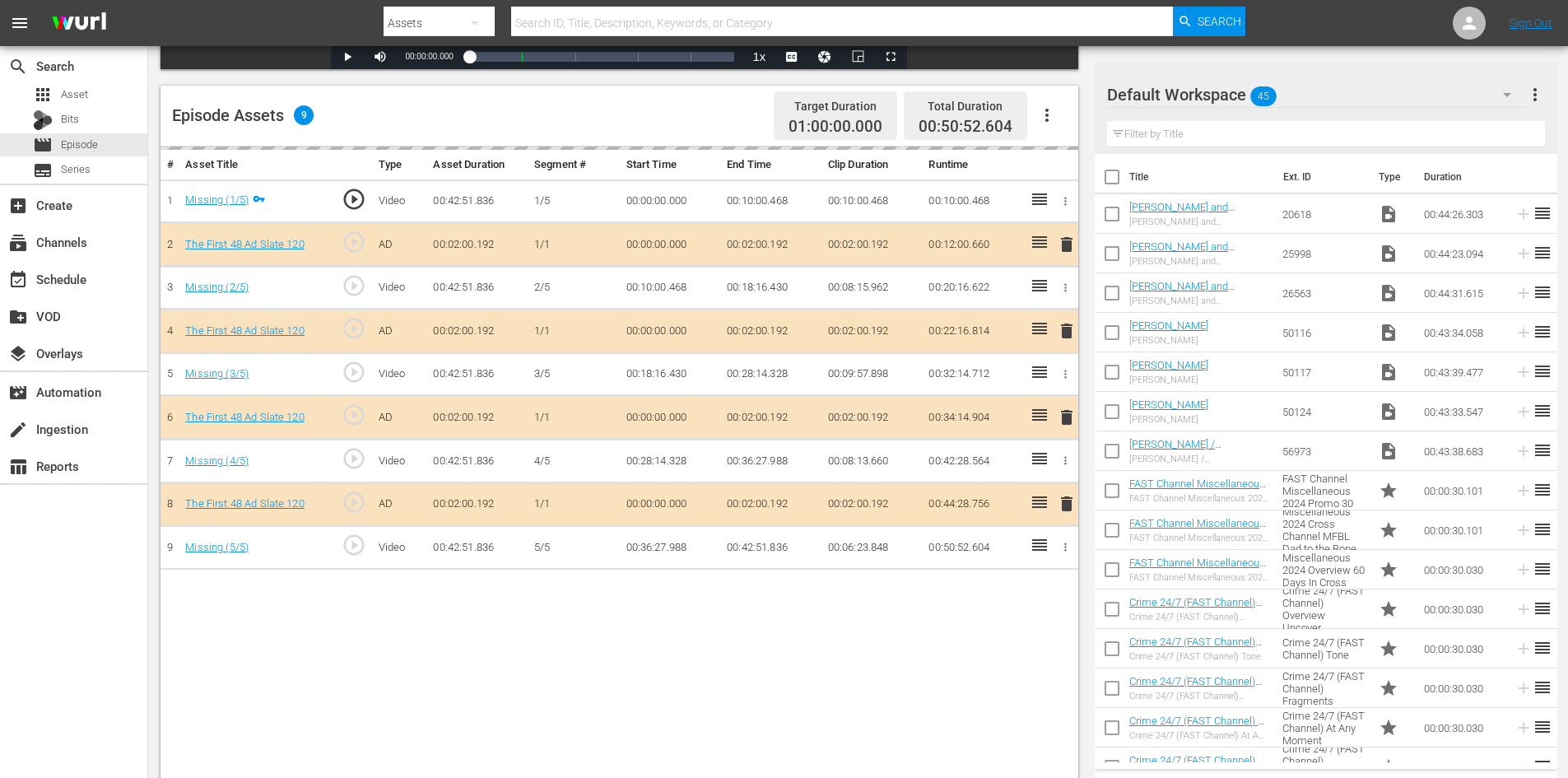
scroll to position [429, 0]
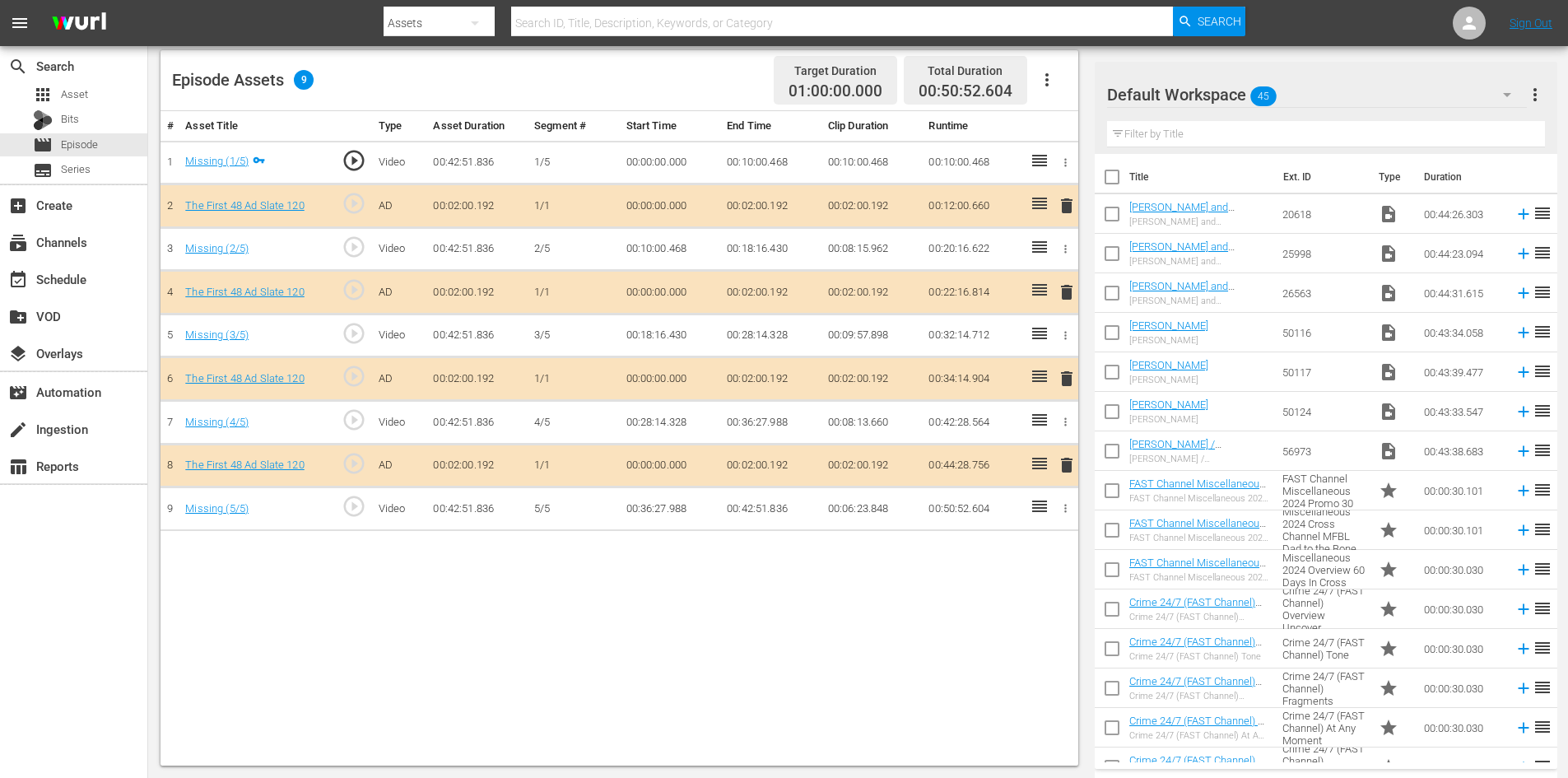
click at [1306, 92] on div "Default Workspace 45" at bounding box center [1317, 94] width 420 height 46
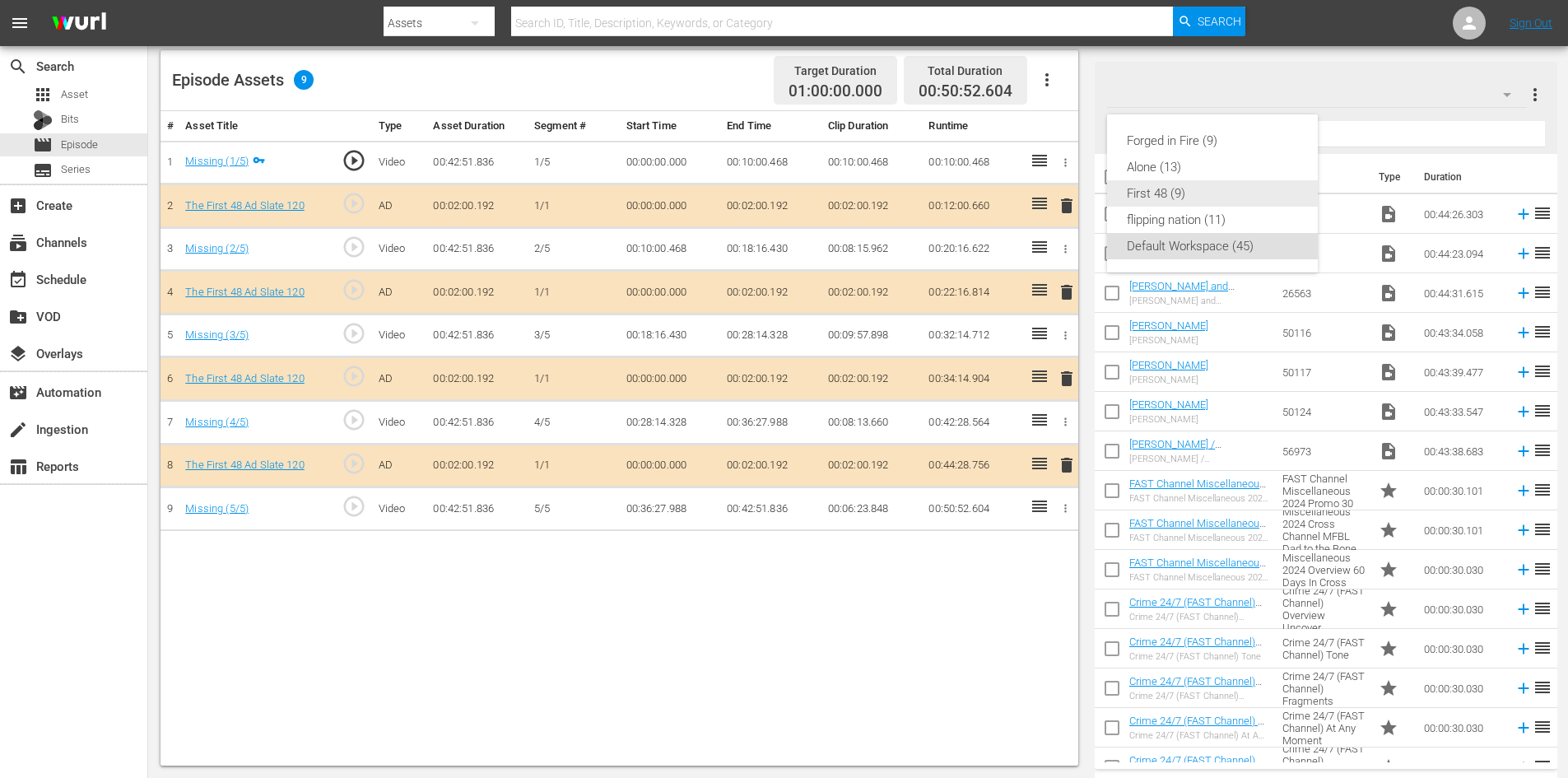
click at [1180, 203] on div "First 48 (9)" at bounding box center [1213, 194] width 171 height 27
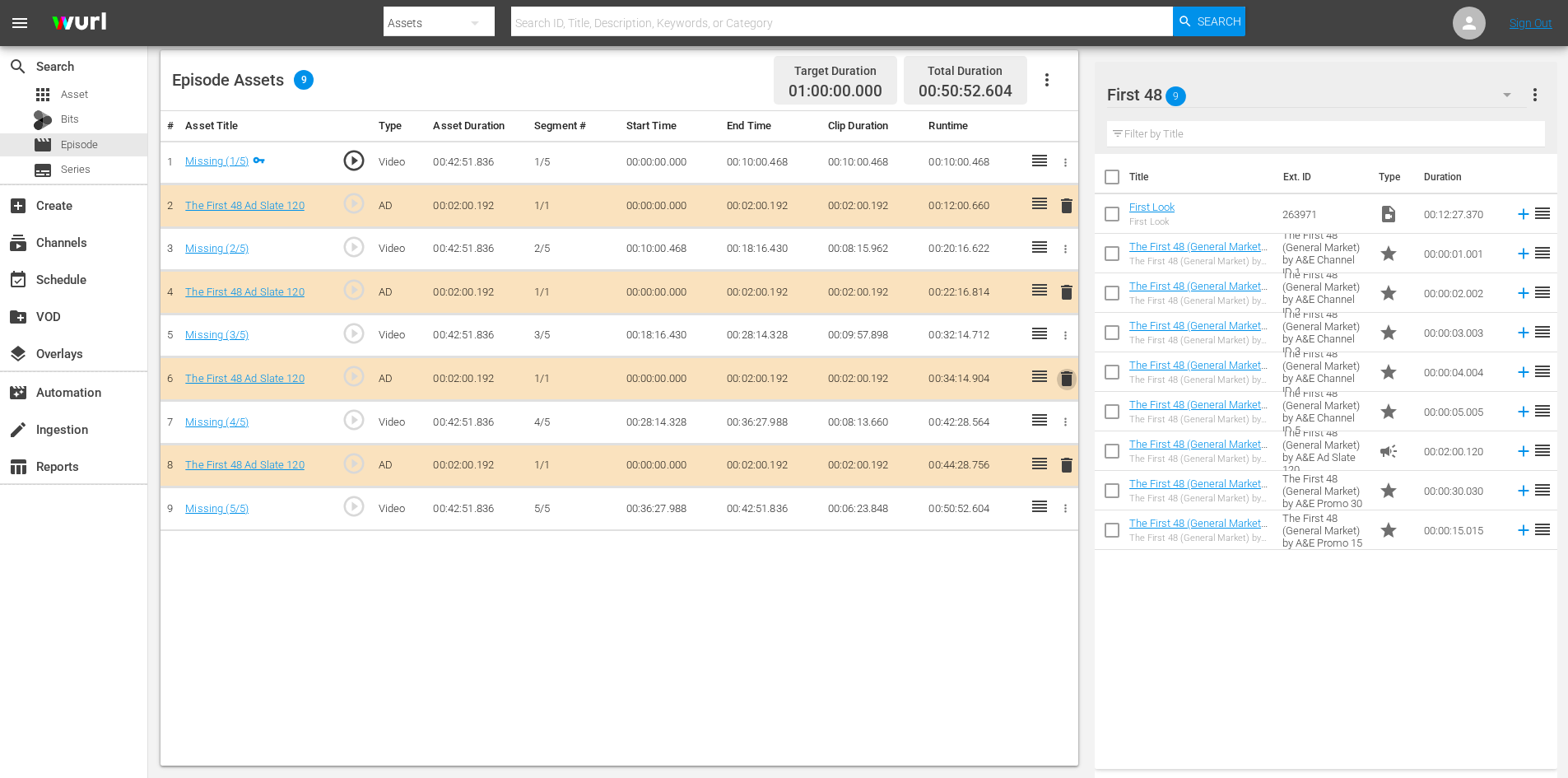
click at [1068, 384] on span "delete" at bounding box center [1067, 379] width 20 height 20
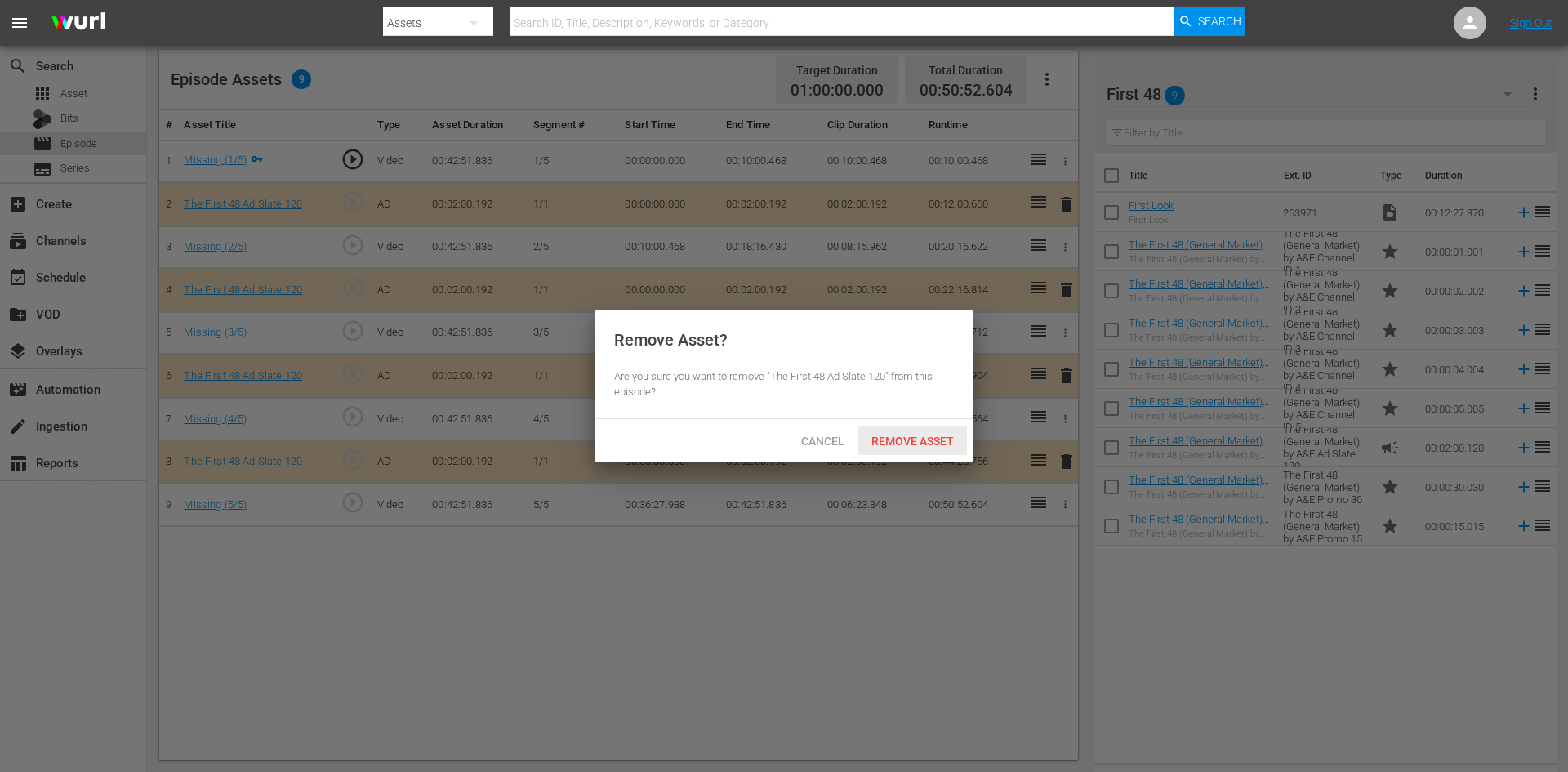
click at [936, 437] on span "Remove Asset" at bounding box center [913, 441] width 108 height 13
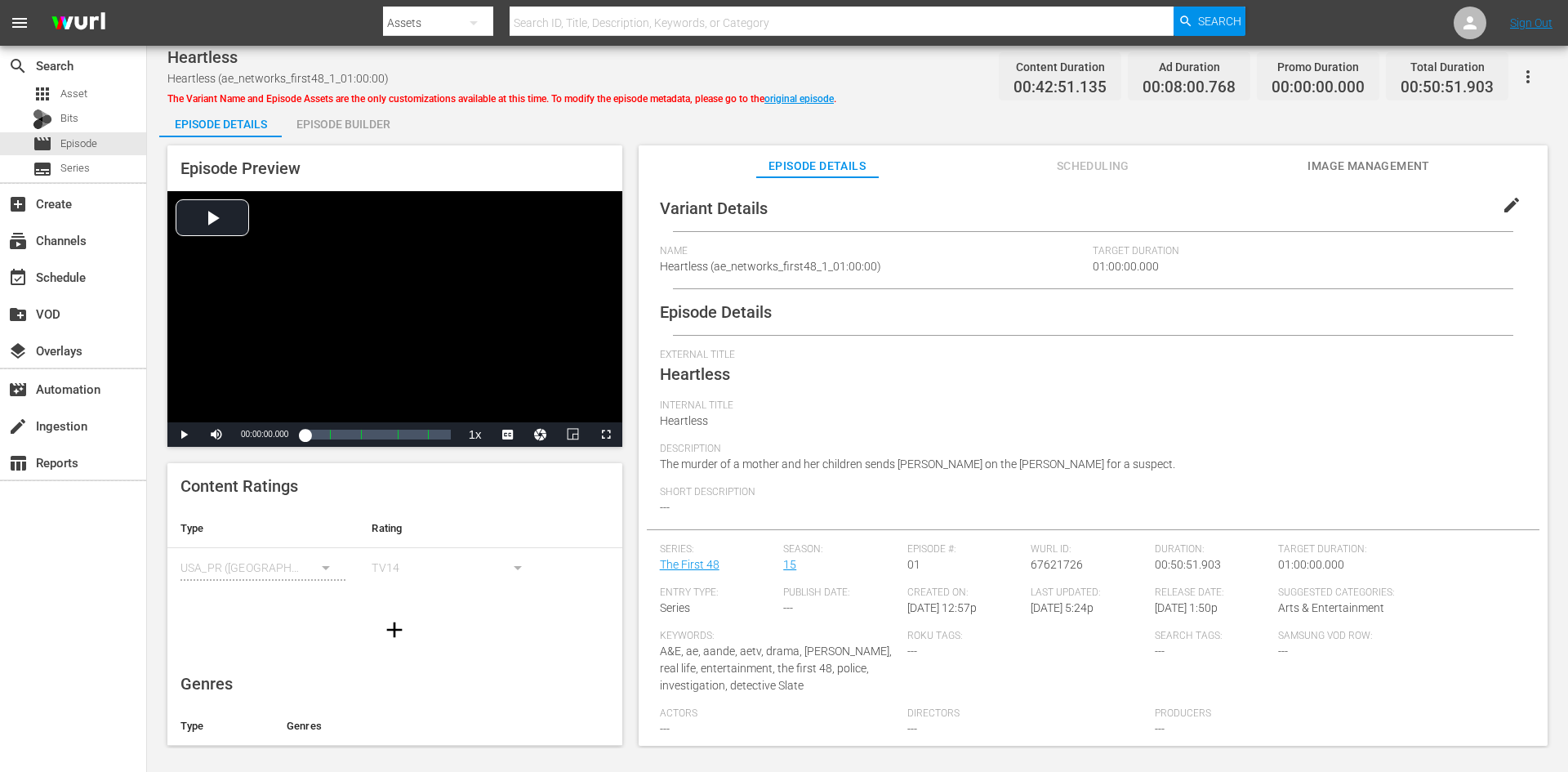
click at [344, 126] on div "Episode Builder" at bounding box center [343, 124] width 122 height 39
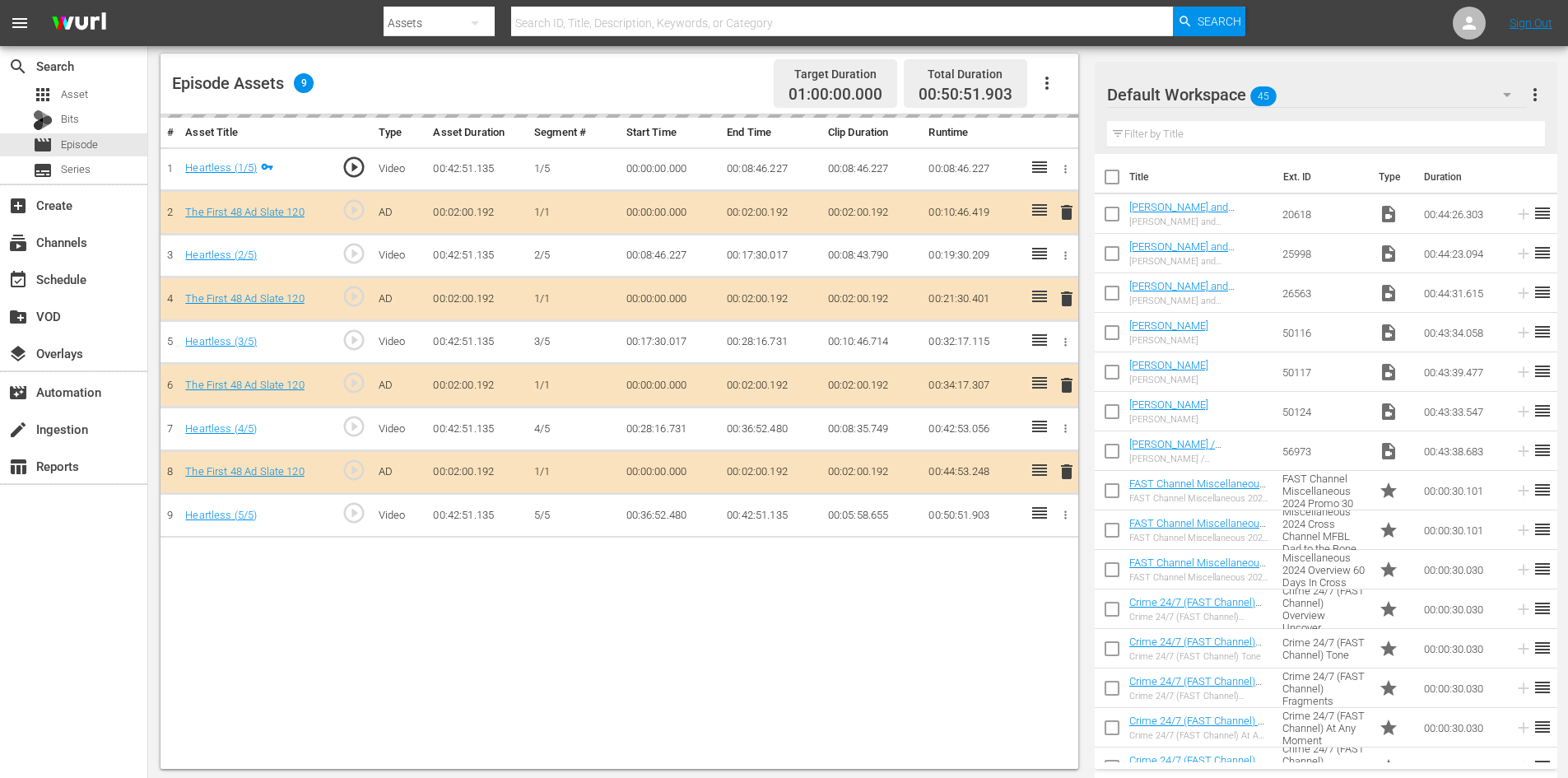
scroll to position [429, 0]
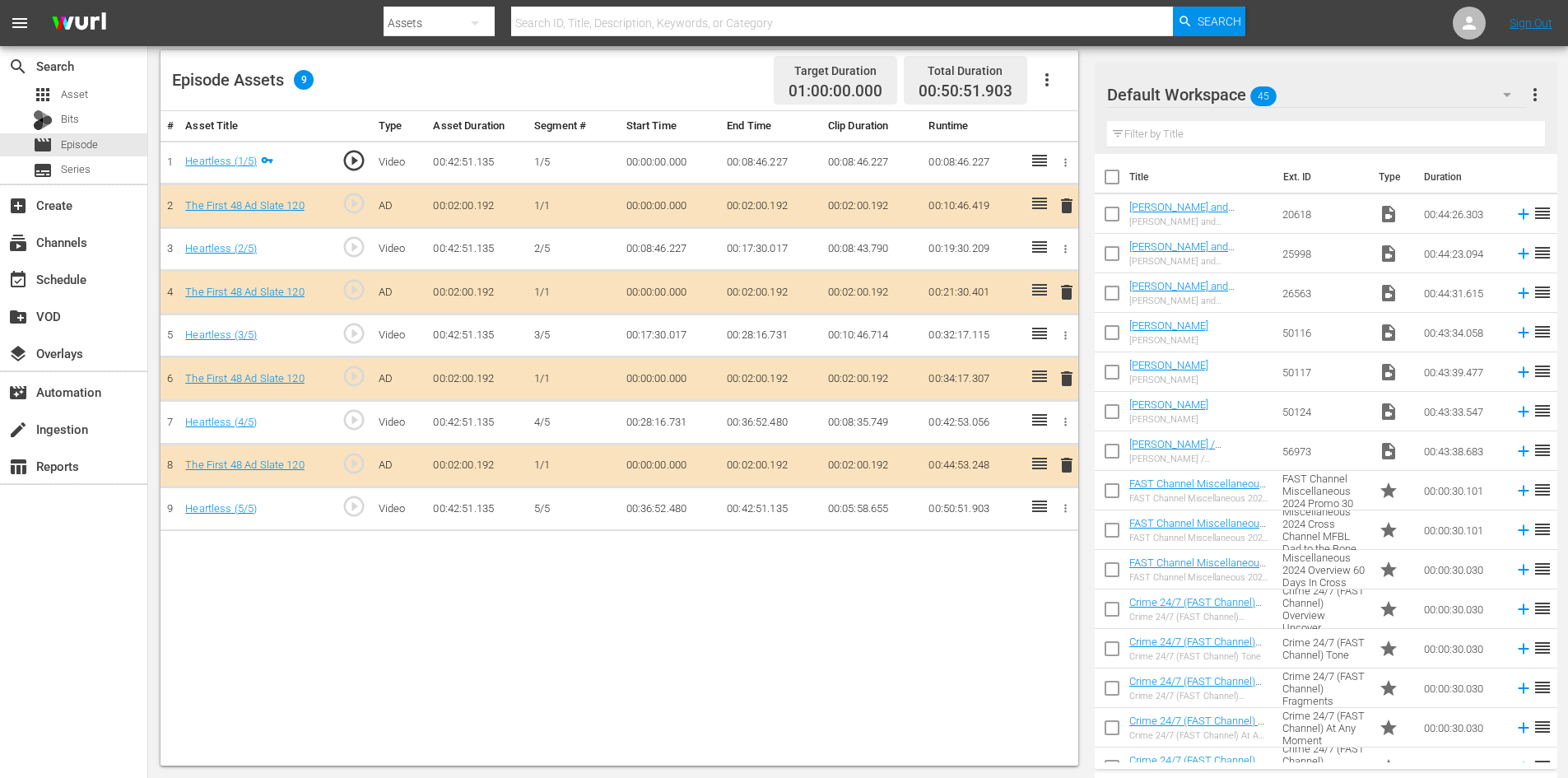
click at [1315, 94] on div "Default Workspace 45" at bounding box center [1317, 94] width 420 height 46
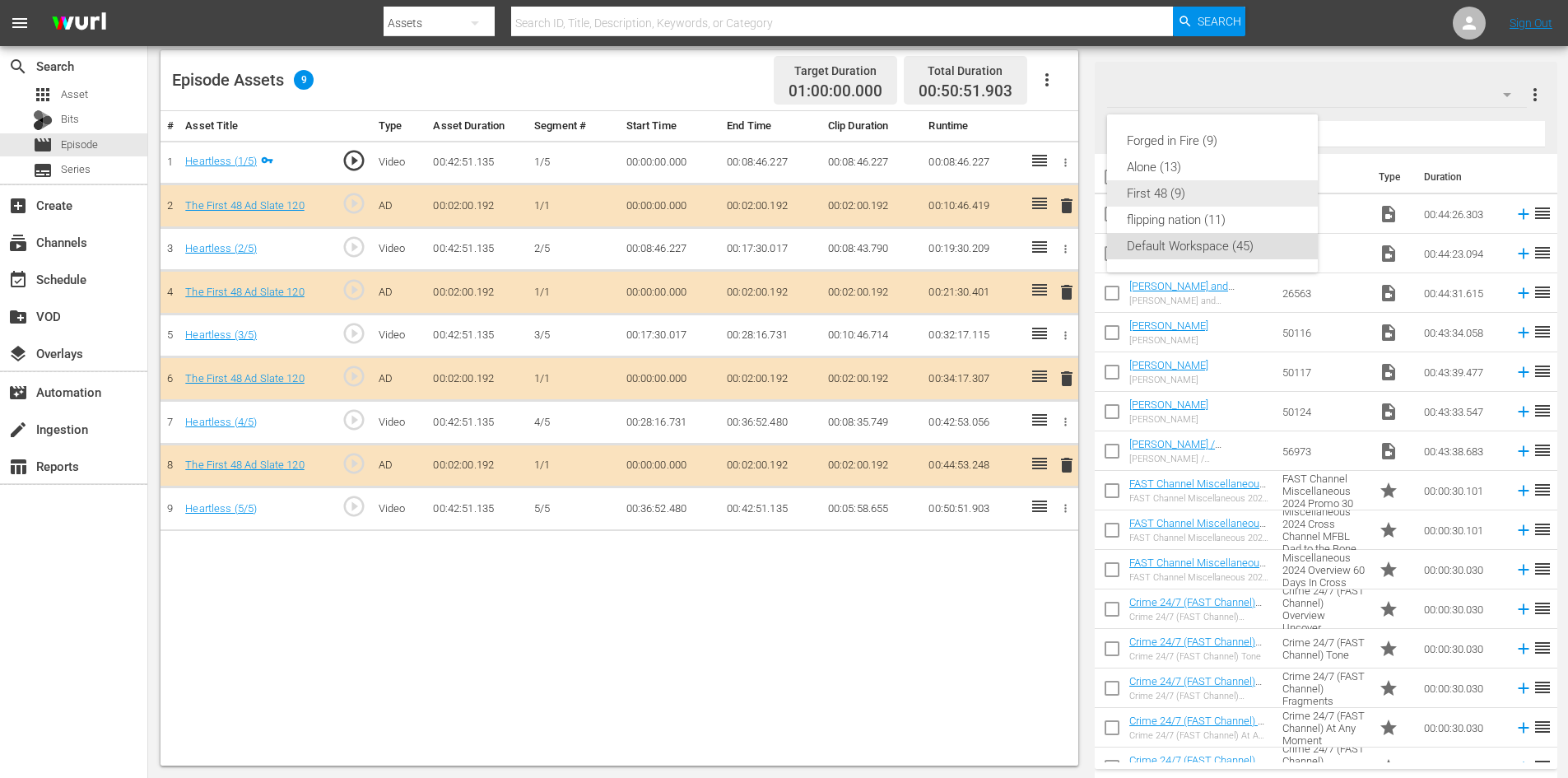
click at [1155, 201] on div "First 48 (9)" at bounding box center [1213, 194] width 171 height 27
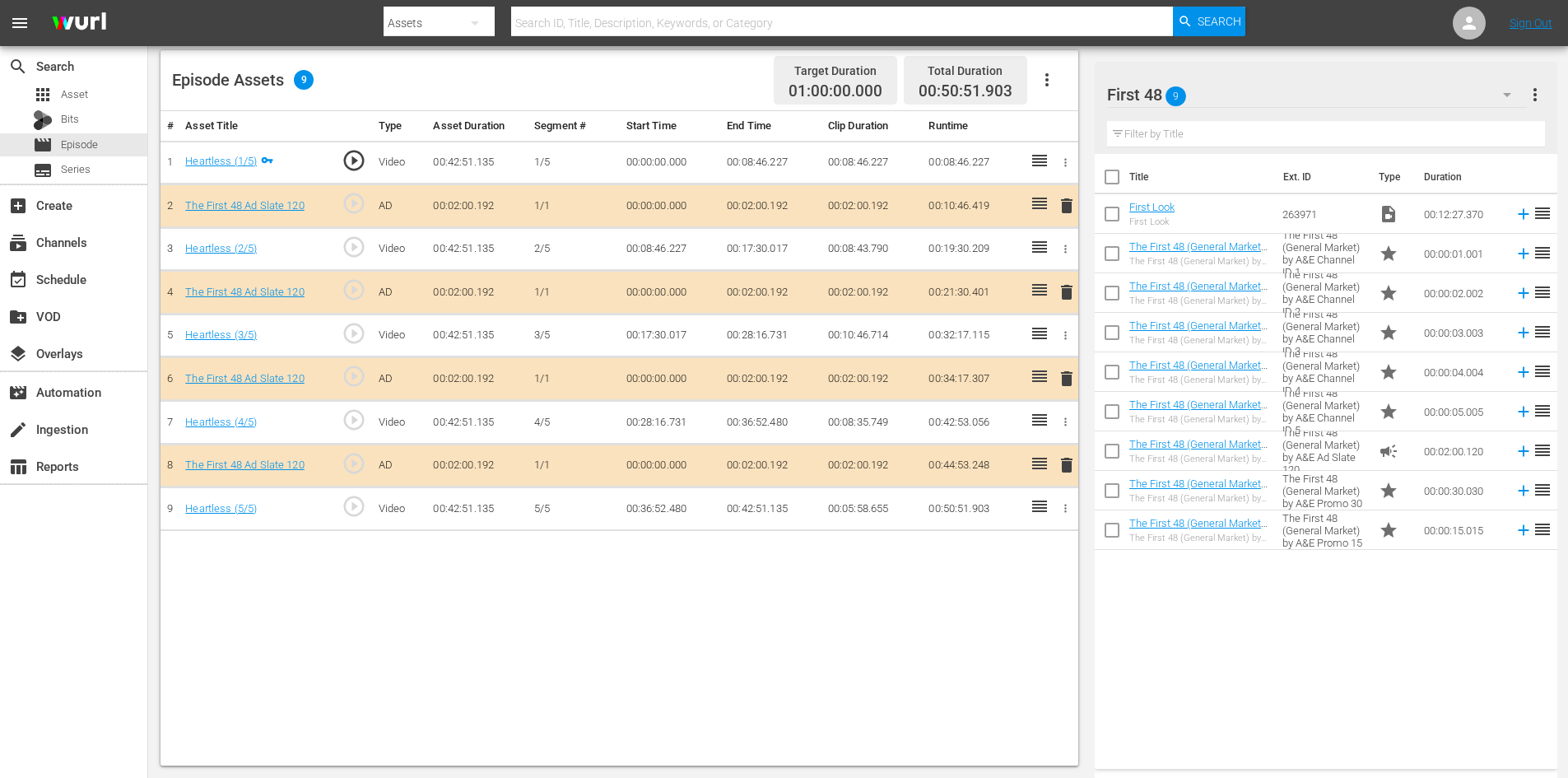
click at [1065, 379] on span "delete" at bounding box center [1067, 379] width 20 height 20
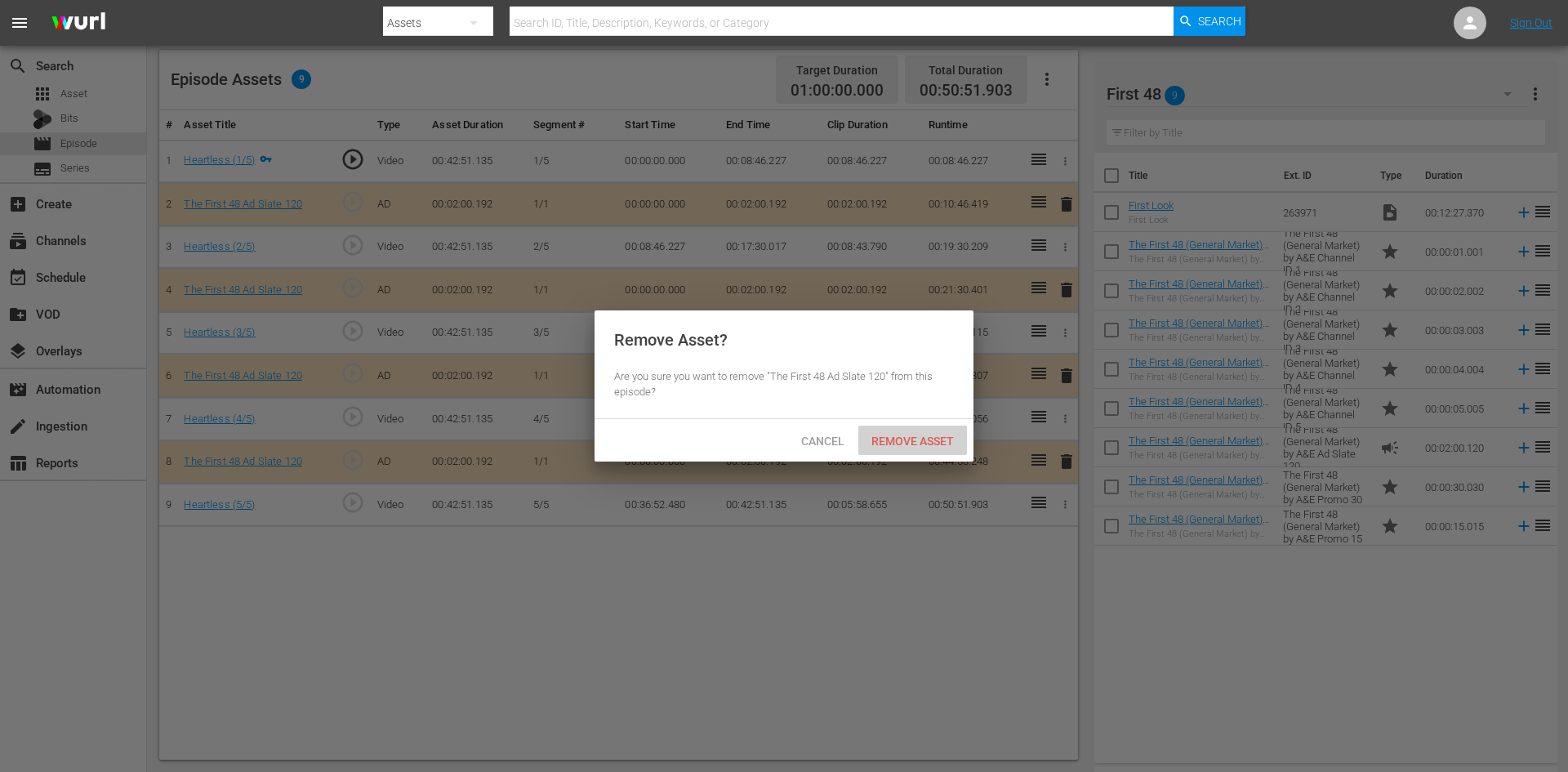
click at [924, 441] on span "Remove Asset" at bounding box center [913, 441] width 108 height 13
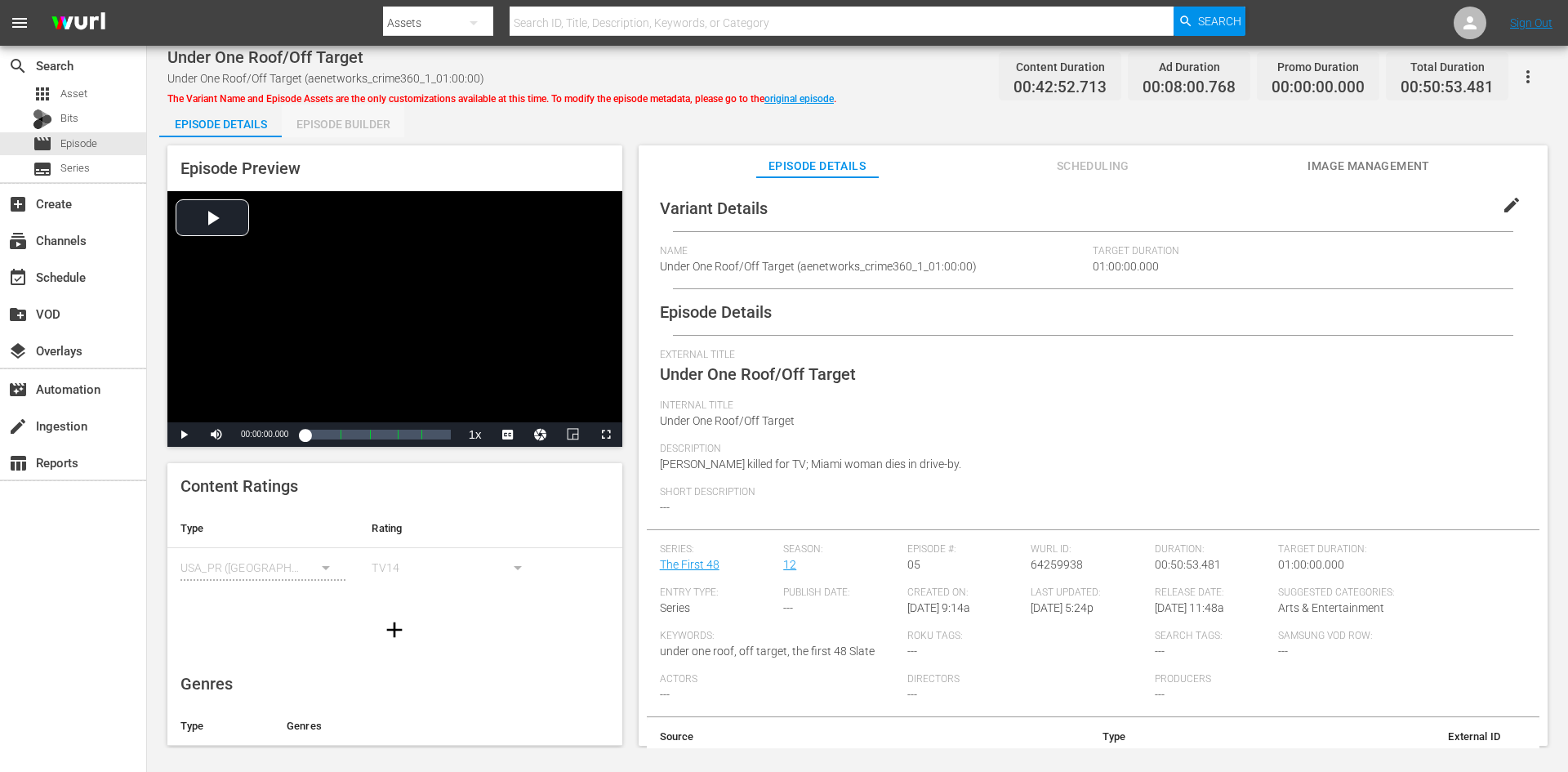
click at [373, 123] on div "Episode Builder" at bounding box center [343, 124] width 122 height 39
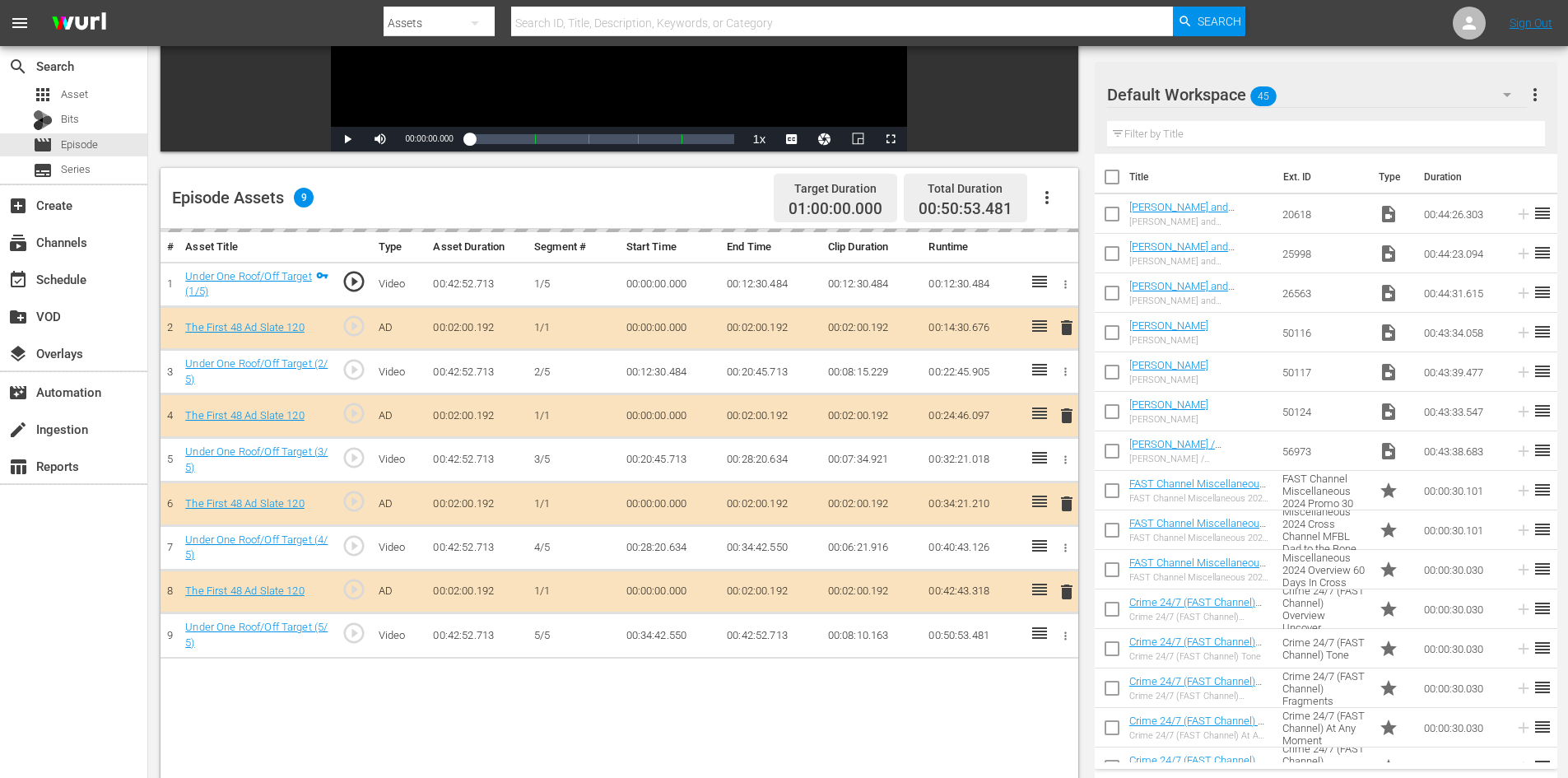
scroll to position [429, 0]
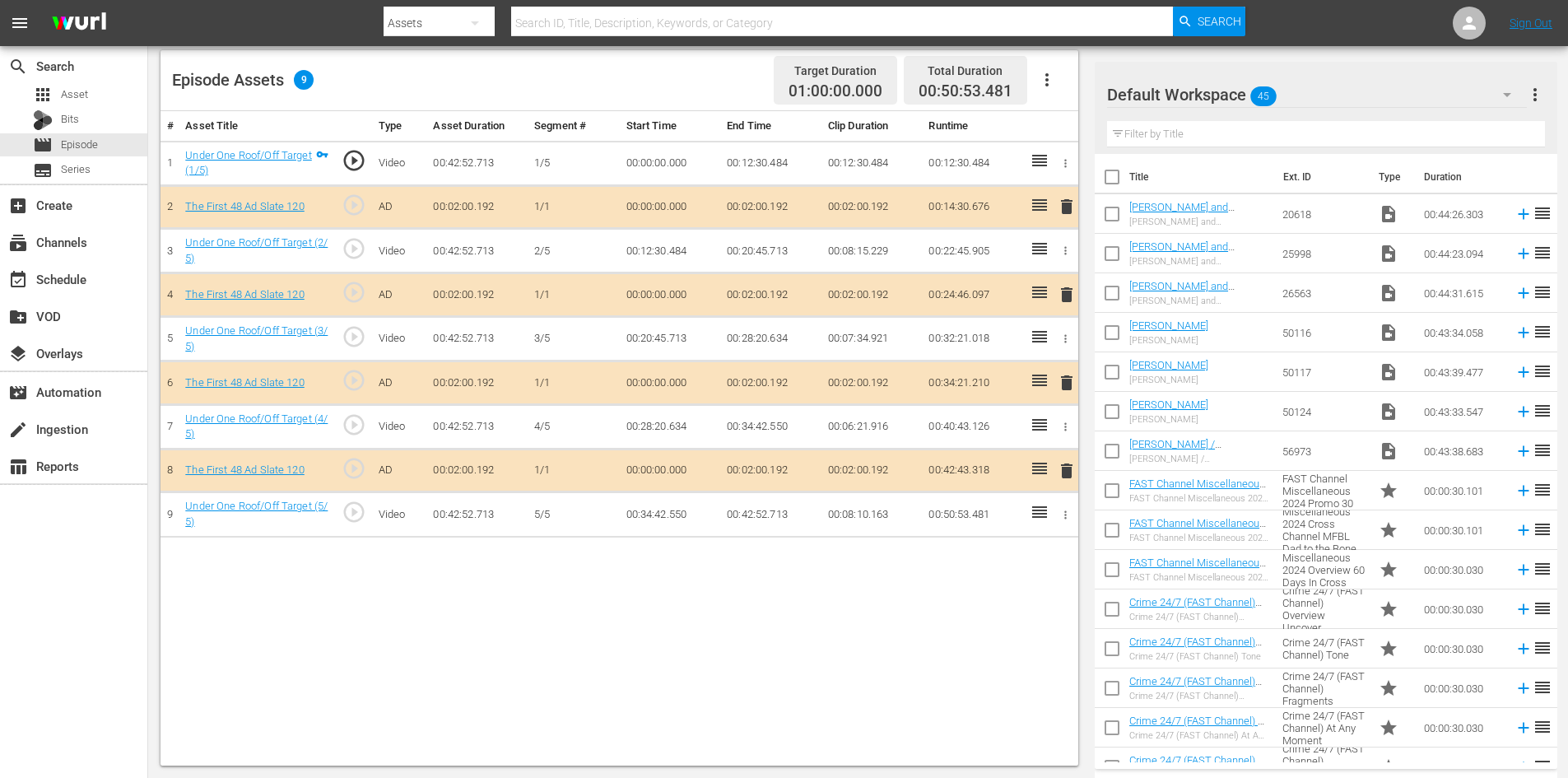
click at [1012, 384] on td "00:34:21.210" at bounding box center [972, 383] width 101 height 44
click at [1009, 366] on td "00:34:21.210" at bounding box center [972, 383] width 101 height 44
click at [1314, 85] on div "Default Workspace 45" at bounding box center [1317, 94] width 420 height 46
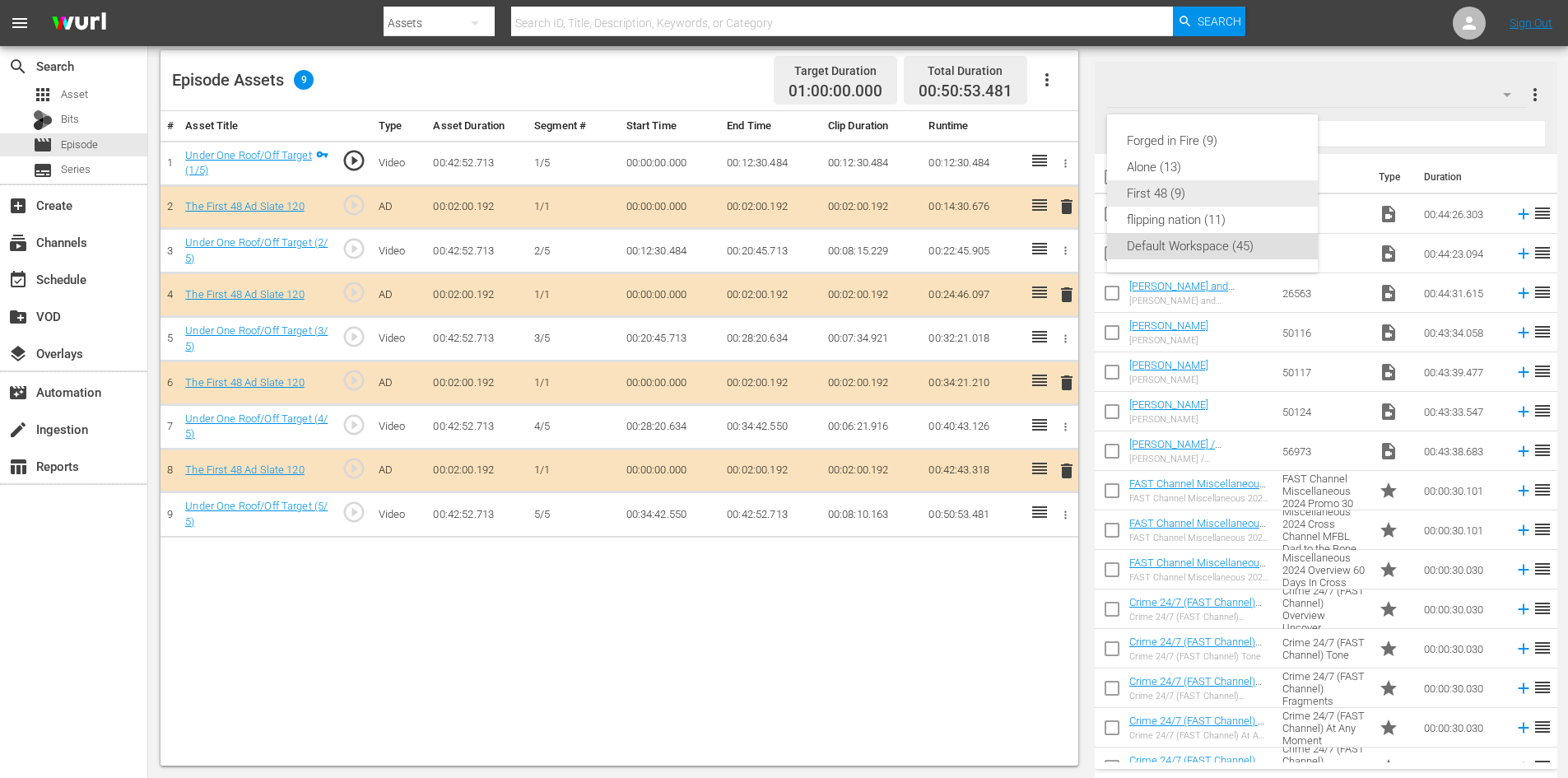
click at [1200, 191] on div "First 48 (9)" at bounding box center [1213, 194] width 171 height 27
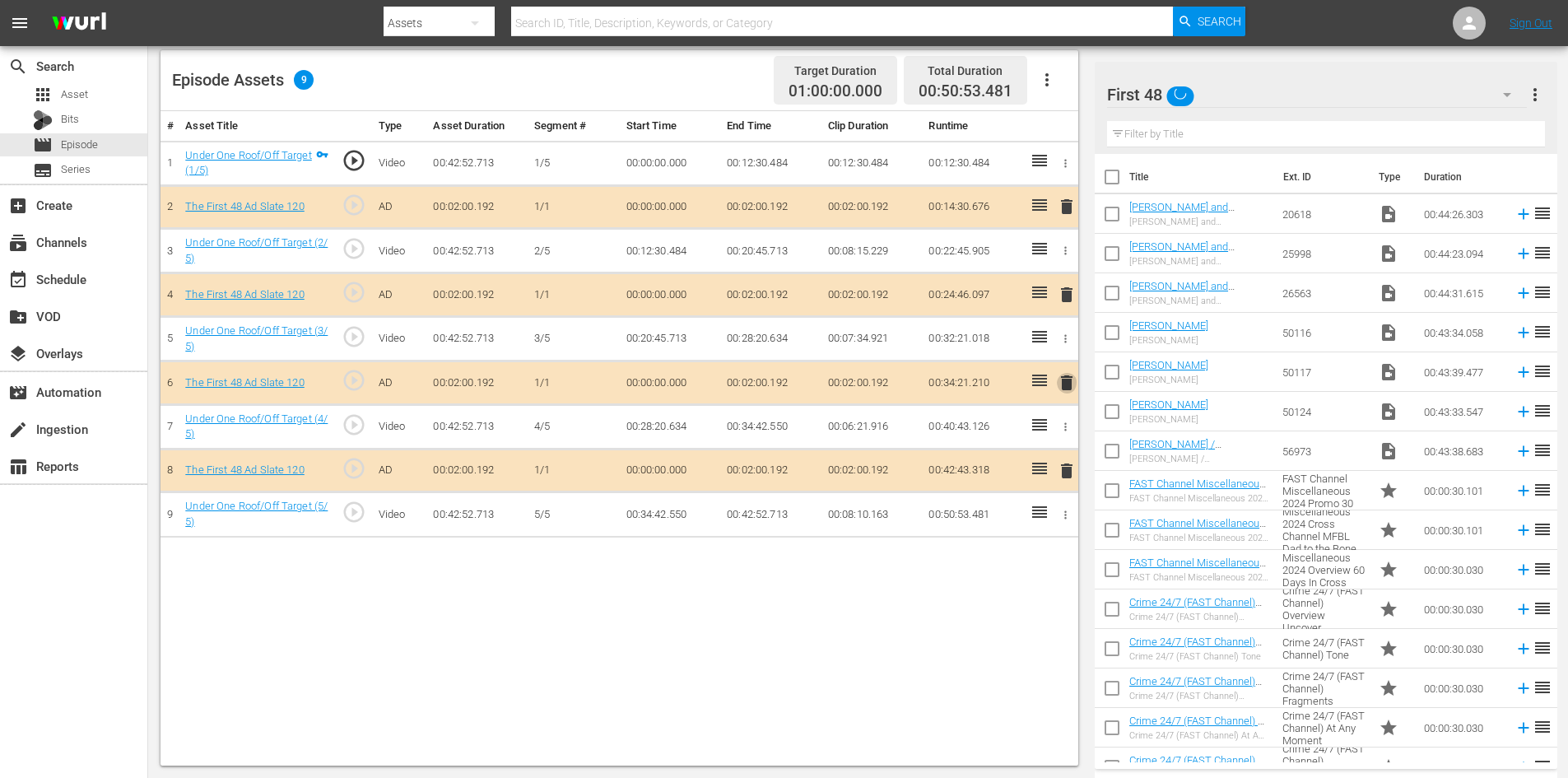
click at [1067, 390] on span "delete" at bounding box center [1067, 383] width 20 height 20
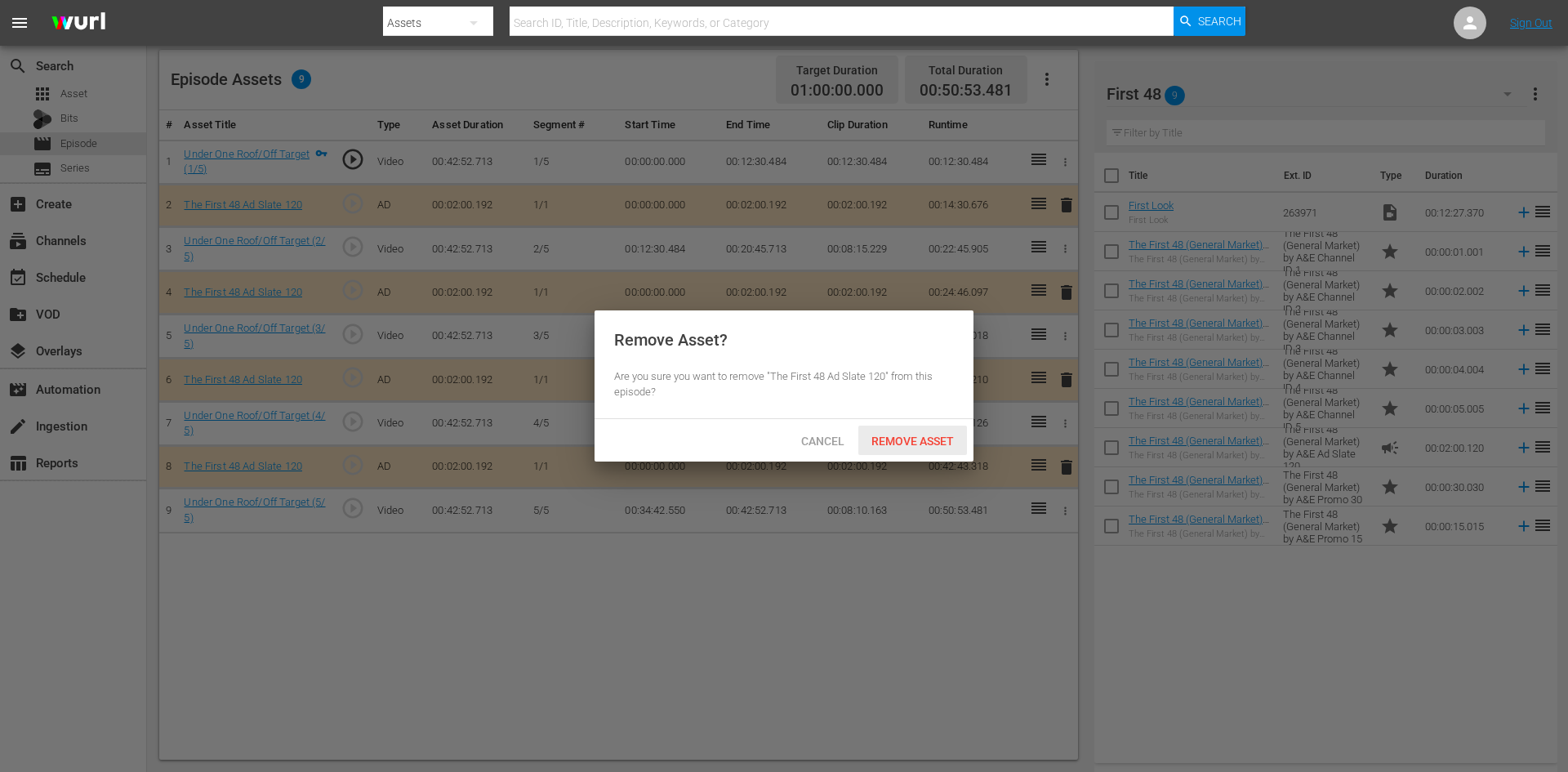
click at [922, 446] on span "Remove Asset" at bounding box center [913, 441] width 108 height 13
